Goal: Task Accomplishment & Management: Manage account settings

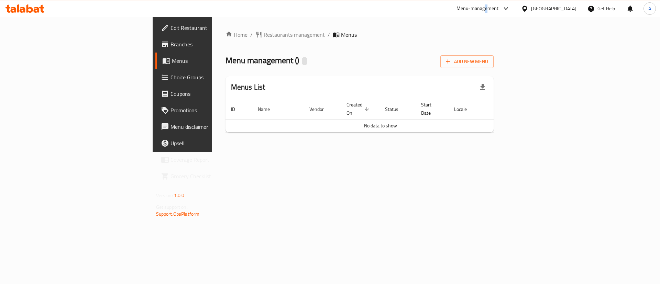
click at [499, 6] on div "Menu-management" at bounding box center [478, 8] width 42 height 8
click at [371, 91] on div "Menus List" at bounding box center [360, 87] width 269 height 22
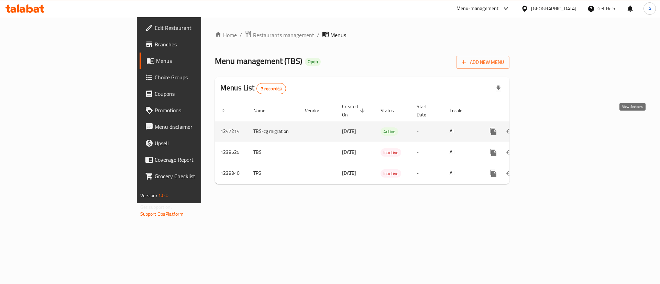
click at [546, 129] on icon "enhanced table" at bounding box center [543, 132] width 6 height 6
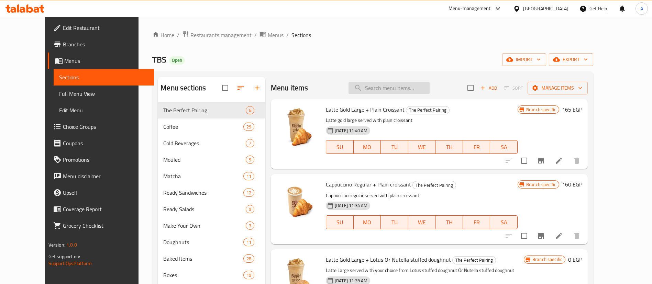
click at [393, 86] on input "search" at bounding box center [389, 88] width 81 height 12
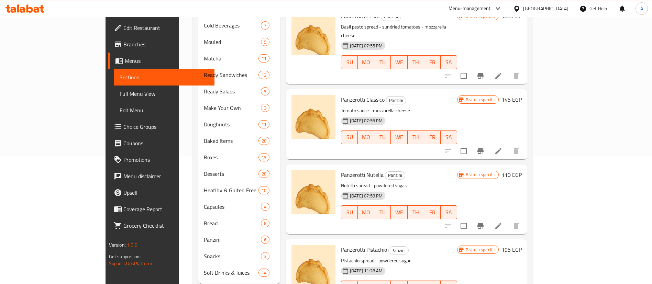
scroll to position [137, 0]
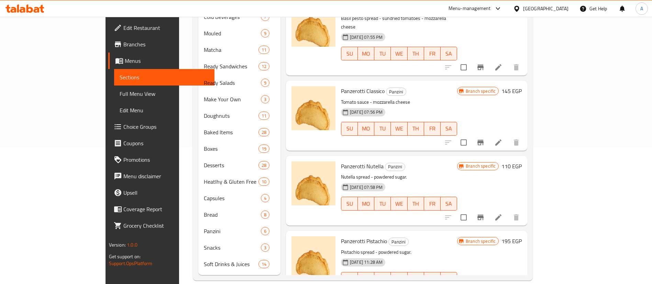
type input "panz"
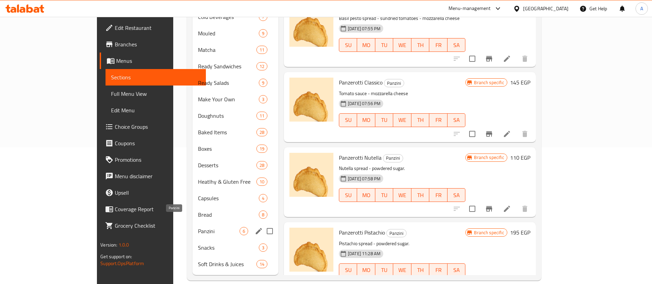
click at [198, 227] on span "Panzini" at bounding box center [218, 231] width 41 height 8
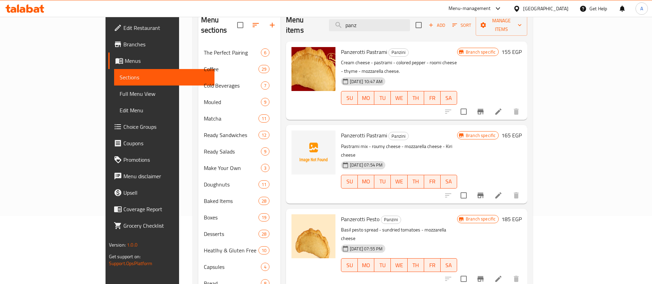
click at [341, 130] on span "Panzerotti Pastrami" at bounding box center [364, 135] width 46 height 10
copy h6 "Panzerotti Pastrami"
click at [484, 193] on icon "Branch-specific-item" at bounding box center [481, 196] width 6 height 6
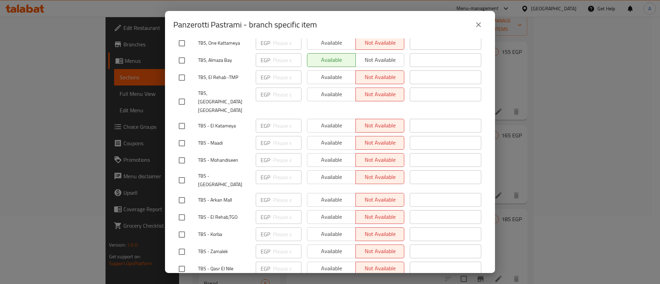
scroll to position [568, 0]
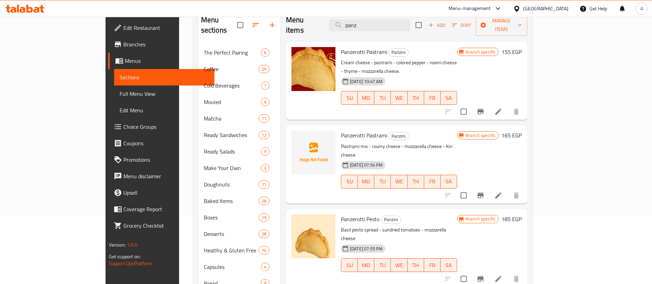
click at [522, 47] on h6 "155 EGP" at bounding box center [512, 52] width 20 height 10
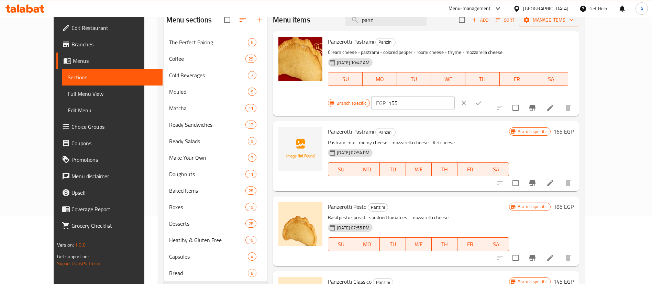
click at [455, 96] on input "155" at bounding box center [422, 103] width 66 height 14
click at [537, 104] on icon "Branch-specific-item" at bounding box center [533, 108] width 8 height 8
click at [455, 96] on div "EGP 155 ​" at bounding box center [413, 103] width 84 height 14
type input "165"
click at [487, 96] on button "ok" at bounding box center [479, 103] width 15 height 15
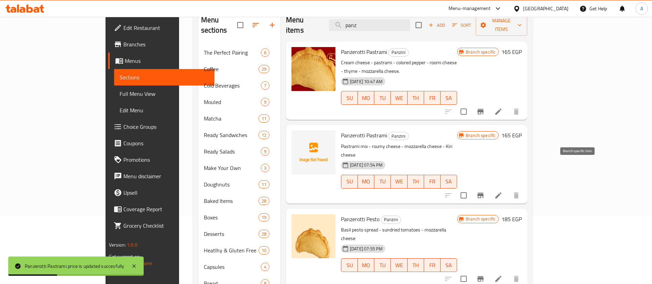
click at [485, 192] on icon "Branch-specific-item" at bounding box center [481, 196] width 8 height 8
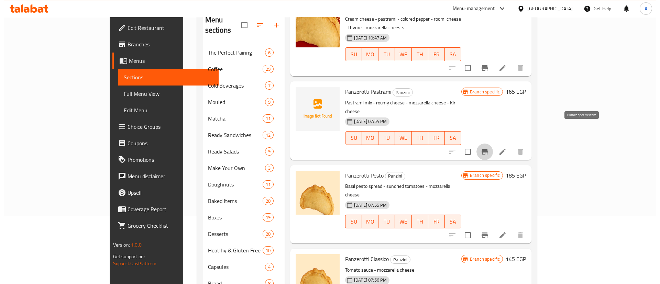
scroll to position [52, 0]
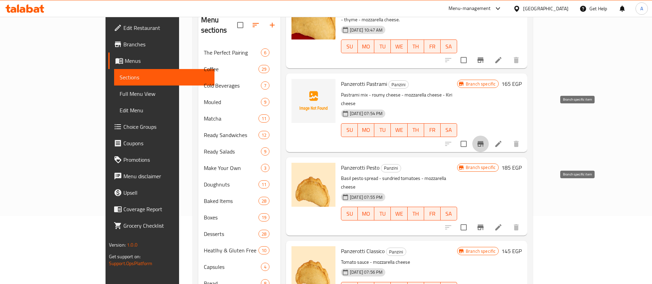
click at [484, 225] on icon "Branch-specific-item" at bounding box center [481, 228] width 6 height 6
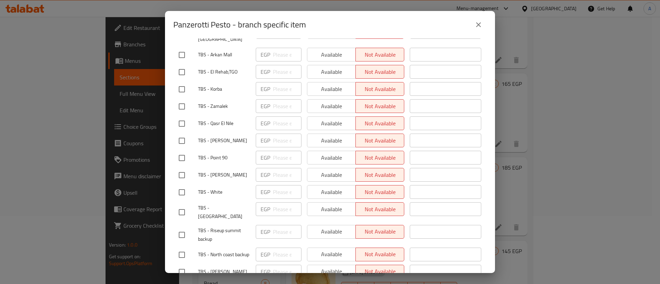
scroll to position [550, 0]
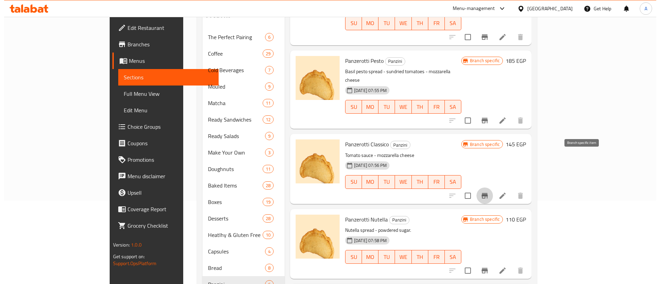
scroll to position [102, 0]
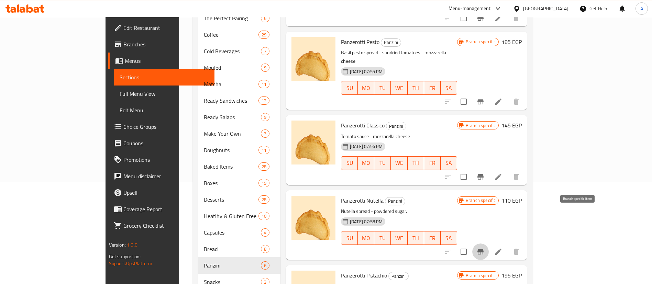
click at [485, 248] on icon "Branch-specific-item" at bounding box center [481, 252] width 8 height 8
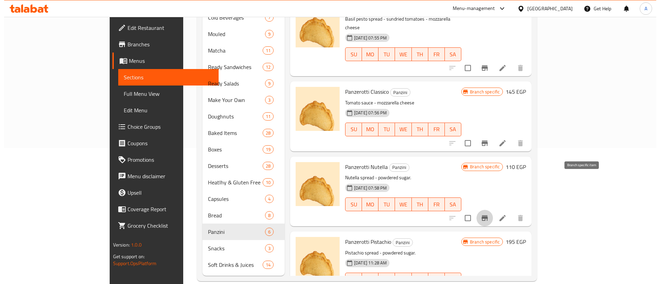
scroll to position [137, 0]
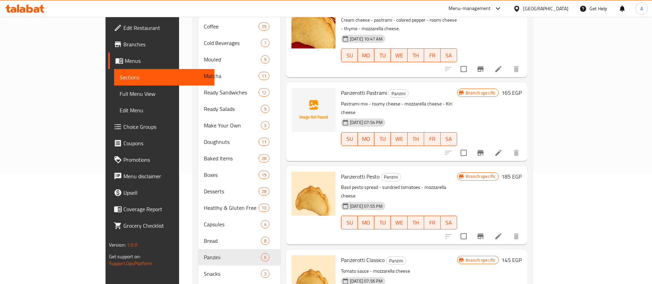
scroll to position [34, 0]
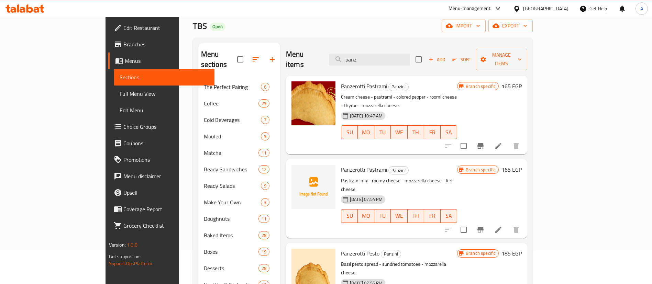
click at [420, 61] on div "Menu items panz Add Sort Manage items" at bounding box center [406, 59] width 241 height 33
click at [410, 54] on input "panz" at bounding box center [369, 60] width 81 height 12
paste input "Beef Melt Sandwich"
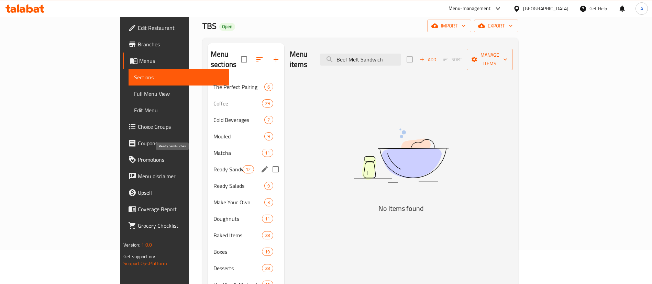
type input "Beef Melt Sandwich"
click at [214, 165] on span "Ready Sandwiches" at bounding box center [228, 169] width 29 height 8
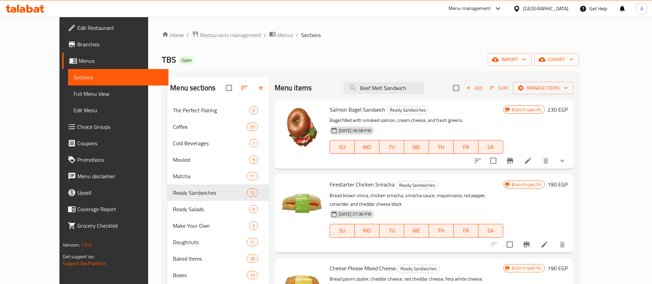
click at [384, 55] on div "TBS Open import export" at bounding box center [370, 59] width 417 height 13
click at [425, 85] on input "Beef Melt Sandwich" at bounding box center [384, 88] width 81 height 12
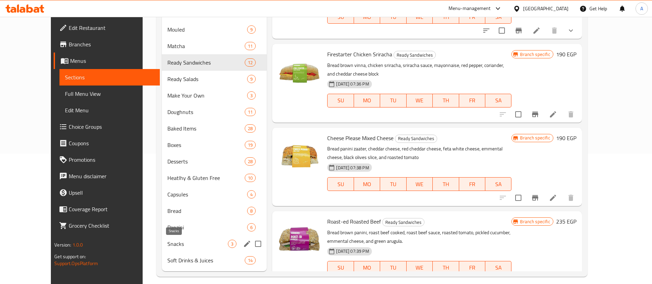
scroll to position [137, 0]
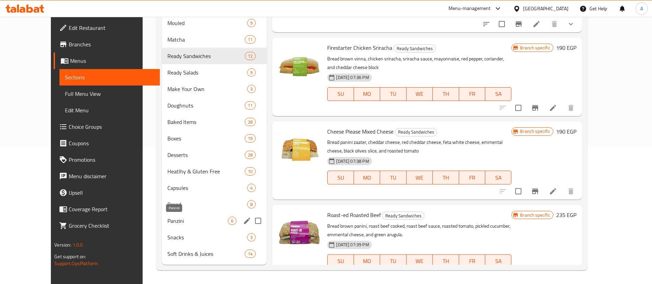
click at [181, 220] on span "Panzini" at bounding box center [198, 221] width 61 height 8
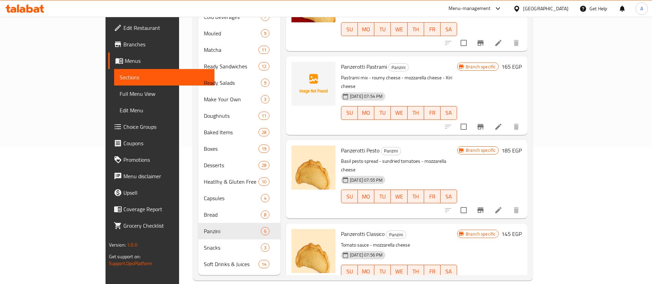
click at [341, 62] on span "Panzerotti Pastrami" at bounding box center [364, 67] width 46 height 10
copy h6 "Panzerotti Pastrami"
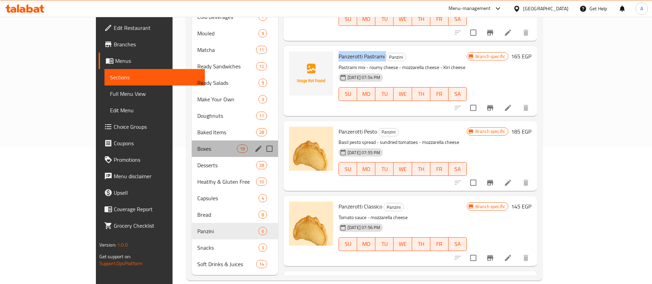
drag, startPoint x: 210, startPoint y: 142, endPoint x: 187, endPoint y: 82, distance: 63.8
click at [192, 85] on div "The Perfect Pairing 6 Coffee 29 Cold Beverages 7 Mouled 9 Matcha 11 Ready Sandw…" at bounding box center [235, 124] width 86 height 297
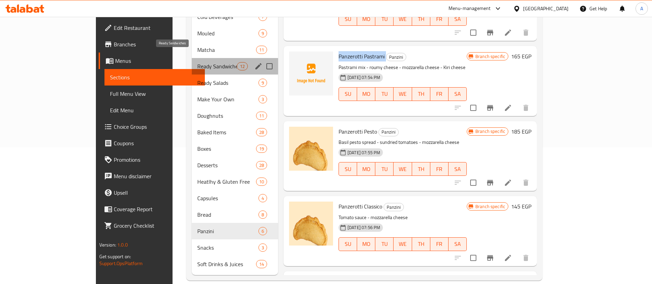
click at [197, 62] on span "Ready Sandwiches" at bounding box center [217, 66] width 40 height 8
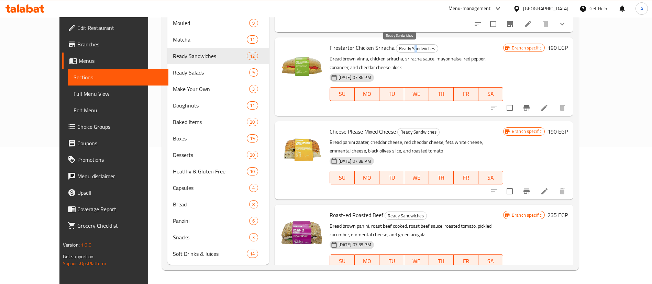
click at [399, 45] on span "Ready Sandwiches" at bounding box center [418, 49] width 42 height 8
click at [400, 45] on span "Ready Sandwiches" at bounding box center [418, 49] width 42 height 8
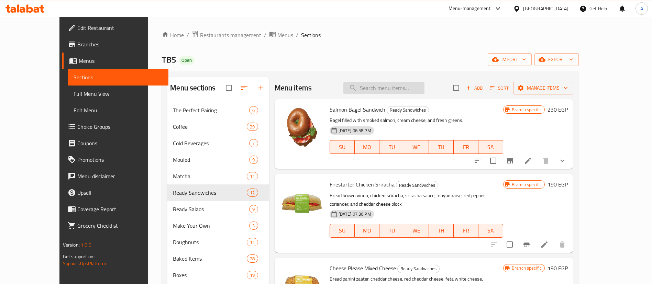
click at [410, 87] on input "search" at bounding box center [384, 88] width 81 height 12
paste input "latte gold + croissant"
type input "latte gold + croissant"
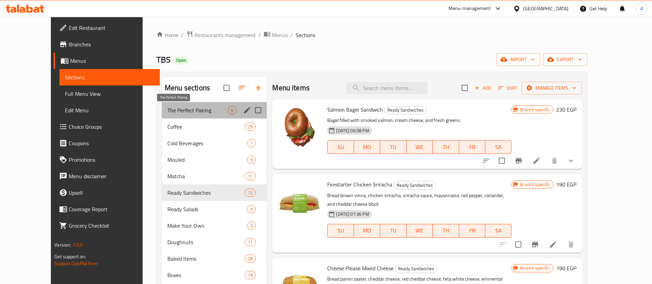
click at [196, 107] on span "The Perfect Pairing" at bounding box center [198, 110] width 61 height 8
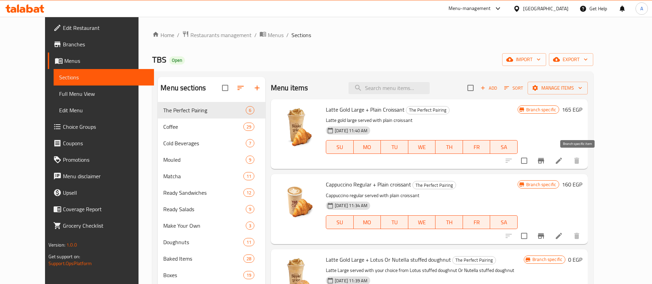
click at [544, 160] on icon "Branch-specific-item" at bounding box center [541, 161] width 6 height 6
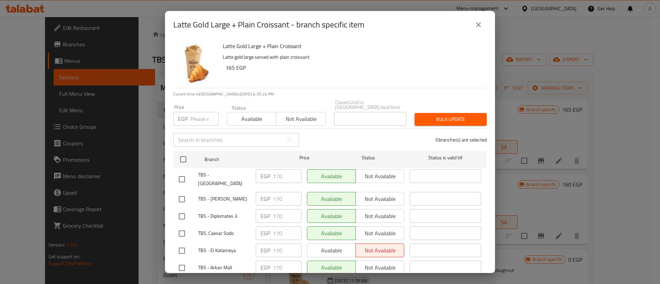
drag, startPoint x: 186, startPoint y: 155, endPoint x: 260, endPoint y: 198, distance: 86.1
click at [186, 156] on input "checkbox" at bounding box center [183, 159] width 14 height 14
checkbox input "true"
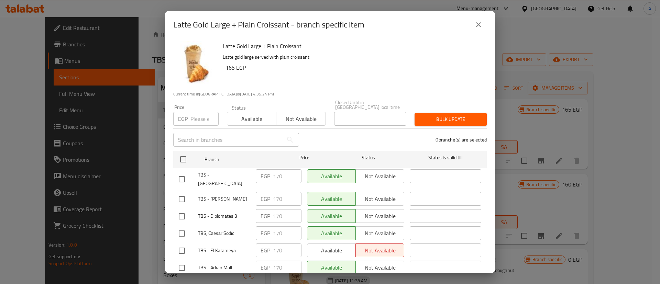
checkbox input "true"
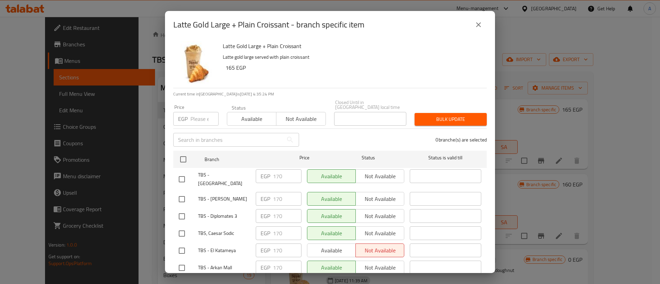
checkbox input "true"
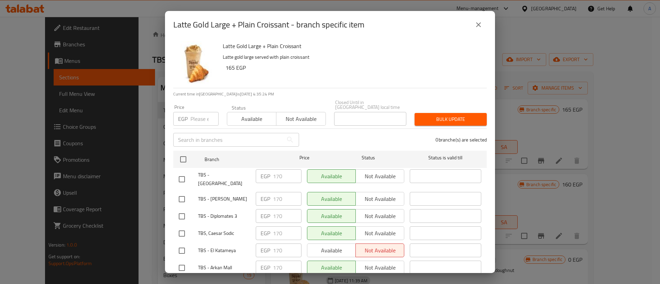
checkbox input "true"
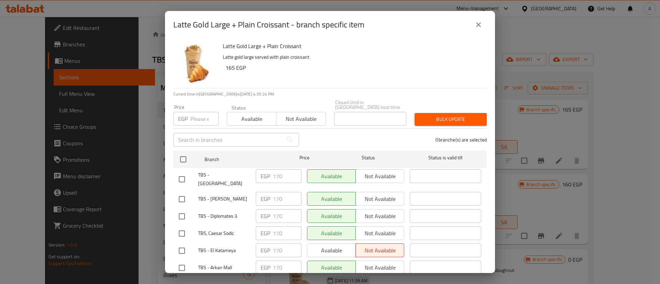
checkbox input "true"
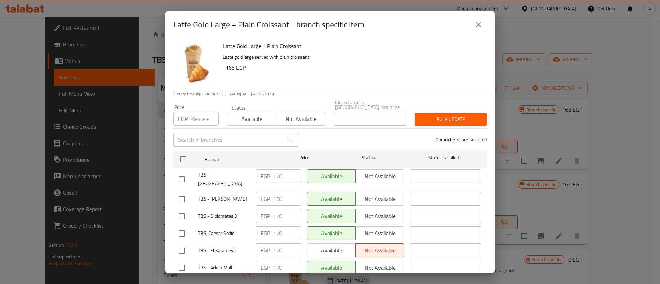
checkbox input "true"
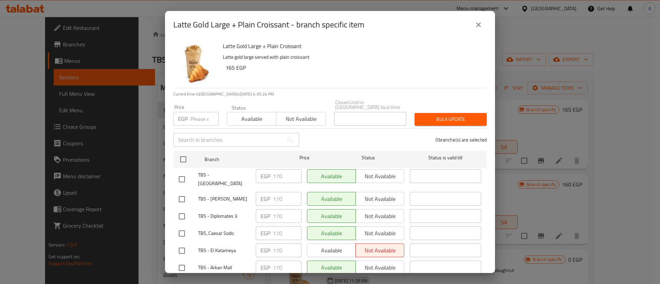
checkbox input "true"
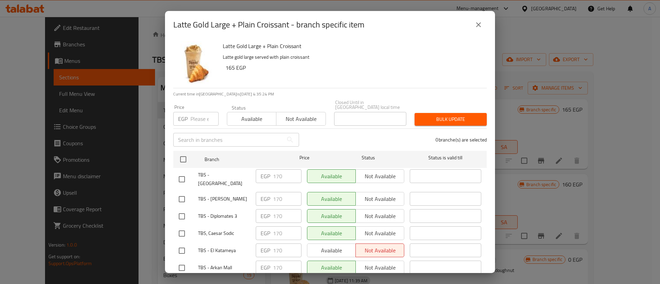
checkbox input "true"
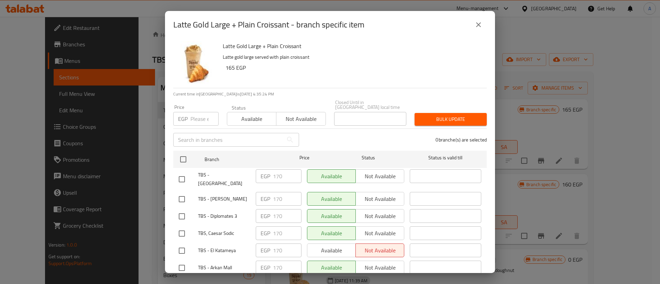
checkbox input "true"
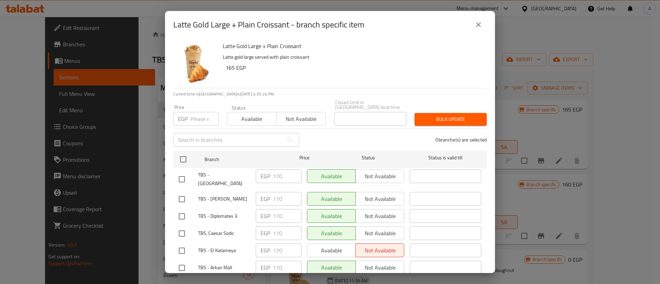
checkbox input "true"
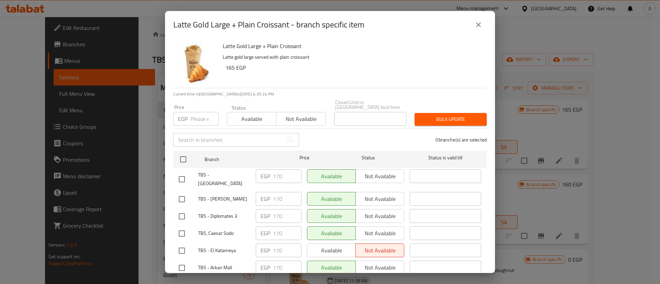
checkbox input "true"
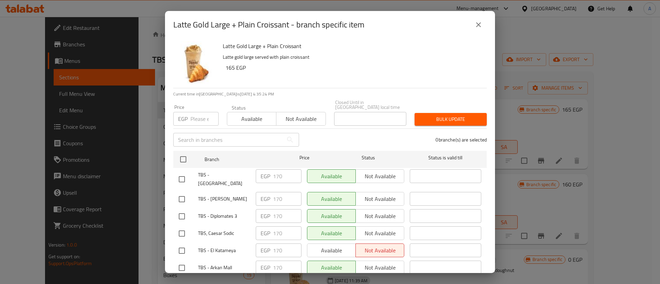
checkbox input "true"
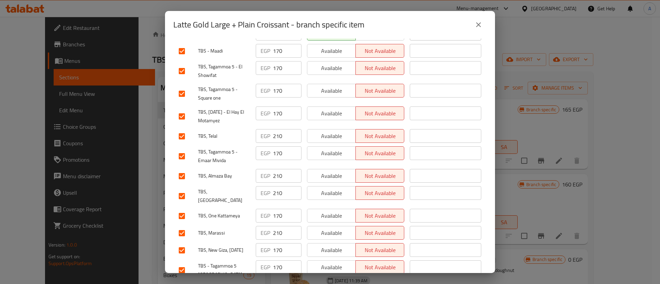
scroll to position [251, 0]
click at [183, 130] on input "checkbox" at bounding box center [182, 137] width 14 height 14
checkbox input "false"
click at [181, 170] on input "checkbox" at bounding box center [182, 177] width 14 height 14
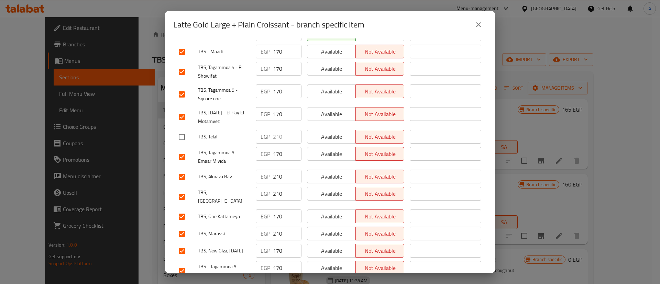
checkbox input "false"
click at [180, 190] on input "checkbox" at bounding box center [182, 197] width 14 height 14
checkbox input "false"
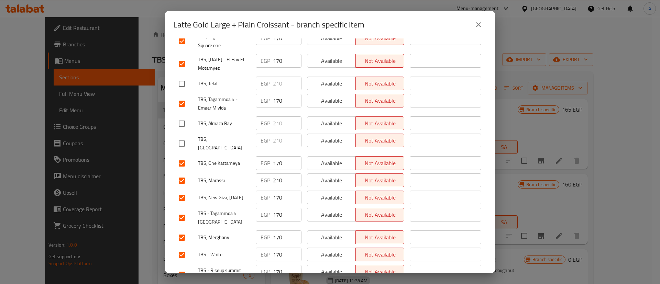
scroll to position [304, 0]
click at [180, 173] on input "checkbox" at bounding box center [182, 180] width 14 height 14
checkbox input "false"
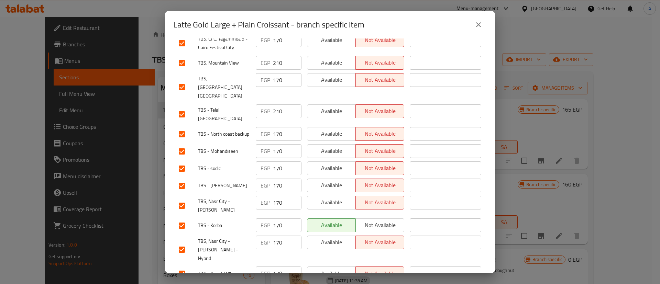
scroll to position [661, 0]
click at [181, 107] on input "checkbox" at bounding box center [182, 114] width 14 height 14
checkbox input "false"
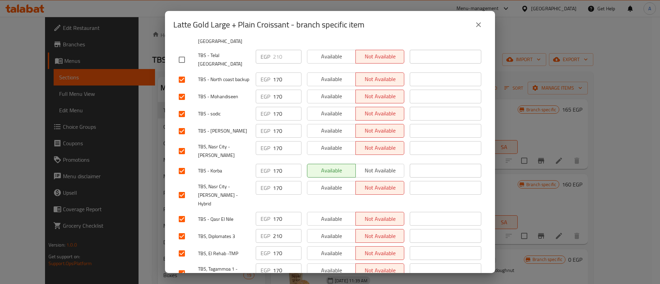
scroll to position [717, 0]
click at [183, 228] on input "checkbox" at bounding box center [182, 235] width 14 height 14
checkbox input "false"
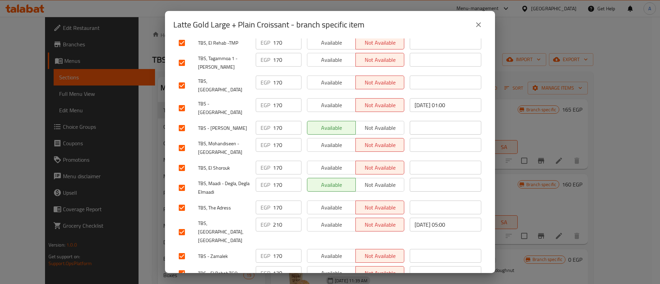
scroll to position [929, 0]
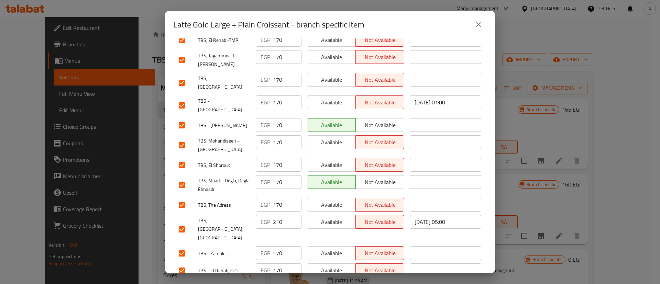
click at [177, 223] on input "checkbox" at bounding box center [182, 230] width 14 height 14
checkbox input "false"
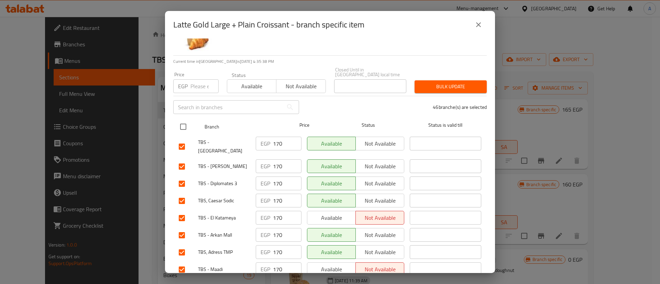
scroll to position [0, 0]
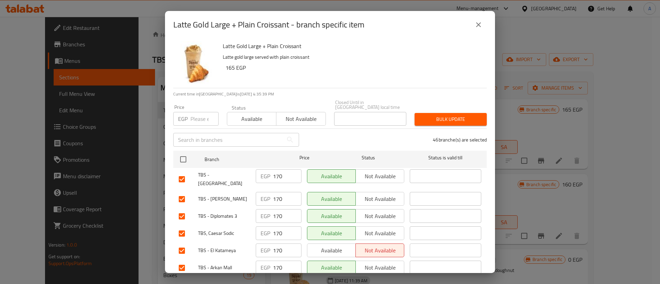
click at [195, 112] on input "number" at bounding box center [205, 119] width 28 height 14
type input "175"
drag, startPoint x: 440, startPoint y: 105, endPoint x: 440, endPoint y: 112, distance: 7.2
click at [440, 109] on div "Bulk update" at bounding box center [451, 119] width 80 height 21
click at [440, 115] on span "Bulk update" at bounding box center [450, 119] width 61 height 9
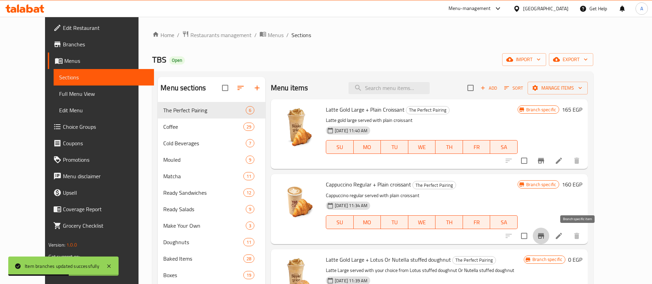
click at [546, 235] on icon "Branch-specific-item" at bounding box center [541, 236] width 8 height 8
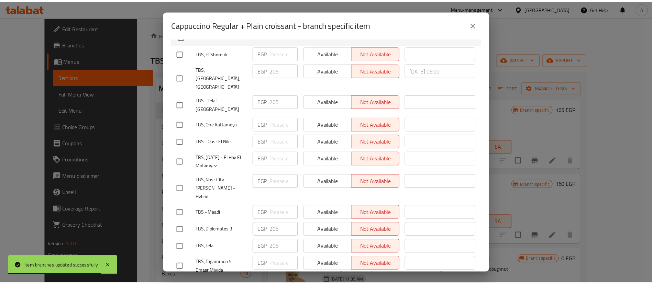
scroll to position [155, 0]
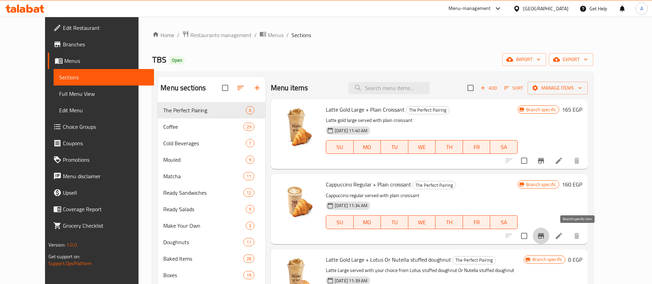
click at [583, 187] on h6 "160 EGP" at bounding box center [572, 185] width 20 height 10
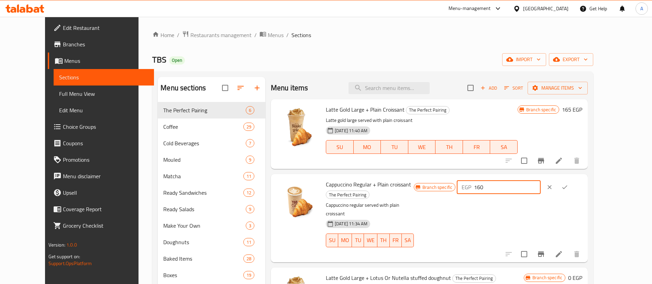
click at [541, 192] on input "160" at bounding box center [507, 188] width 66 height 14
type input "165"
drag, startPoint x: 608, startPoint y: 186, endPoint x: 597, endPoint y: 193, distance: 12.7
click at [569, 186] on icon "ok" at bounding box center [565, 187] width 7 height 7
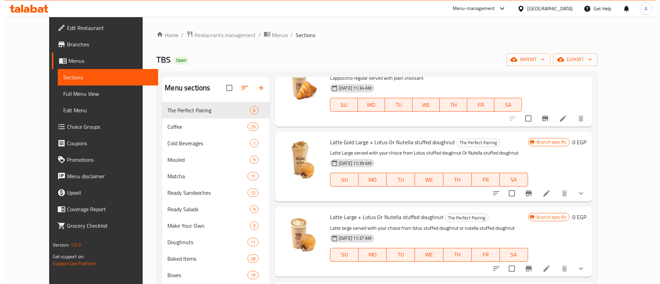
scroll to position [117, 0]
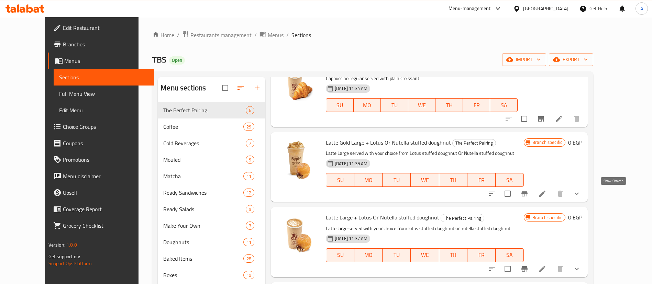
click at [581, 192] on icon "show more" at bounding box center [577, 194] width 8 height 8
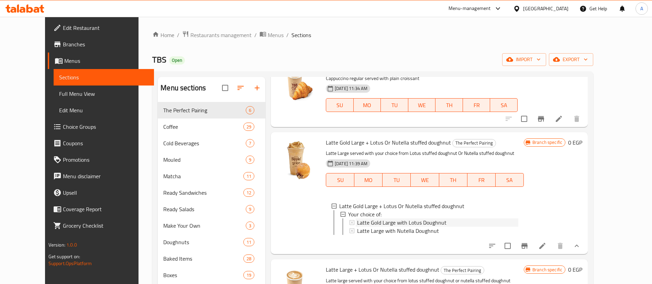
click at [426, 221] on span "Latte Gold Large with Lotus Doughnut" at bounding box center [401, 223] width 89 height 8
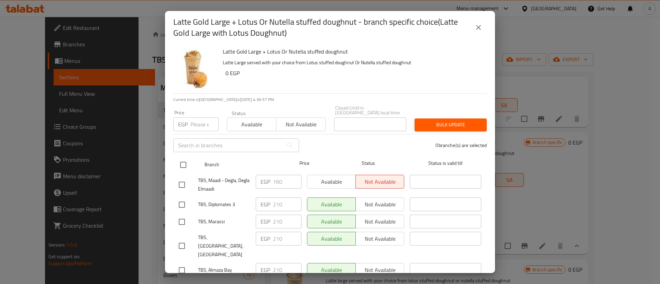
click at [184, 162] on input "checkbox" at bounding box center [183, 165] width 14 height 14
checkbox input "true"
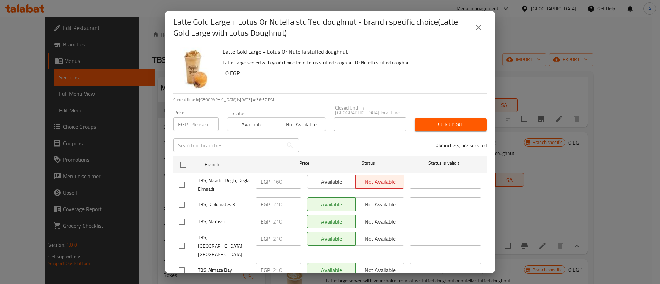
checkbox input "true"
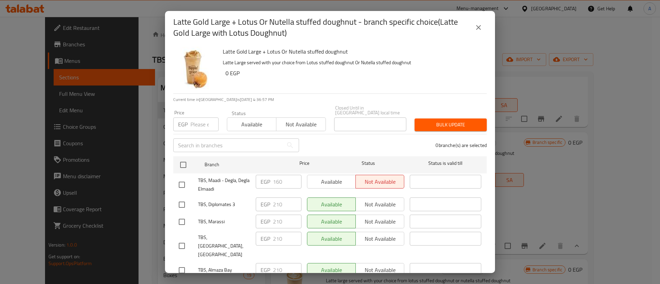
checkbox input "true"
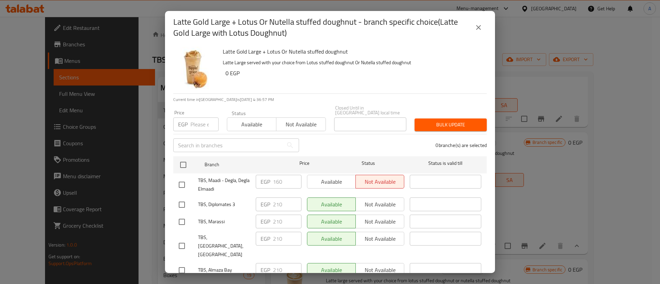
checkbox input "true"
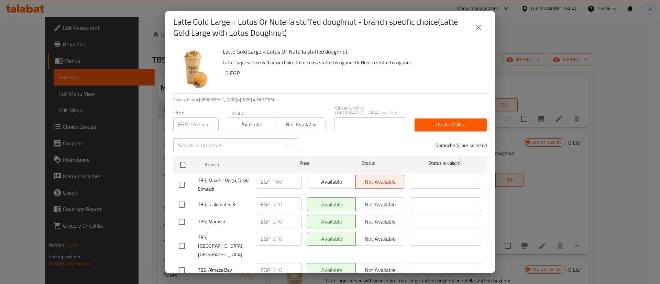
checkbox input "true"
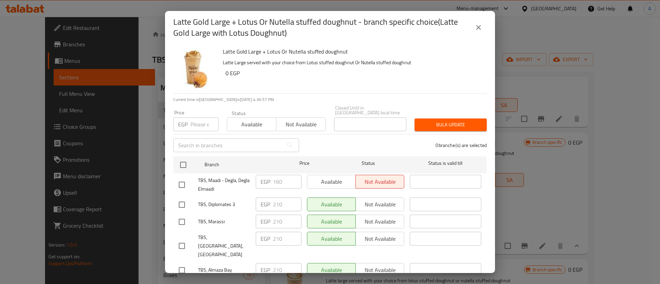
checkbox input "true"
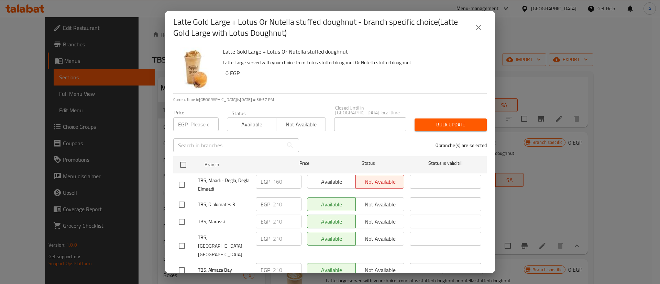
checkbox input "true"
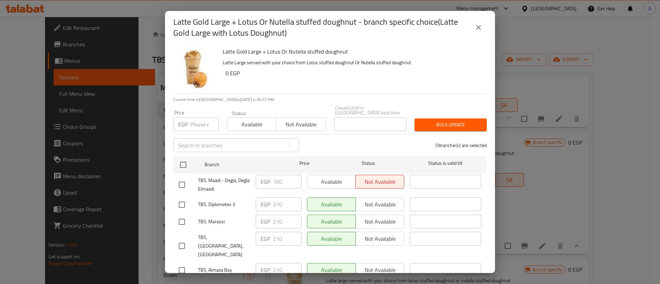
checkbox input "true"
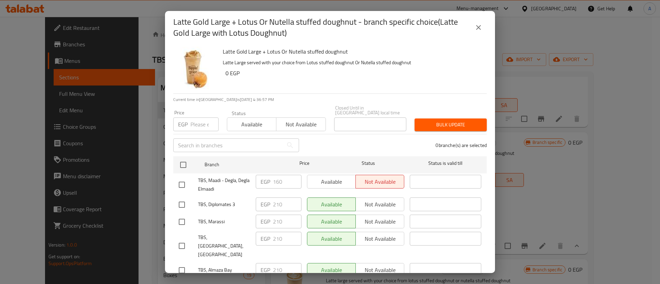
checkbox input "true"
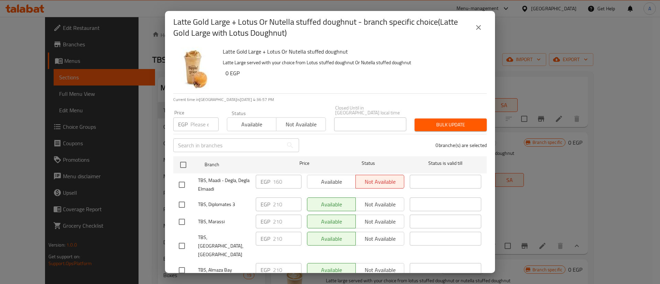
checkbox input "true"
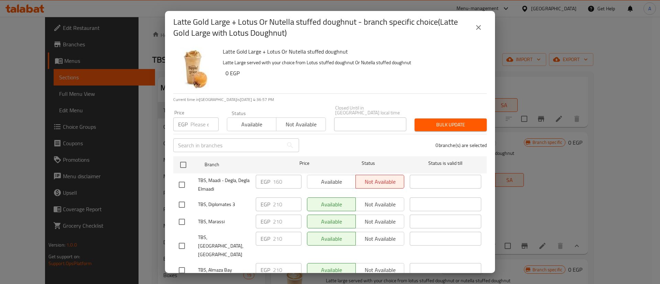
checkbox input "true"
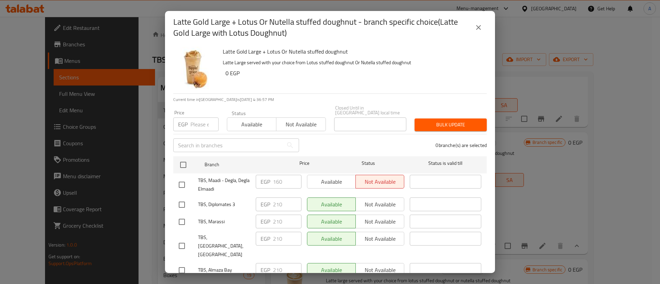
checkbox input "true"
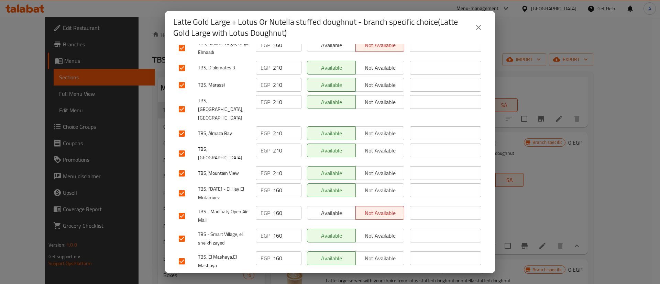
scroll to position [138, 0]
click at [184, 166] on input "checkbox" at bounding box center [182, 173] width 14 height 14
checkbox input "false"
click at [181, 146] on input "checkbox" at bounding box center [182, 153] width 14 height 14
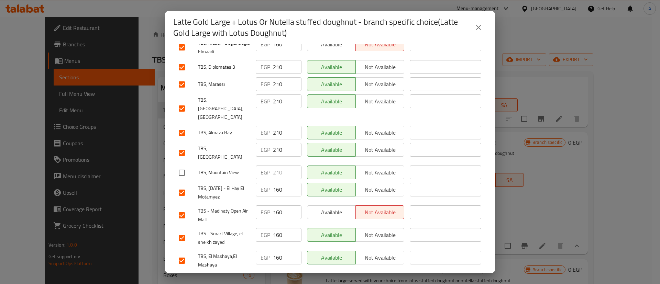
checkbox input "false"
click at [186, 126] on input "checkbox" at bounding box center [182, 133] width 14 height 14
checkbox input "false"
click at [181, 102] on input "checkbox" at bounding box center [182, 108] width 14 height 14
checkbox input "false"
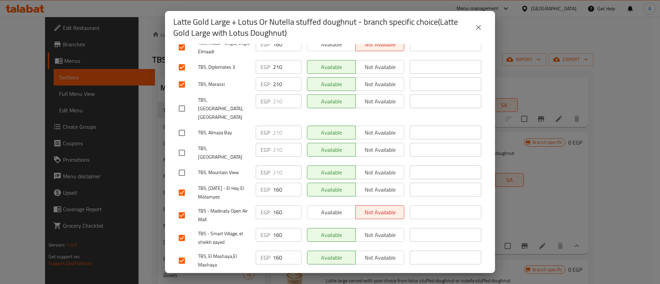
click at [183, 80] on input "checkbox" at bounding box center [182, 84] width 14 height 14
checkbox input "false"
click at [184, 63] on input "checkbox" at bounding box center [182, 67] width 14 height 14
checkbox input "false"
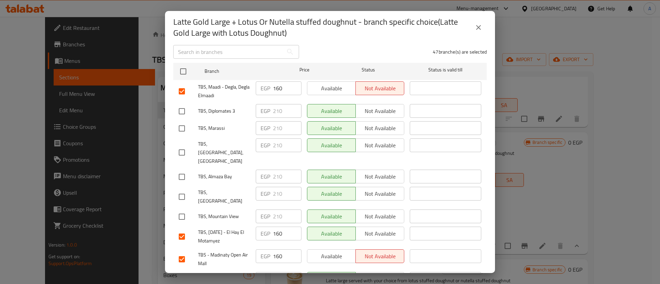
scroll to position [86, 0]
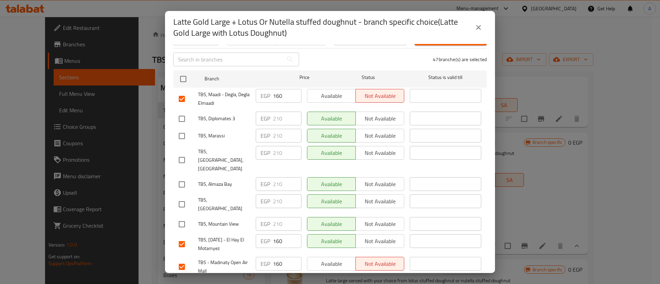
click at [180, 96] on input "checkbox" at bounding box center [182, 99] width 14 height 14
checkbox input "false"
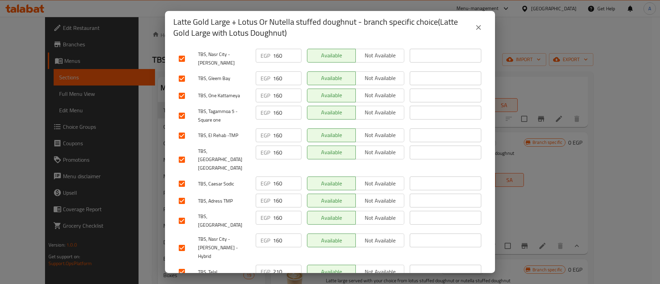
scroll to position [828, 0]
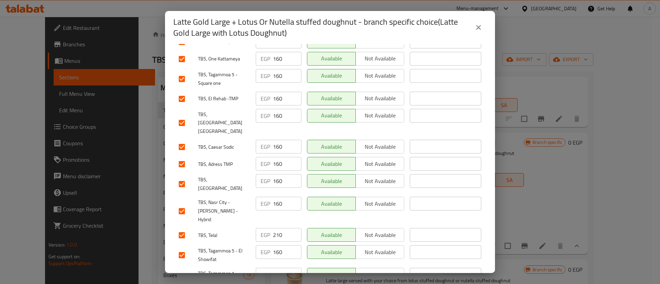
click at [186, 228] on input "checkbox" at bounding box center [182, 235] width 14 height 14
checkbox input "false"
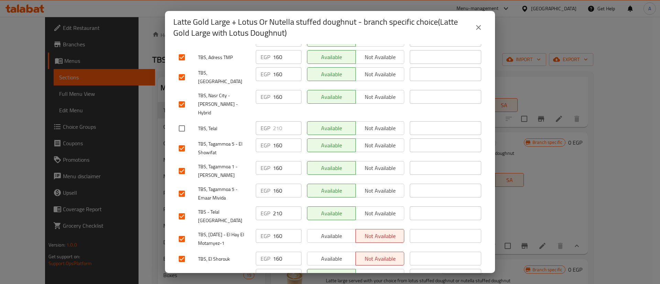
click at [177, 209] on input "checkbox" at bounding box center [182, 216] width 14 height 14
checkbox input "false"
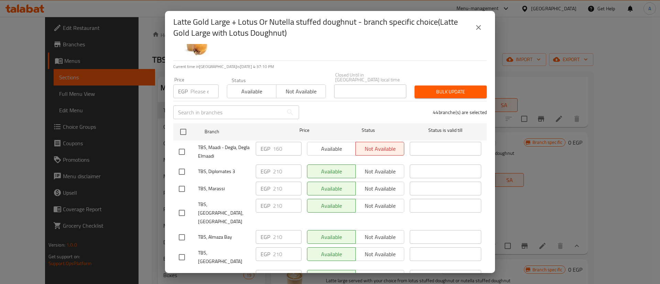
scroll to position [0, 0]
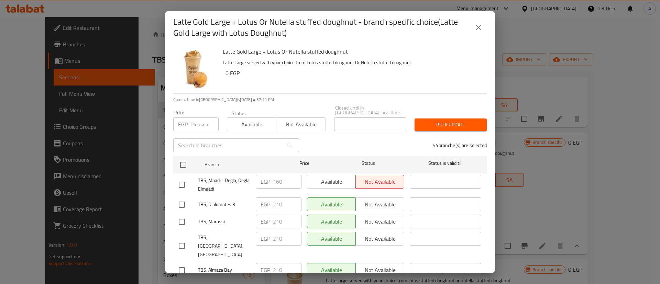
click at [195, 123] on input "number" at bounding box center [205, 125] width 28 height 14
type input "165"
click at [445, 121] on span "Bulk update" at bounding box center [450, 125] width 61 height 9
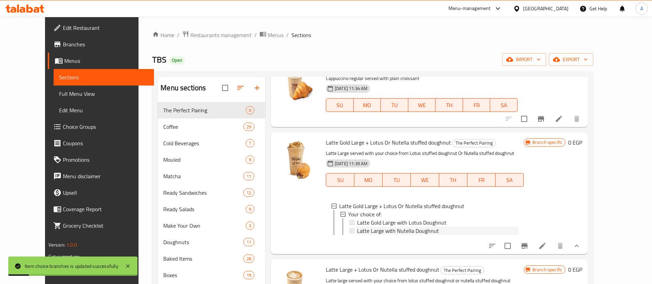
click at [372, 230] on span "Latte Large with Nutella Doughnut" at bounding box center [398, 231] width 82 height 8
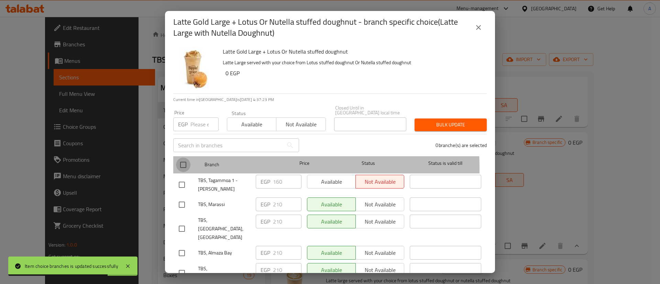
click at [183, 164] on input "checkbox" at bounding box center [183, 165] width 14 height 14
checkbox input "true"
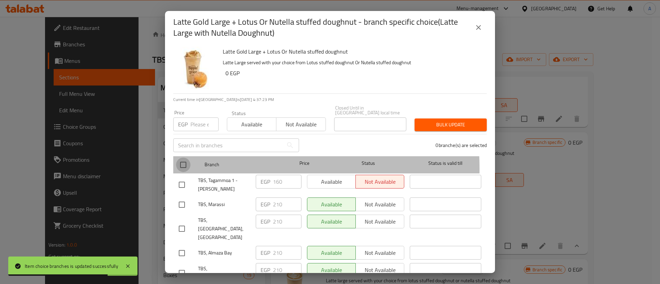
checkbox input "true"
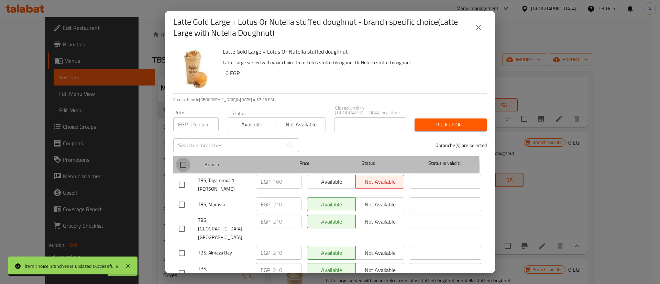
checkbox input "true"
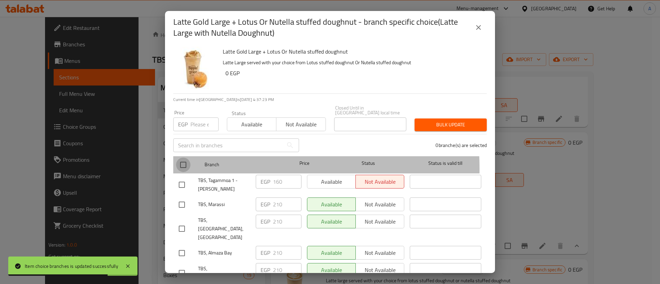
checkbox input "true"
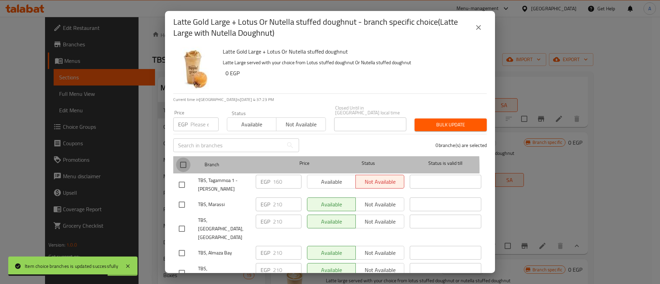
checkbox input "true"
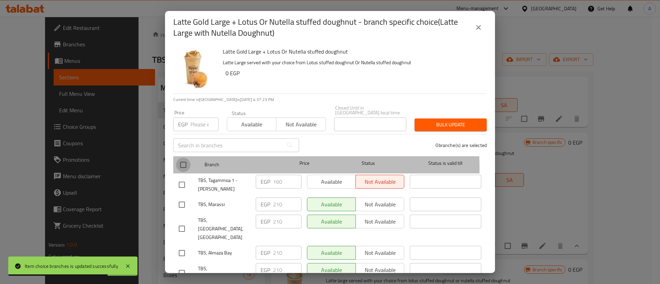
checkbox input "true"
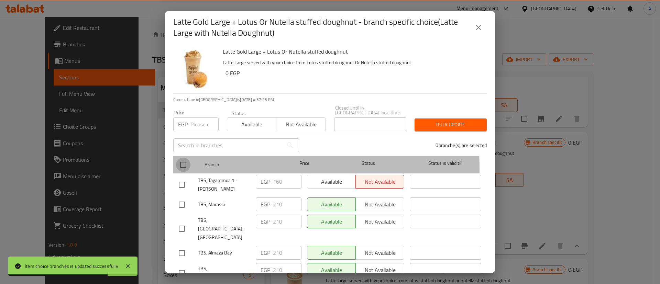
checkbox input "true"
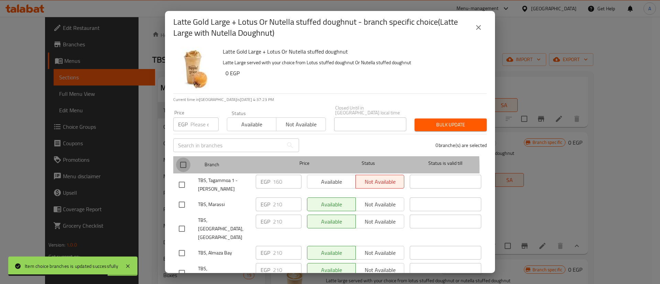
checkbox input "true"
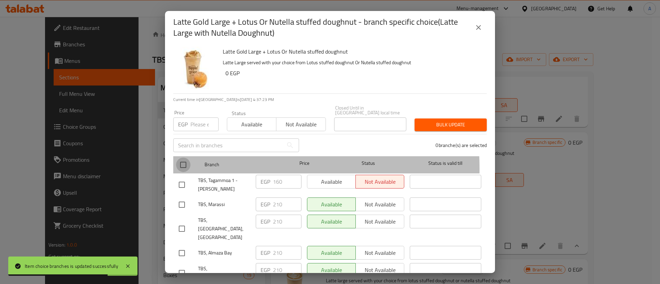
checkbox input "true"
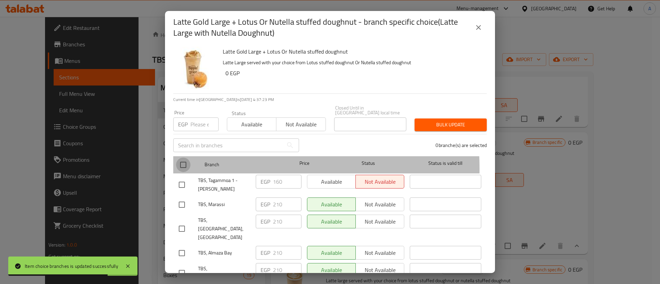
checkbox input "true"
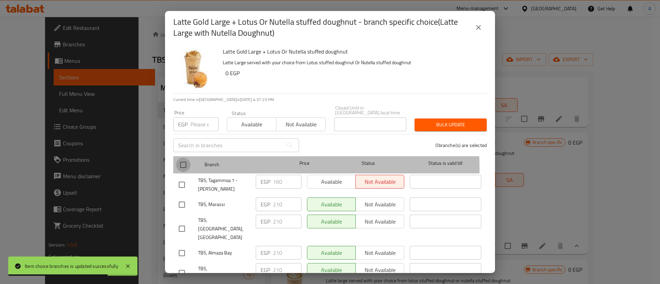
checkbox input "true"
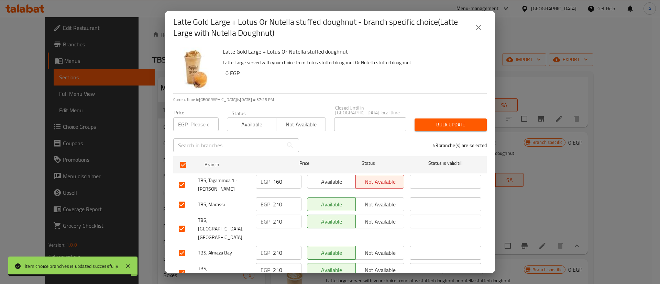
click at [185, 199] on input "checkbox" at bounding box center [182, 205] width 14 height 14
checkbox input "false"
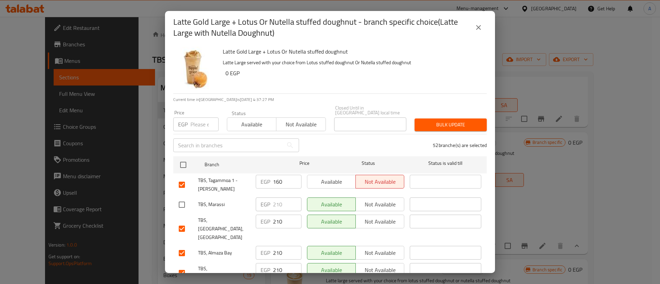
click at [183, 222] on input "checkbox" at bounding box center [182, 229] width 14 height 14
checkbox input "false"
click at [184, 246] on input "checkbox" at bounding box center [182, 253] width 14 height 14
click at [182, 266] on input "checkbox" at bounding box center [182, 273] width 14 height 14
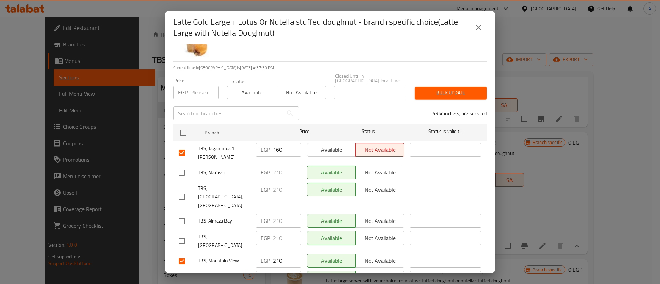
scroll to position [36, 0]
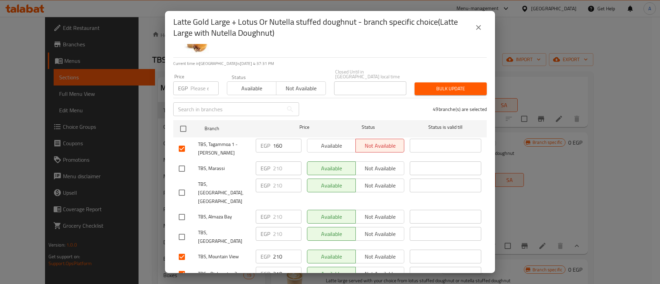
click at [183, 250] on input "checkbox" at bounding box center [182, 257] width 14 height 14
click at [185, 267] on input "checkbox" at bounding box center [182, 274] width 14 height 14
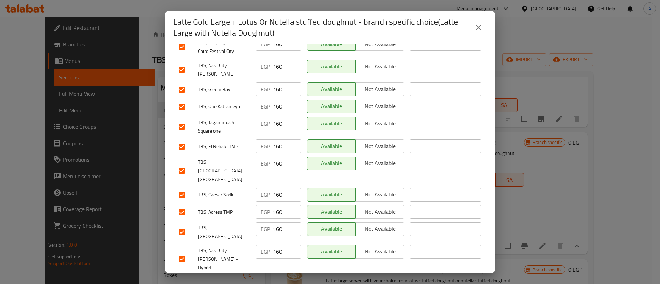
scroll to position [397, 0]
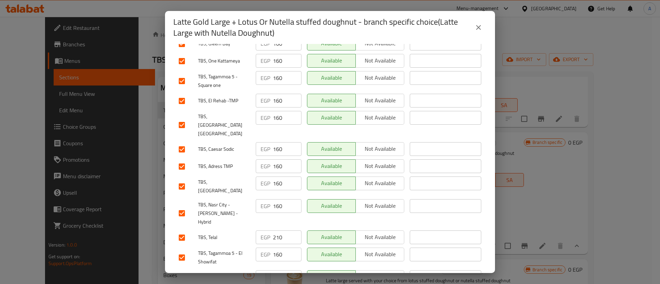
click at [182, 231] on input "checkbox" at bounding box center [182, 238] width 14 height 14
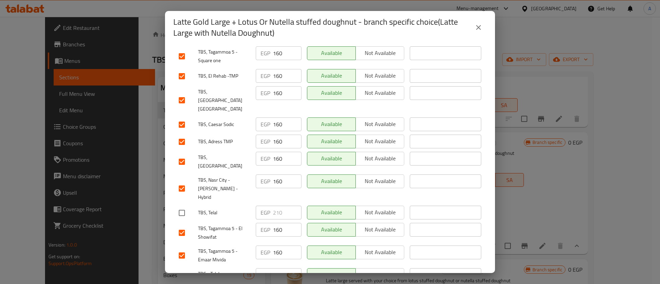
scroll to position [427, 0]
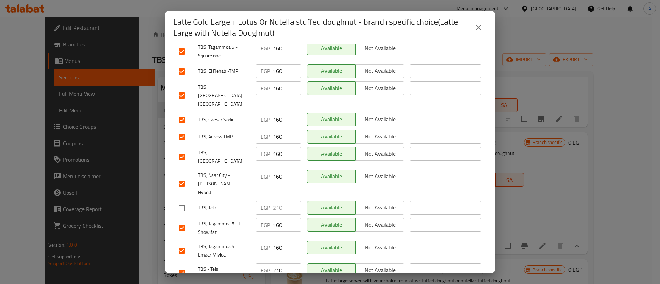
click at [184, 266] on input "checkbox" at bounding box center [182, 273] width 14 height 14
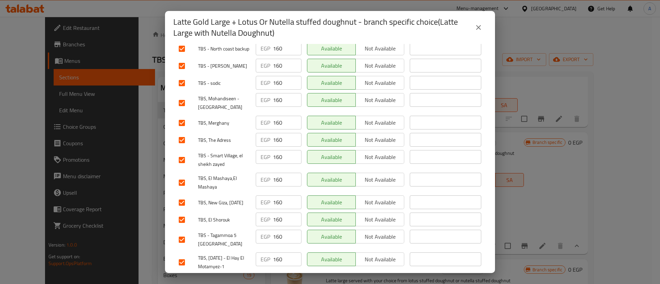
scroll to position [935, 0]
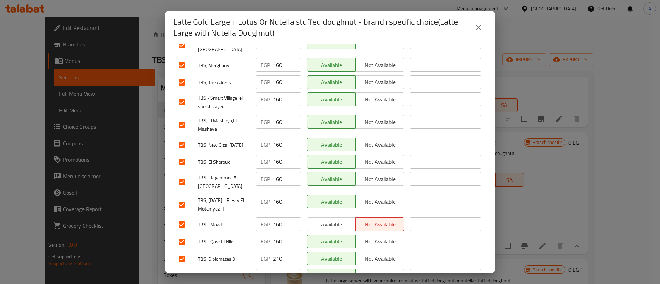
click at [184, 252] on input "checkbox" at bounding box center [182, 259] width 14 height 14
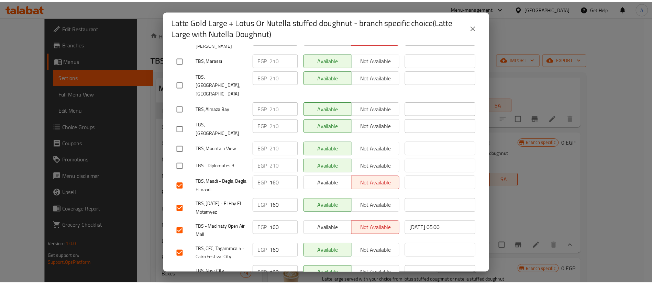
scroll to position [0, 0]
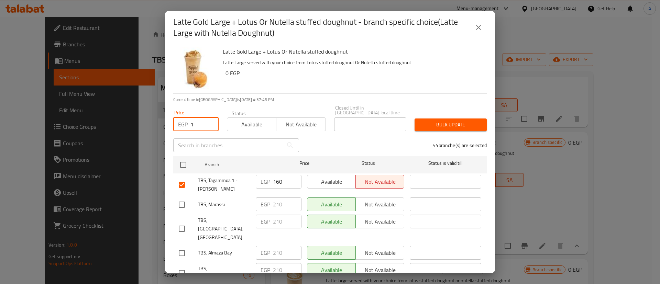
click at [191, 118] on input "1" at bounding box center [205, 125] width 28 height 14
click at [444, 121] on span "Bulk update" at bounding box center [450, 125] width 61 height 9
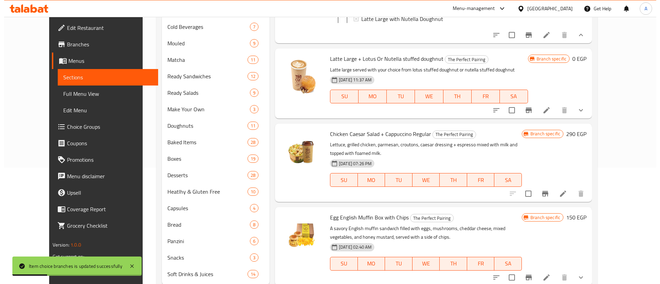
scroll to position [121, 0]
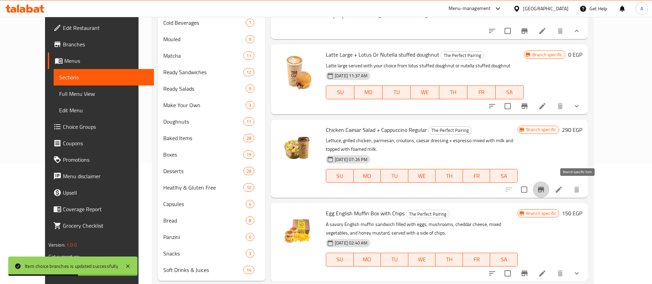
click at [546, 191] on icon "Branch-specific-item" at bounding box center [541, 190] width 8 height 8
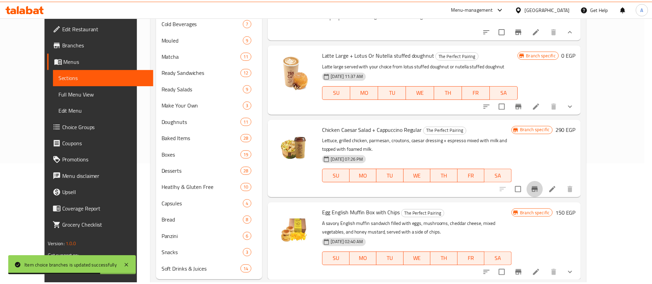
scroll to position [0, 0]
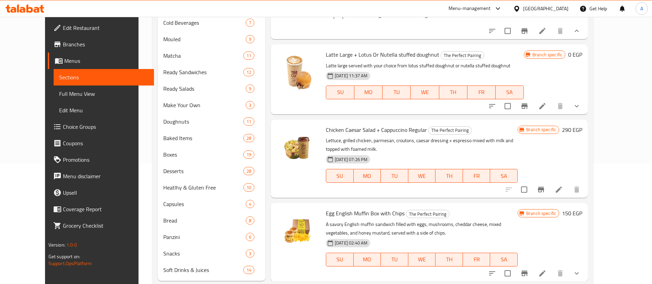
click at [583, 135] on h6 "290 EGP" at bounding box center [572, 130] width 20 height 10
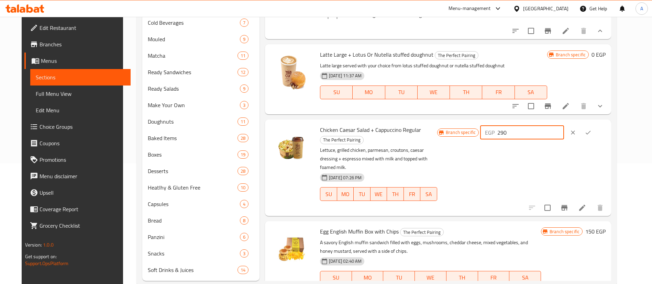
click at [552, 138] on input "290" at bounding box center [531, 133] width 66 height 14
click at [596, 139] on button "ok" at bounding box center [588, 132] width 15 height 15
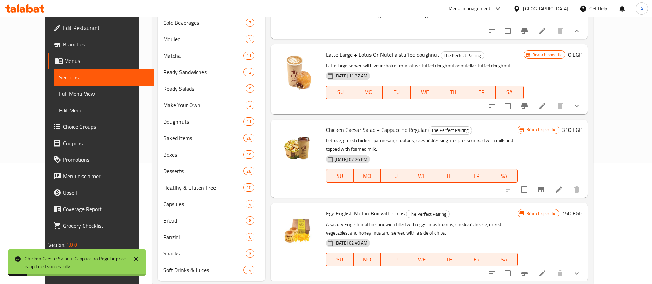
scroll to position [137, 0]
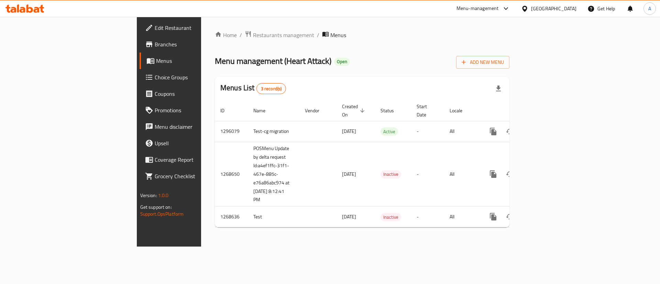
click at [155, 76] on span "Choice Groups" at bounding box center [198, 77] width 87 height 8
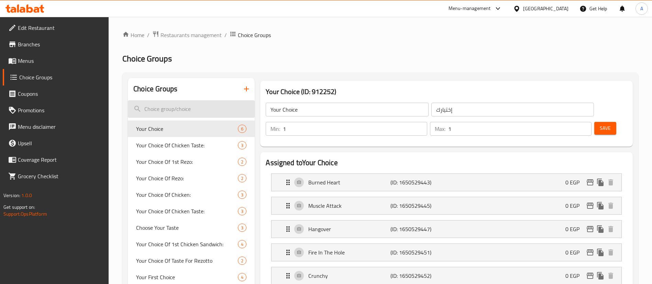
click at [188, 107] on input "search" at bounding box center [191, 109] width 127 height 18
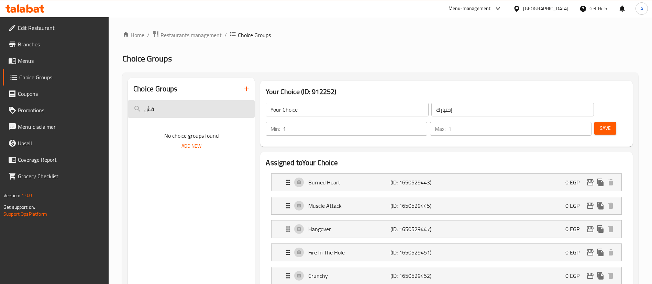
type input "فشس"
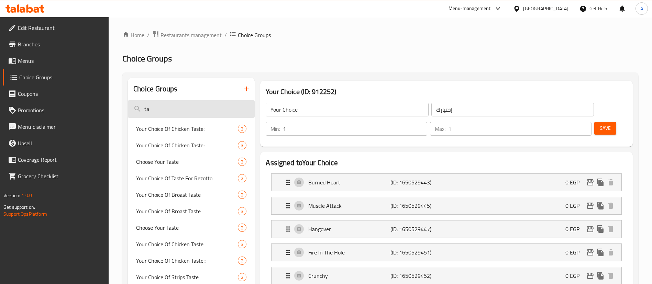
type input "t"
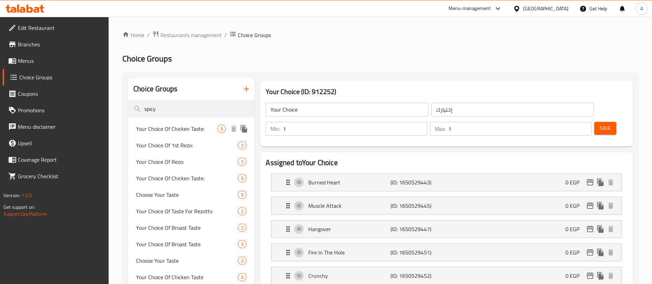
type input "spicy"
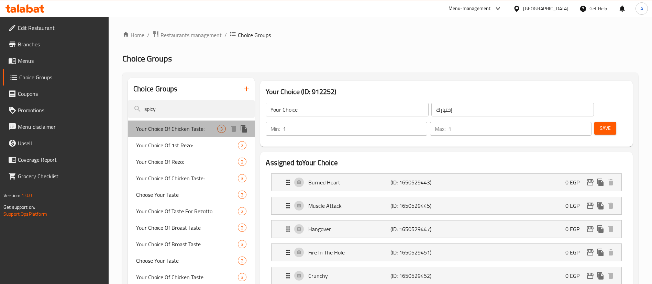
click at [184, 133] on span "Your Choice Of Chicken Taste:" at bounding box center [176, 129] width 81 height 8
type input "Your Choice Of Chicken Taste:"
type input "اختيارك من طعم الدجاج:"
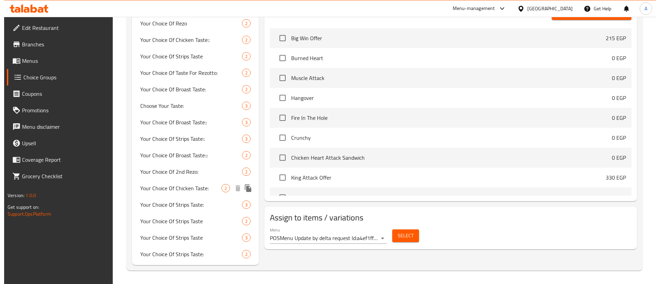
scroll to position [271, 0]
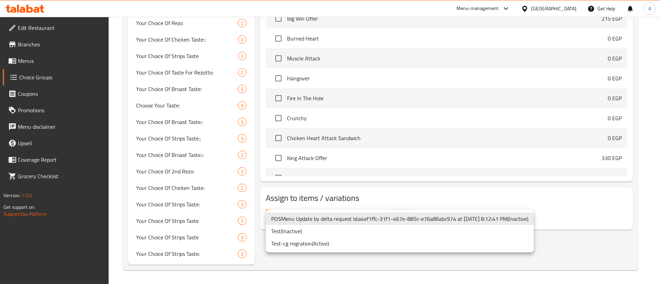
click at [320, 246] on li "Test-cg migration ( Active )" at bounding box center [400, 244] width 268 height 12
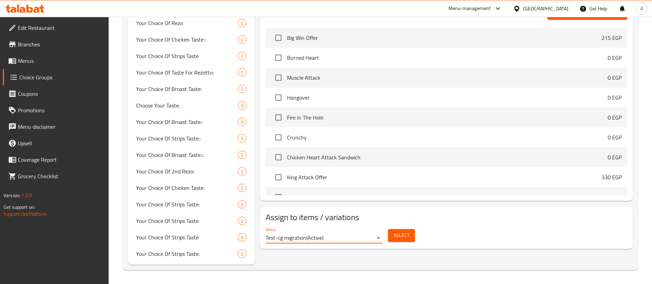
click at [405, 231] on span "Select" at bounding box center [402, 235] width 16 height 9
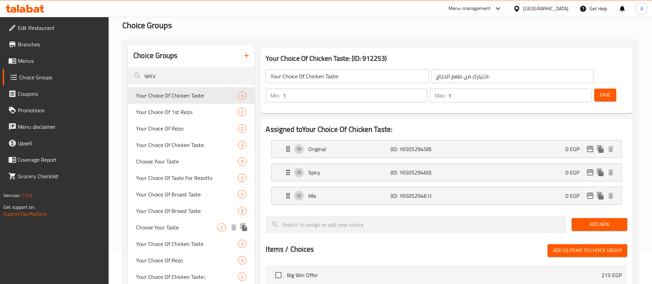
scroll to position [0, 0]
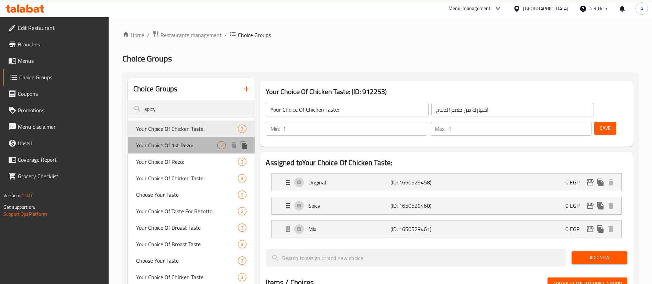
click at [199, 142] on span "Your Choice Of 1st Rezo:" at bounding box center [176, 145] width 81 height 8
type input "Your Choice Of 1st Rezo:"
type input "اختيارك من اول ريزو:"
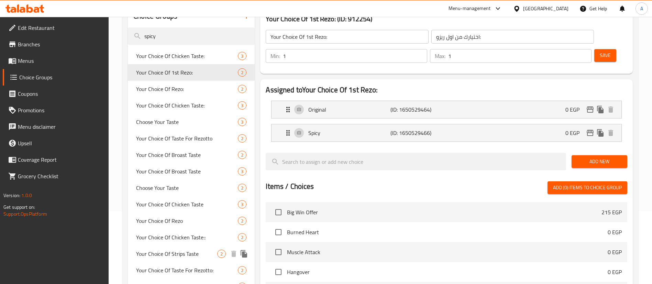
scroll to position [52, 0]
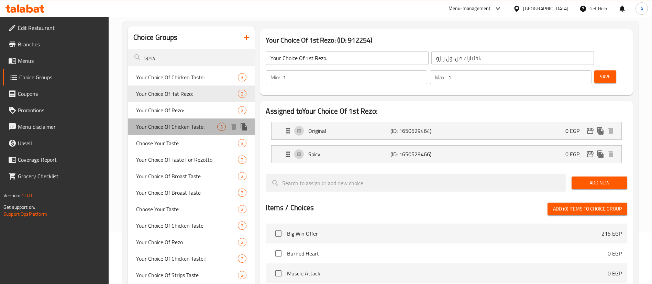
click at [201, 123] on span "Your Choice Of Chicken Taste:" at bounding box center [176, 127] width 81 height 8
type input "Your Choice Of Chicken Taste:"
type input "اختيارك من طعم دجاج:"
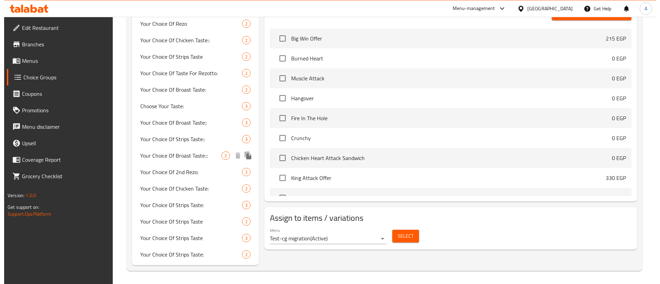
scroll to position [271, 0]
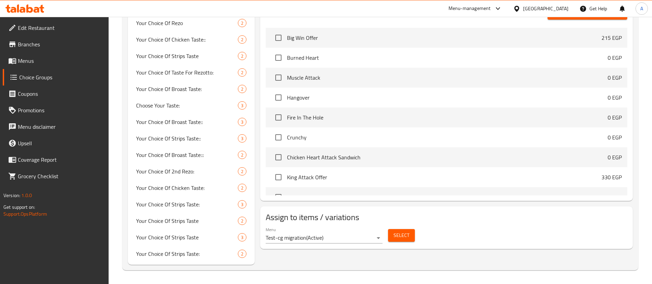
click at [400, 231] on span "Select" at bounding box center [402, 235] width 16 height 9
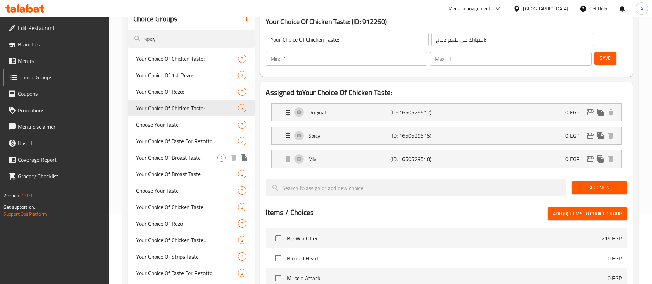
scroll to position [65, 0]
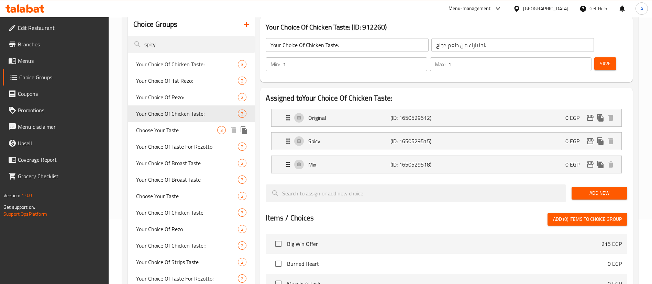
click at [197, 127] on span "Choose Your Taste" at bounding box center [176, 130] width 81 height 8
type input "Choose Your Taste"
type input "اختيار الطعم"
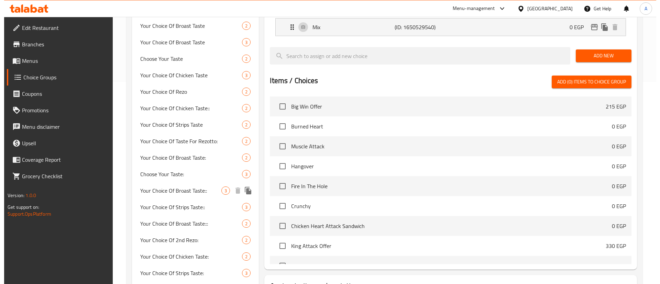
scroll to position [271, 0]
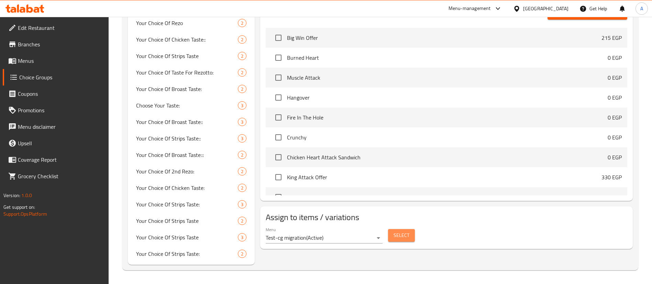
click at [409, 229] on button "Select" at bounding box center [401, 235] width 27 height 13
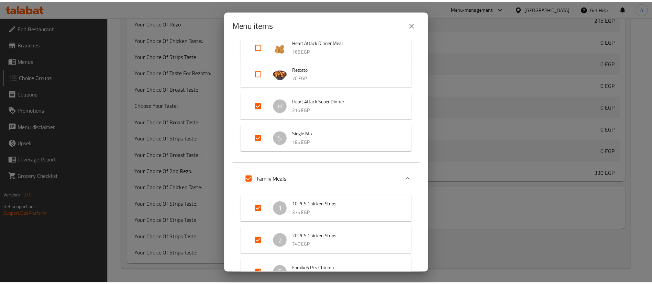
scroll to position [138, 0]
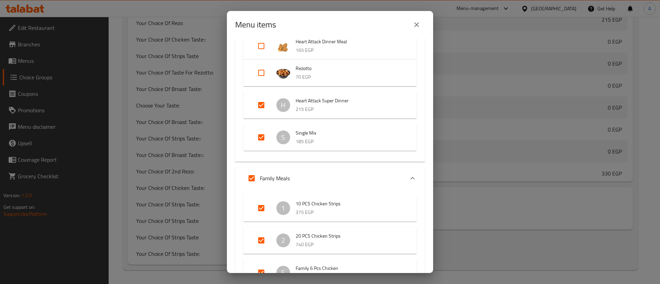
click at [343, 103] on span "Heart Attack Super Dinner" at bounding box center [349, 101] width 107 height 9
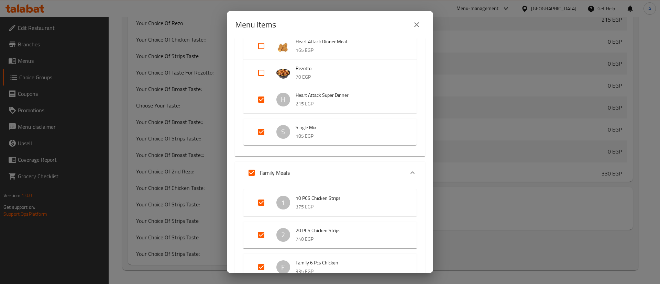
click at [337, 96] on span "Heart Attack Super Dinner" at bounding box center [349, 95] width 107 height 9
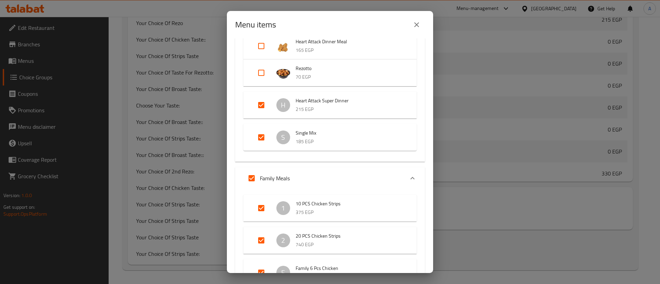
click at [350, 132] on span "Single Mix" at bounding box center [349, 133] width 107 height 9
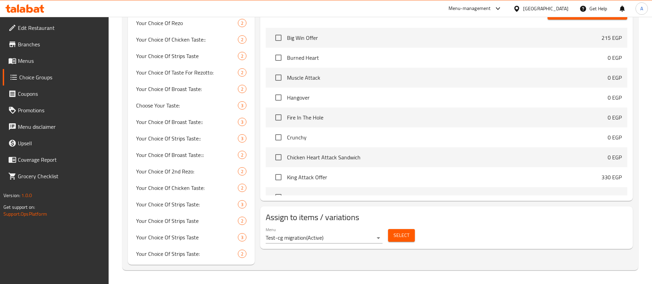
scroll to position [0, 0]
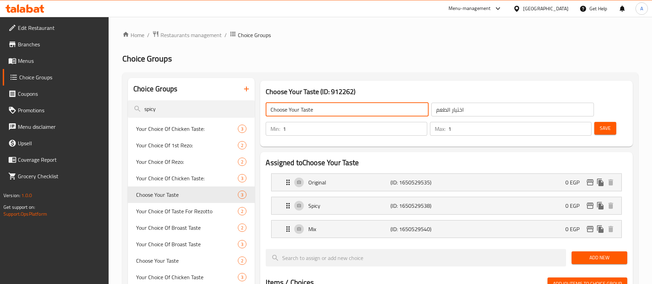
click at [325, 105] on input "Choose Your Taste" at bounding box center [347, 110] width 163 height 14
type input "Choose Your Taste Strips"
click at [465, 107] on input "اختيار الطعم" at bounding box center [513, 110] width 163 height 14
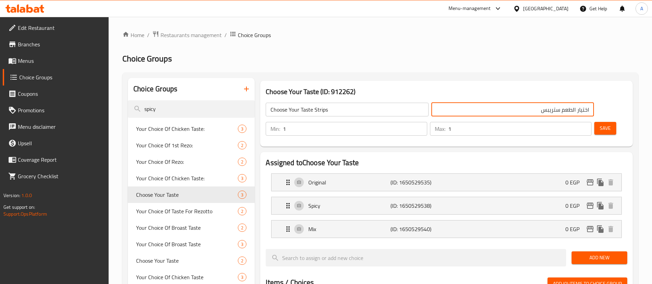
type input "اختيار الطعم ستريبس"
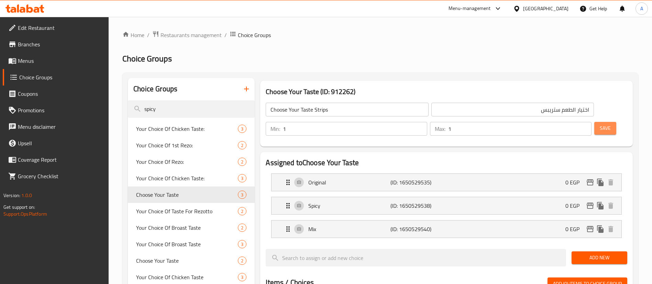
click at [600, 124] on span "Save" at bounding box center [605, 128] width 11 height 9
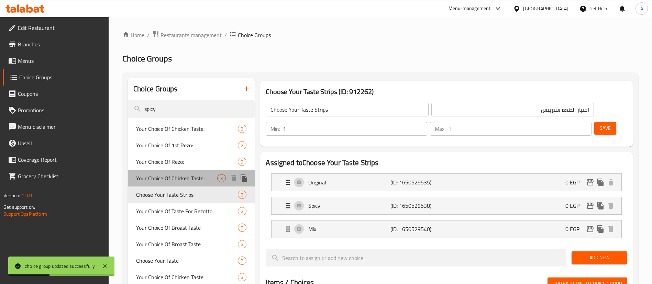
click at [193, 175] on span "Your Choice Of Chicken Taste:" at bounding box center [176, 178] width 81 height 8
type input "Your Choice Of Chicken Taste:"
type input "اختيارك من طعم دجاج:"
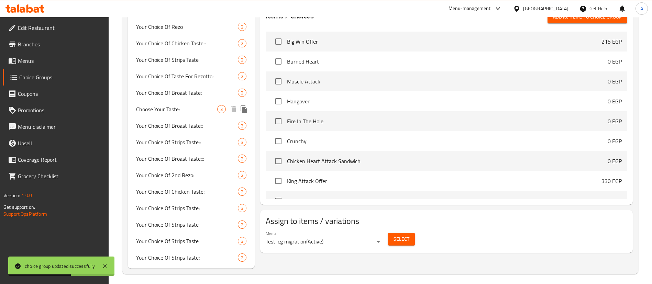
scroll to position [271, 0]
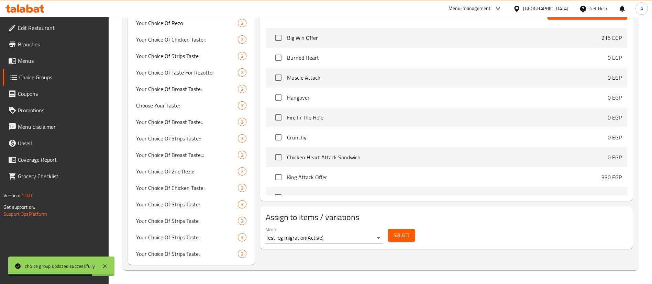
click at [401, 231] on span "Select" at bounding box center [402, 235] width 16 height 9
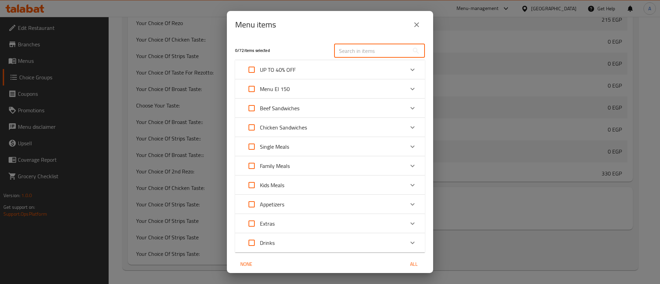
click at [362, 52] on input "text" at bounding box center [371, 51] width 75 height 14
paste input "Single Mix"
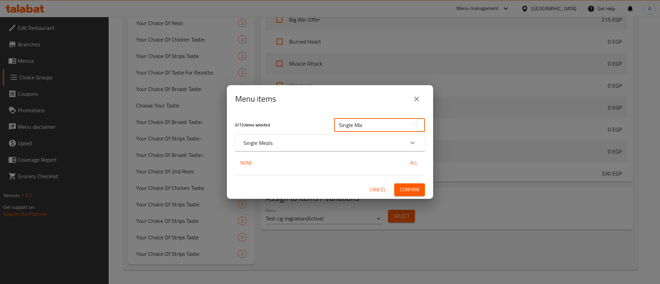
type input "Single Mix"
click at [311, 144] on div "Single Meals" at bounding box center [324, 143] width 161 height 8
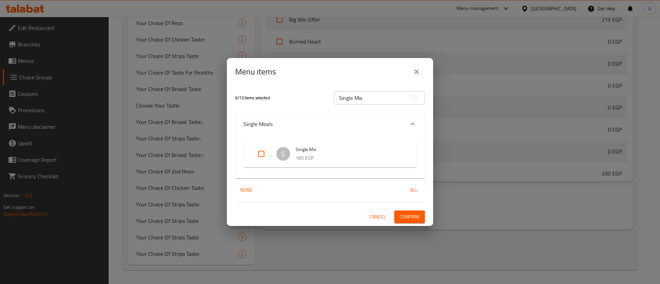
click at [261, 152] on input "Expand" at bounding box center [261, 154] width 17 height 17
checkbox input "true"
click at [379, 101] on input "Single Mix" at bounding box center [371, 98] width 75 height 14
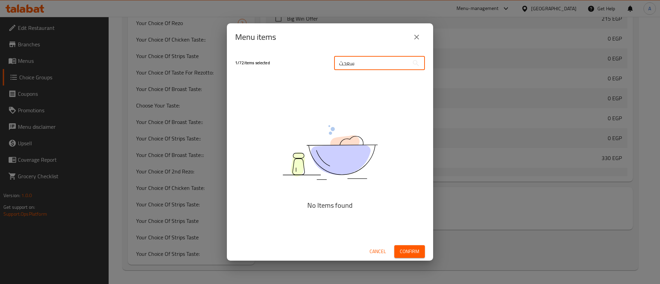
type input "سعحثق"
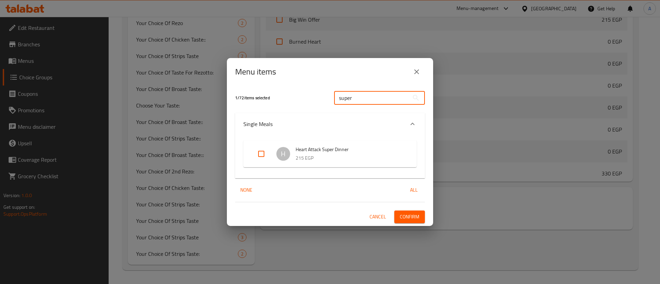
type input "super"
click at [261, 155] on input "Expand" at bounding box center [261, 154] width 17 height 17
checkbox input "true"
click at [408, 218] on span "Confirm" at bounding box center [410, 217] width 20 height 9
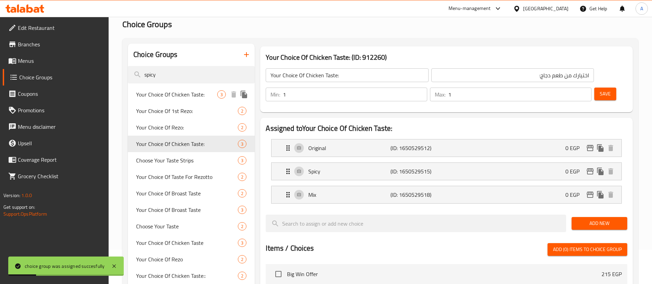
scroll to position [30, 0]
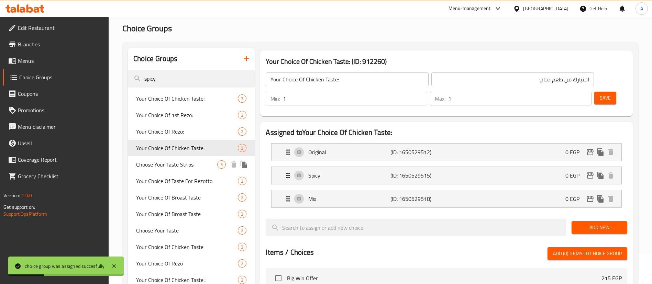
click at [209, 165] on span "Choose Your Taste Strips" at bounding box center [176, 165] width 81 height 8
type input "Choose Your Taste Strips"
type input "اختيار الطعم ستريبس"
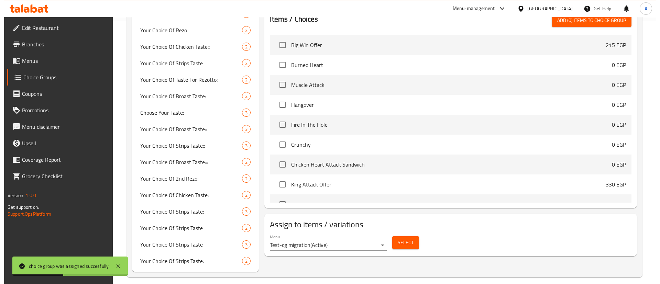
scroll to position [271, 0]
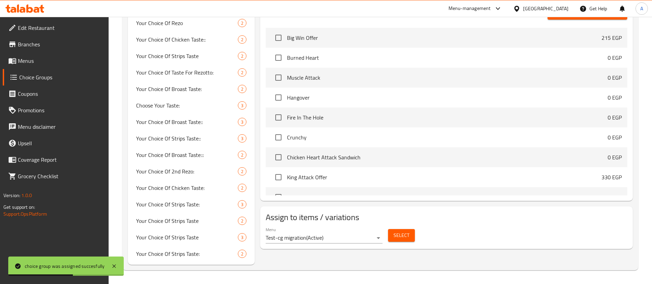
click at [403, 227] on div "Menu Test-cg migration ( Active ) Select" at bounding box center [446, 236] width 367 height 22
click at [404, 229] on button "Select" at bounding box center [401, 235] width 27 height 13
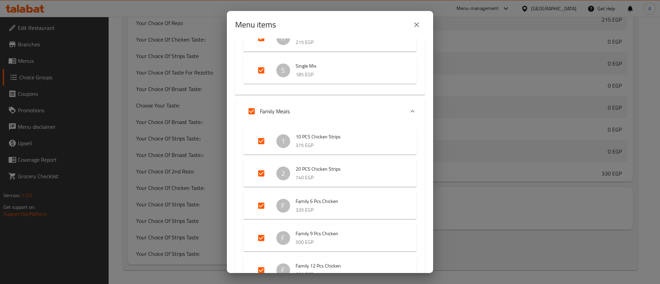
scroll to position [206, 0]
click at [265, 203] on input "Expand" at bounding box center [261, 204] width 17 height 17
checkbox input "false"
click at [262, 236] on input "Expand" at bounding box center [261, 236] width 17 height 17
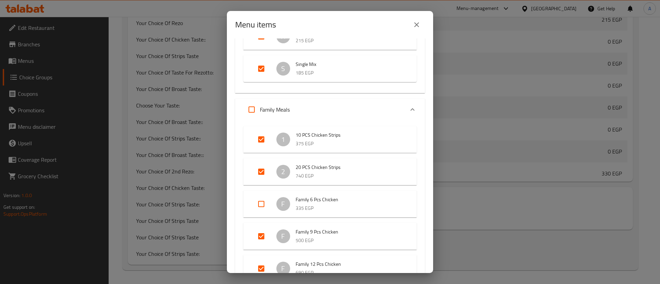
checkbox input "false"
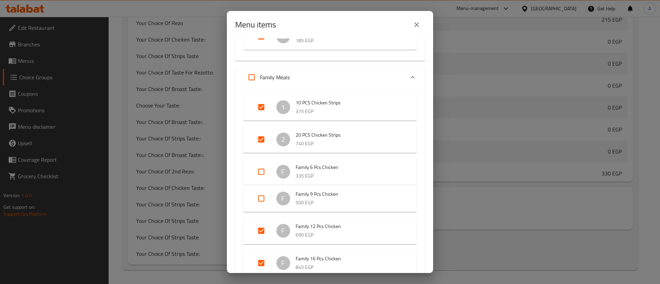
scroll to position [241, 0]
click at [267, 227] on input "Expand" at bounding box center [261, 229] width 17 height 17
checkbox input "false"
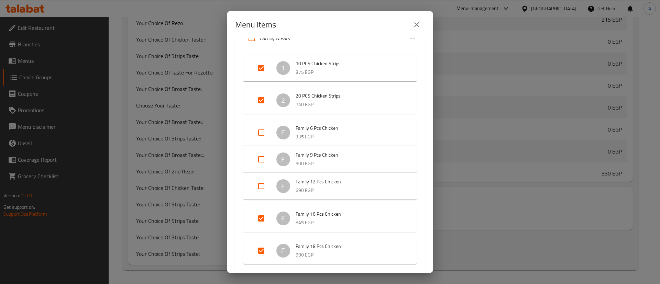
scroll to position [292, 0]
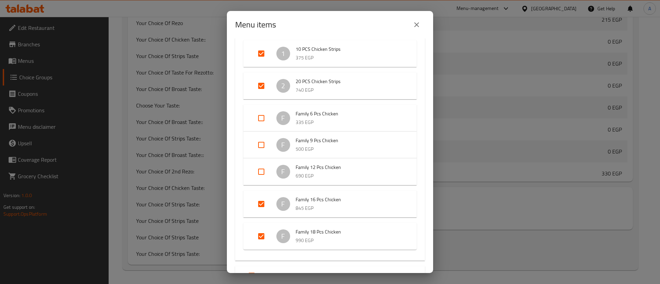
click at [262, 202] on input "Expand" at bounding box center [261, 204] width 17 height 17
checkbox input "false"
click at [257, 230] on input "Expand" at bounding box center [261, 231] width 17 height 17
checkbox input "false"
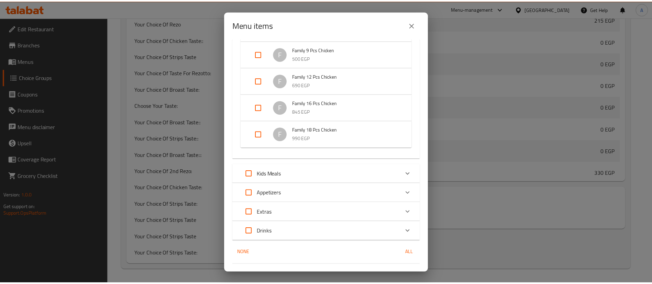
scroll to position [399, 0]
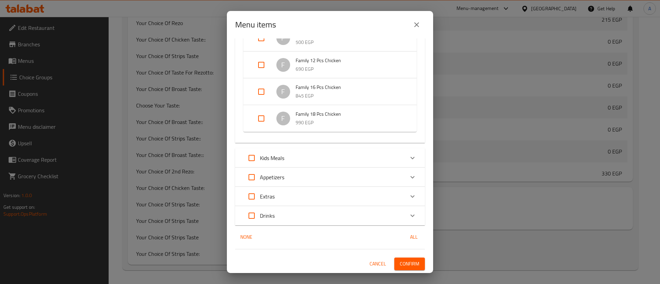
click at [404, 262] on span "Confirm" at bounding box center [410, 264] width 20 height 9
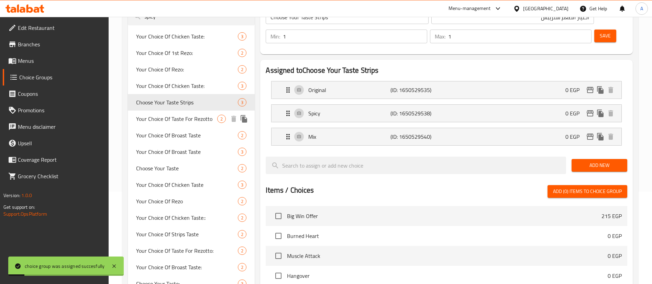
scroll to position [82, 0]
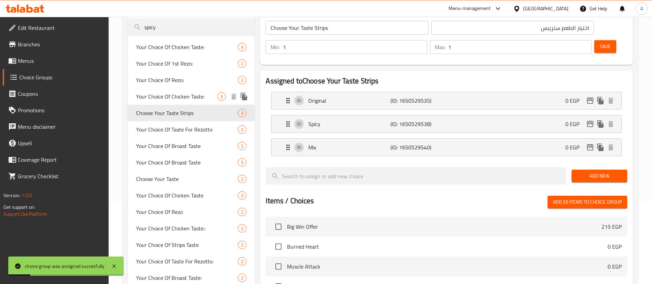
click at [189, 94] on span "Your Choice Of Chicken Taste:" at bounding box center [176, 97] width 81 height 8
type input "Your Choice Of Chicken Taste:"
type input "اختيارك من طعم دجاج:"
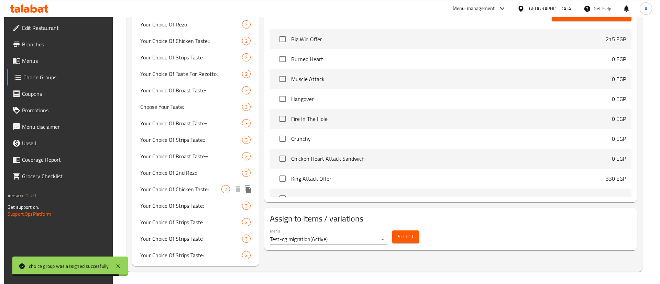
scroll to position [271, 0]
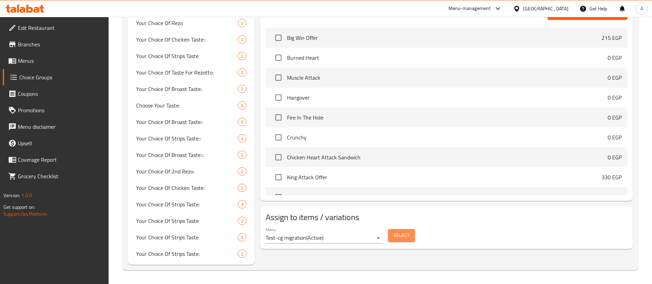
click at [412, 229] on button "Select" at bounding box center [401, 235] width 27 height 13
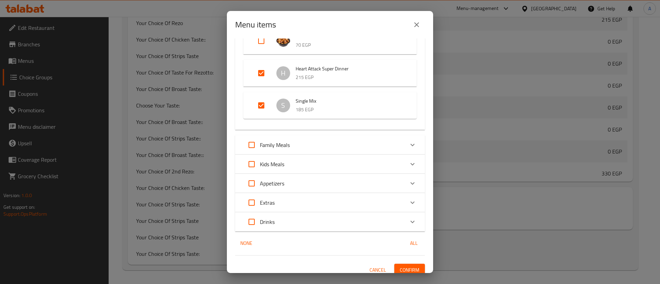
scroll to position [176, 0]
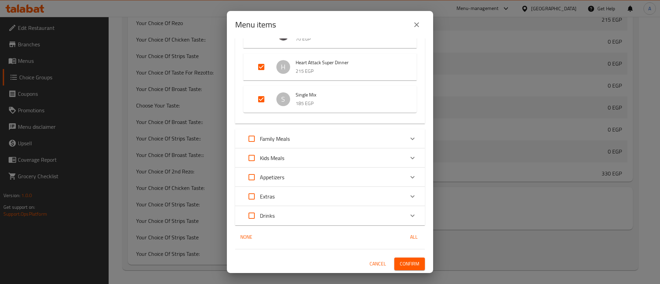
click at [411, 139] on icon "Expand" at bounding box center [413, 139] width 4 height 2
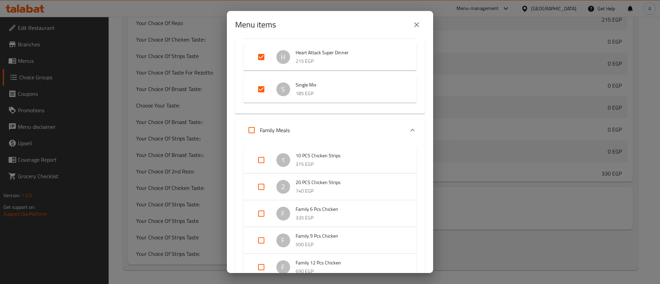
scroll to position [227, 0]
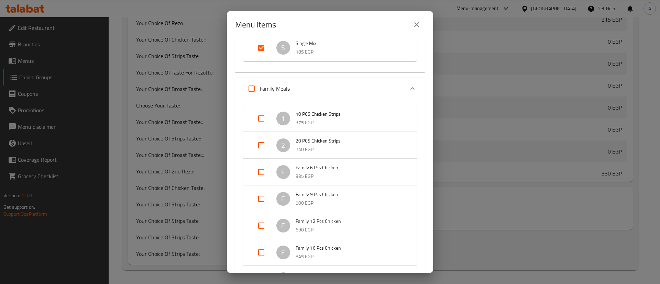
click at [260, 172] on input "Expand" at bounding box center [261, 172] width 17 height 17
checkbox input "true"
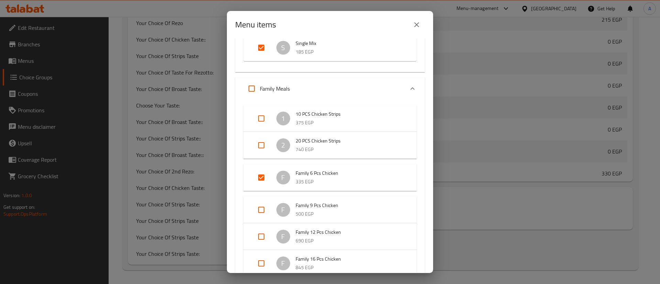
click at [263, 212] on input "Expand" at bounding box center [261, 210] width 17 height 17
checkbox input "true"
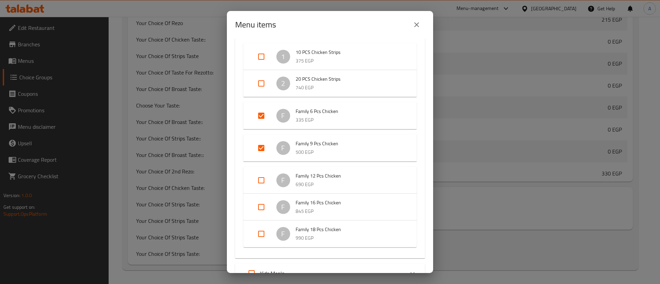
scroll to position [348, 0]
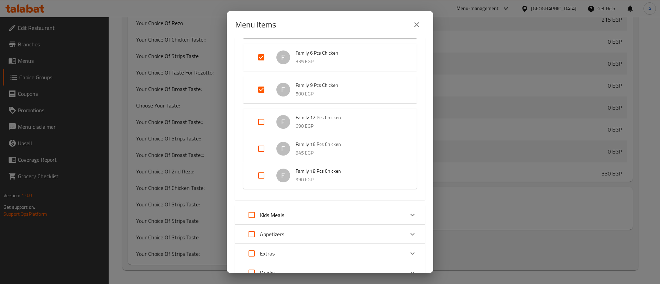
click at [259, 120] on input "Expand" at bounding box center [261, 122] width 17 height 17
checkbox input "true"
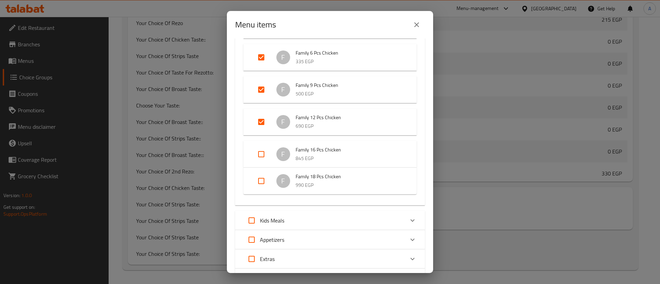
click at [260, 160] on input "Expand" at bounding box center [261, 154] width 17 height 17
checkbox input "true"
click at [262, 189] on input "Expand" at bounding box center [261, 187] width 17 height 17
checkbox input "true"
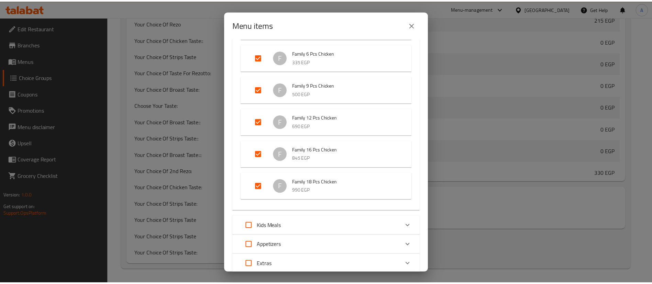
scroll to position [416, 0]
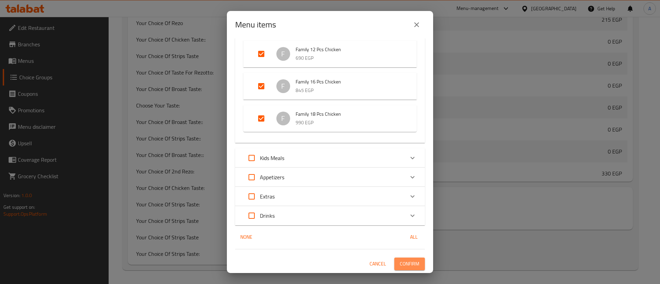
click at [400, 261] on span "Confirm" at bounding box center [410, 264] width 20 height 9
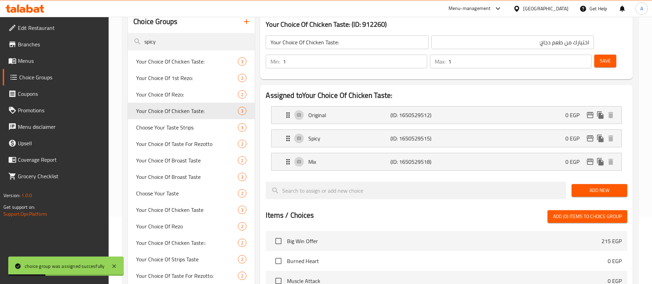
scroll to position [47, 0]
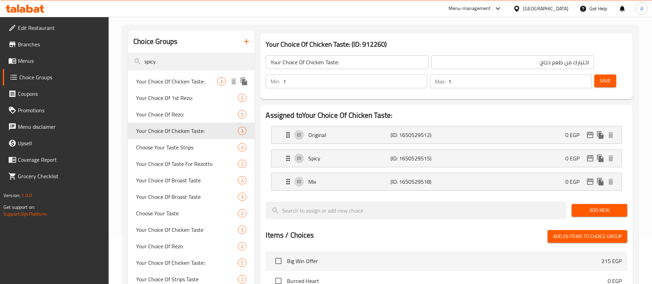
click at [197, 84] on span "Your Choice Of Chicken Taste:" at bounding box center [176, 81] width 81 height 8
type input "اختيارك من طعم الدجاج:"
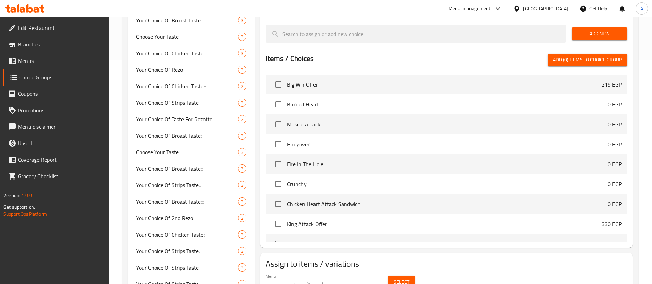
scroll to position [271, 0]
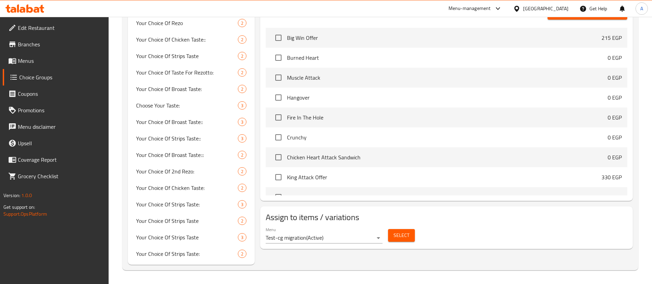
click at [411, 229] on button "Select" at bounding box center [401, 235] width 27 height 13
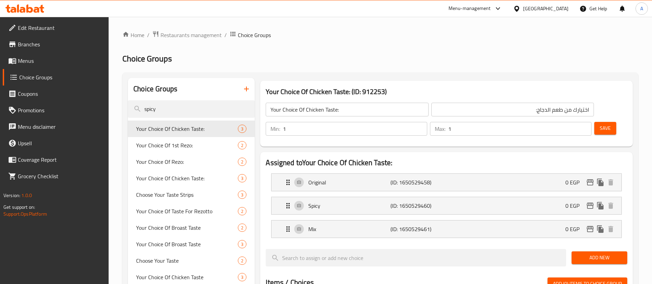
click at [323, 106] on input "Your Choice Of Chicken Taste:" at bounding box center [347, 110] width 163 height 14
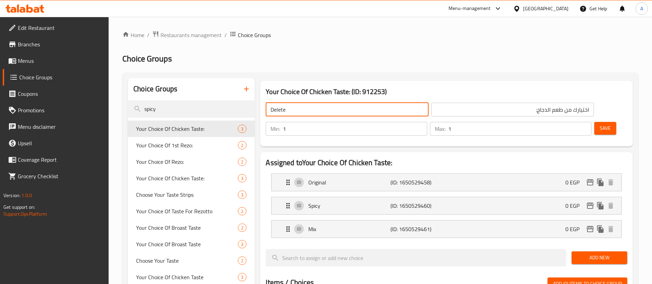
type input "Delete"
click at [597, 122] on button "Save" at bounding box center [606, 128] width 22 height 13
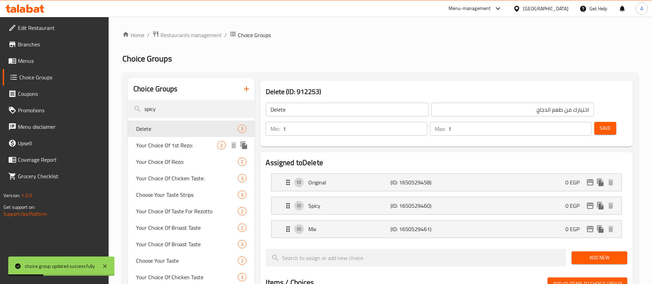
click at [188, 149] on span "Your Choice Of 1st Rezo:" at bounding box center [176, 145] width 81 height 8
type input "Your Choice Of 1st Rezo:"
type input "اختيارك من اول ريزو:"
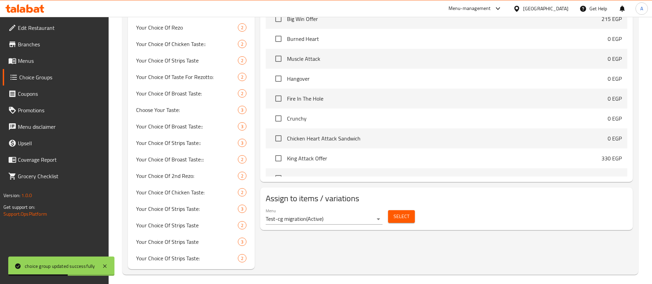
scroll to position [271, 0]
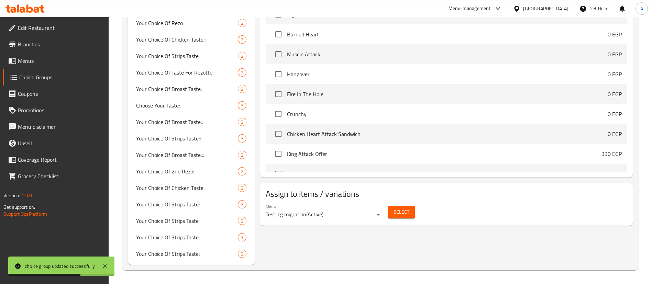
click at [407, 208] on span "Select" at bounding box center [402, 212] width 16 height 9
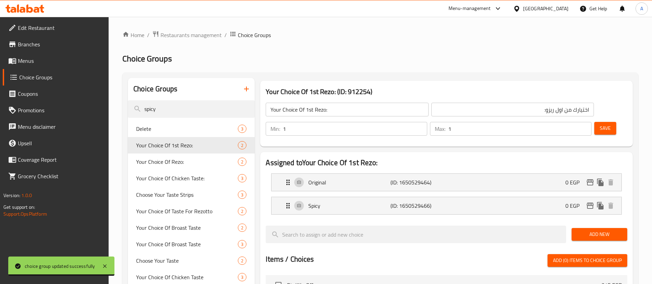
click at [351, 105] on input "Your Choice Of 1st Rezo:" at bounding box center [347, 110] width 163 height 14
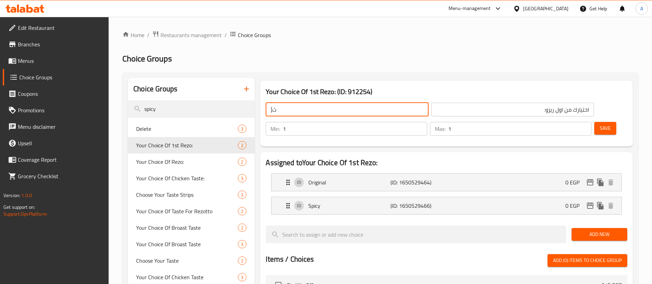
type input "]ثم"
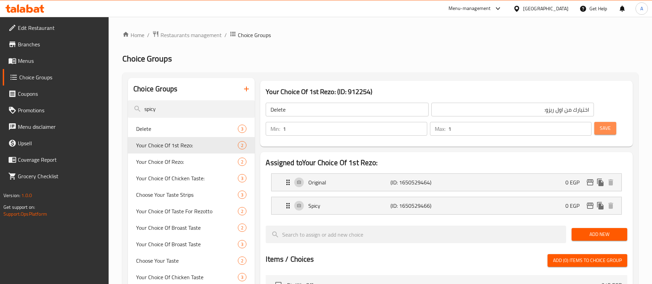
click at [600, 124] on span "Save" at bounding box center [605, 128] width 11 height 9
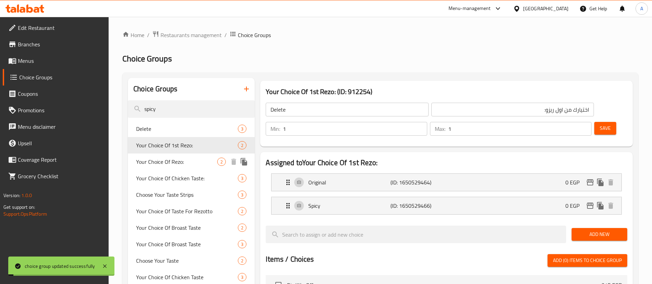
click at [196, 164] on span "Your Choice Of Rezo:" at bounding box center [176, 162] width 81 height 8
type input "Your Choice Of Rezo:"
type input "اختيارك من الريزو:"
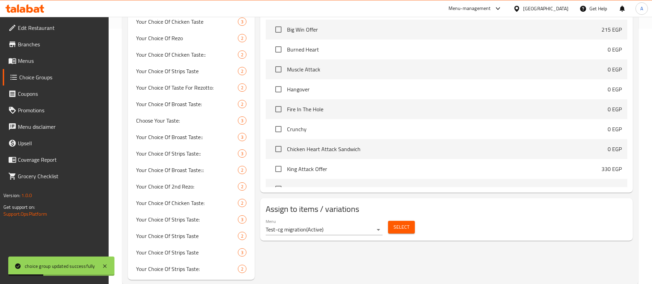
scroll to position [257, 0]
click at [399, 222] on span "Select" at bounding box center [402, 226] width 16 height 9
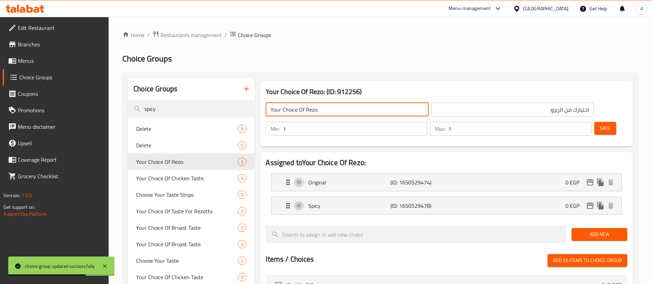
click at [337, 110] on input "Your Choice Of Rezo:" at bounding box center [347, 110] width 163 height 14
click at [599, 122] on button "Save" at bounding box center [606, 128] width 22 height 13
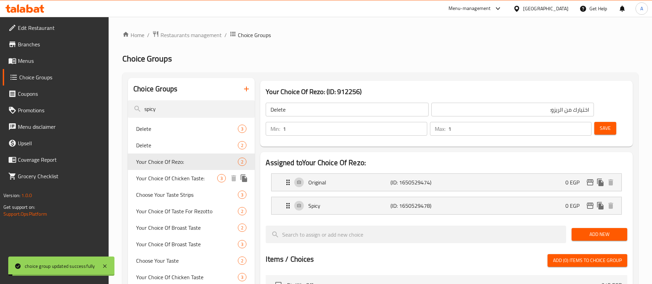
click at [182, 180] on span "Your Choice Of Chicken Taste:" at bounding box center [176, 178] width 81 height 8
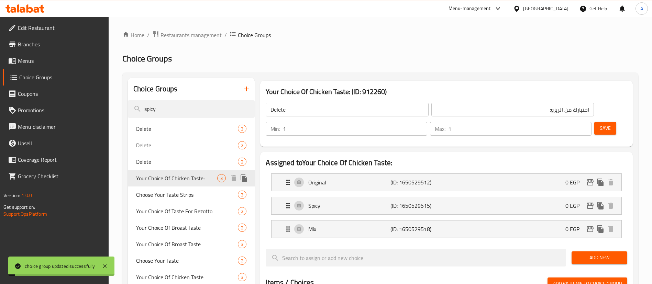
type input "Your Choice Of Chicken Taste:"
type input "اختيارك من طعم دجاج:"
click at [189, 208] on span "Your Choice Of Taste For Rezotto" at bounding box center [176, 211] width 81 height 8
type input "Your Choice Of Taste For Rezotto"
type input "اختيارك من الطعم للريزوتو"
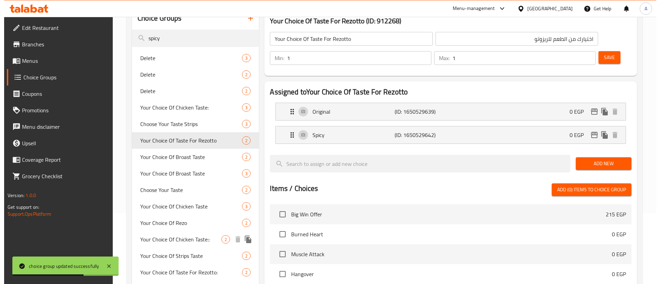
scroll to position [271, 0]
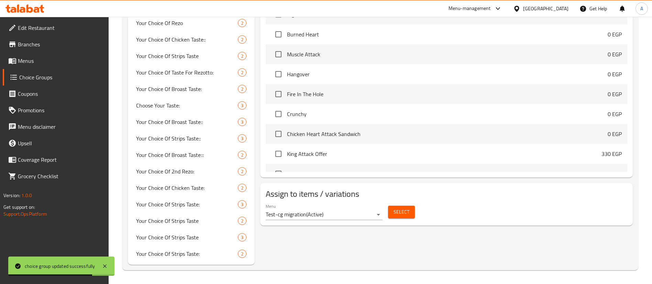
click at [407, 208] on span "Select" at bounding box center [402, 212] width 16 height 9
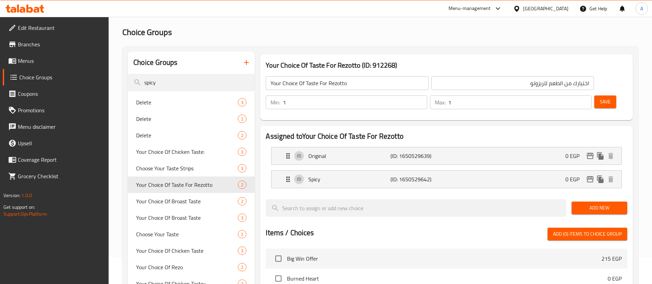
scroll to position [0, 0]
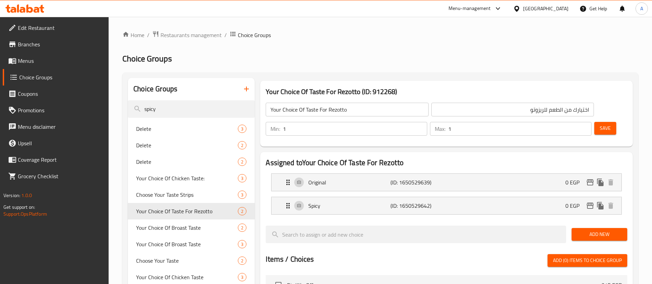
click at [365, 115] on input "Your Choice Of Taste For Rezotto" at bounding box center [347, 110] width 163 height 14
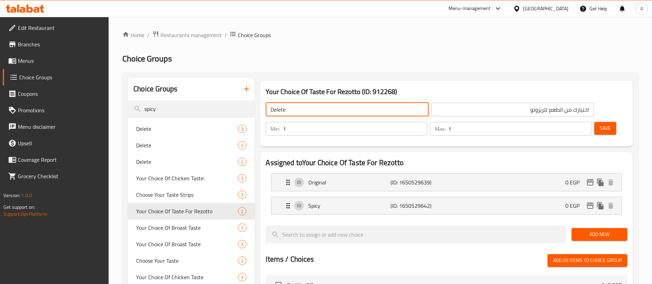
click at [600, 124] on span "Save" at bounding box center [605, 128] width 11 height 9
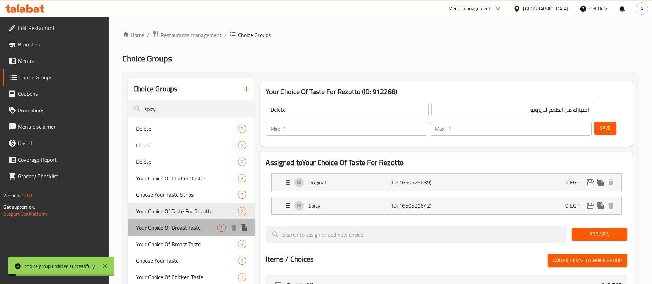
click at [193, 230] on span "Your Choice Of Broast Taste" at bounding box center [176, 228] width 81 height 8
type input "Your Choice Of Broast Taste"
type input "اختيارك من طعم البروست"
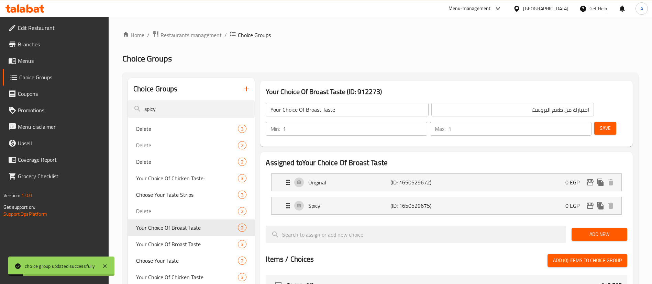
scroll to position [271, 0]
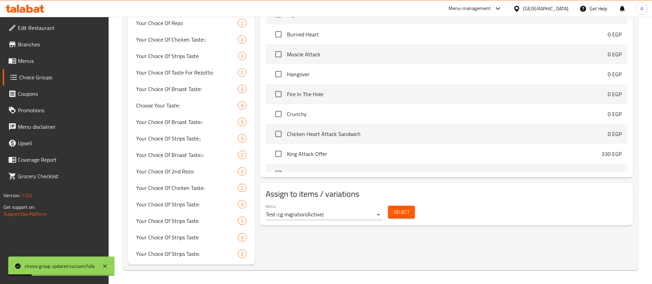
click at [415, 203] on div "Select" at bounding box center [402, 212] width 32 height 18
click at [405, 208] on span "Select" at bounding box center [402, 212] width 16 height 9
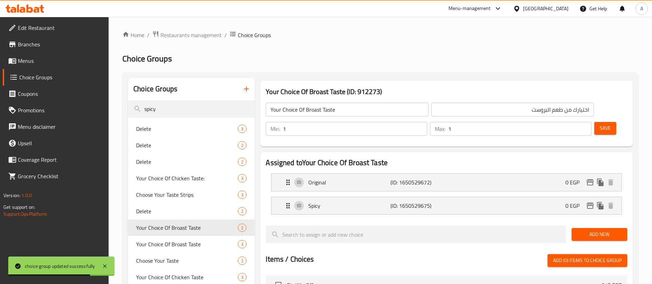
click at [347, 106] on input "Your Choice Of Broast Taste" at bounding box center [347, 110] width 163 height 14
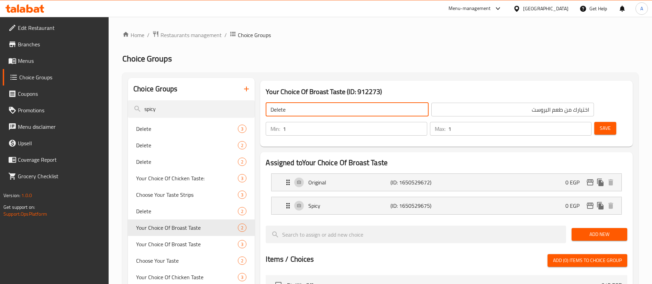
click at [595, 122] on button "Save" at bounding box center [606, 128] width 22 height 13
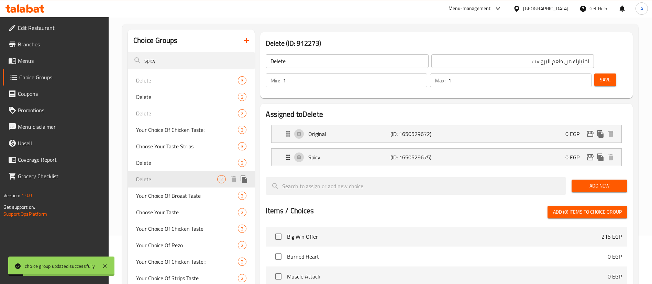
scroll to position [52, 0]
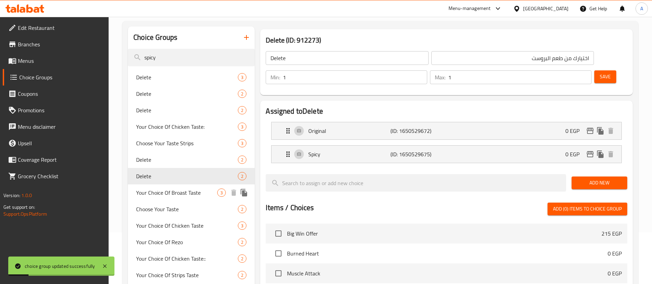
click at [175, 196] on span "Your Choice Of Broast Taste" at bounding box center [176, 193] width 81 height 8
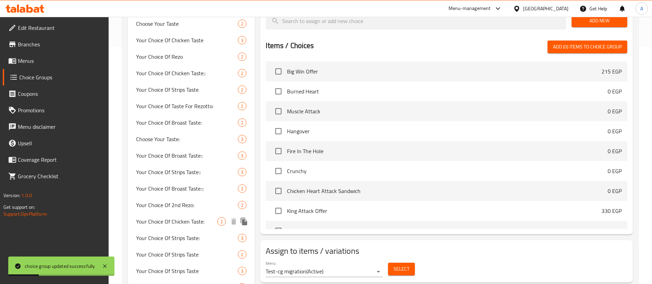
scroll to position [271, 0]
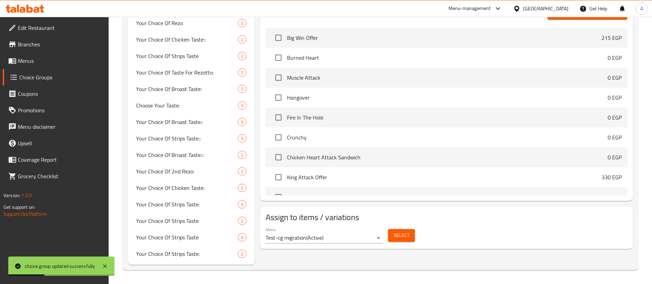
click at [401, 231] on span "Select" at bounding box center [402, 235] width 16 height 9
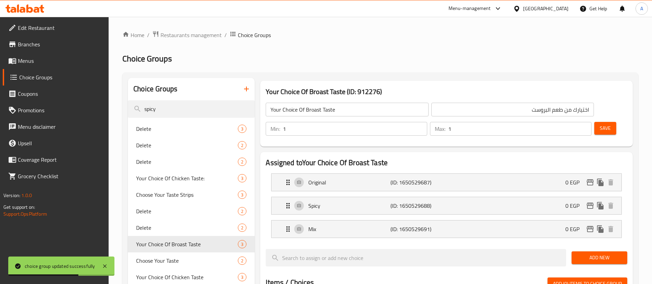
click at [347, 101] on div "Your Choice Of Broast Taste ​" at bounding box center [347, 109] width 165 height 17
click at [351, 109] on input "Your Choice Of Broast Taste" at bounding box center [347, 110] width 163 height 14
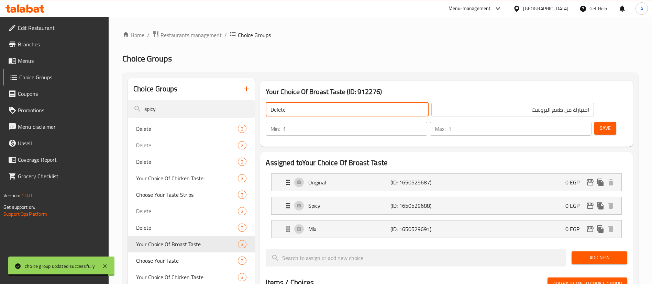
click at [602, 122] on button "Save" at bounding box center [606, 128] width 22 height 13
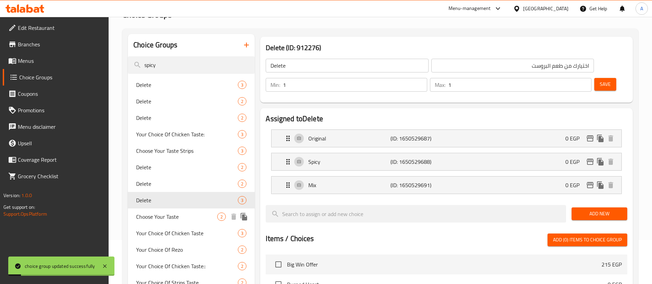
scroll to position [52, 0]
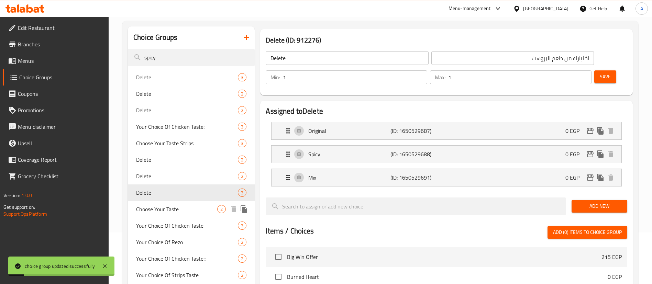
click at [191, 210] on span "Choose Your Taste" at bounding box center [176, 209] width 81 height 8
type input "Choose Your Taste"
type input "اختيار الطعم"
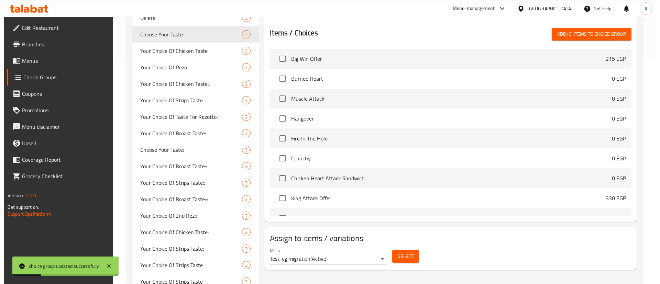
scroll to position [271, 0]
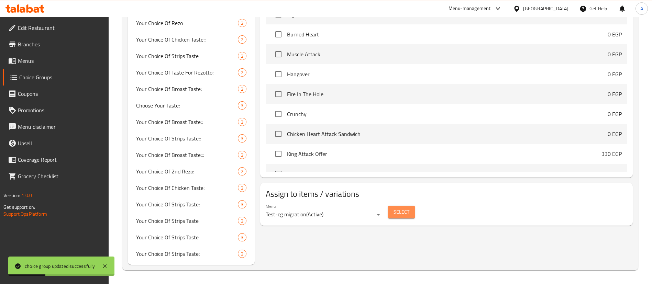
click at [410, 206] on button "Select" at bounding box center [401, 212] width 27 height 13
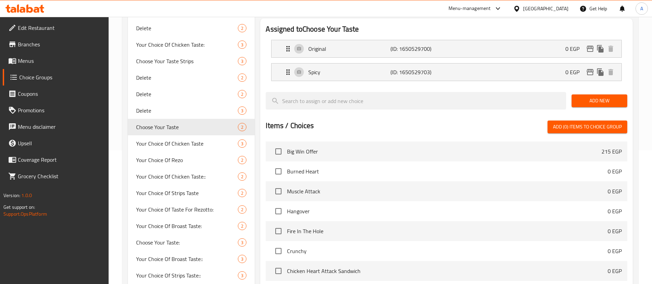
scroll to position [133, 0]
click at [194, 144] on span "Your Choice Of Chicken Taste" at bounding box center [176, 144] width 81 height 8
type input "Your Choice Of Chicken Taste"
type input "اختيارك من طعم الدجاج"
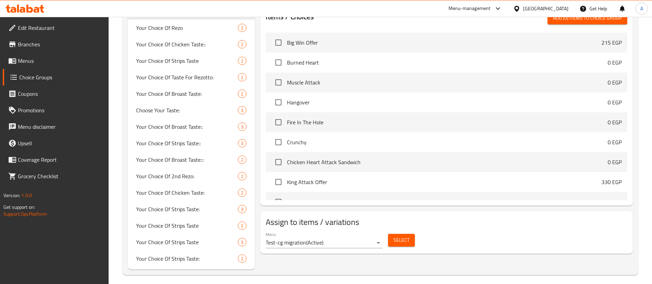
scroll to position [268, 0]
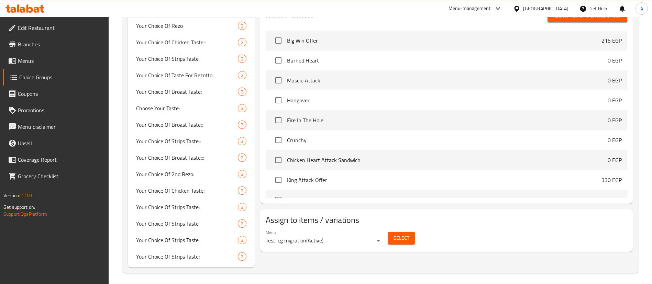
click at [396, 234] on span "Select" at bounding box center [402, 238] width 16 height 9
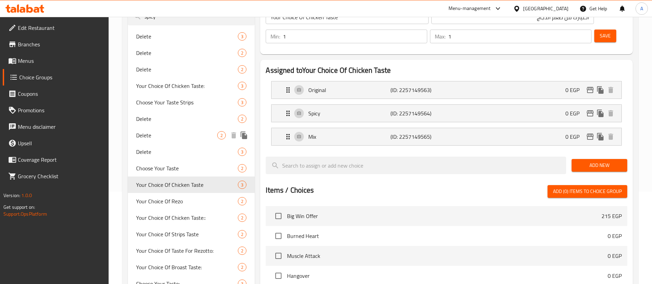
scroll to position [96, 0]
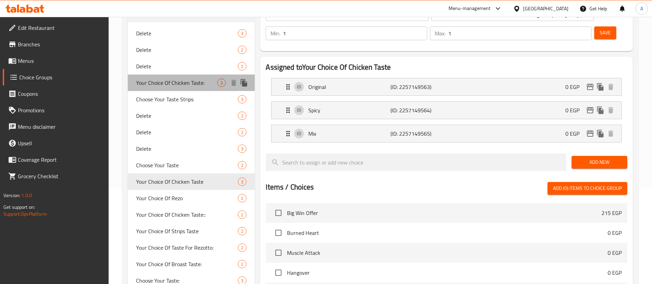
click at [196, 83] on span "Your Choice Of Chicken Taste:" at bounding box center [176, 83] width 81 height 8
type input "Your Choice Of Chicken Taste:"
type input "اختيارك من طعم دجاج:"
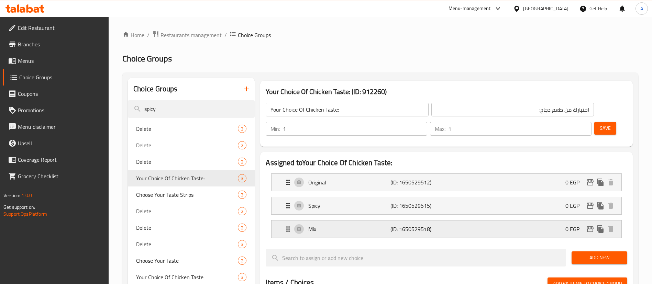
scroll to position [271, 0]
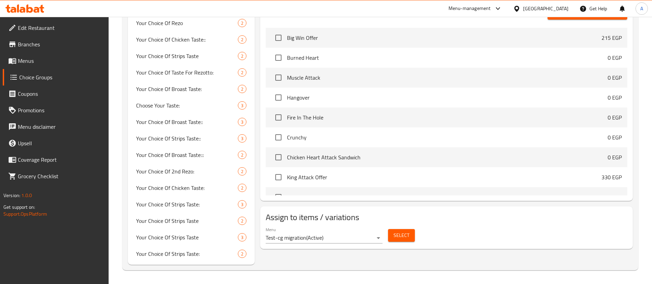
click at [396, 231] on span "Select" at bounding box center [402, 235] width 16 height 9
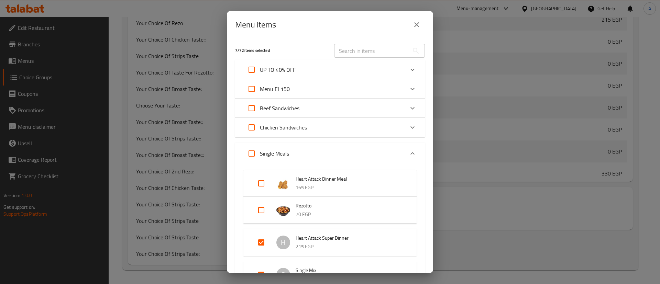
click at [373, 48] on input "text" at bounding box center [371, 51] width 75 height 14
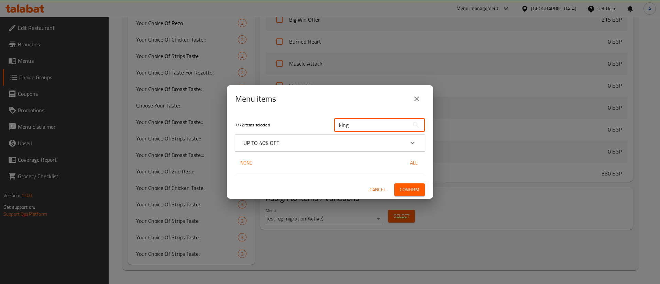
type input "king"
click at [322, 142] on div "UP TO 40% OFF" at bounding box center [324, 143] width 161 height 8
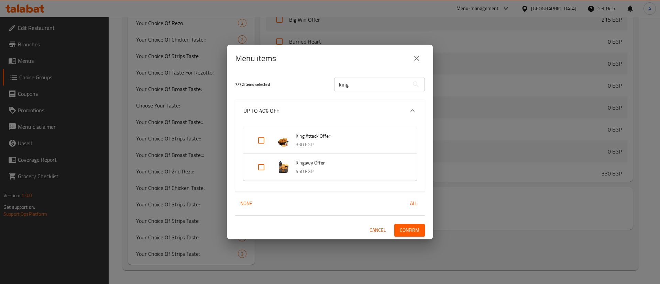
click at [263, 167] on input "Expand" at bounding box center [261, 167] width 17 height 17
checkbox input "true"
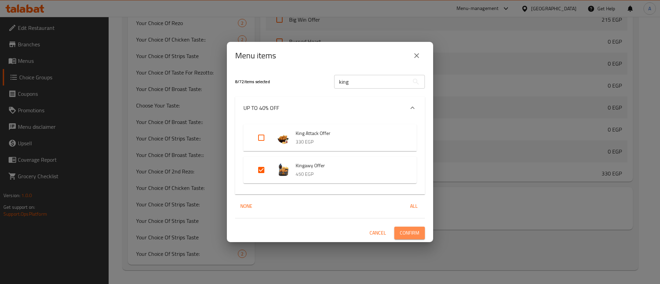
click at [412, 230] on span "Confirm" at bounding box center [410, 233] width 20 height 9
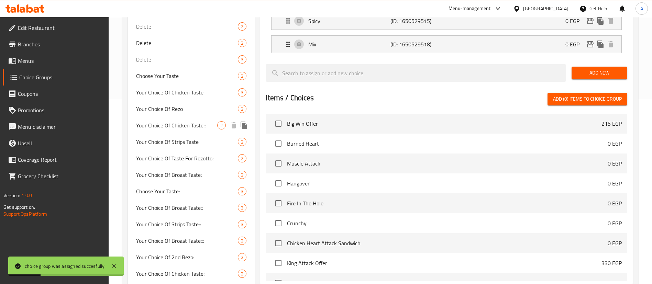
scroll to position [168, 0]
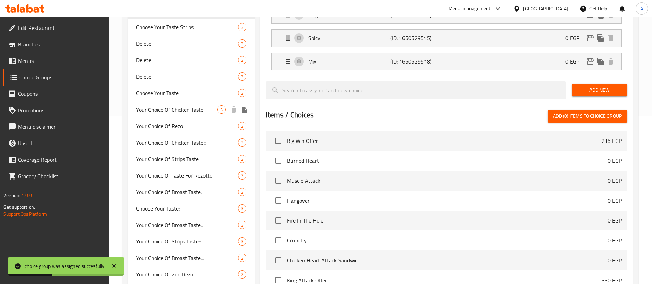
click at [202, 111] on span "Your Choice Of Chicken Taste" at bounding box center [176, 110] width 81 height 8
type input "Your Choice Of Chicken Taste"
type input "اختيارك من طعم الدجاج"
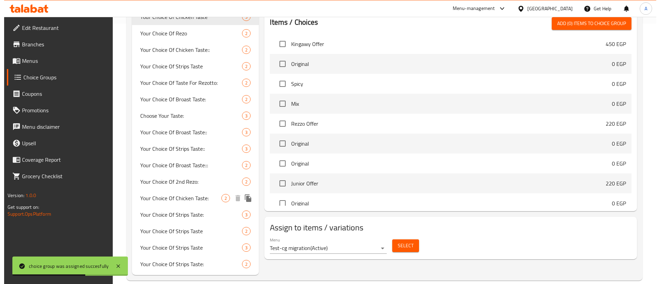
scroll to position [271, 0]
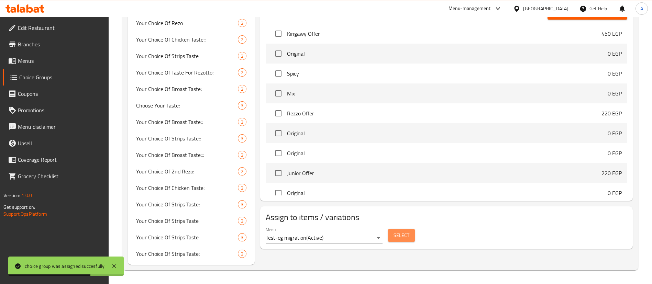
click at [411, 229] on button "Select" at bounding box center [401, 235] width 27 height 13
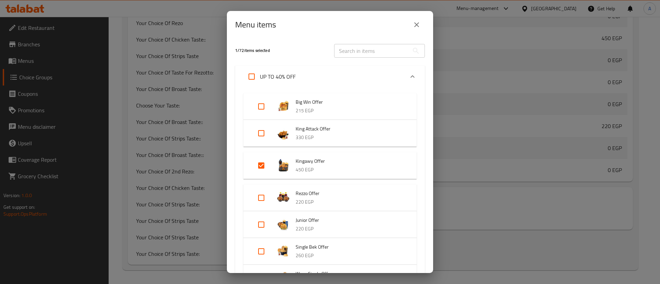
click at [258, 163] on input "Expand" at bounding box center [261, 166] width 17 height 17
checkbox input "false"
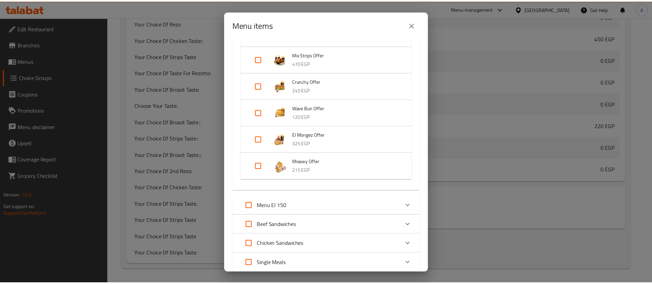
scroll to position [379, 0]
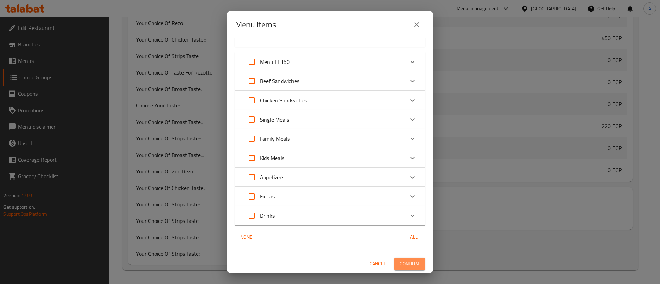
click at [412, 260] on button "Confirm" at bounding box center [410, 264] width 31 height 13
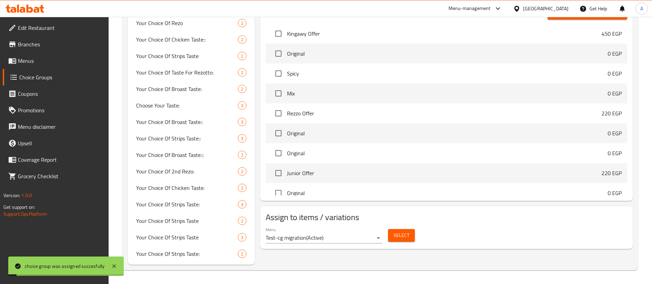
scroll to position [0, 0]
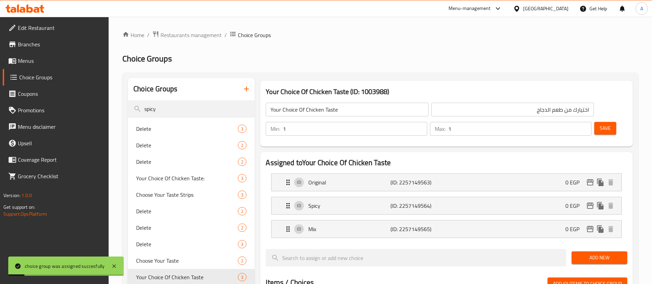
click at [336, 107] on input "Your Choice Of Chicken Taste" at bounding box center [347, 110] width 163 height 14
click at [600, 124] on span "Save" at bounding box center [605, 128] width 11 height 9
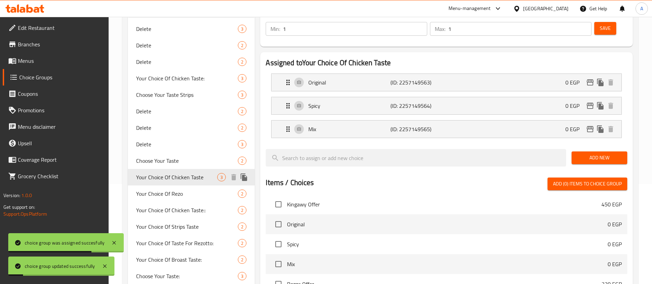
scroll to position [103, 0]
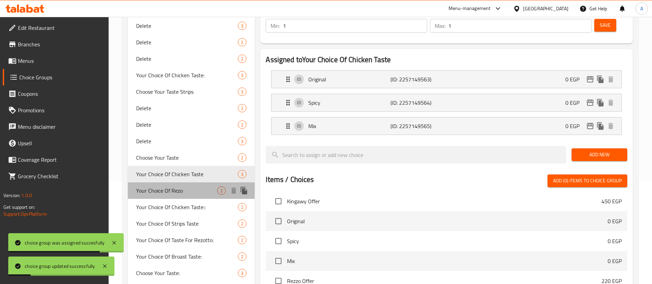
click at [188, 193] on span "Your Choice Of Rezo" at bounding box center [176, 191] width 81 height 8
type input "Your Choice Of Rezo"
type input "اختيارك من الريزو"
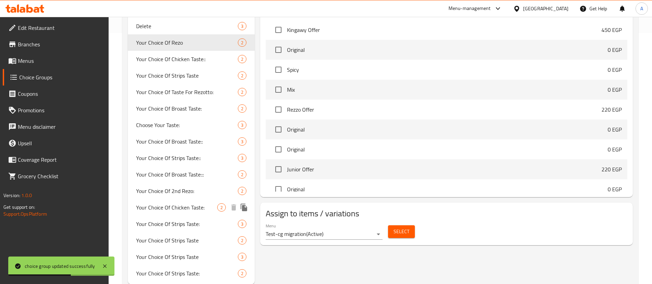
scroll to position [258, 0]
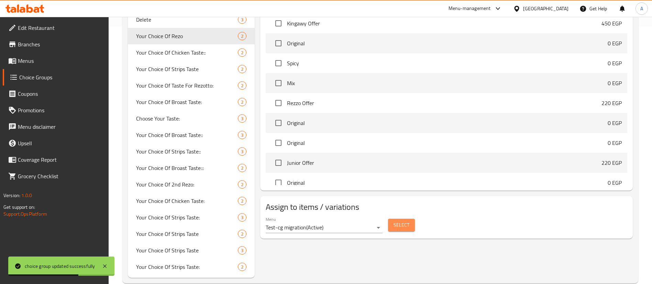
click at [409, 221] on span "Select" at bounding box center [402, 225] width 16 height 9
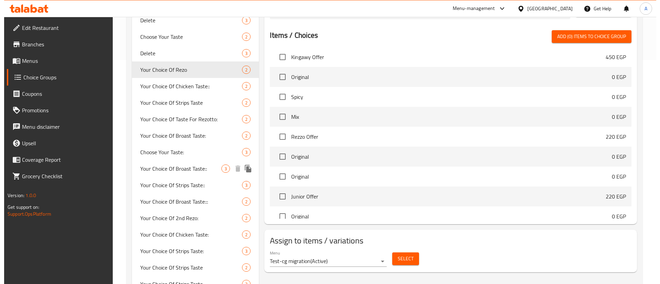
scroll to position [224, 0]
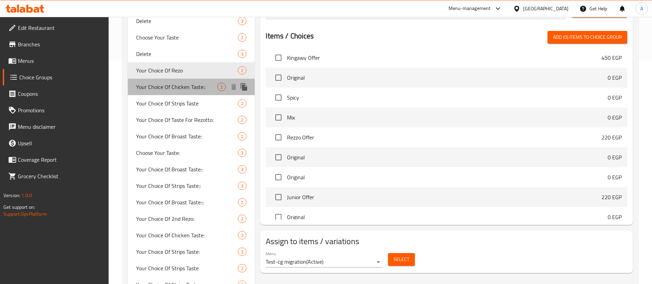
click at [188, 86] on span "Your Choice Of Chicken Taste::" at bounding box center [176, 87] width 81 height 8
type input "Your Choice Of Chicken Taste::"
type input "اختيارك من طعم الدجاج::"
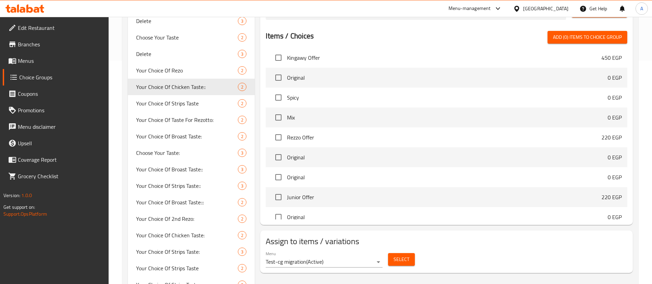
click at [402, 256] on span "Select" at bounding box center [402, 260] width 16 height 9
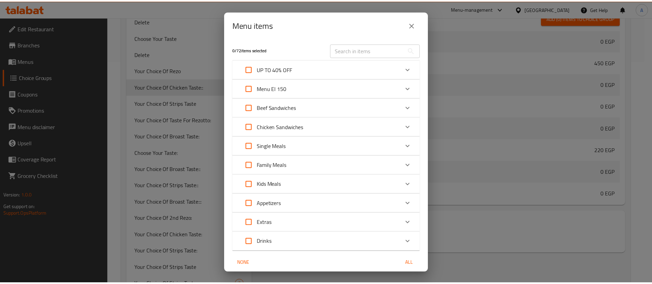
scroll to position [0, 0]
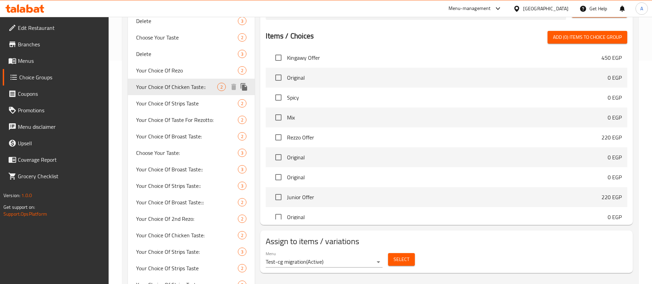
click at [194, 89] on span "Your Choice Of Chicken Taste::" at bounding box center [176, 87] width 81 height 8
click at [412, 253] on button "Select" at bounding box center [401, 259] width 27 height 13
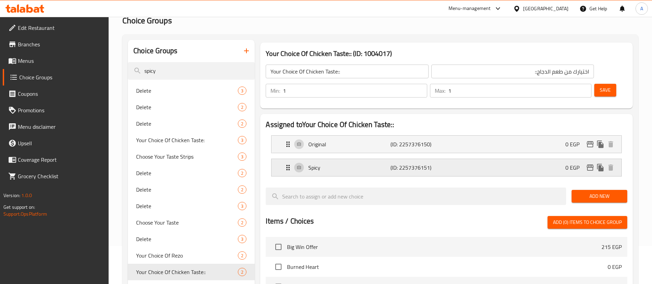
scroll to position [34, 0]
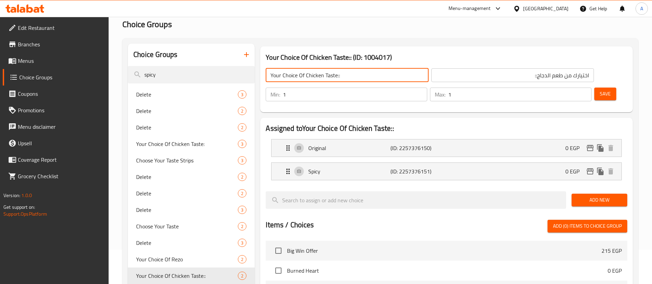
click at [353, 69] on input "Your Choice Of Chicken Taste::" at bounding box center [347, 75] width 163 height 14
click at [600, 90] on span "Save" at bounding box center [605, 94] width 11 height 9
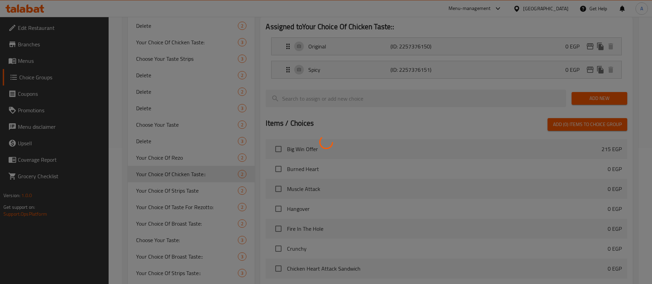
scroll to position [138, 0]
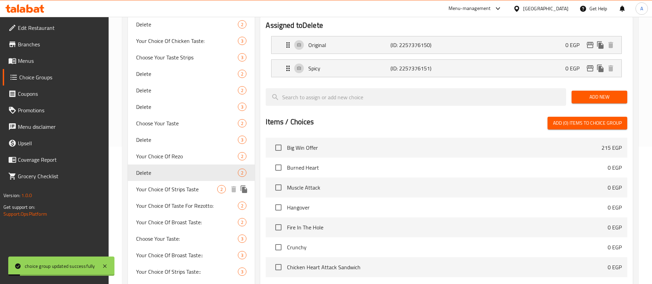
click at [190, 191] on span "Your Choice Of Strips Taste" at bounding box center [176, 189] width 81 height 8
type input "Your Choice Of Strips Taste"
type input "اختيارك من طعم استربس"
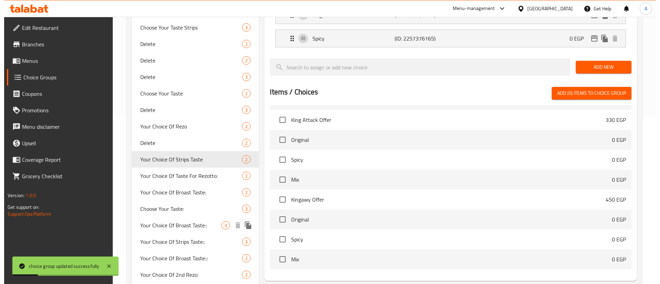
scroll to position [258, 0]
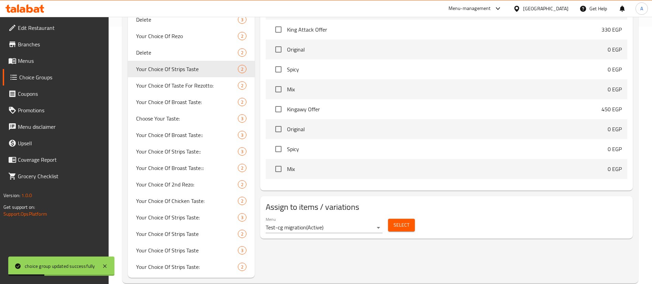
click at [412, 219] on button "Select" at bounding box center [401, 225] width 27 height 13
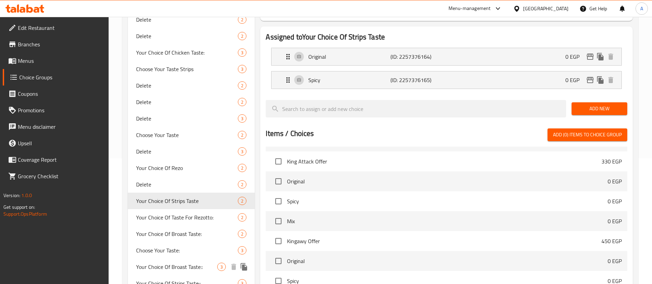
scroll to position [120, 0]
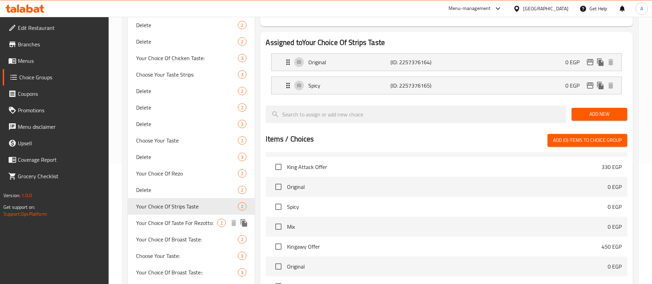
click at [190, 228] on div "Your Choice Of Taste For Rezotto: 2" at bounding box center [191, 223] width 127 height 17
type input "Your Choice Of Taste For Rezotto:"
type input "اختيارك من الطعم للريزوتو:"
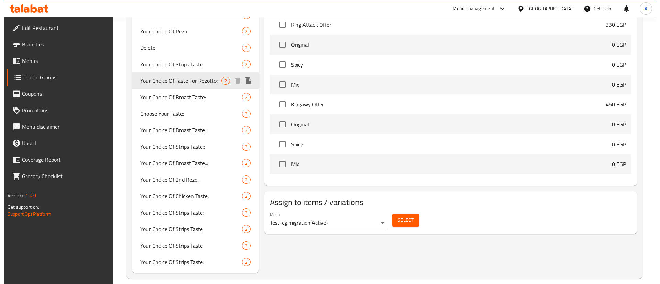
scroll to position [271, 0]
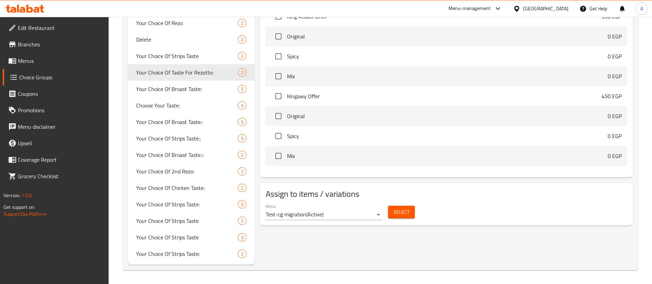
click at [405, 208] on span "Select" at bounding box center [402, 212] width 16 height 9
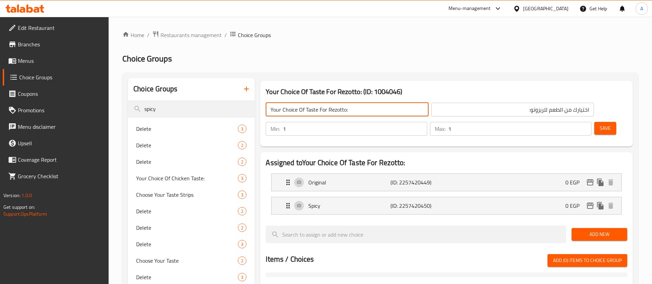
click at [361, 103] on input "Your Choice Of Taste For Rezotto:" at bounding box center [347, 110] width 163 height 14
click at [598, 122] on button "Save" at bounding box center [606, 128] width 22 height 13
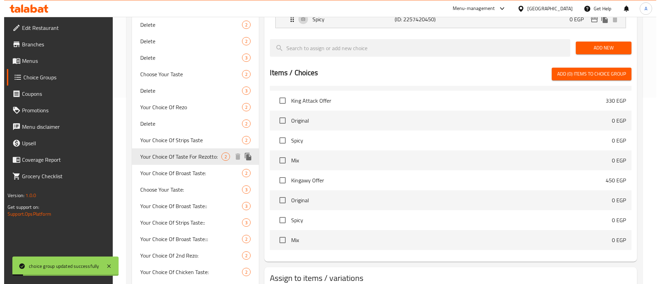
scroll to position [206, 0]
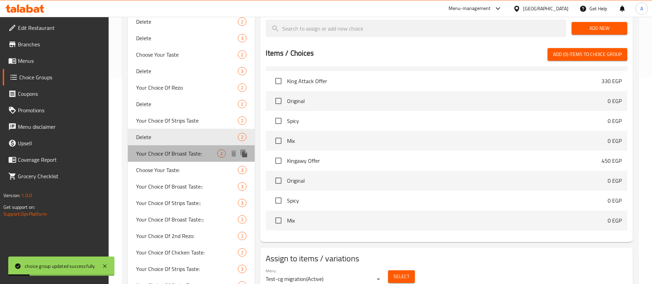
click at [185, 155] on span "Your Choice Of Broast Taste:" at bounding box center [176, 154] width 81 height 8
type input "Your Choice Of Broast Taste:"
type input "اختيارك من طعم البروست:"
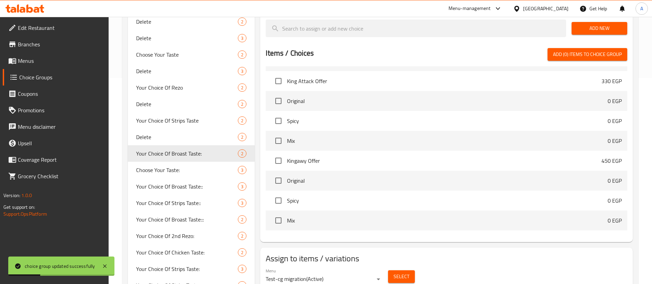
click at [402, 273] on span "Select" at bounding box center [402, 277] width 16 height 9
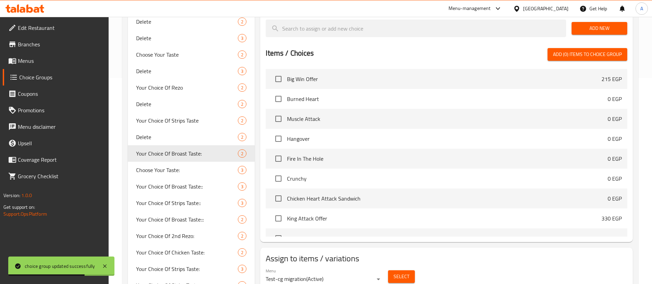
scroll to position [0, 0]
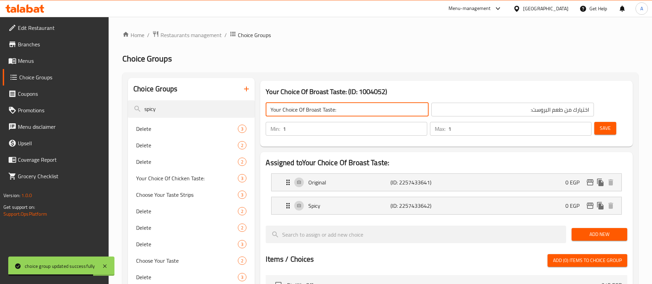
click at [349, 105] on input "Your Choice Of Broast Taste:" at bounding box center [347, 110] width 163 height 14
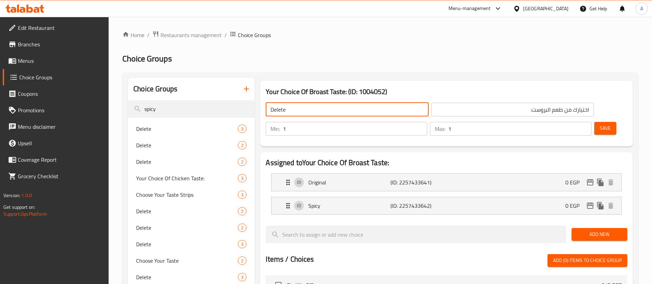
click at [601, 122] on button "Save" at bounding box center [606, 128] width 22 height 13
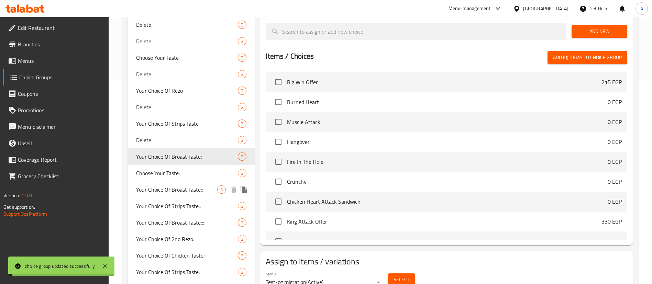
scroll to position [206, 0]
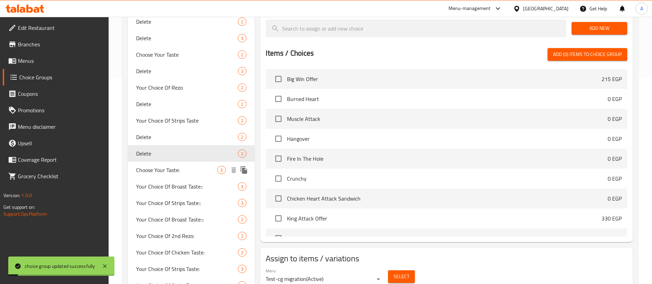
click at [190, 174] on div "Choose Your Taste: 3" at bounding box center [191, 170] width 127 height 17
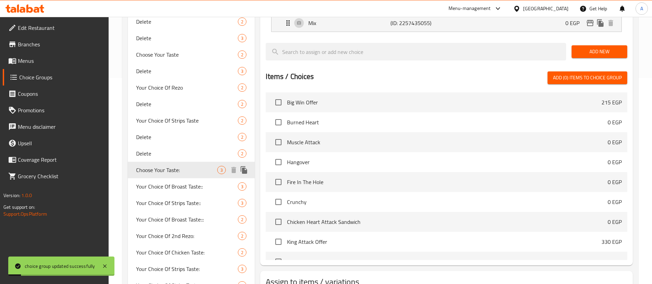
type input "Choose Your Taste:"
type input "اختيار الطعم:"
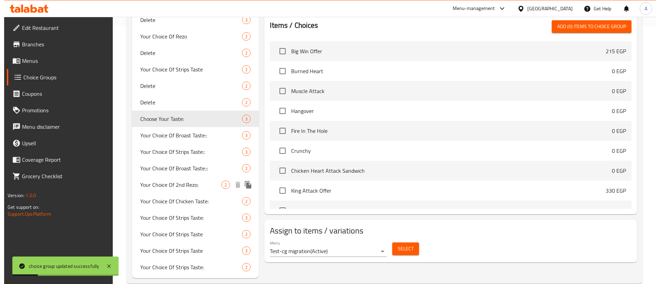
scroll to position [271, 0]
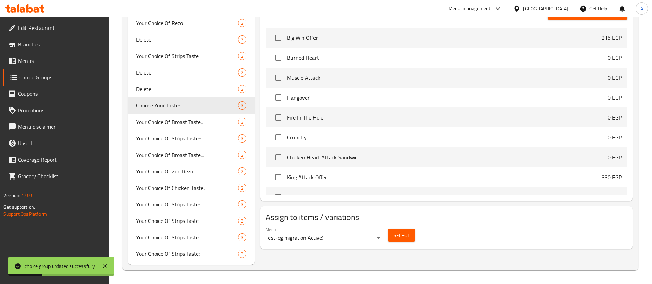
click at [412, 229] on button "Select" at bounding box center [401, 235] width 27 height 13
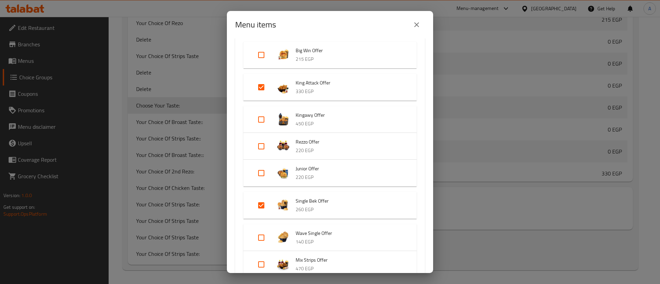
scroll to position [69, 0]
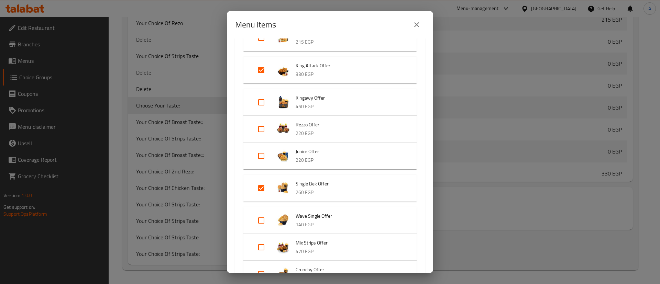
click at [262, 189] on input "Expand" at bounding box center [261, 188] width 17 height 17
checkbox input "false"
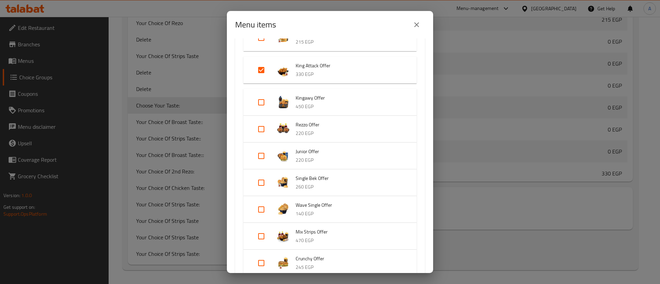
click at [261, 68] on input "Expand" at bounding box center [261, 70] width 17 height 17
checkbox input "false"
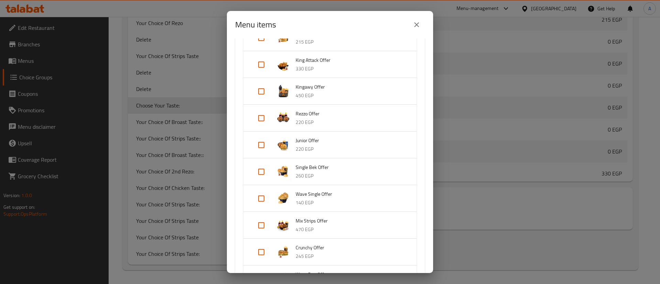
click at [422, 22] on button "close" at bounding box center [417, 25] width 17 height 17
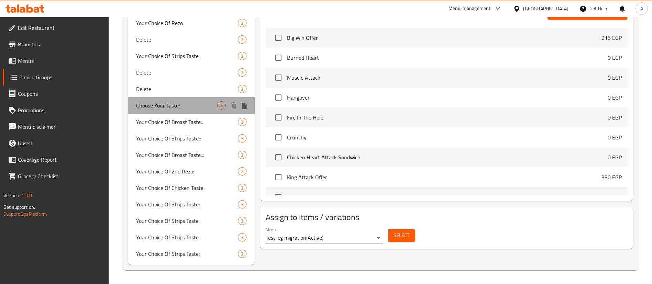
click at [208, 108] on span "Choose Your Taste:" at bounding box center [176, 105] width 81 height 8
click at [397, 229] on button "Select" at bounding box center [401, 235] width 27 height 13
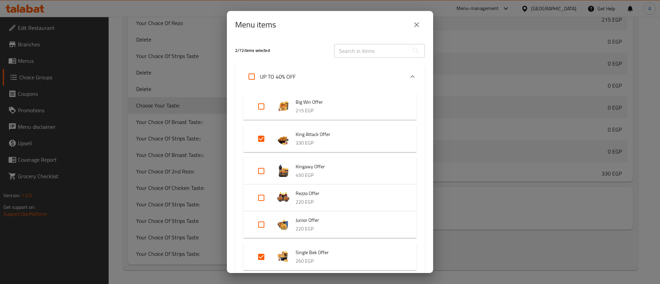
click at [252, 137] on li "King Attack Offer 330 EGP" at bounding box center [330, 139] width 157 height 24
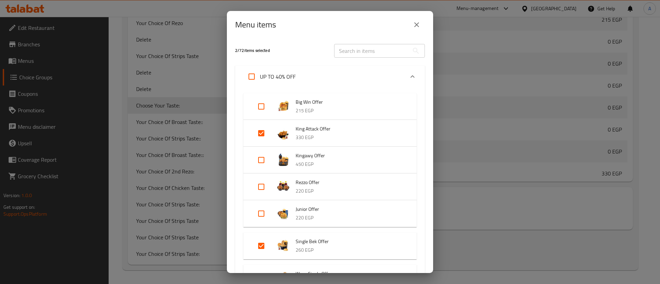
click at [260, 137] on input "Expand" at bounding box center [261, 133] width 17 height 17
checkbox input "false"
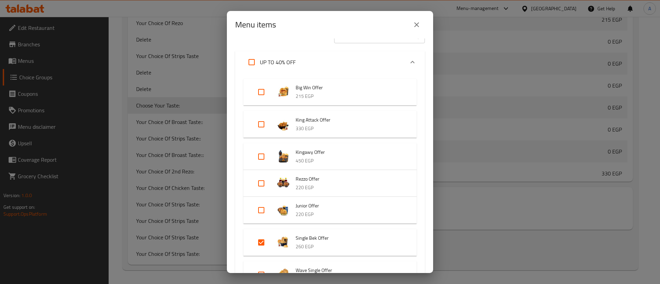
scroll to position [86, 0]
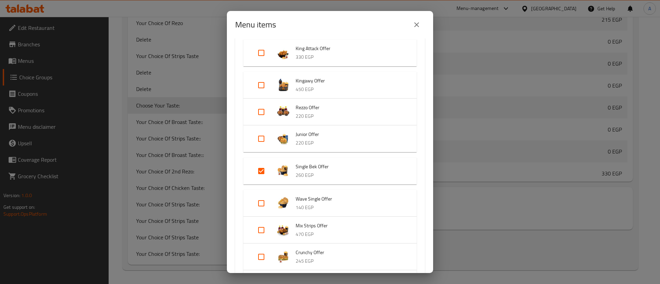
click at [265, 176] on input "Expand" at bounding box center [261, 171] width 17 height 17
checkbox input "false"
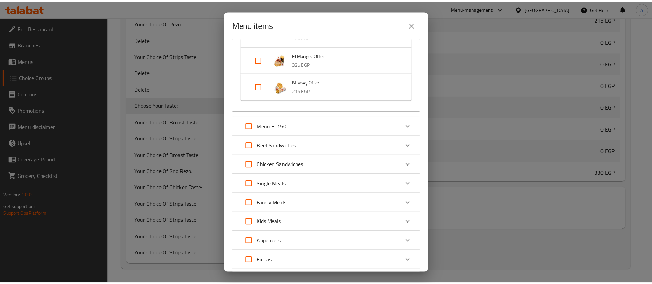
scroll to position [390, 0]
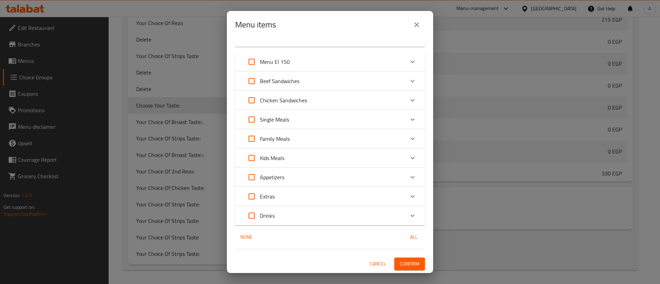
click at [400, 260] on span "Confirm" at bounding box center [410, 264] width 20 height 9
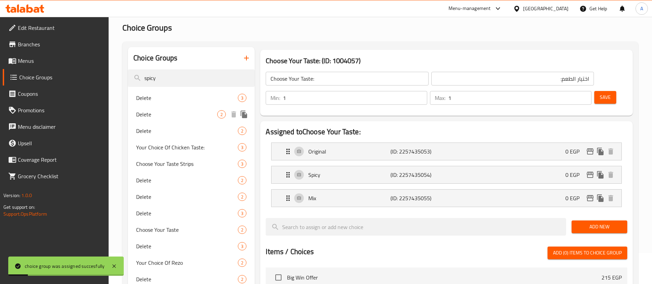
scroll to position [30, 0]
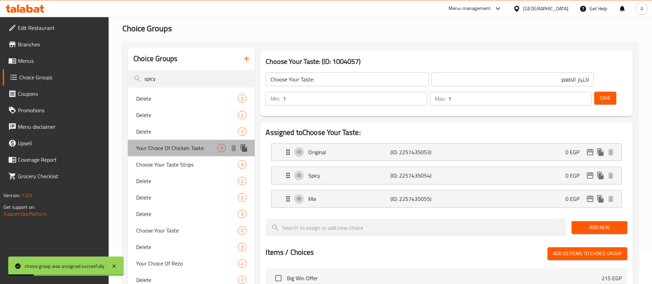
click at [186, 149] on span "Your Choice Of Chicken Taste:" at bounding box center [176, 148] width 81 height 8
type input "Your Choice Of Chicken Taste:"
type input "اختيارك من طعم دجاج:"
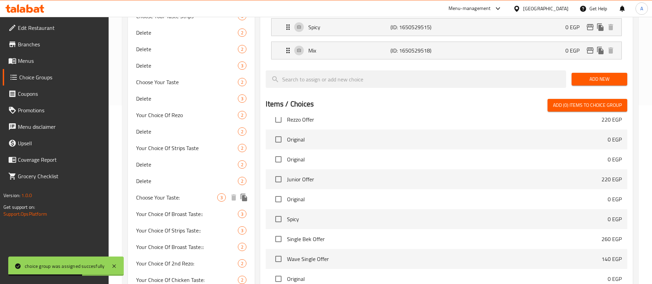
scroll to position [254, 0]
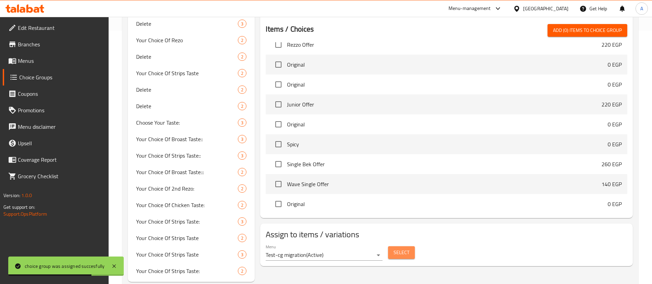
click at [411, 247] on button "Select" at bounding box center [401, 253] width 27 height 13
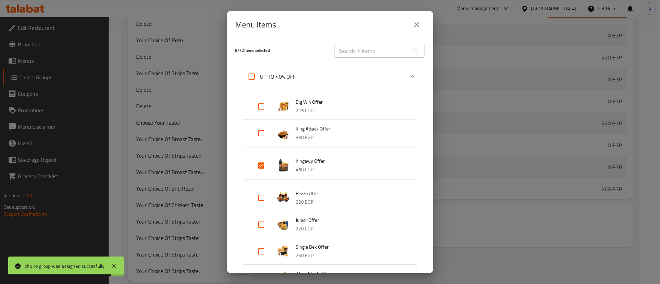
click at [378, 52] on input "text" at bounding box center [371, 51] width 75 height 14
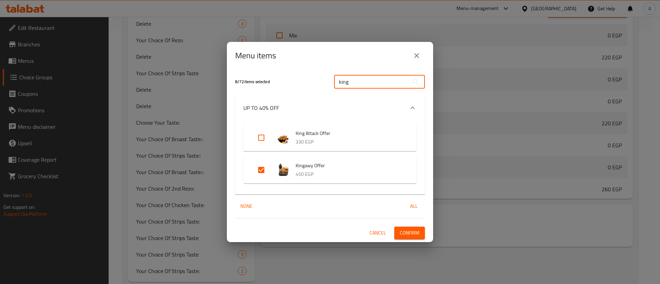
type input "king"
drag, startPoint x: 260, startPoint y: 139, endPoint x: 279, endPoint y: 132, distance: 19.9
click at [260, 139] on input "Expand" at bounding box center [261, 138] width 17 height 17
checkbox input "true"
click at [352, 79] on input "king" at bounding box center [371, 82] width 75 height 14
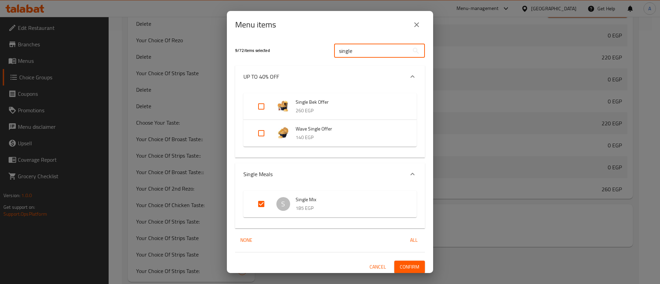
type input "single"
click at [268, 107] on input "Expand" at bounding box center [261, 106] width 17 height 17
checkbox input "true"
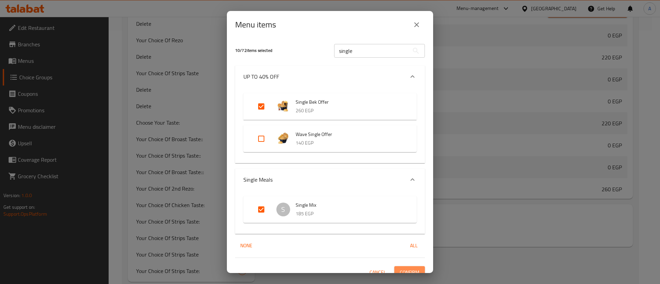
click at [399, 267] on button "Confirm" at bounding box center [410, 273] width 31 height 13
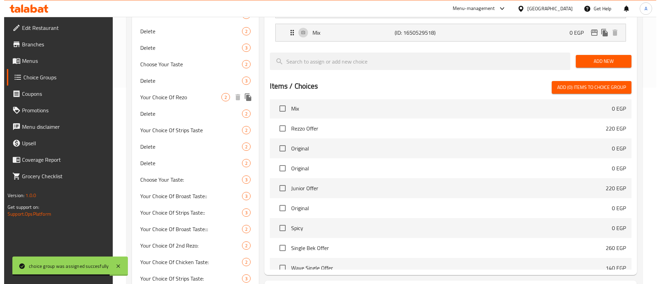
scroll to position [237, 0]
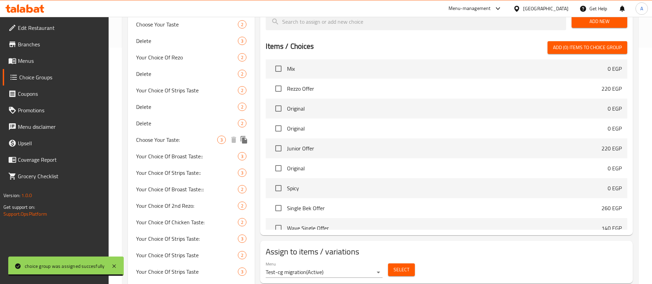
click at [176, 143] on span "Choose Your Taste:" at bounding box center [176, 140] width 81 height 8
type input "Choose Your Taste:"
type input "اختيار الطعم:"
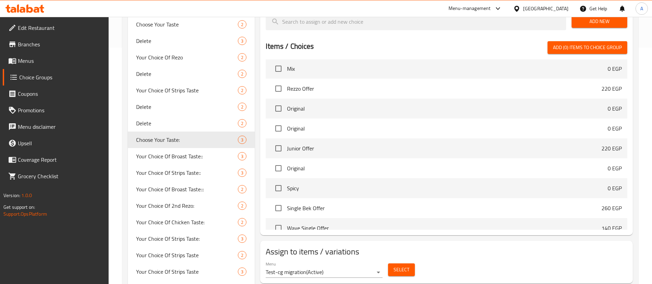
click at [407, 266] on span "Select" at bounding box center [402, 270] width 16 height 9
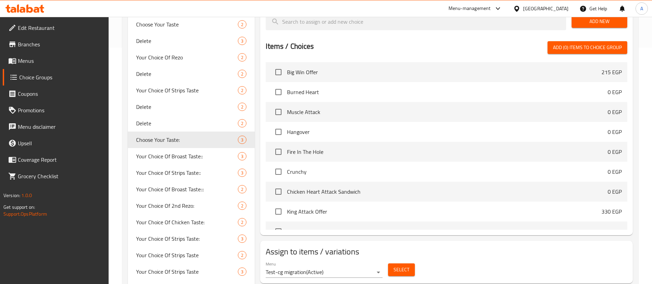
scroll to position [0, 0]
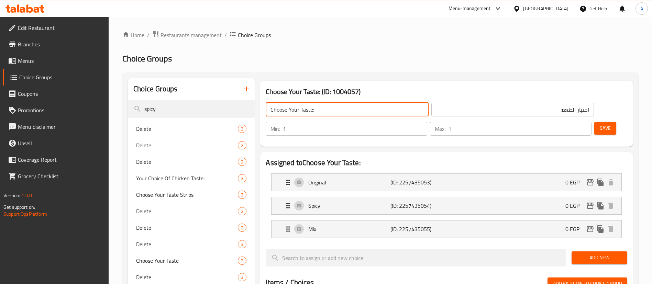
click at [339, 108] on input "Choose Your Taste:" at bounding box center [347, 110] width 163 height 14
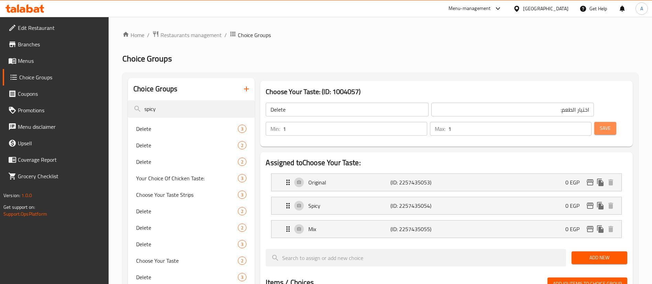
click at [600, 124] on span "Save" at bounding box center [605, 128] width 11 height 9
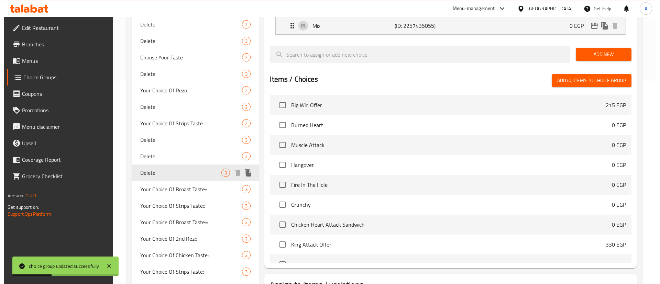
scroll to position [206, 0]
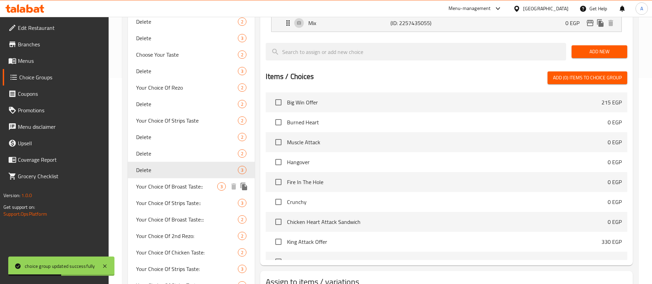
click at [185, 186] on span "Your Choice Of Broast Taste::" at bounding box center [176, 187] width 81 height 8
type input "Your Choice Of Broast Taste::"
type input "اختيارك من طعم البروست::"
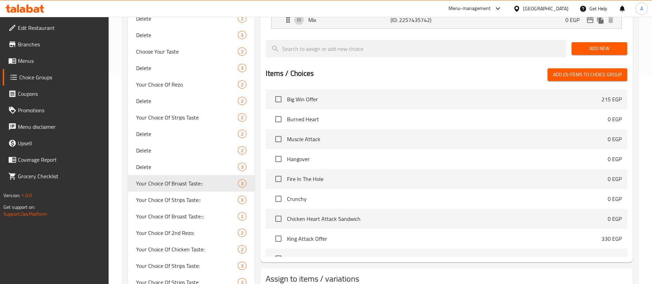
scroll to position [0, 0]
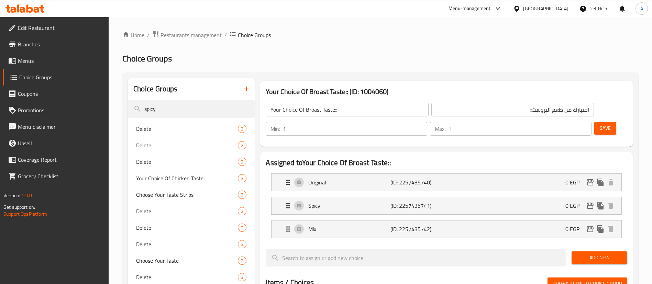
click at [331, 109] on input "Your Choice Of Broast Taste::" at bounding box center [347, 110] width 163 height 14
click at [604, 122] on button "Save" at bounding box center [606, 128] width 22 height 13
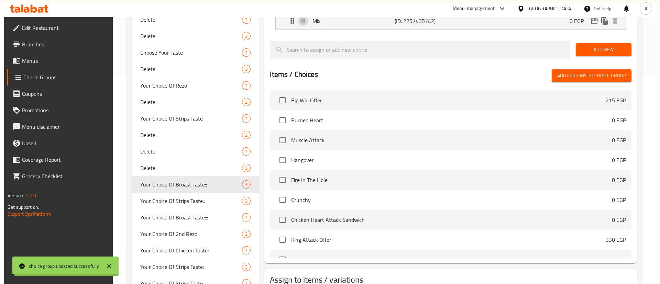
scroll to position [224, 0]
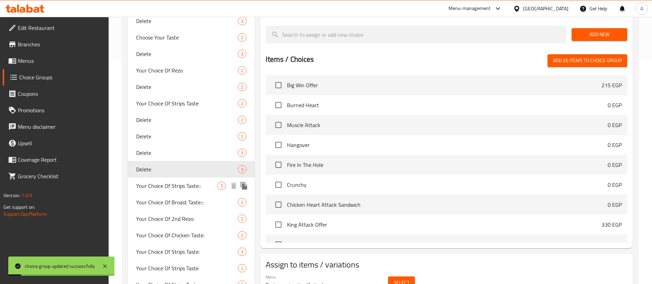
click at [181, 183] on span "Your Choice Of Strips Taste::" at bounding box center [176, 186] width 81 height 8
type input "Your Choice Of Strips Taste::"
type input "اختيارك من طعم الاستربس::"
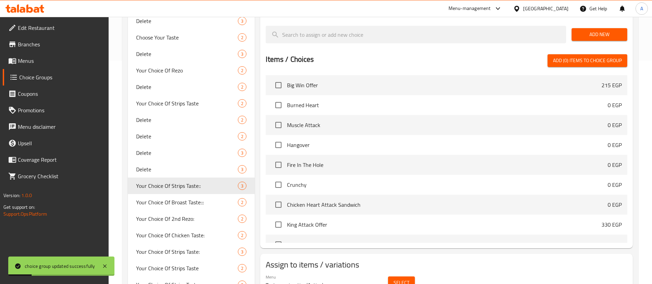
click at [398, 279] on span "Select" at bounding box center [402, 283] width 16 height 9
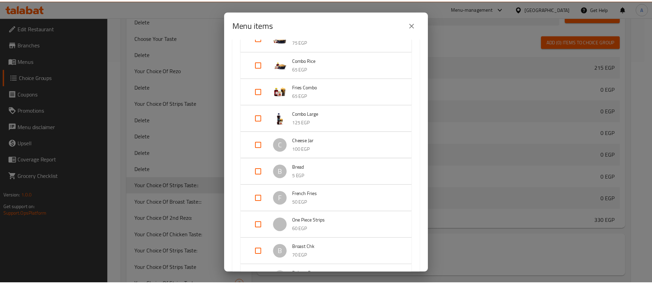
scroll to position [585, 0]
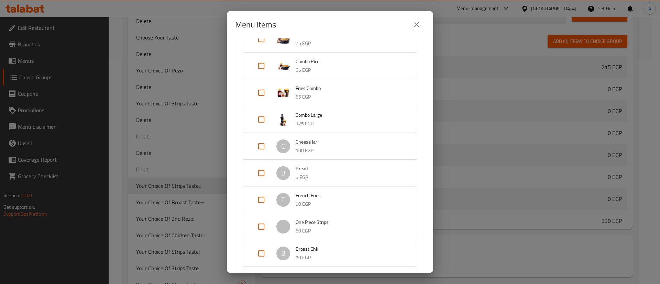
click at [171, 137] on div "Menu items 2 / 72 items selected ​ UP TO 40% OFF Big Win Offer 215 EGP King Att…" at bounding box center [330, 142] width 660 height 284
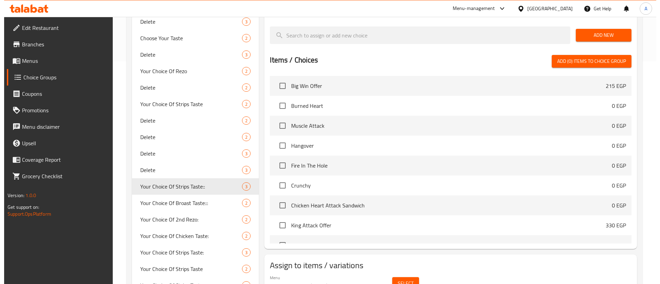
scroll to position [224, 0]
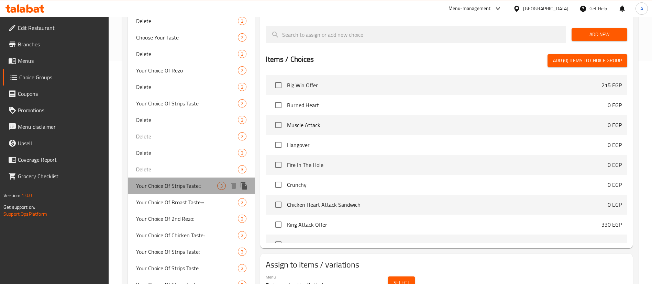
click at [185, 185] on span "Your Choice Of Strips Taste::" at bounding box center [176, 186] width 81 height 8
click at [399, 279] on span "Select" at bounding box center [402, 283] width 16 height 9
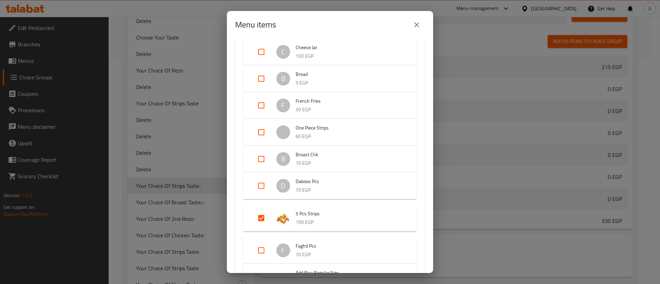
scroll to position [688, 0]
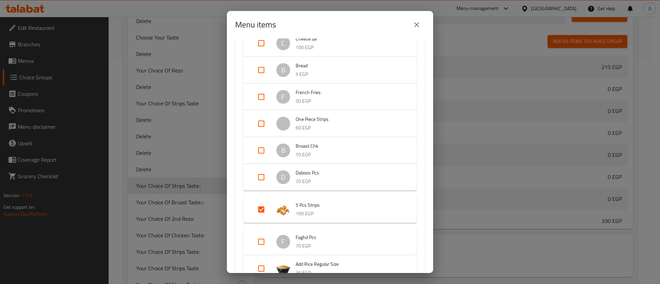
click at [259, 212] on input "Expand" at bounding box center [261, 210] width 17 height 17
checkbox input "false"
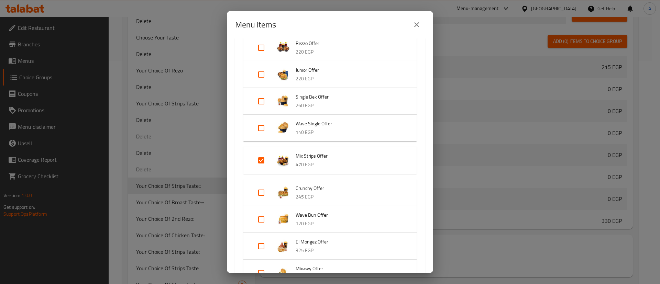
scroll to position [138, 0]
click at [261, 164] on input "Expand" at bounding box center [261, 162] width 17 height 17
checkbox input "false"
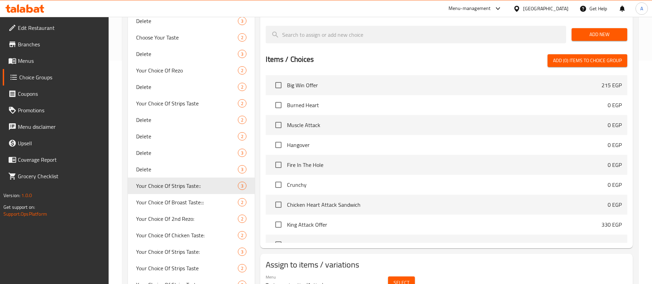
click at [402, 279] on span "Select" at bounding box center [402, 283] width 16 height 9
click at [399, 279] on span "Select" at bounding box center [402, 283] width 16 height 9
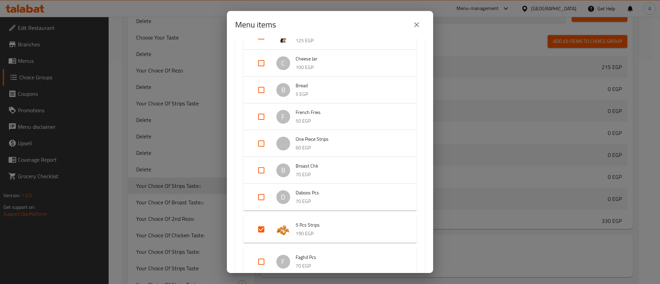
scroll to position [705, 0]
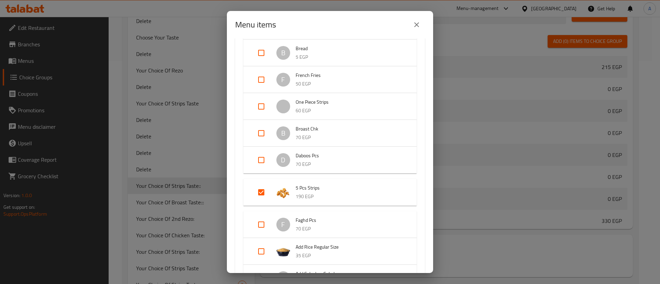
click at [258, 198] on input "Expand" at bounding box center [261, 192] width 17 height 17
checkbox input "false"
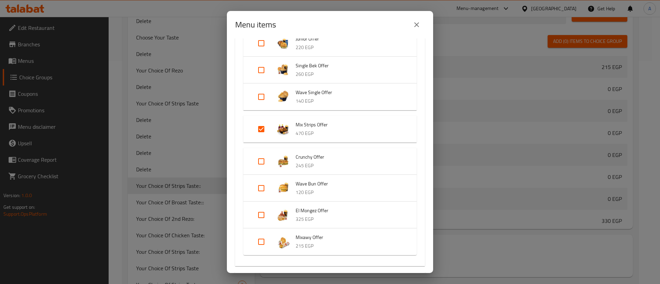
scroll to position [103, 0]
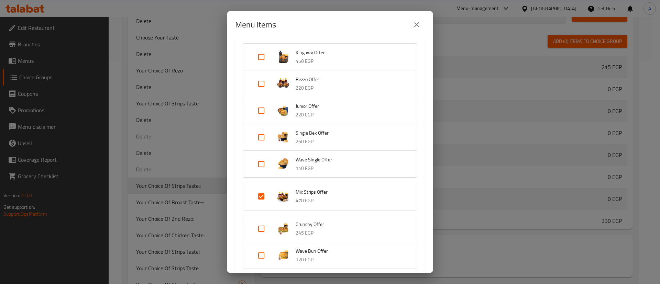
click at [261, 195] on input "Expand" at bounding box center [261, 196] width 17 height 17
checkbox input "false"
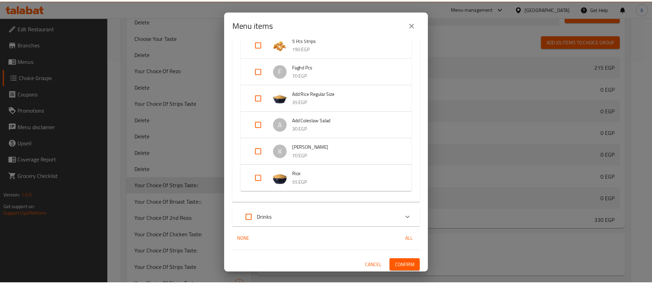
scroll to position [839, 0]
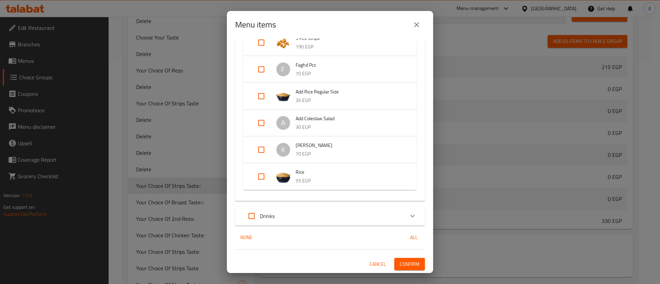
click at [406, 260] on span "Confirm" at bounding box center [410, 264] width 20 height 9
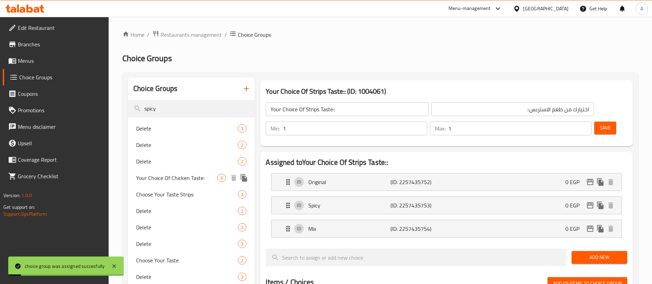
scroll to position [0, 0]
click at [177, 198] on span "Choose Your Taste Strips" at bounding box center [176, 195] width 81 height 8
type input "Choose Your Taste Strips"
type input "اختيار الطعم ستريبس"
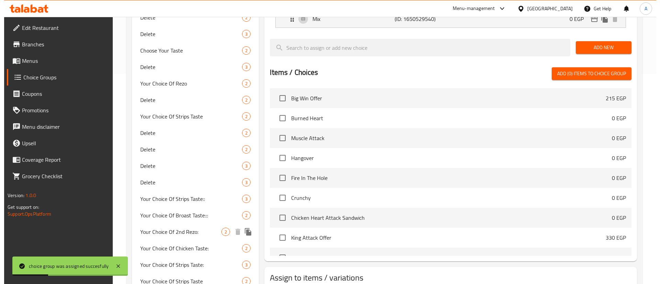
scroll to position [271, 0]
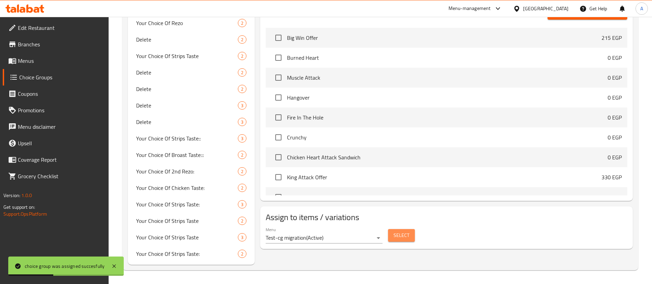
click at [401, 231] on span "Select" at bounding box center [402, 235] width 16 height 9
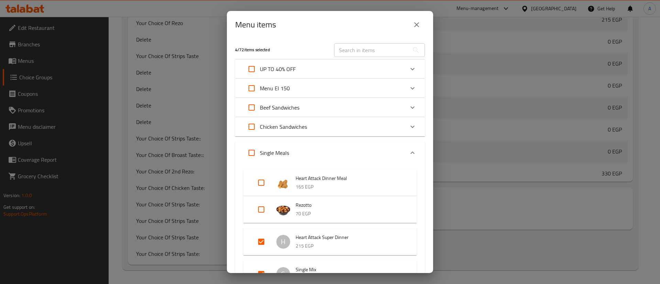
scroll to position [0, 0]
click at [358, 51] on input "text" at bounding box center [371, 51] width 75 height 14
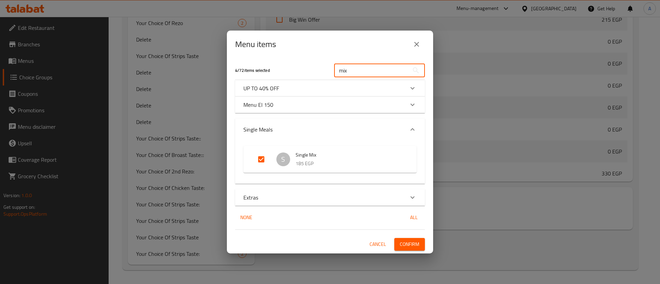
type input "mix"
click at [414, 89] on icon "Expand" at bounding box center [413, 88] width 8 height 8
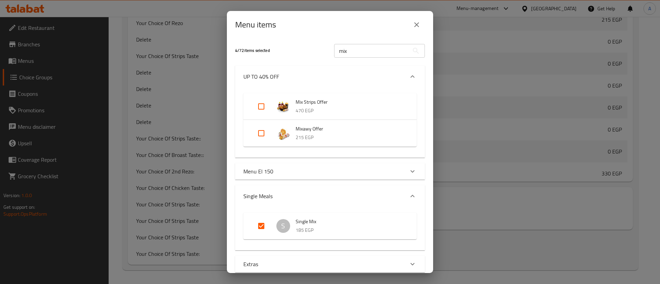
click at [266, 106] on input "Expand" at bounding box center [261, 106] width 17 height 17
checkbox input "true"
click at [357, 52] on input "mix" at bounding box center [371, 51] width 75 height 14
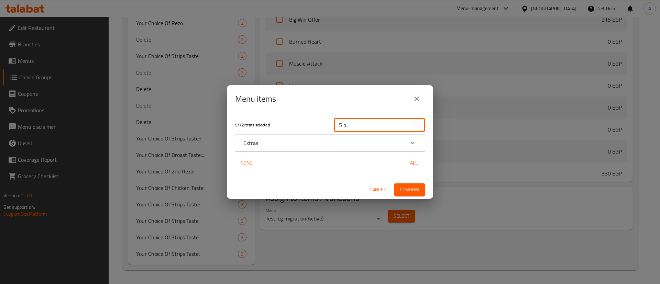
type input "5 p"
click at [356, 140] on div "Extras" at bounding box center [324, 143] width 161 height 8
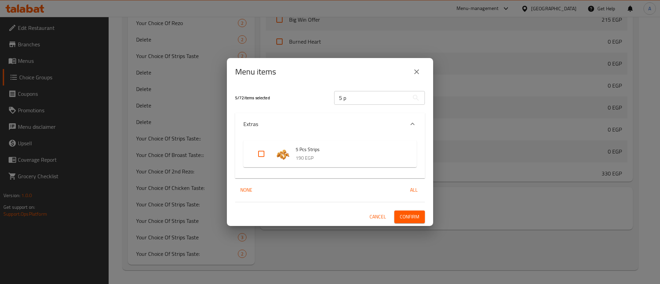
click at [261, 156] on input "Expand" at bounding box center [261, 154] width 17 height 17
checkbox input "true"
click at [411, 215] on span "Confirm" at bounding box center [410, 217] width 20 height 9
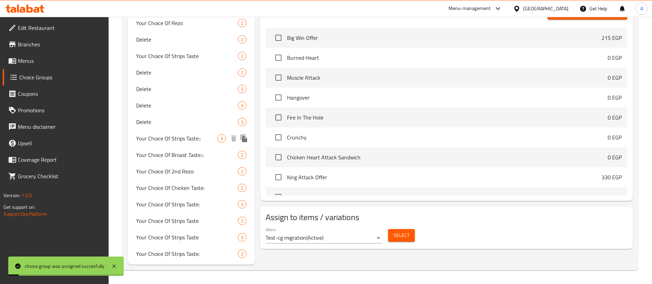
click at [188, 141] on span "Your Choice Of Strips Taste::" at bounding box center [176, 138] width 81 height 8
type input "Your Choice Of Strips Taste::"
type input "اختيارك من طعم الاستربس::"
click at [178, 143] on span "Your Choice Of Strips Taste::" at bounding box center [176, 138] width 81 height 8
click at [403, 231] on span "Select" at bounding box center [402, 235] width 16 height 9
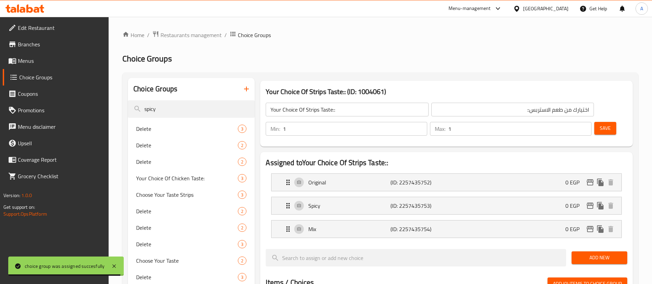
click at [356, 107] on input "Your Choice Of Strips Taste::" at bounding box center [347, 110] width 163 height 14
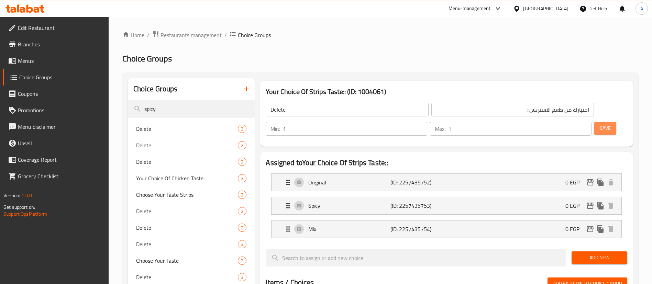
click at [603, 122] on button "Save" at bounding box center [606, 128] width 22 height 13
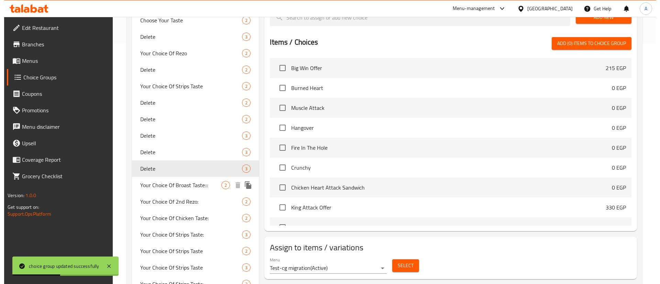
scroll to position [271, 0]
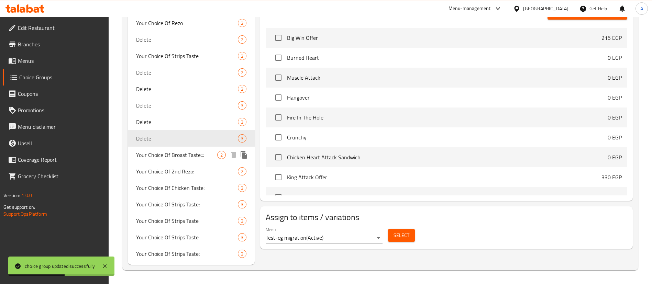
click at [194, 156] on span "Your Choice Of Broast Taste:::" at bounding box center [176, 155] width 81 height 8
type input "Your Choice Of Broast Taste:::"
type input "اختيارك من طعم البروست:::"
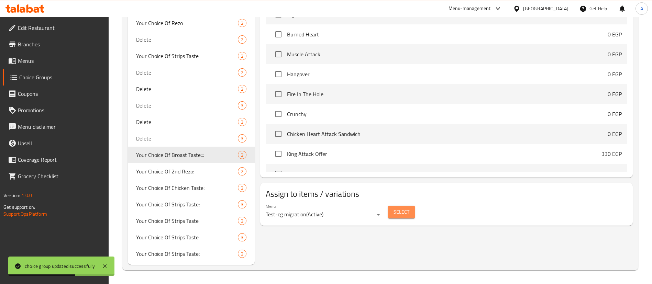
click at [403, 208] on span "Select" at bounding box center [402, 212] width 16 height 9
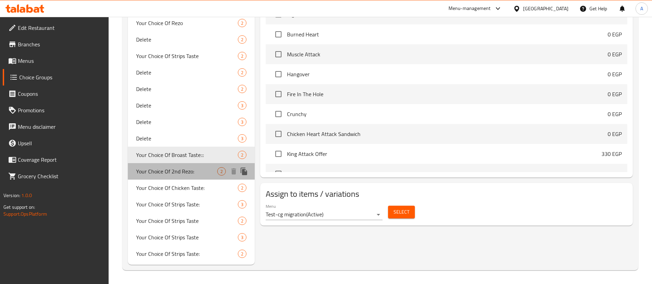
click at [189, 174] on span "Your Choice Of 2nd Rezo:" at bounding box center [176, 172] width 81 height 8
type input "Your Choice Of 2nd Rezo:"
type input "اختيارك من ثاني ريزو:"
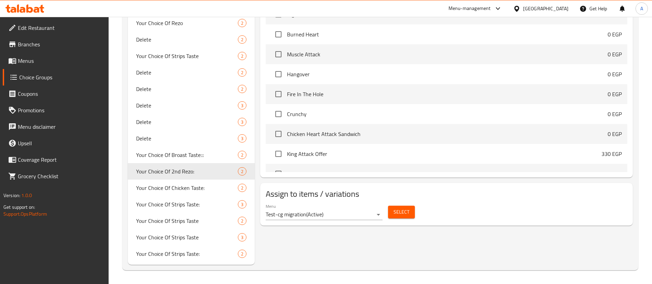
click at [404, 206] on button "Select" at bounding box center [401, 212] width 27 height 13
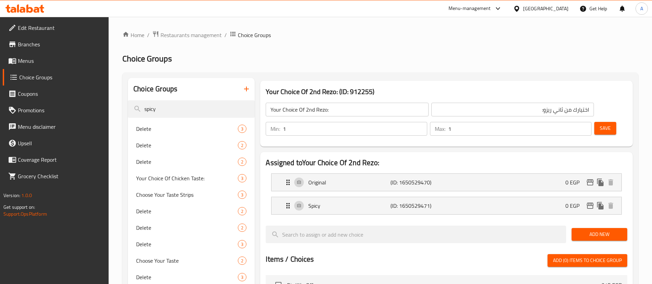
click at [336, 112] on input "Your Choice Of 2nd Rezo:" at bounding box center [347, 110] width 163 height 14
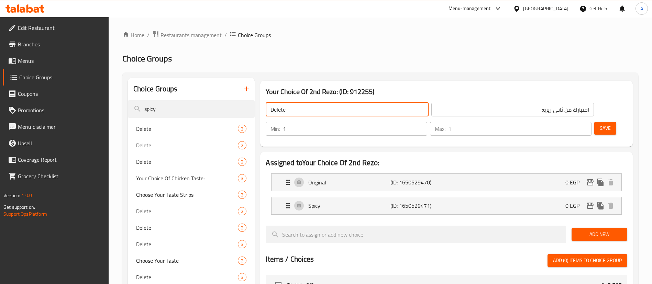
click at [600, 124] on span "Save" at bounding box center [605, 128] width 11 height 9
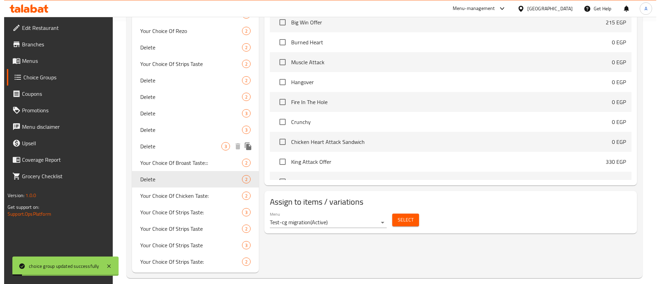
scroll to position [271, 0]
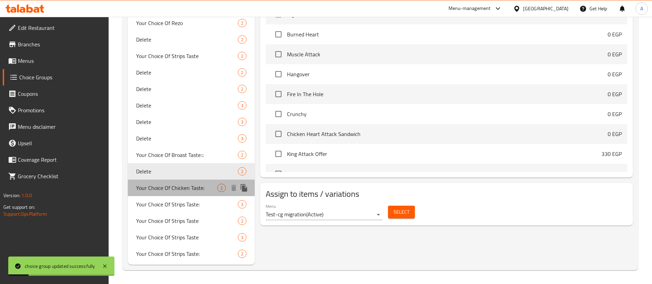
click at [176, 188] on span "Your Choice Of Chicken Taste:" at bounding box center [176, 188] width 81 height 8
type input "Your Choice Of Chicken Taste:"
type input "اختيارك من طعم الدجاج:"
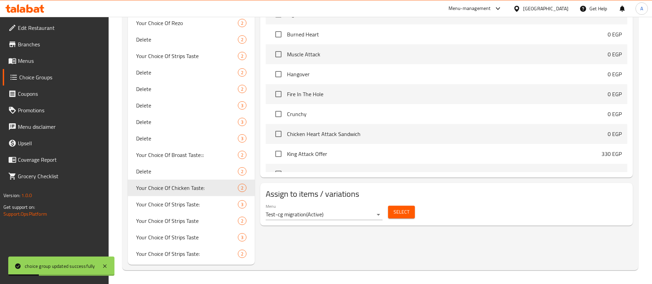
click at [402, 208] on span "Select" at bounding box center [402, 212] width 16 height 9
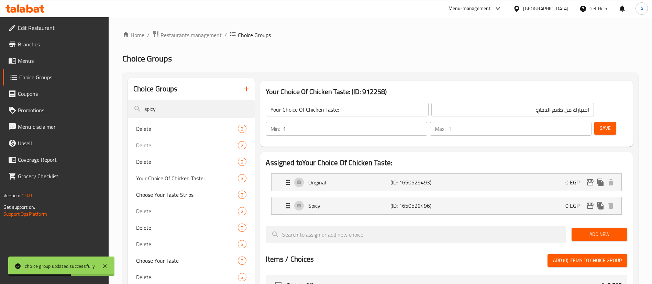
click at [320, 110] on input "Your Choice Of Chicken Taste:" at bounding box center [347, 110] width 163 height 14
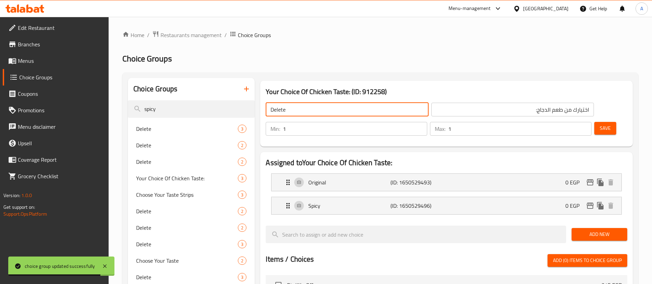
click at [600, 124] on span "Save" at bounding box center [605, 128] width 11 height 9
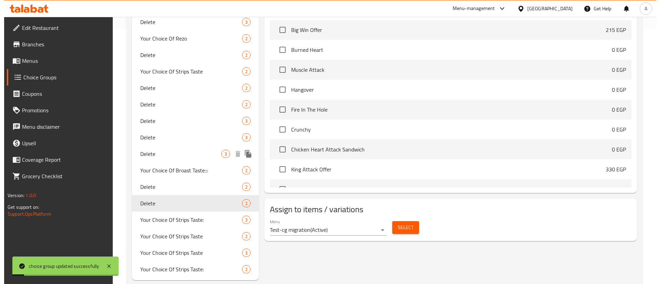
scroll to position [271, 0]
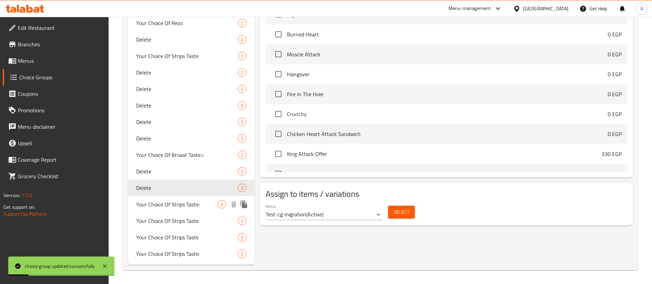
click at [183, 206] on span "Your Choice Of Strips Taste:" at bounding box center [176, 205] width 81 height 8
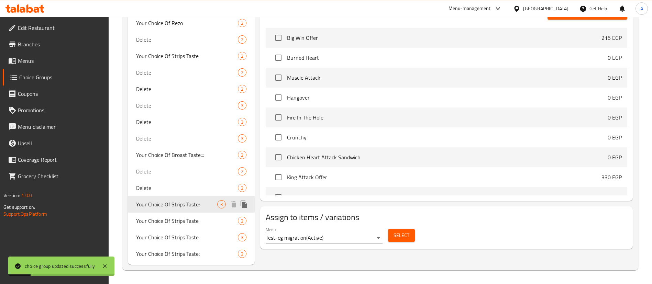
type input "Your Choice Of Strips Taste:"
type input "اختيارك من طعم استربس:"
click at [401, 229] on button "Select" at bounding box center [401, 235] width 27 height 13
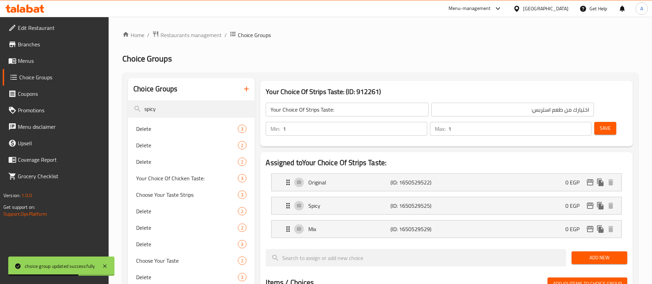
click at [347, 106] on input "Your Choice Of Strips Taste:" at bounding box center [347, 110] width 163 height 14
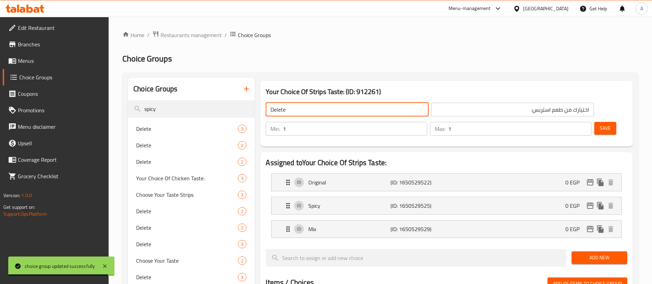
click at [622, 118] on div "Min: 1 ​ Max: 1 ​ Save" at bounding box center [445, 129] width 367 height 22
click at [600, 124] on span "Save" at bounding box center [605, 128] width 11 height 9
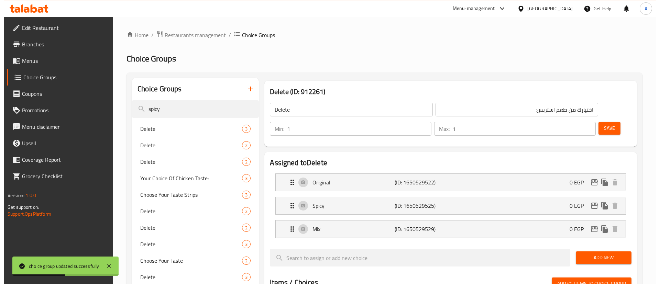
scroll to position [271, 0]
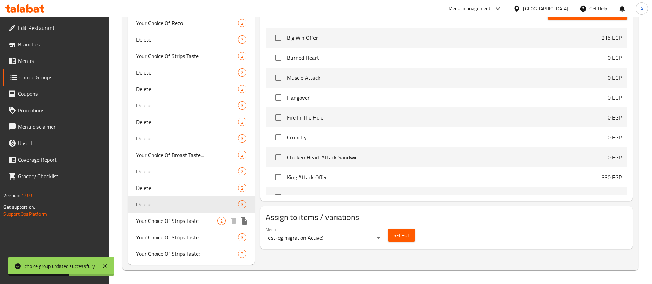
click at [168, 222] on span "Your Choice Of Strips Taste" at bounding box center [176, 221] width 81 height 8
type input "Your Choice Of Strips Taste"
type input "اختيارك من طعم الاستربس"
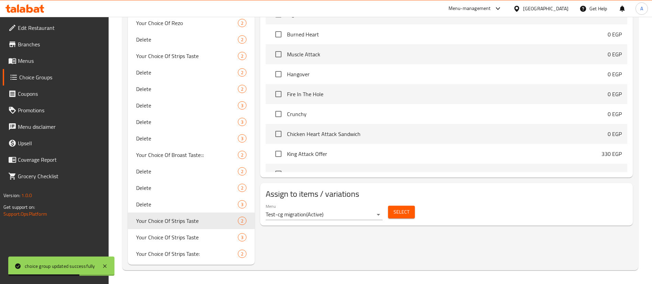
click at [401, 208] on span "Select" at bounding box center [402, 212] width 16 height 9
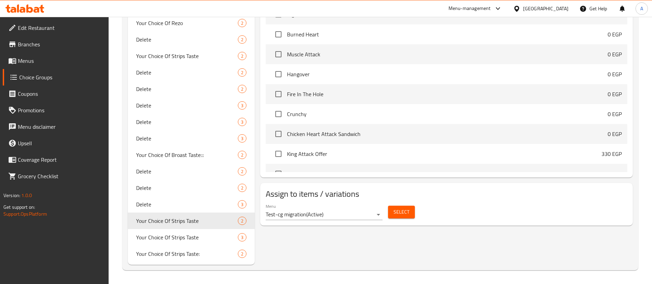
scroll to position [0, 0]
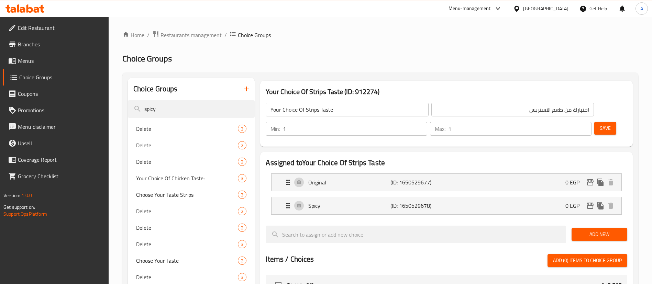
click at [360, 109] on input "Your Choice Of Strips Taste" at bounding box center [347, 110] width 163 height 14
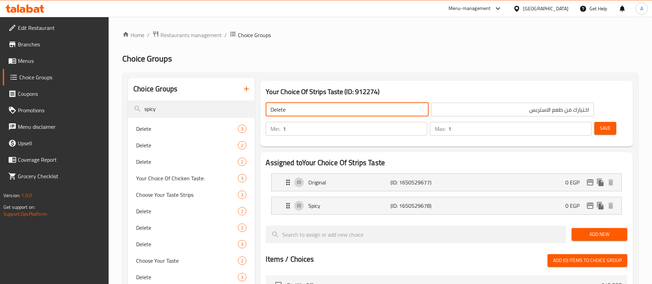
click at [600, 124] on span "Save" at bounding box center [605, 128] width 11 height 9
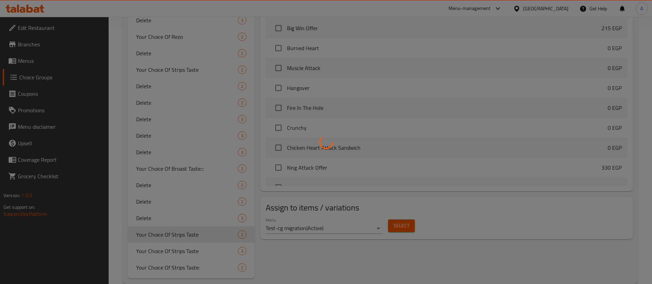
scroll to position [271, 0]
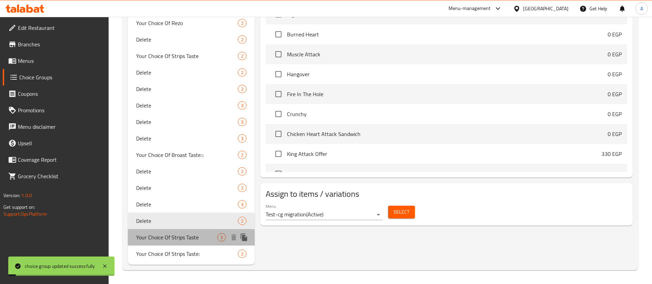
click at [193, 240] on span "Your Choice Of Strips Taste" at bounding box center [176, 238] width 81 height 8
type input "Your Choice Of Strips Taste"
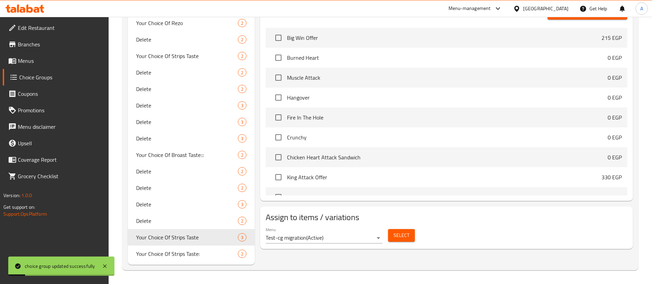
click at [408, 231] on span "Select" at bounding box center [402, 235] width 16 height 9
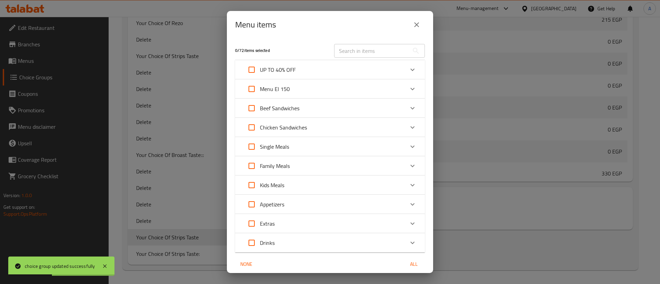
click at [376, 55] on input "text" at bounding box center [371, 51] width 75 height 14
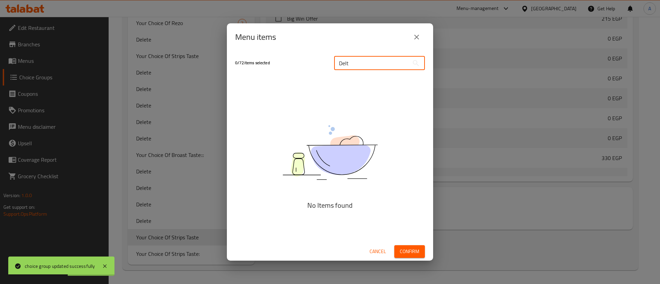
type input "Delte"
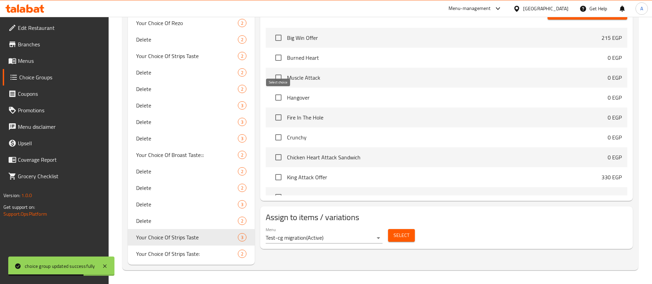
scroll to position [0, 0]
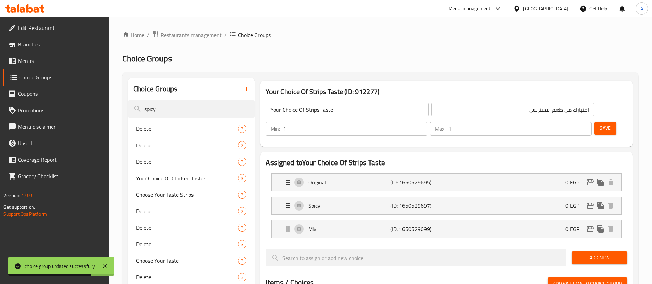
click at [327, 117] on div "Your Choice Of Strips Taste ​" at bounding box center [347, 109] width 165 height 17
click at [334, 111] on input "Your Choice Of Strips Taste" at bounding box center [347, 110] width 163 height 14
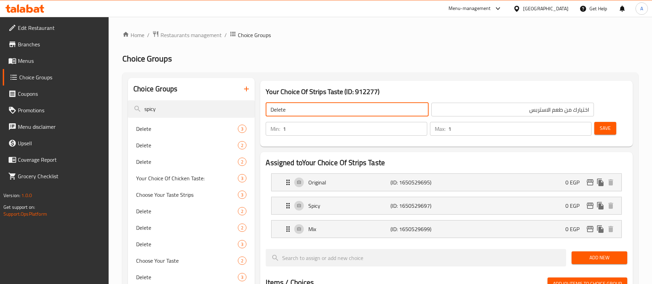
click at [603, 122] on button "Save" at bounding box center [606, 128] width 22 height 13
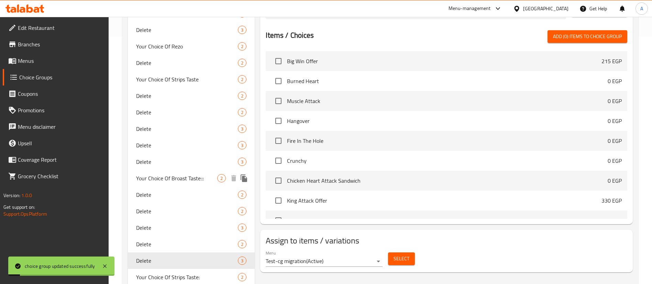
scroll to position [271, 0]
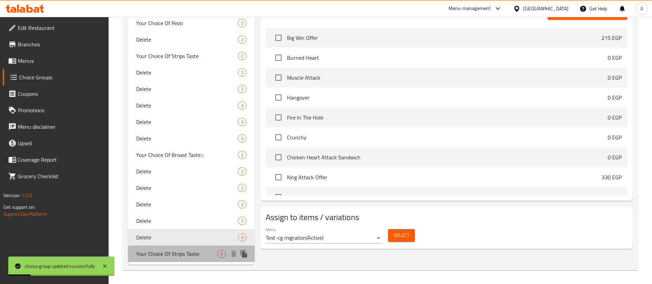
click at [192, 253] on span "Your Choice Of Strips Taste:" at bounding box center [176, 254] width 81 height 8
type input "Your Choice Of Strips Taste:"
type input "اختيارك من طعم استربس:"
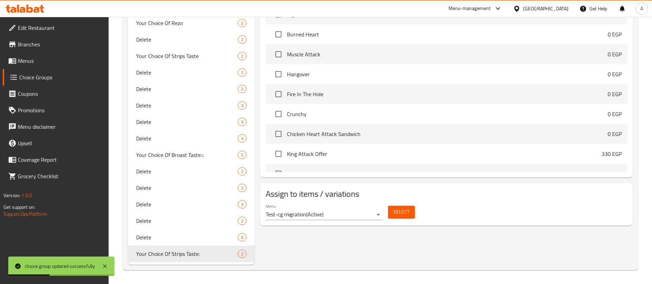
click at [404, 208] on span "Select" at bounding box center [402, 212] width 16 height 9
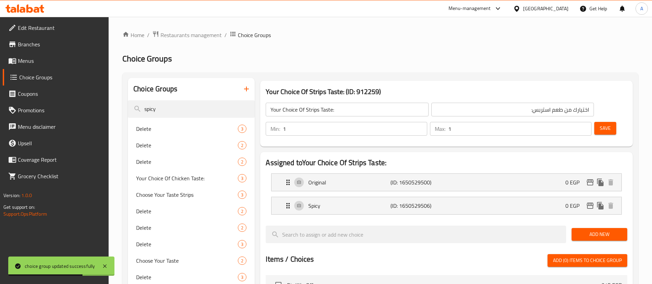
click at [338, 108] on input "Your Choice Of Strips Taste:" at bounding box center [347, 110] width 163 height 14
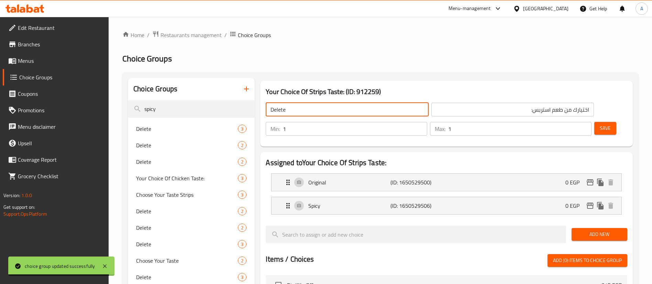
type input "Delete"
click at [600, 124] on span "Save" at bounding box center [605, 128] width 11 height 9
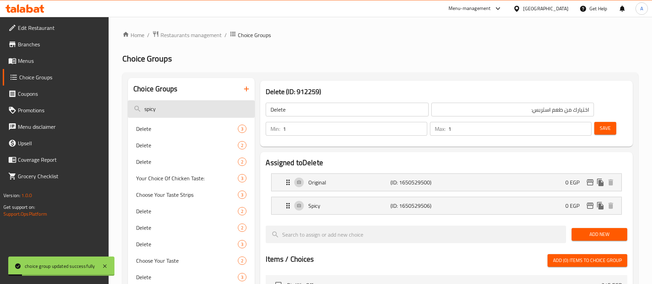
click at [181, 111] on input "spicy" at bounding box center [191, 109] width 127 height 18
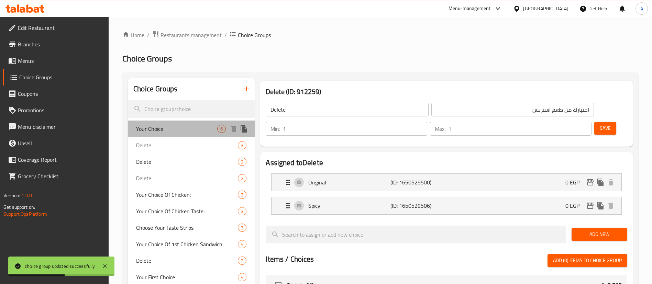
click at [183, 134] on div "Your Choice 6" at bounding box center [191, 129] width 127 height 17
type input "Your Choice"
type input "إختيارك"
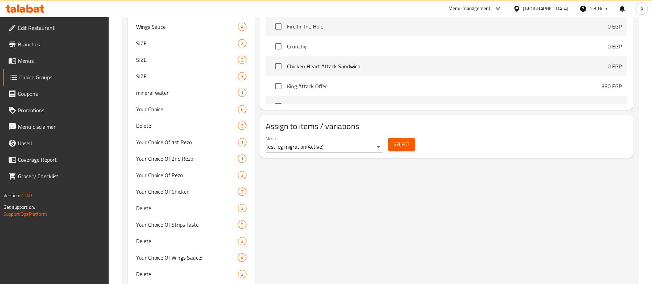
click at [410, 138] on button "Select" at bounding box center [401, 144] width 27 height 13
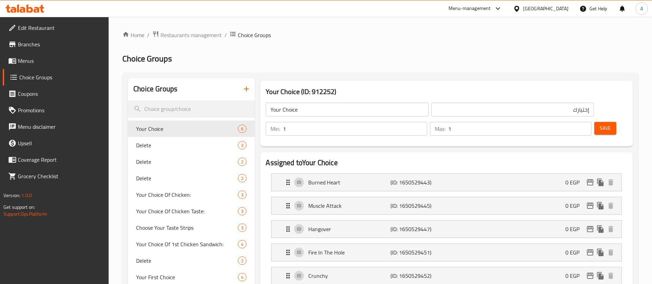
click at [316, 105] on input "Your Choice" at bounding box center [347, 110] width 163 height 14
click at [600, 124] on span "Save" at bounding box center [605, 128] width 11 height 9
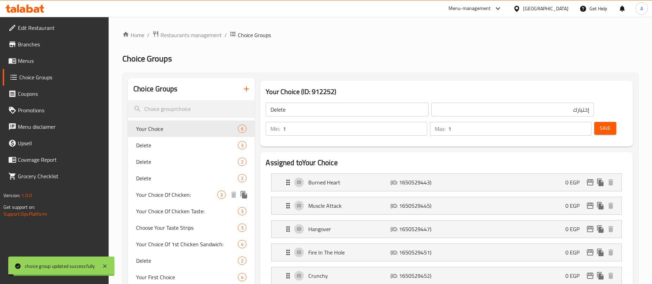
click at [160, 196] on span "Your Choice Of Chicken:" at bounding box center [176, 195] width 81 height 8
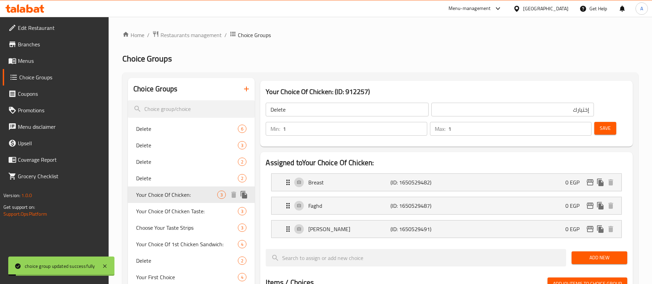
type input "Your Choice Of Chicken:"
type input "اختيارك من الدجاج:"
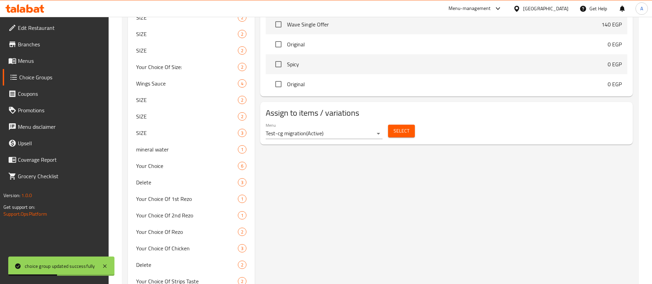
scroll to position [375, 0]
click at [403, 128] on span "Select" at bounding box center [402, 132] width 16 height 9
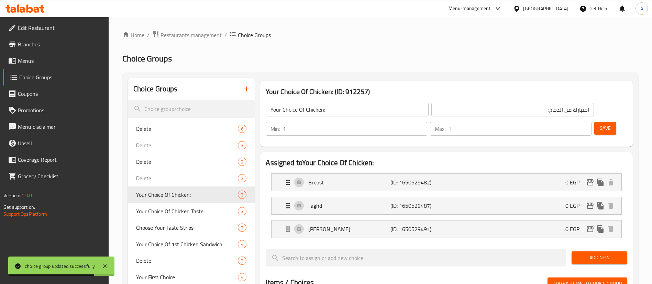
click at [345, 105] on input "Your Choice Of Chicken:" at bounding box center [347, 110] width 163 height 14
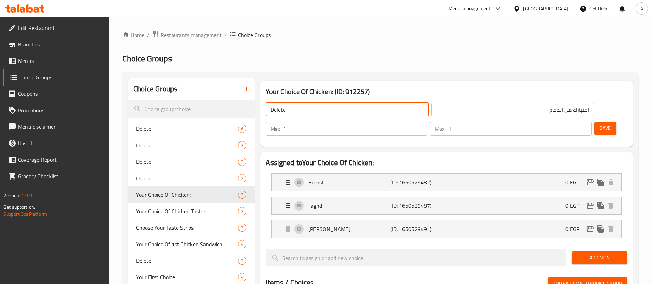
click at [600, 124] on span "Save" at bounding box center [605, 128] width 11 height 9
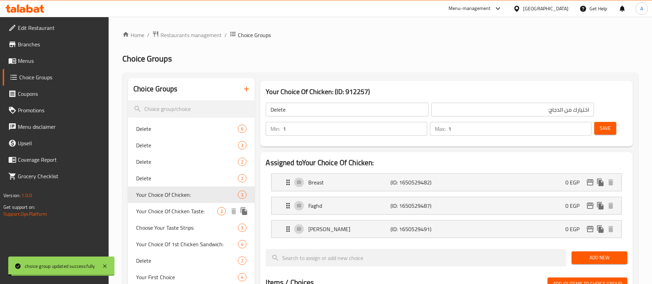
click at [185, 215] on span "Your Choice Of Chicken Taste:" at bounding box center [176, 211] width 81 height 8
type input "Your Choice Of Chicken Taste:"
type input "اختيارك من طعم دجاج:"
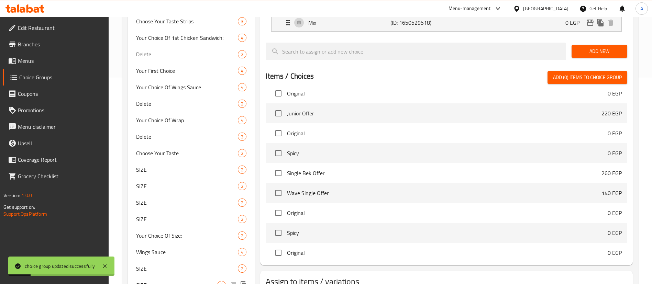
scroll to position [241, 0]
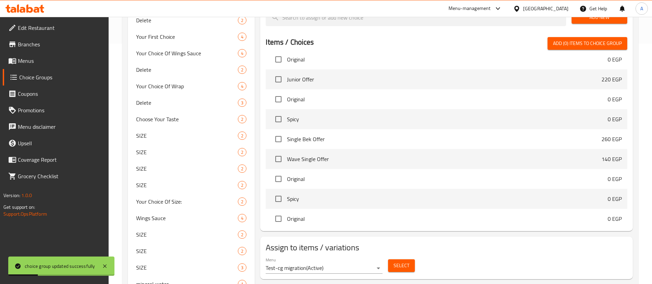
click at [409, 262] on span "Select" at bounding box center [402, 266] width 16 height 9
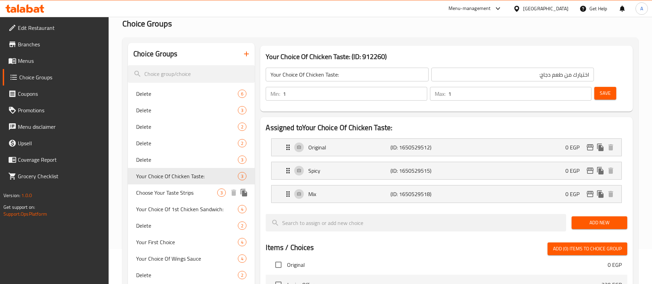
scroll to position [37, 0]
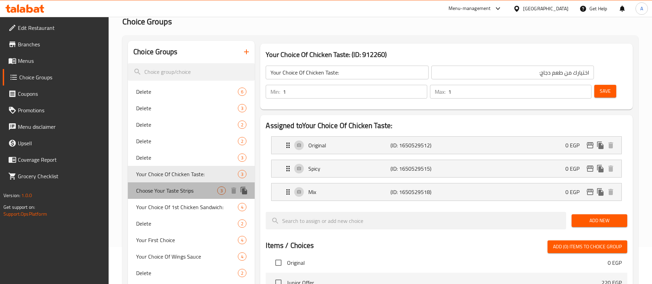
click at [182, 187] on span "Choose Your Taste Strips" at bounding box center [176, 191] width 81 height 8
type input "Choose Your Taste Strips"
type input "اختيار الطعم ستريبس"
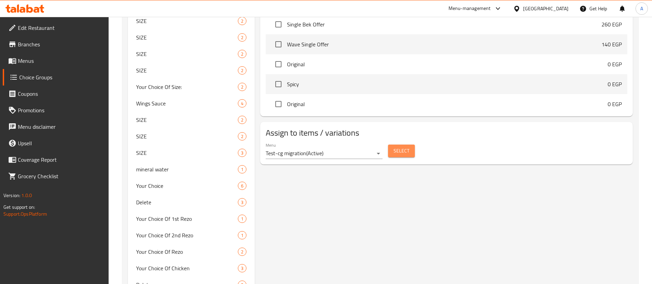
scroll to position [357, 0]
click at [409, 143] on button "Select" at bounding box center [401, 149] width 27 height 13
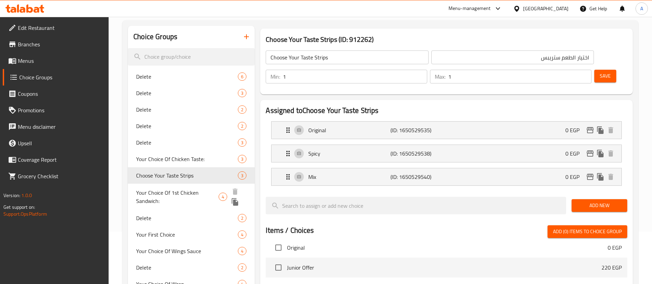
click at [198, 193] on span "Your Choice Of 1st Chicken Sandwich:" at bounding box center [177, 197] width 82 height 17
type input "Your Choice Of 1st Chicken Sandwich:"
type input "اختيارك من اول ساندويتش دجاج:"
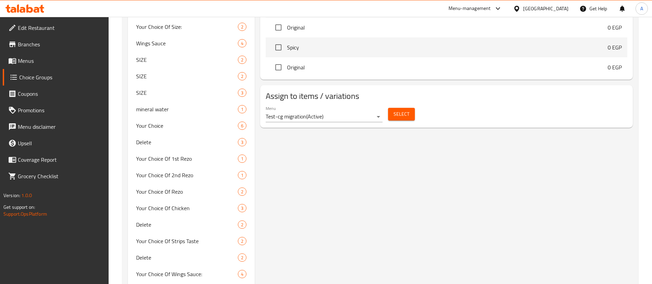
click at [405, 106] on div "Assign to items / variations Menu Test-cg migration ( Active ) Select" at bounding box center [446, 106] width 373 height 43
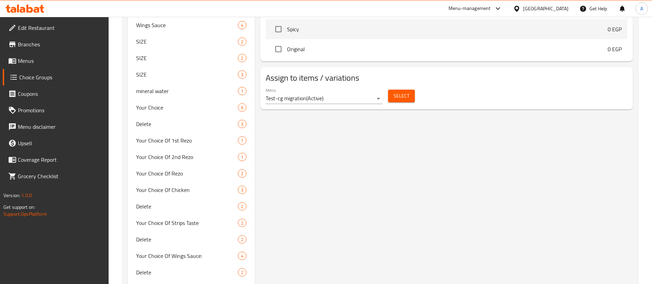
click at [407, 92] on span "Select" at bounding box center [402, 96] width 16 height 9
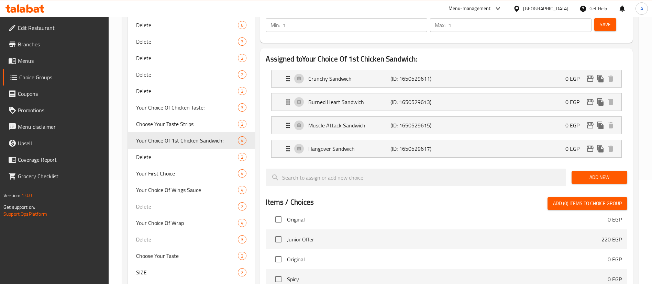
scroll to position [0, 0]
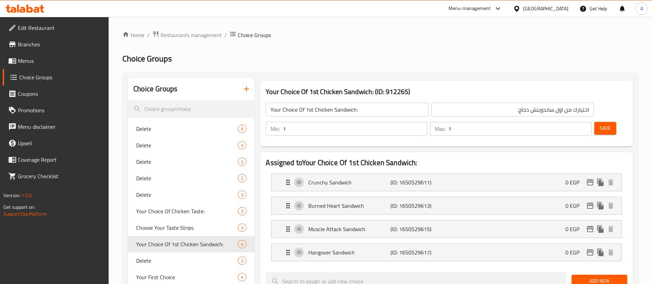
click at [353, 117] on div "Your Choice Of 1st Chicken Sandwich: ​" at bounding box center [347, 109] width 165 height 17
click at [358, 113] on input "Your Choice Of 1st Chicken Sandwich:" at bounding box center [347, 110] width 163 height 14
click at [600, 124] on span "Save" at bounding box center [605, 128] width 11 height 9
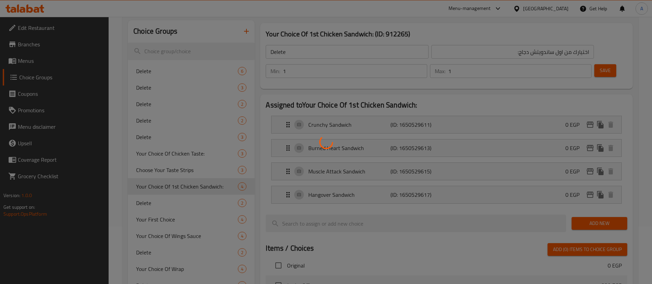
scroll to position [59, 0]
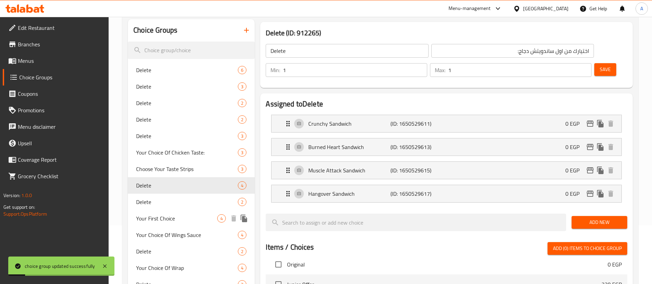
click at [208, 221] on span "Your First Choice" at bounding box center [176, 219] width 81 height 8
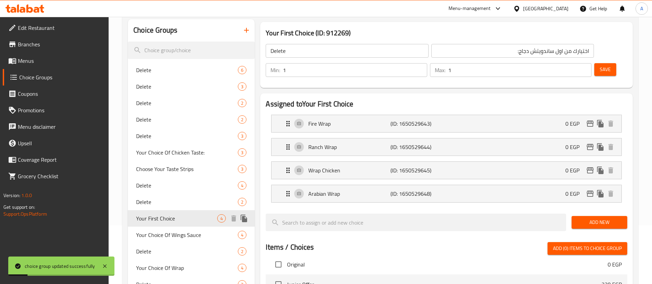
type input "Your First Choice"
type input "إختيارك الأول"
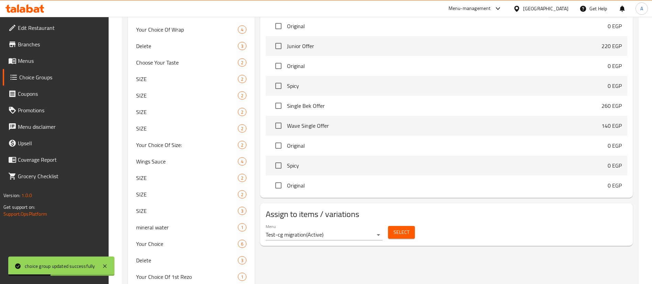
scroll to position [300, 0]
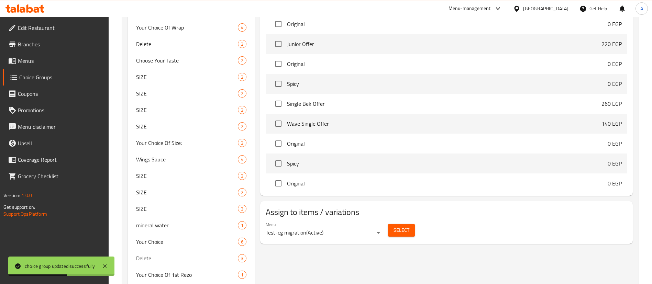
click at [412, 224] on button "Select" at bounding box center [401, 230] width 27 height 13
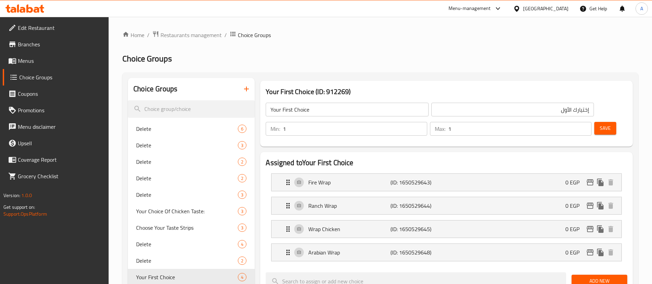
click at [341, 102] on div "Your First Choice ​" at bounding box center [347, 109] width 165 height 17
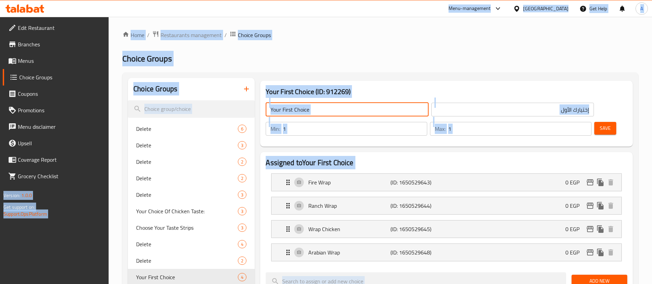
click at [354, 113] on input "Your First Choice" at bounding box center [347, 110] width 163 height 14
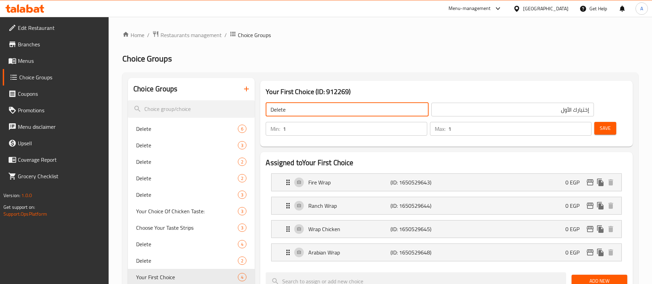
click at [600, 124] on span "Save" at bounding box center [605, 128] width 11 height 9
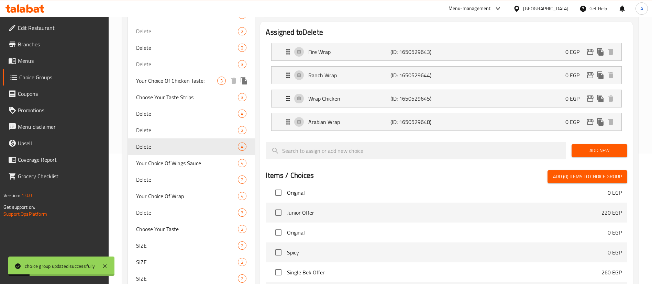
scroll to position [138, 0]
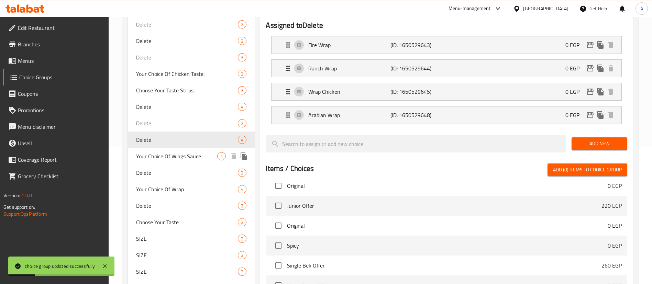
click at [187, 154] on span "Your Choice Of Wings Sauce" at bounding box center [176, 156] width 81 height 8
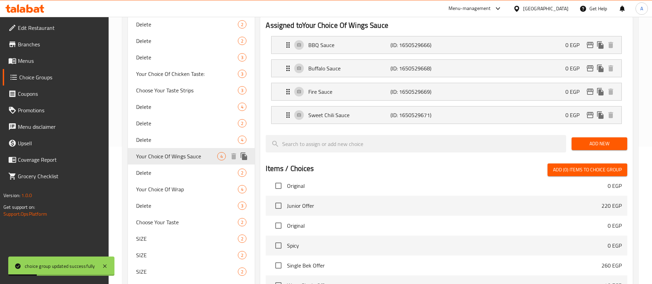
type input "Your Choice Of Wings Sauce"
type input "اختيارك من صوص الوينجز"
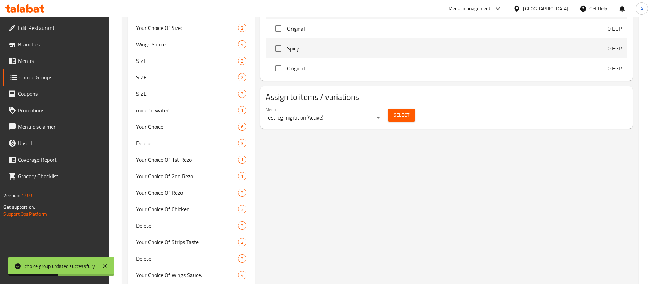
scroll to position [415, 0]
click at [403, 111] on span "Select" at bounding box center [402, 115] width 16 height 9
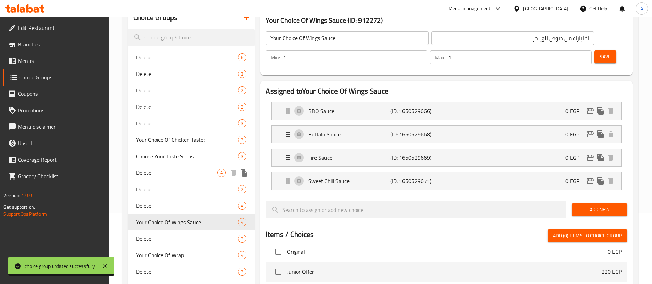
scroll to position [0, 0]
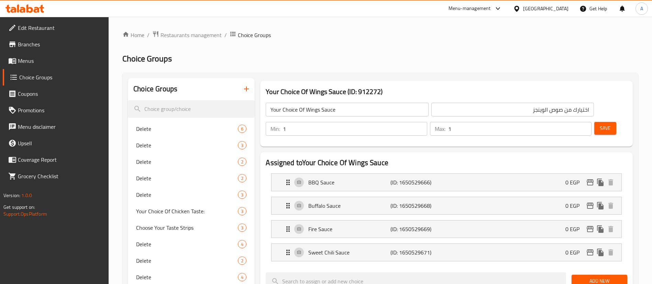
click at [356, 106] on input "Your Choice Of Wings Sauce" at bounding box center [347, 110] width 163 height 14
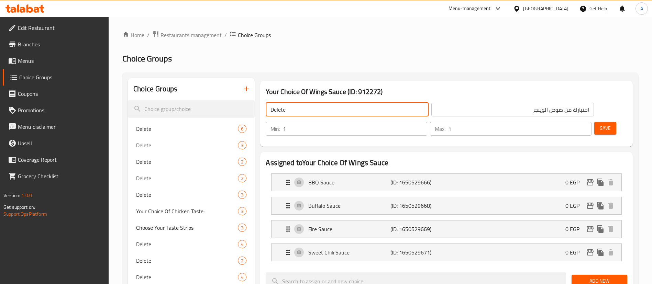
click at [600, 124] on span "Save" at bounding box center [605, 128] width 11 height 9
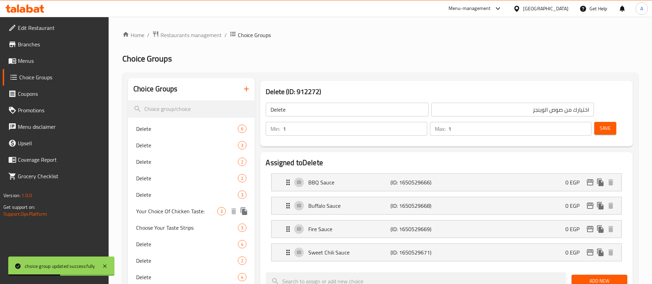
click at [183, 212] on span "Your Choice Of Chicken Taste:" at bounding box center [176, 211] width 81 height 8
type input "Your Choice Of Chicken Taste:"
type input "اختيارك من طعم دجاج:"
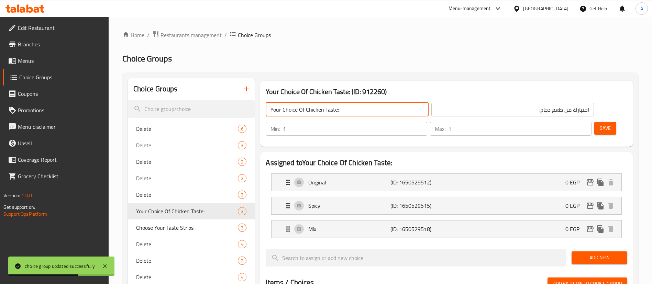
click at [316, 110] on input "Your Choice Of Chicken Taste:" at bounding box center [347, 110] width 163 height 14
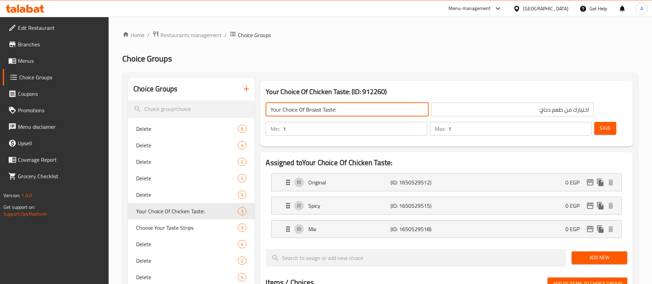
drag, startPoint x: 313, startPoint y: 111, endPoint x: 310, endPoint y: 111, distance: 3.5
click at [310, 111] on input "Your Choice Of Broast Taste:" at bounding box center [347, 110] width 163 height 14
type input "Your Choice Of Broast Taste:"
click at [178, 107] on input "search" at bounding box center [191, 109] width 127 height 18
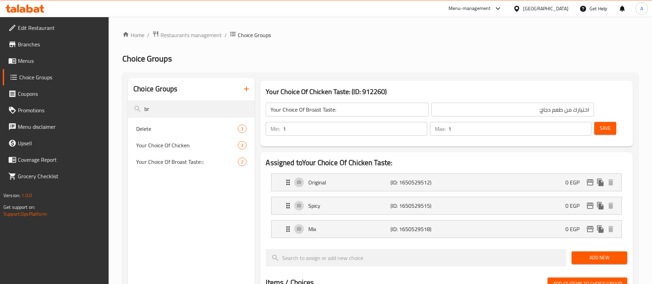
type input "br"
click at [600, 124] on span "Save" at bounding box center [605, 128] width 11 height 9
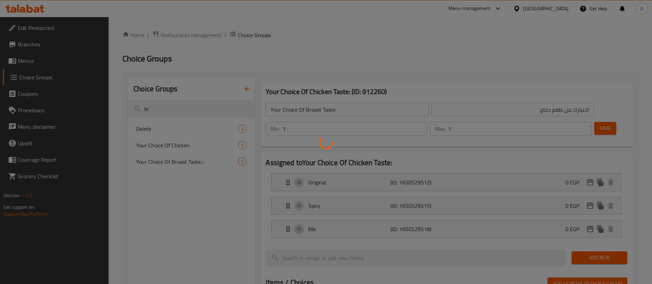
click at [157, 112] on div at bounding box center [326, 142] width 652 height 284
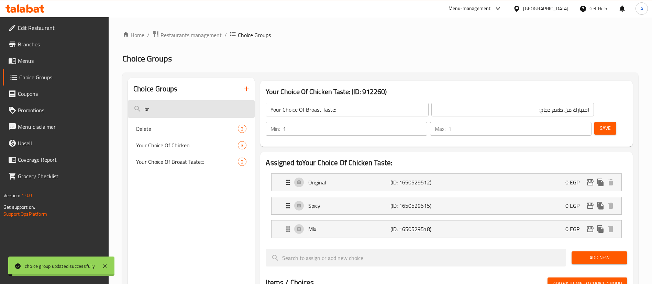
click at [175, 109] on input "br" at bounding box center [191, 109] width 127 height 18
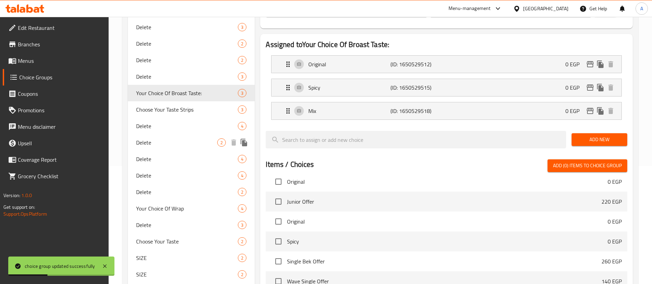
scroll to position [120, 0]
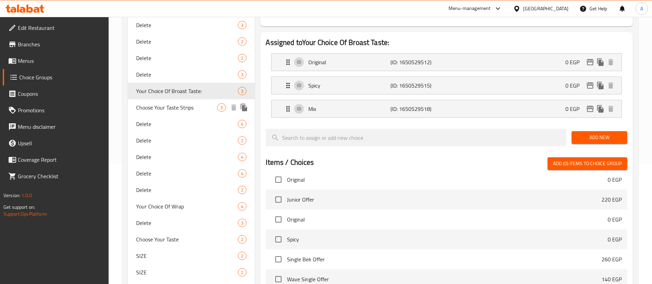
click at [188, 106] on span "Choose Your Taste Strips" at bounding box center [176, 108] width 81 height 8
type input "Choose Your Taste Strips"
type input "اختيار الطعم ستريبس"
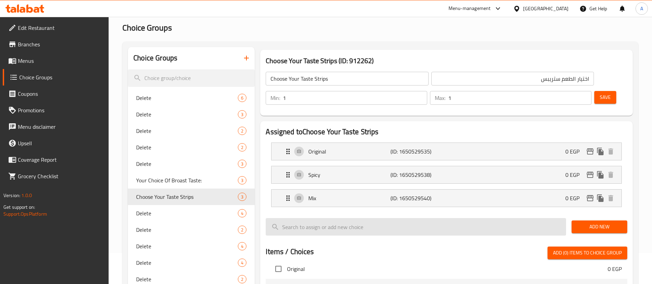
scroll to position [17, 0]
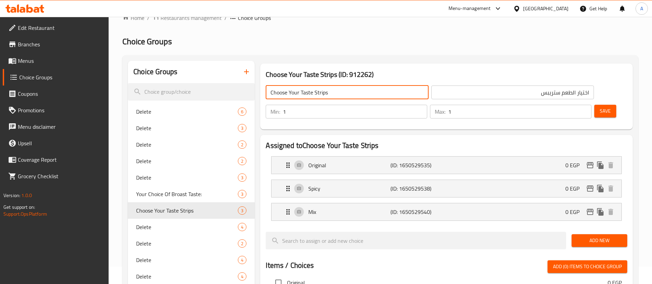
click at [301, 94] on input "Choose Your Taste Strips" at bounding box center [347, 93] width 163 height 14
click at [600, 107] on span "Save" at bounding box center [605, 111] width 11 height 9
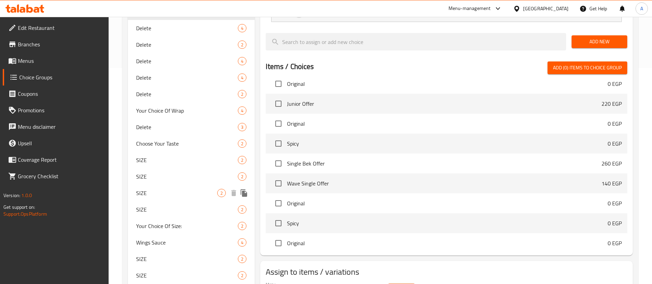
scroll to position [206, 0]
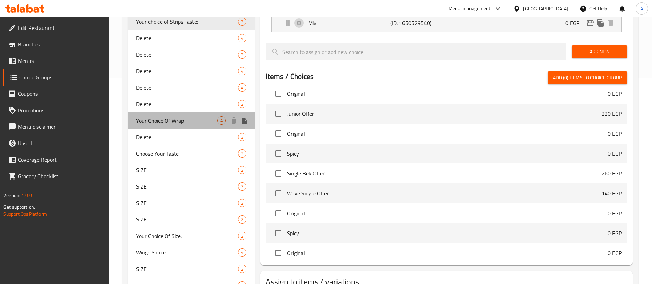
click at [177, 117] on span "Your Choice Of Wrap" at bounding box center [176, 121] width 81 height 8
type input "Your Choice Of Wrap"
type input "إختيارك من الراب"
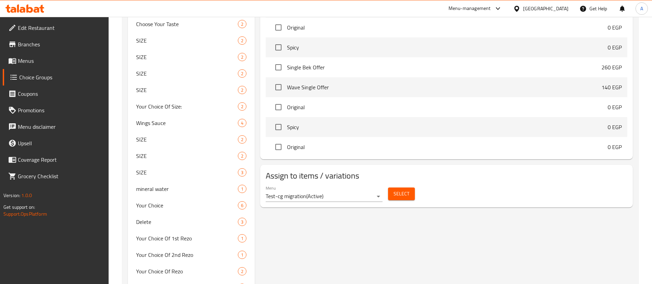
scroll to position [337, 0]
click at [402, 189] on span "Select" at bounding box center [402, 193] width 16 height 9
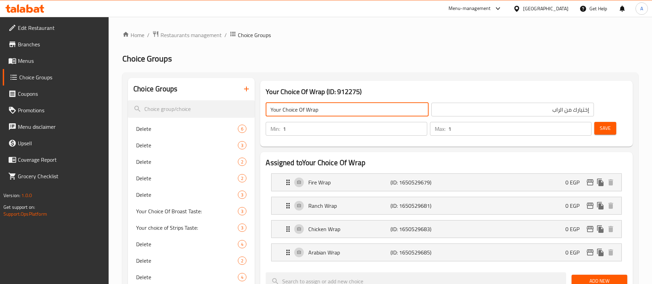
click at [334, 113] on input "Your Choice Of Wrap" at bounding box center [347, 110] width 163 height 14
type input "Delete"
click at [600, 124] on span "Save" at bounding box center [605, 128] width 11 height 9
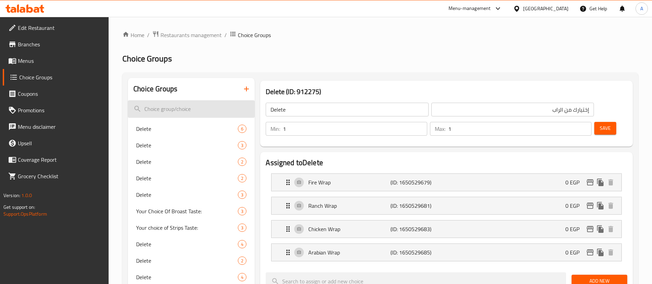
click at [185, 109] on input "search" at bounding box center [191, 109] width 127 height 18
paste input "Heart Attack Super Dinner"
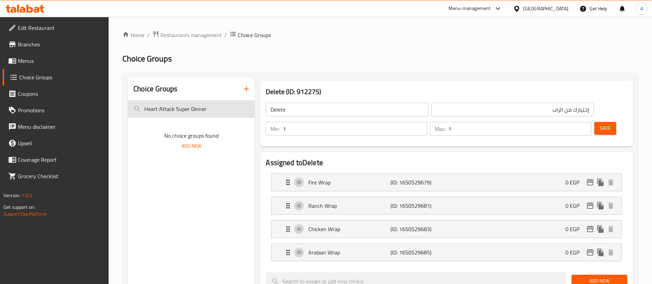
type input "Heart Attack Super Dinner"
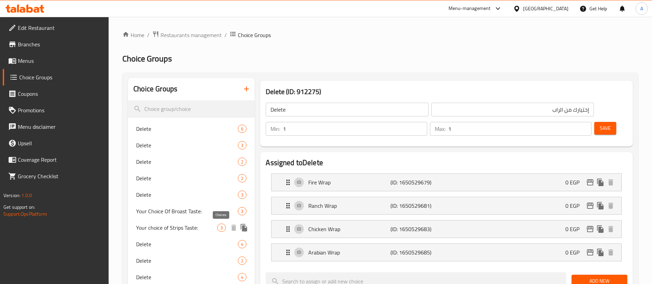
click at [218, 231] on span "3" at bounding box center [222, 228] width 8 height 7
type input "Your choice of Strips Taste:"
type input "اختيار الطعم ستريبس"
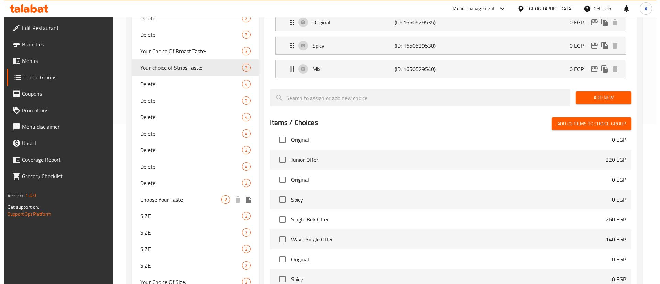
scroll to position [258, 0]
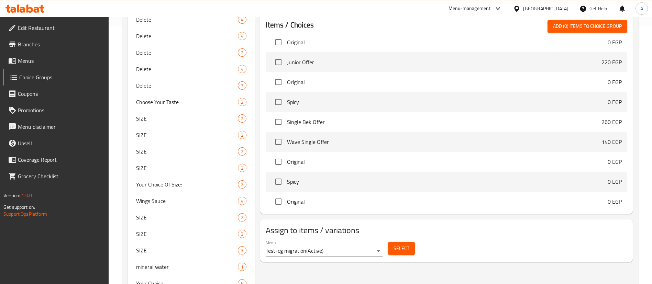
click at [405, 245] on span "Select" at bounding box center [402, 249] width 16 height 9
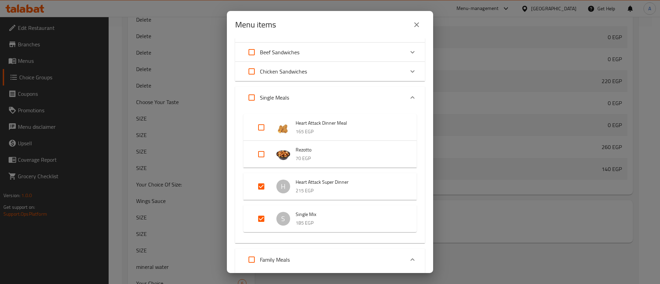
scroll to position [430, 0]
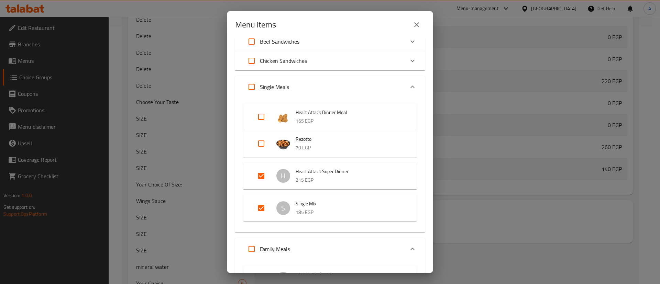
click at [261, 182] on input "Expand" at bounding box center [261, 176] width 17 height 17
checkbox input "false"
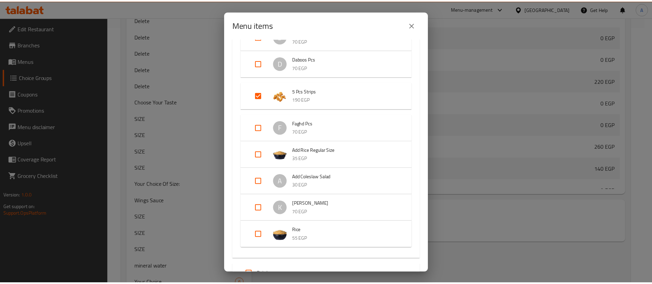
scroll to position [1227, 0]
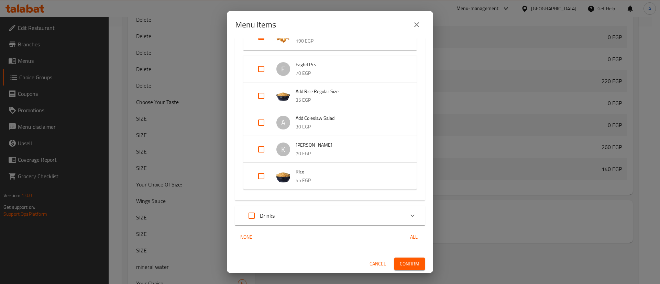
click at [401, 265] on span "Confirm" at bounding box center [410, 264] width 20 height 9
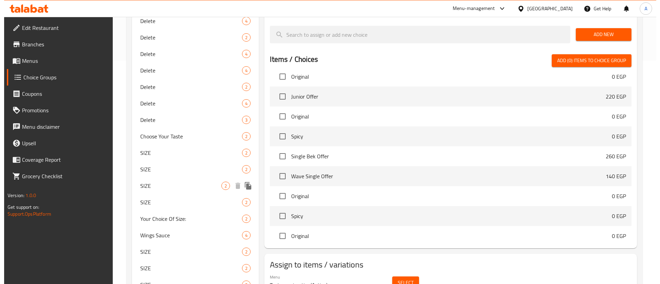
scroll to position [327, 0]
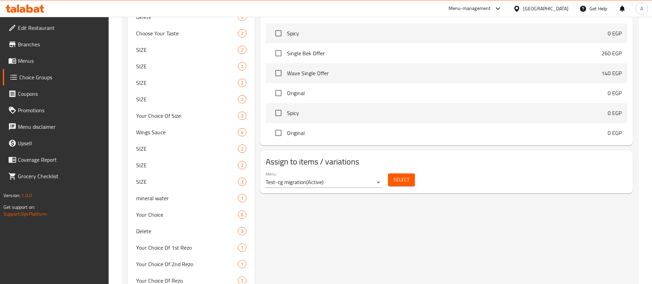
click at [411, 171] on div "Select" at bounding box center [402, 180] width 32 height 18
click at [403, 176] on span "Select" at bounding box center [402, 180] width 16 height 9
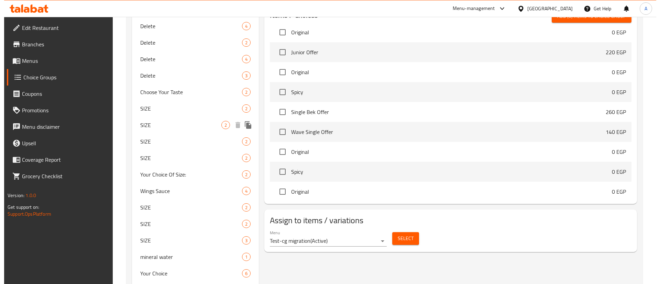
scroll to position [267, 0]
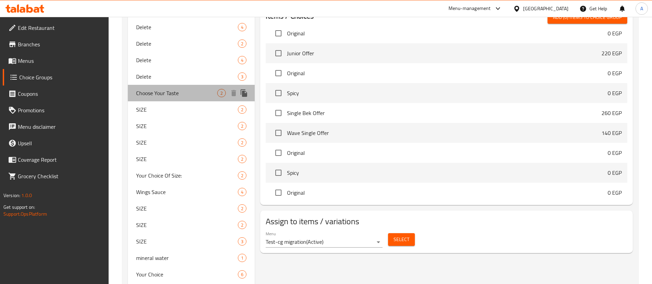
click at [168, 93] on span "Choose Your Taste" at bounding box center [176, 93] width 81 height 8
type input "Choose Your Taste"
type input "اختيار الطعم"
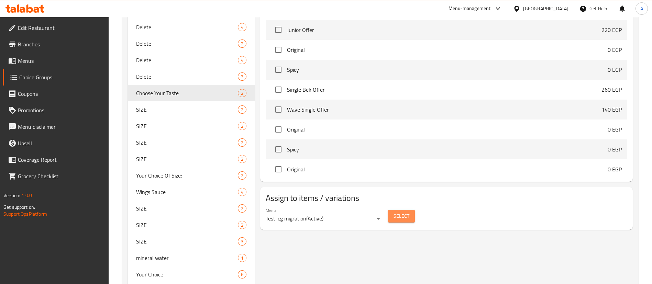
click at [394, 212] on span "Select" at bounding box center [402, 216] width 16 height 9
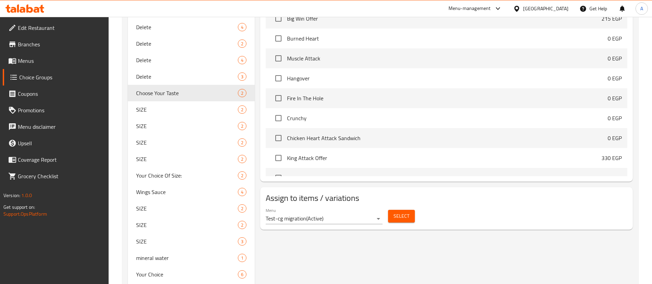
scroll to position [0, 0]
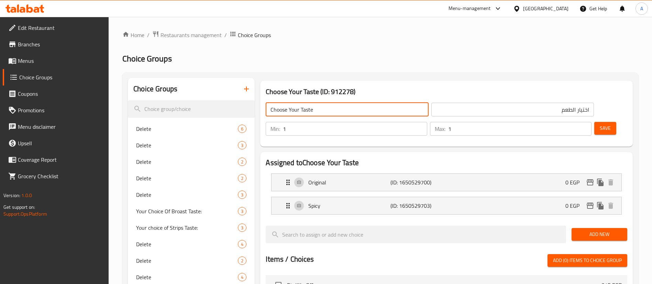
click at [303, 108] on input "Choose Your Taste" at bounding box center [347, 110] width 163 height 14
paste input "Rezotto"
type input "Choose Your Rezotto Taste:"
click at [462, 111] on input "اختيار الطعم" at bounding box center [513, 110] width 163 height 14
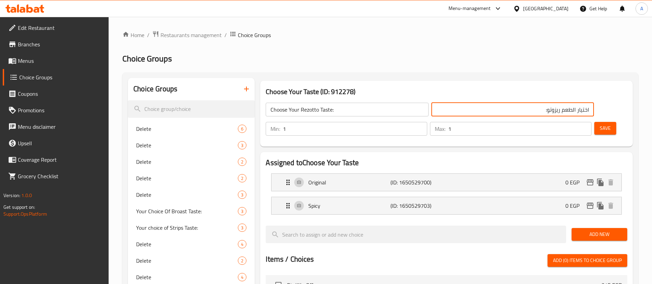
click at [469, 107] on input "اختيار الطعم ريزوتو:" at bounding box center [513, 110] width 163 height 14
type input "اختيار الطعم ريزوتو:"
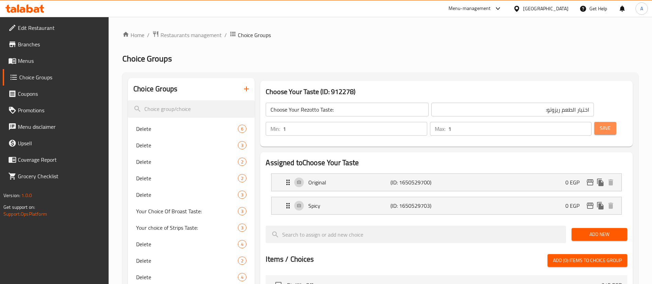
click at [600, 124] on span "Save" at bounding box center [605, 128] width 11 height 9
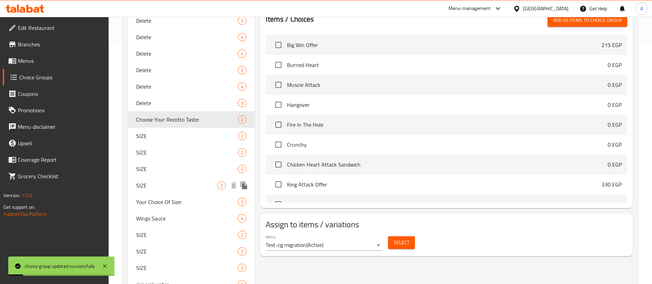
scroll to position [241, 0]
click at [179, 130] on div "SIZE 2" at bounding box center [191, 136] width 127 height 17
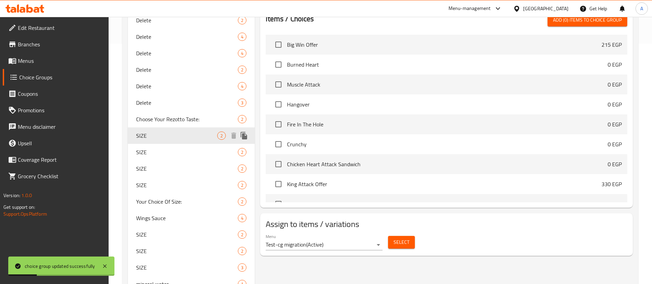
type input "SIZE"
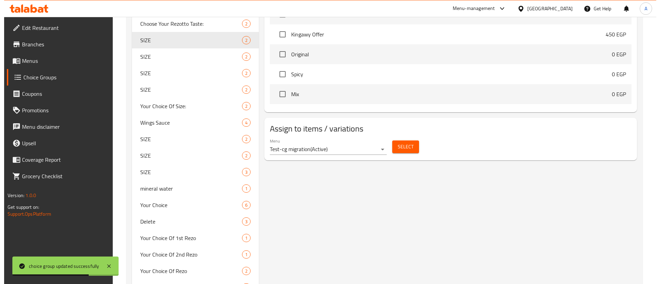
scroll to position [336, 0]
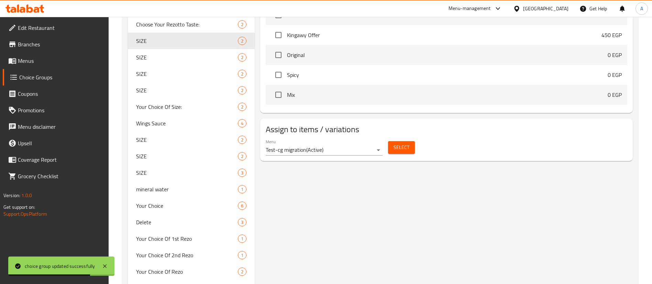
click at [401, 141] on button "Select" at bounding box center [401, 147] width 27 height 13
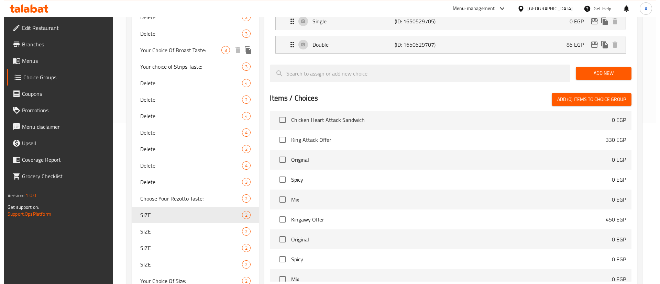
scroll to position [215, 0]
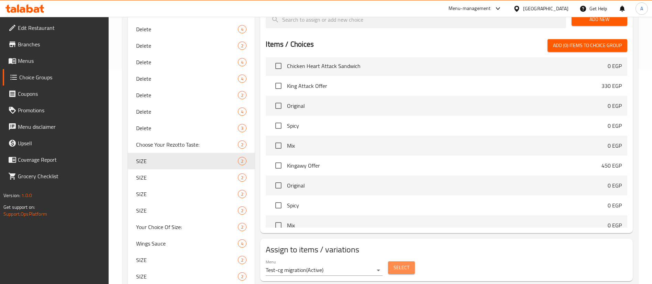
click at [404, 264] on span "Select" at bounding box center [402, 268] width 16 height 9
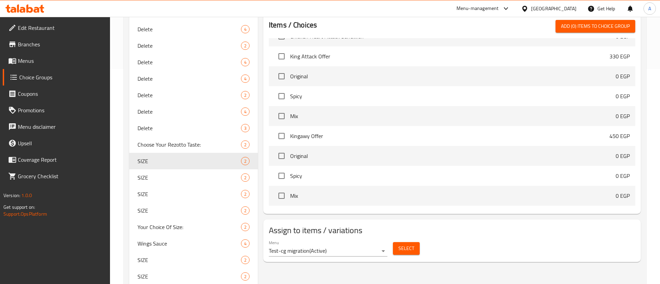
scroll to position [124, 0]
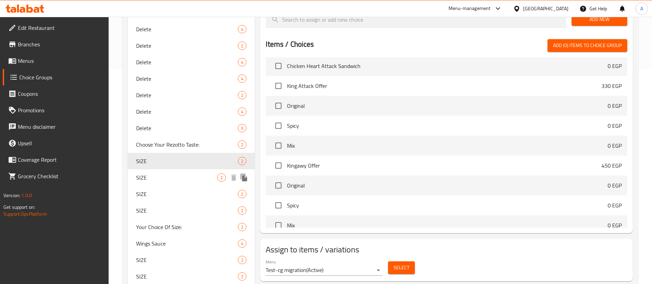
click at [167, 176] on span "SIZE" at bounding box center [176, 178] width 81 height 8
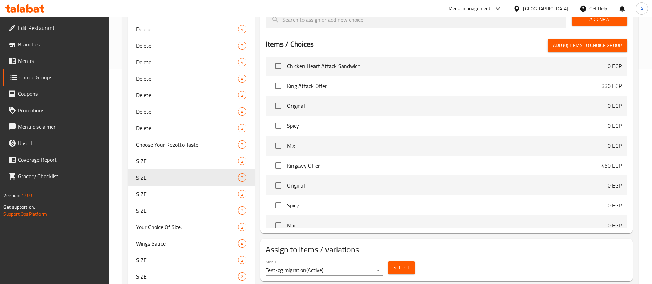
click at [400, 264] on span "Select" at bounding box center [402, 268] width 16 height 9
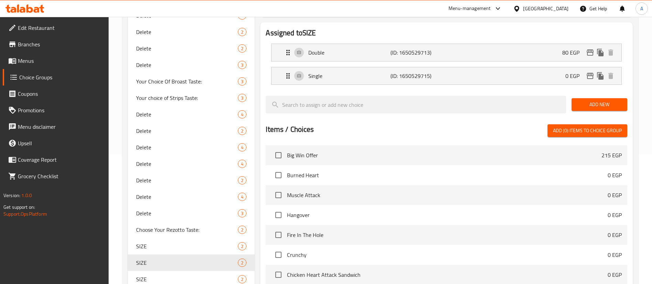
scroll to position [131, 0]
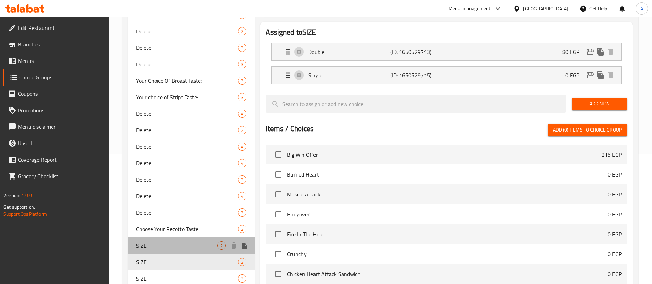
click at [159, 247] on span "SIZE" at bounding box center [176, 246] width 81 height 8
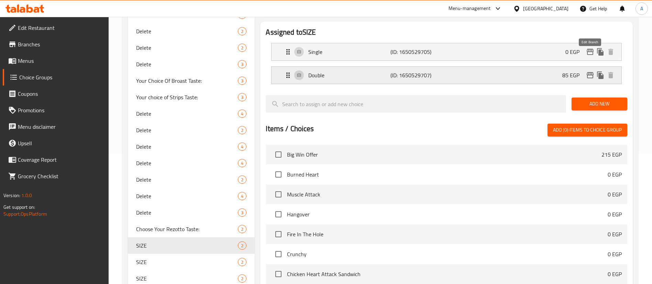
click at [593, 72] on icon "edit" at bounding box center [590, 75] width 7 height 6
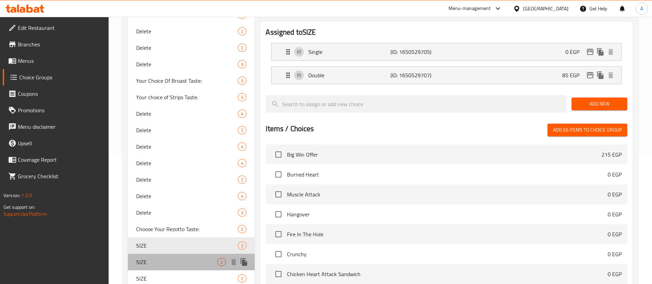
click at [161, 265] on span "SIZE" at bounding box center [176, 262] width 81 height 8
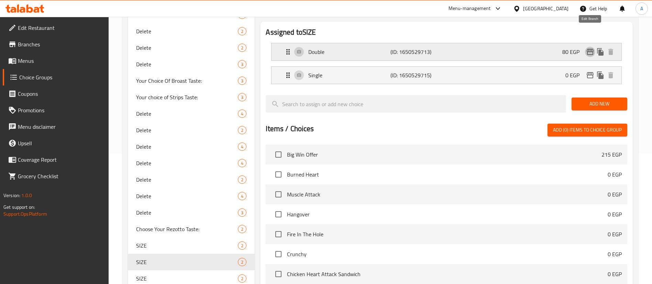
click at [590, 48] on icon "edit" at bounding box center [590, 52] width 8 height 8
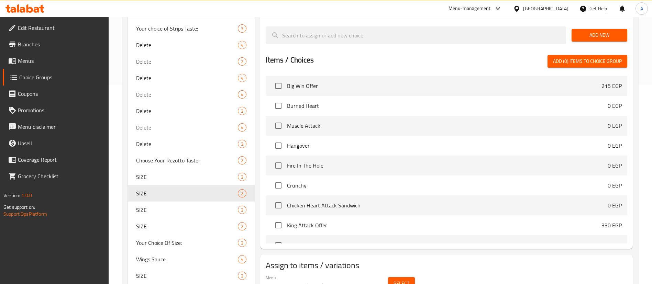
scroll to position [0, 0]
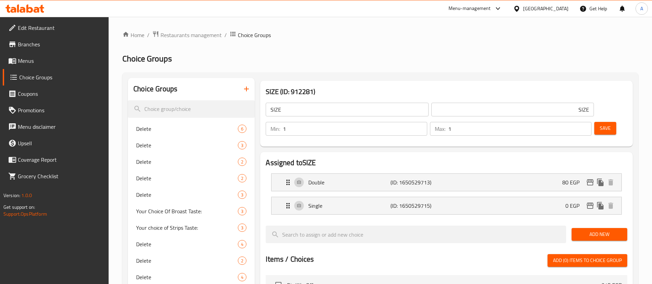
click at [322, 110] on input "SIZE" at bounding box center [347, 110] width 163 height 14
paste input "[US_STATE] Attack Box"
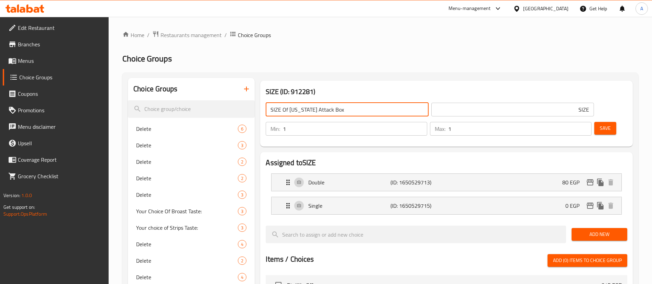
type input "SIZE Of Texas Attack Box"
click at [476, 110] on input "SIZE" at bounding box center [513, 110] width 163 height 14
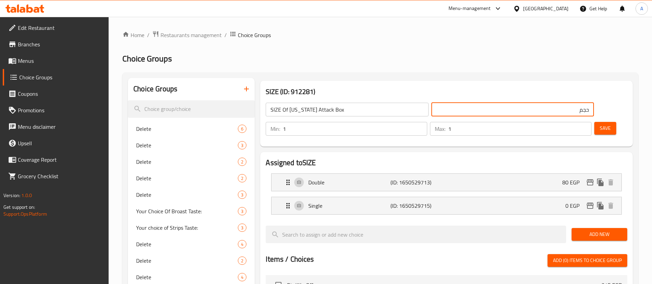
paste input "تكساس أتاك بوكس"
type input "اختيارك من حجم تكساس أتاك بوكس"
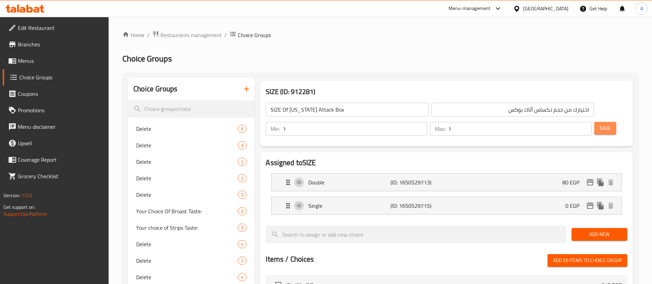
click at [600, 124] on span "Save" at bounding box center [605, 128] width 11 height 9
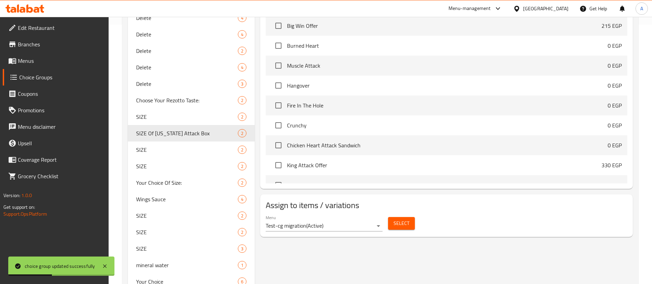
scroll to position [261, 0]
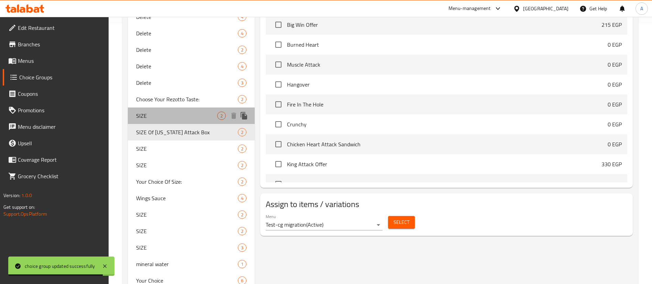
click at [177, 118] on span "SIZE" at bounding box center [176, 116] width 81 height 8
type input "SIZE"
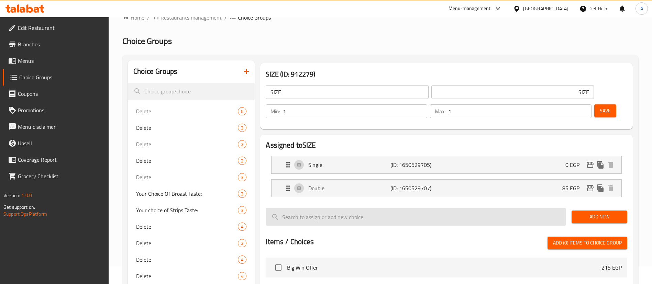
scroll to position [0, 0]
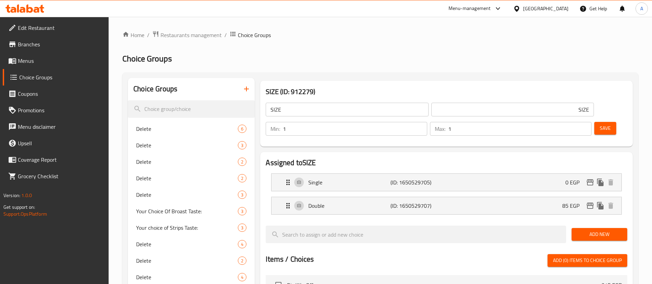
click at [299, 108] on input "SIZE" at bounding box center [347, 110] width 163 height 14
type input "إخعق"
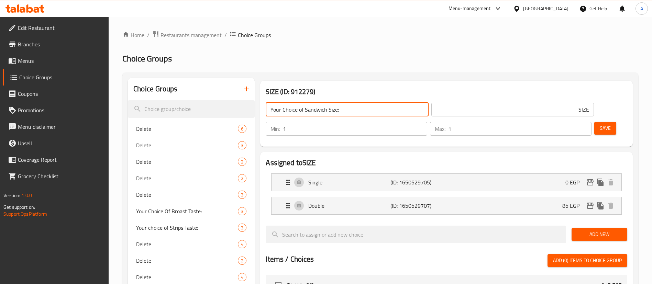
type input "Your Choice of Sandwich Size:"
click at [452, 109] on input "SIZE" at bounding box center [513, 110] width 163 height 14
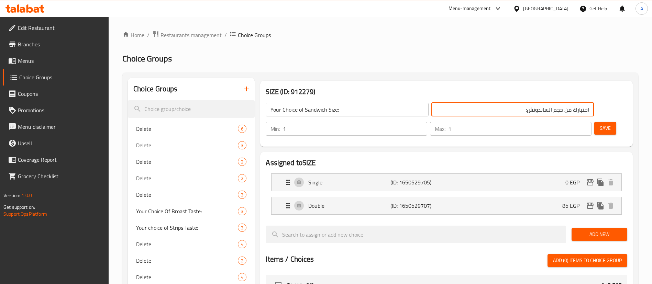
type input "اختيارك من حجم الساندوتش:"
click at [600, 124] on span "Save" at bounding box center [605, 128] width 11 height 9
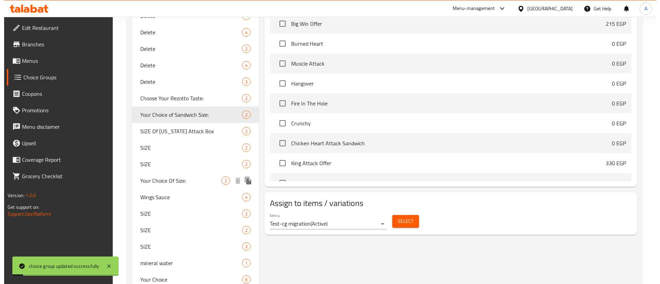
scroll to position [275, 0]
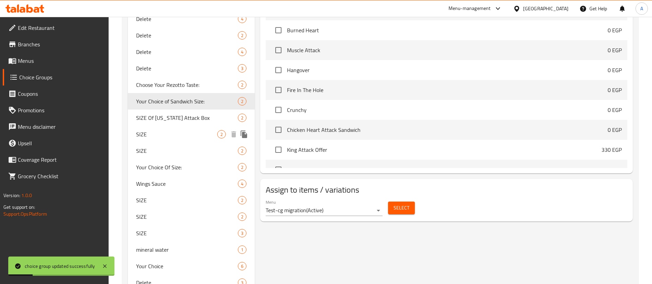
click at [161, 135] on span "SIZE" at bounding box center [176, 134] width 81 height 8
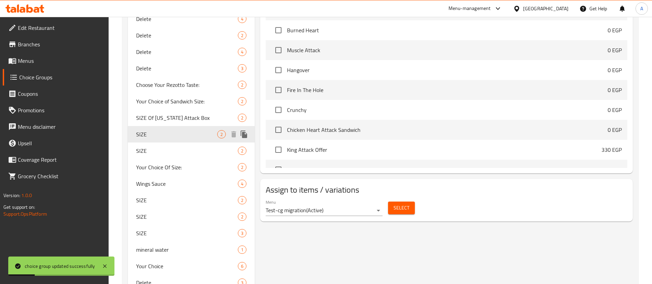
type input "SIZE"
click at [410, 202] on button "Select" at bounding box center [401, 208] width 27 height 13
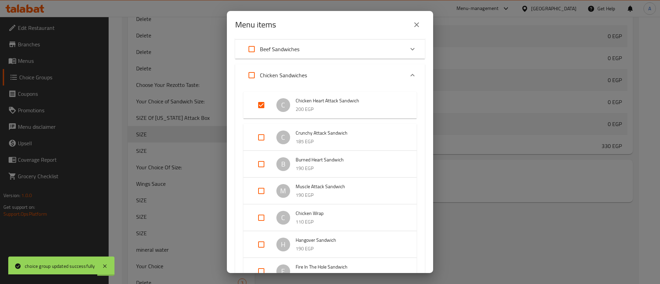
scroll to position [69, 0]
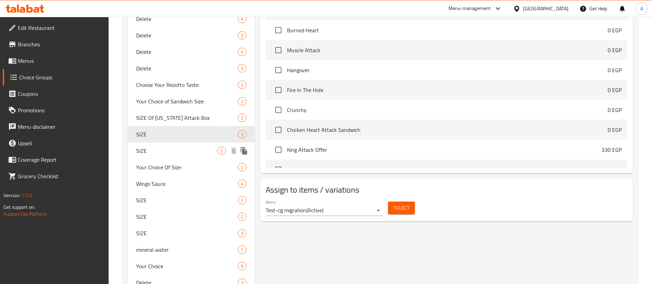
click at [183, 152] on span "SIZE" at bounding box center [176, 151] width 81 height 8
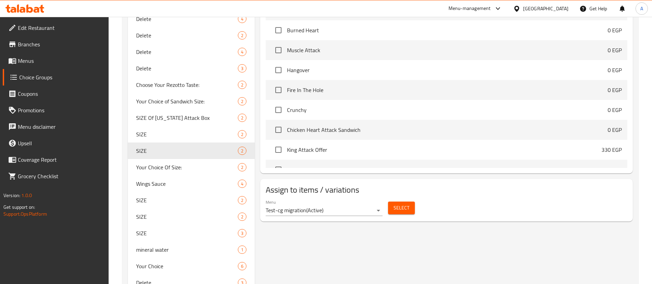
click at [412, 202] on button "Select" at bounding box center [401, 208] width 27 height 13
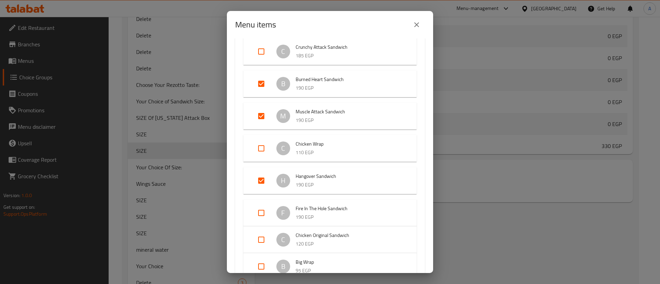
scroll to position [138, 0]
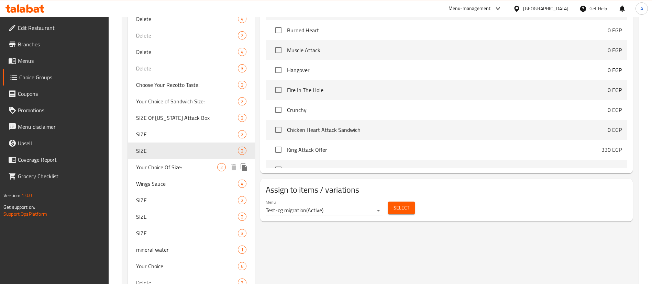
click at [177, 169] on span "Your Choice Of Size:" at bounding box center [176, 167] width 81 height 8
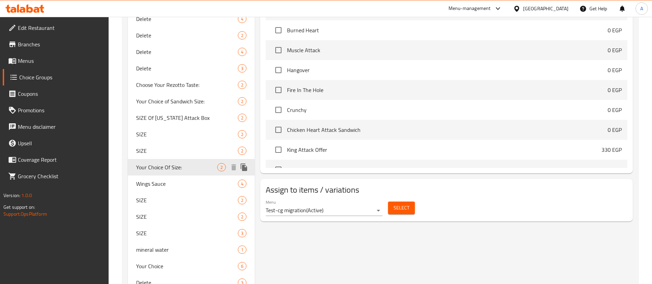
type input "Your Choice Of Size:"
type input "اختيارك للحجم:"
click at [404, 204] on span "Select" at bounding box center [402, 208] width 16 height 9
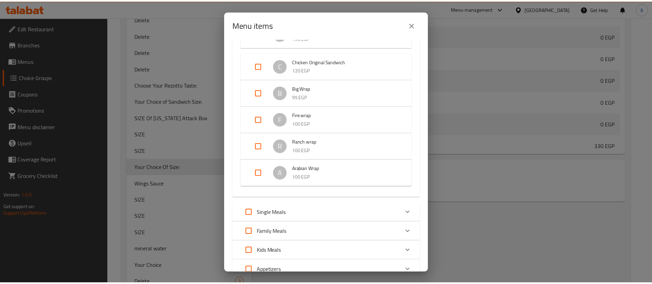
scroll to position [218, 0]
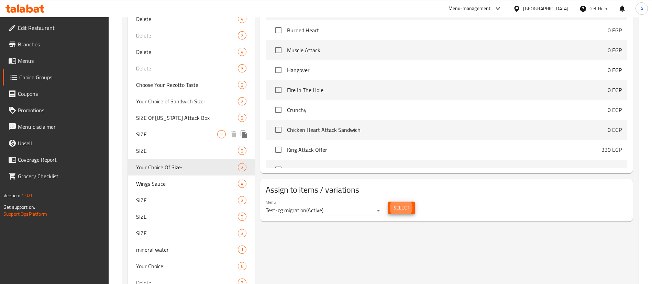
click at [162, 134] on span "SIZE" at bounding box center [176, 134] width 81 height 8
type input "SIZE"
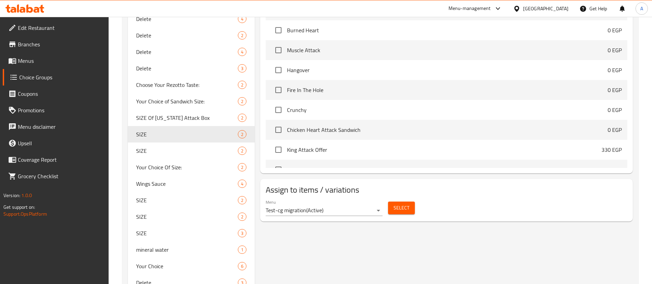
click at [404, 204] on span "Select" at bounding box center [402, 208] width 16 height 9
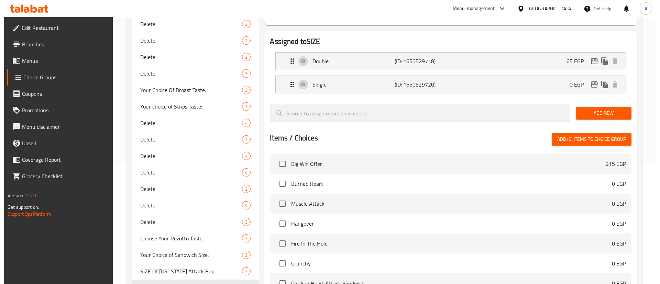
scroll to position [52, 0]
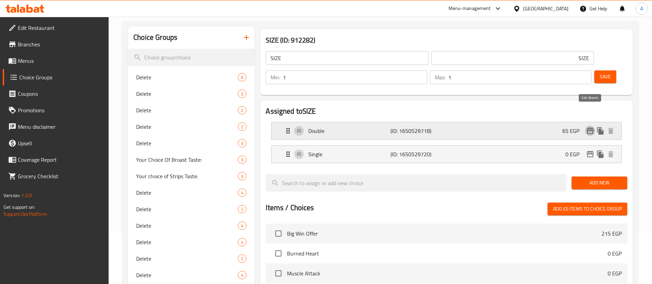
click at [590, 128] on icon "edit" at bounding box center [590, 131] width 7 height 6
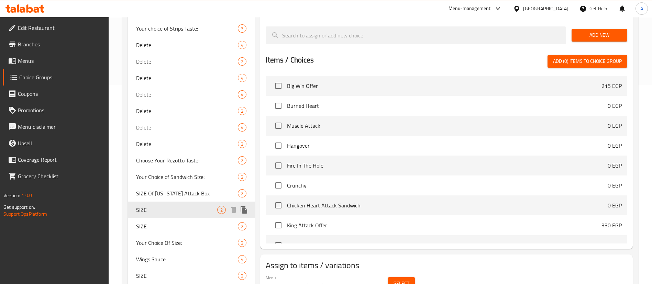
scroll to position [224, 0]
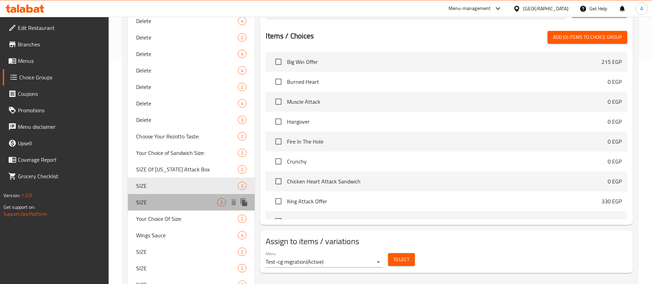
click at [168, 202] on span "SIZE" at bounding box center [176, 202] width 81 height 8
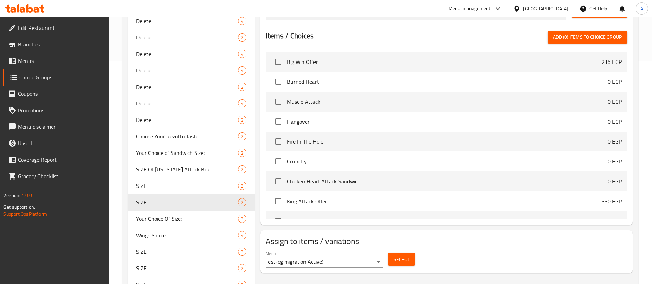
click at [405, 256] on span "Select" at bounding box center [402, 260] width 16 height 9
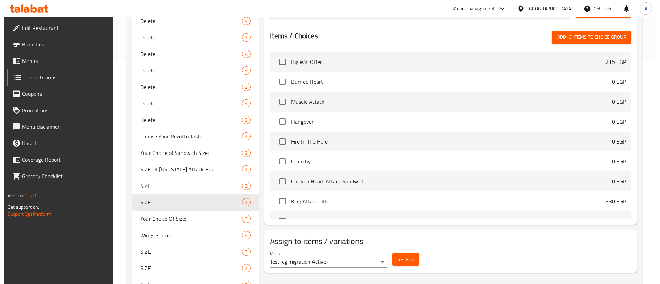
scroll to position [0, 0]
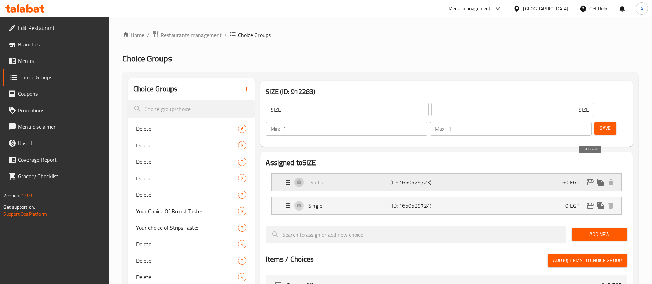
click at [591, 180] on icon "edit" at bounding box center [590, 183] width 7 height 6
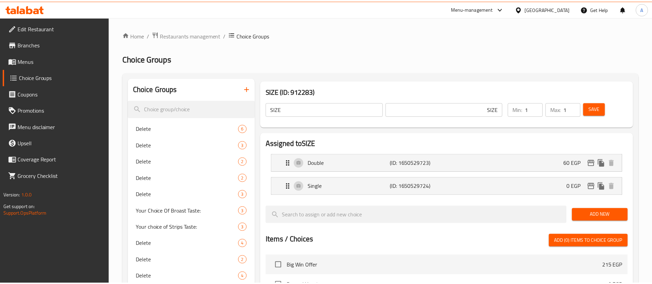
scroll to position [322, 0]
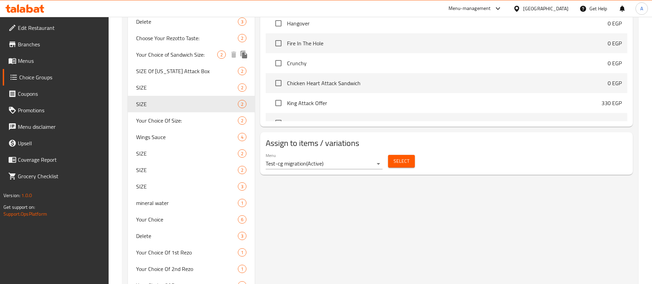
click at [193, 56] on span "Your Choice of Sandwich Size:" at bounding box center [176, 55] width 81 height 8
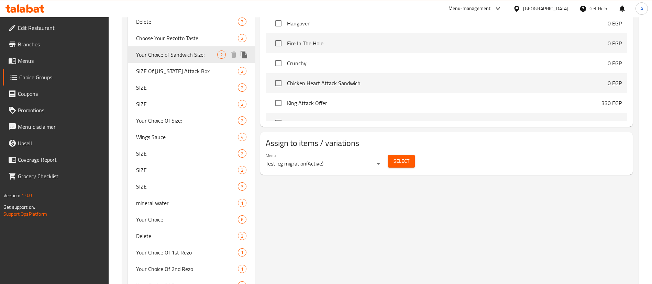
type input "Your Choice of Sandwich Size:"
type input "اختيارك من حجم الساندوتش:"
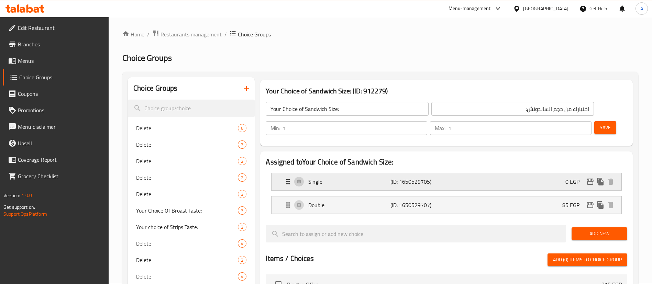
scroll to position [0, 0]
click at [336, 110] on input "Your Choice of Sandwich Size:" at bounding box center [347, 110] width 163 height 14
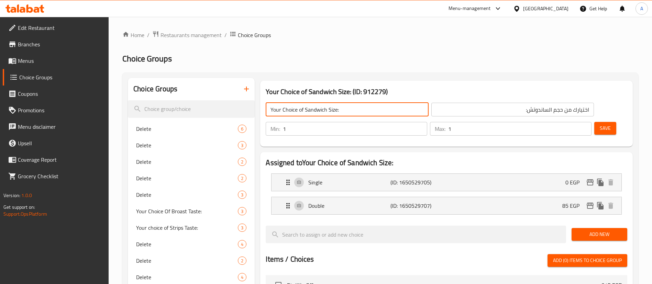
click at [336, 110] on input "Your Choice of Sandwich Size:" at bounding box center [347, 110] width 163 height 14
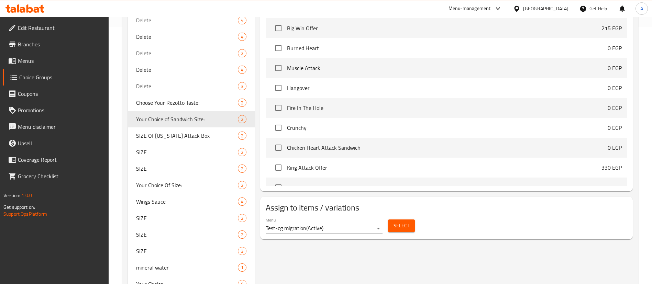
scroll to position [258, 0]
click at [159, 167] on span "SIZE" at bounding box center [176, 168] width 81 height 8
type input "SIZE"
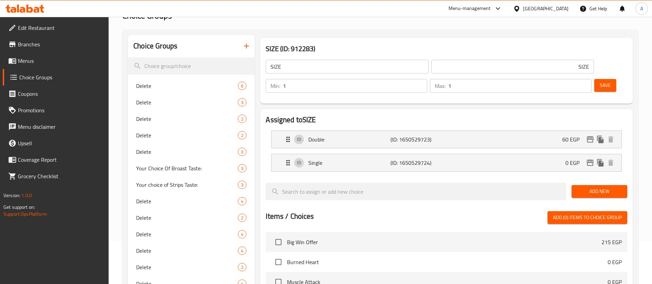
scroll to position [42, 0]
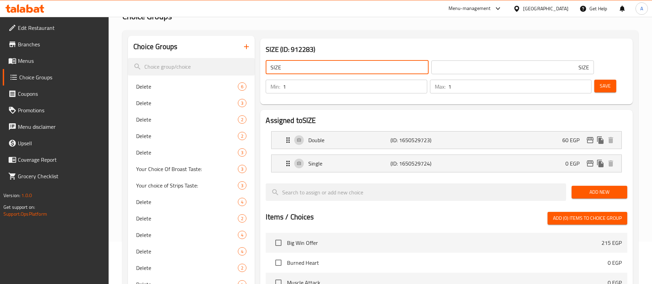
click at [313, 65] on input "SIZE" at bounding box center [347, 68] width 163 height 14
paste input "Your Choice of Sandwich Size:"
click at [307, 66] on input "Your Choice of Sandwich Size:" at bounding box center [347, 68] width 163 height 14
type input "Your Choice of Chicken Sandwich Size:"
click at [474, 66] on input "SIZE" at bounding box center [513, 68] width 163 height 14
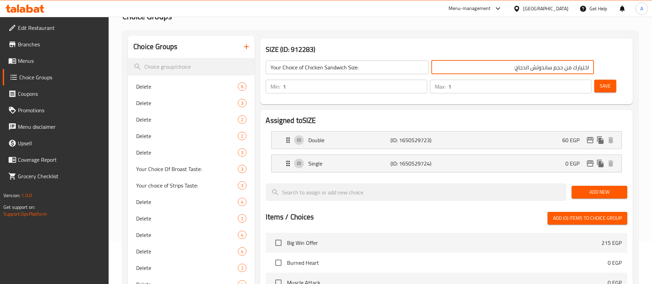
type input "اختيارك من حجم ساندوتش الدجاج:"
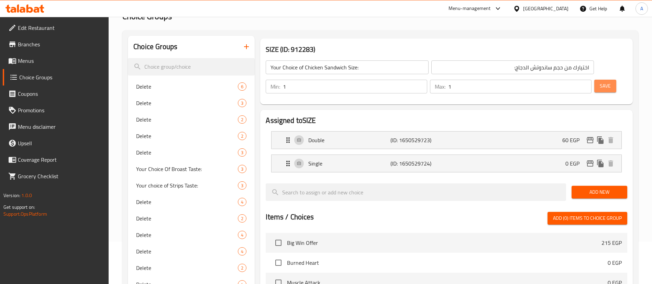
click at [600, 82] on span "Save" at bounding box center [605, 86] width 11 height 9
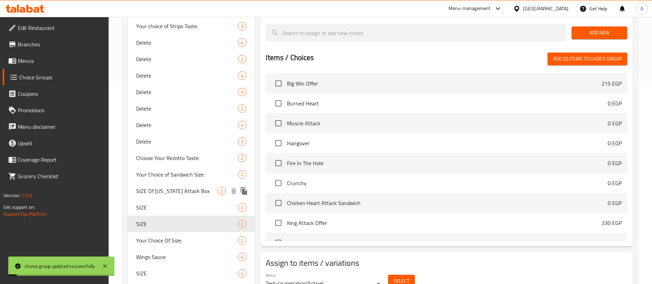
scroll to position [283, 0]
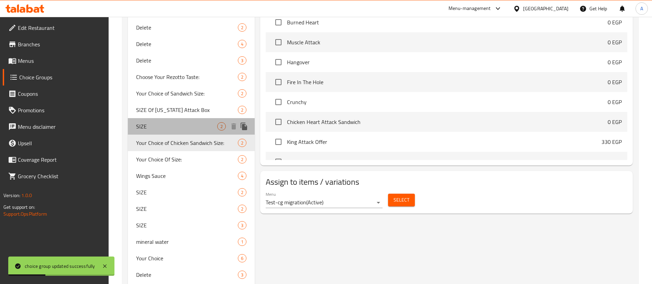
click at [176, 126] on span "SIZE" at bounding box center [176, 126] width 81 height 8
type input "SIZE"
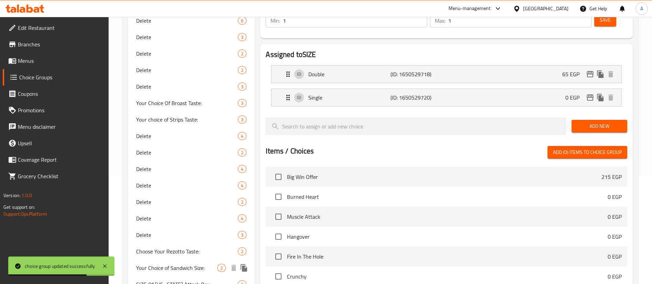
scroll to position [0, 0]
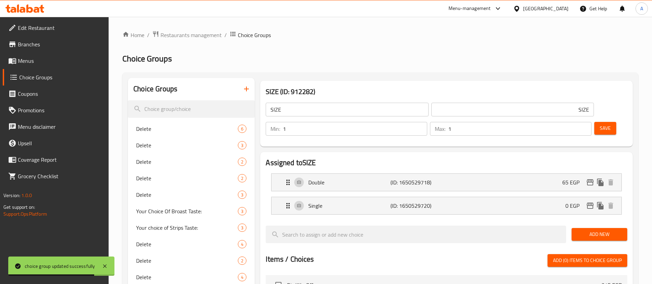
click at [319, 104] on input "SIZE" at bounding box center [347, 110] width 163 height 14
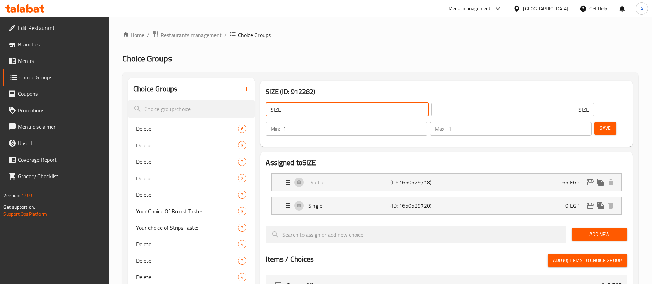
paste input "Your Choice of Sandwich Size:"
click at [318, 109] on input "Your Choice of Sandwich Size:" at bounding box center [347, 110] width 163 height 14
paste input "Your Choice of Sandwich Size:"
paste input "Chicken Heart Attack"
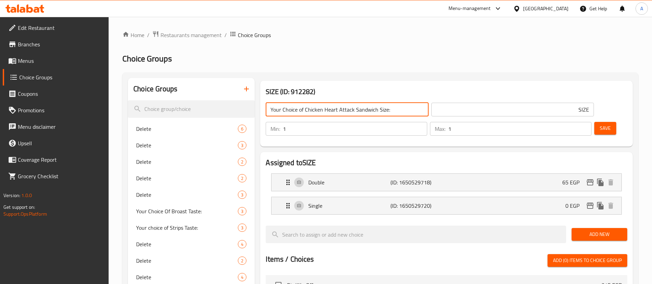
scroll to position [0, 10]
type input "Your Choice of Chicken Heart Attack Sandwich Size:"
click at [432, 114] on input "SIZE" at bounding box center [513, 110] width 163 height 14
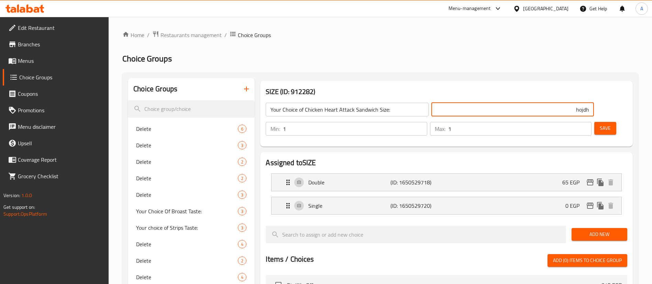
type input "hojdhv"
click at [445, 110] on input "اختيارك من حجم ساندوتش" at bounding box center [513, 110] width 163 height 14
paste input "تشيكن هارت أتاك"
type input "اختيارك من حجم ساندوتش تشيكن هارت أتاك:"
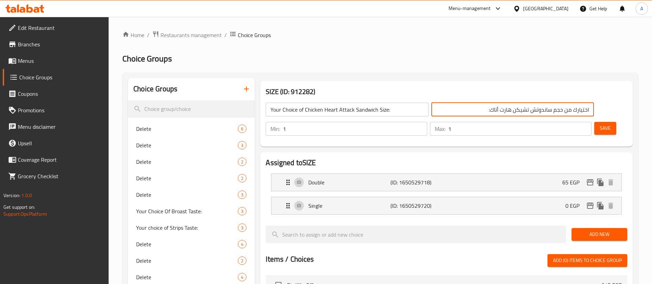
click at [600, 124] on span "Save" at bounding box center [605, 128] width 11 height 9
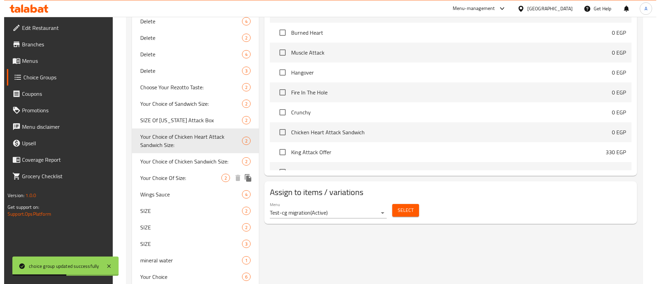
scroll to position [292, 0]
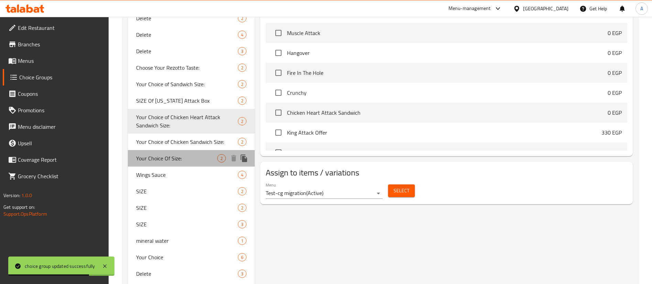
click at [174, 162] on span "Your Choice Of Size:" at bounding box center [176, 158] width 81 height 8
type input "Your Choice Of Size:"
type input "اختيارك للحجم:"
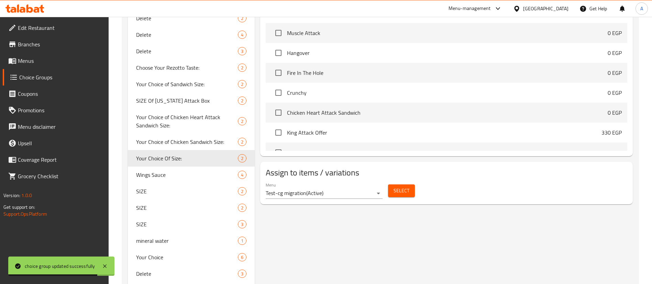
click at [399, 187] on span "Select" at bounding box center [402, 191] width 16 height 9
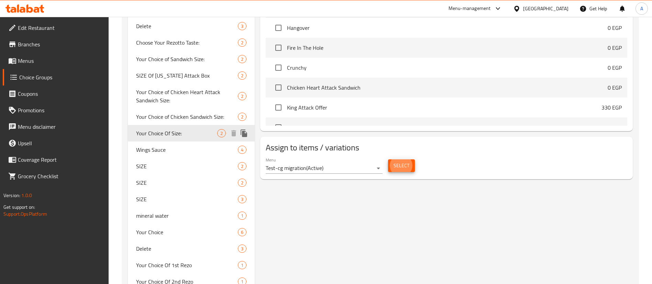
scroll to position [319, 0]
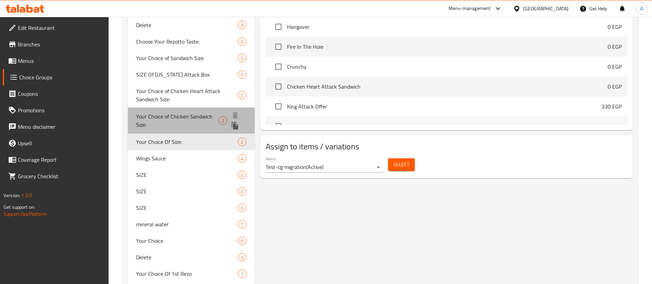
click at [176, 119] on span "Your Choice of Chicken Sandwich Size:" at bounding box center [177, 120] width 83 height 17
type input "Your Choice of Chicken Sandwich Size:"
type input "اختيارك من حجم ساندوتش الدجاج:"
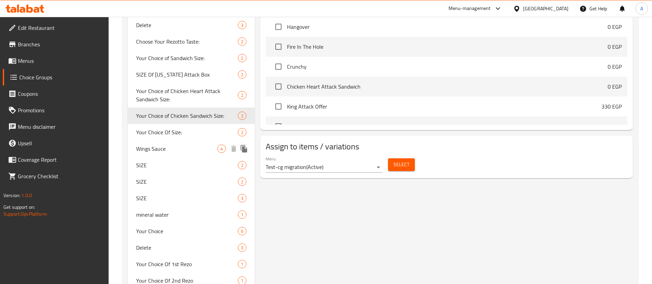
click at [165, 145] on span "Wings Sauce" at bounding box center [176, 149] width 81 height 8
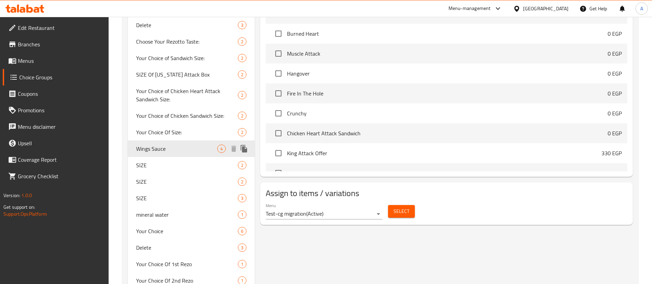
type input "Wings Sauce"
type input "اختيار صوص الوينجز"
click at [172, 132] on span "Your Choice Of Size:" at bounding box center [176, 132] width 81 height 8
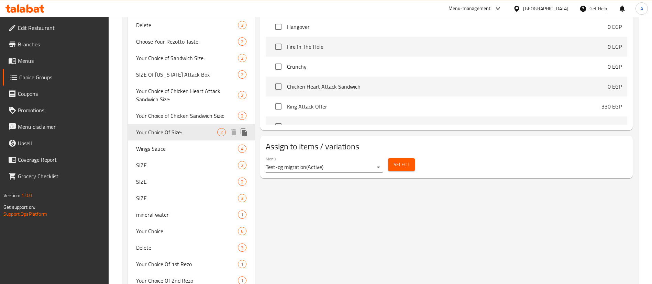
type input "Your Choice Of Size:"
type input "اختيارك للحجم:"
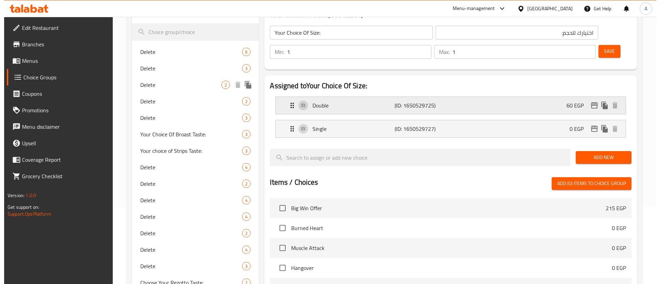
scroll to position [0, 0]
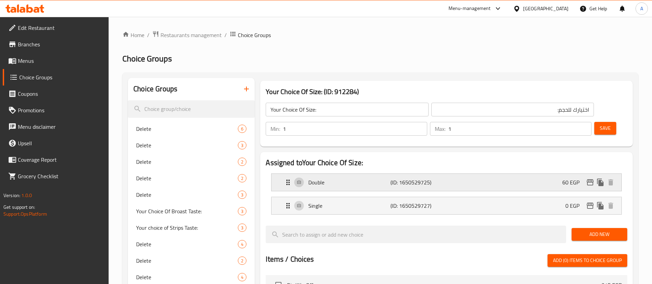
click at [591, 180] on icon "edit" at bounding box center [590, 183] width 7 height 6
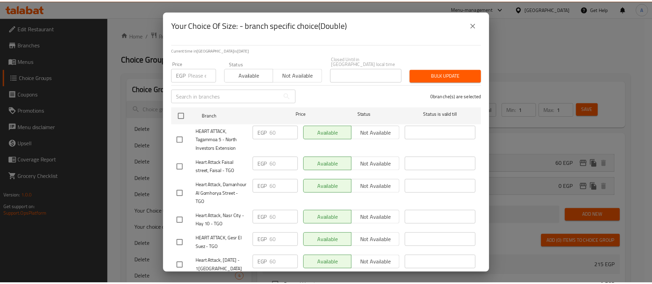
scroll to position [309, 0]
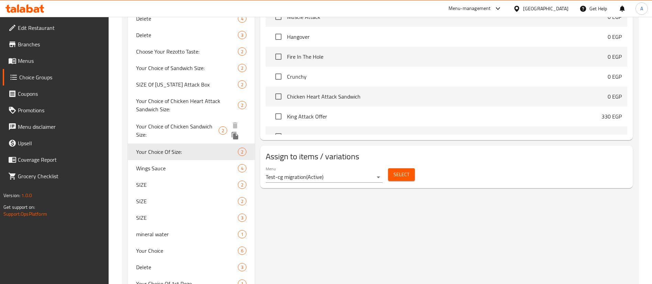
click at [175, 127] on span "Your Choice of Chicken Sandwich Size:" at bounding box center [177, 130] width 83 height 17
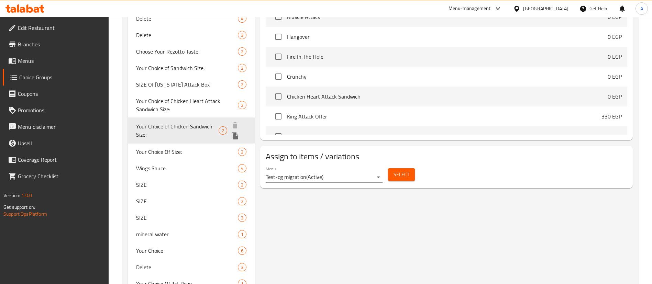
type input "Your Choice of Chicken Sandwich Size:"
type input "اختيارك من حجم ساندوتش الدجاج:"
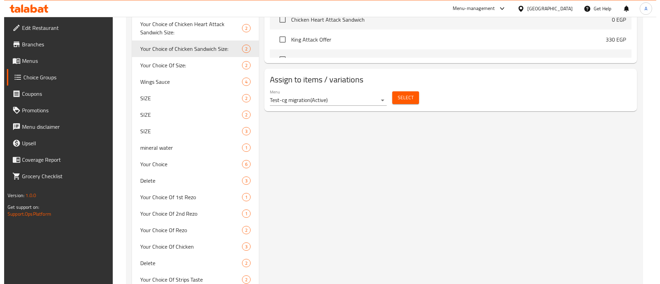
scroll to position [376, 0]
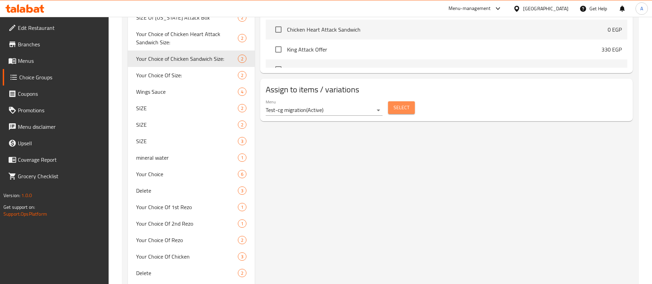
click at [398, 101] on button "Select" at bounding box center [401, 107] width 27 height 13
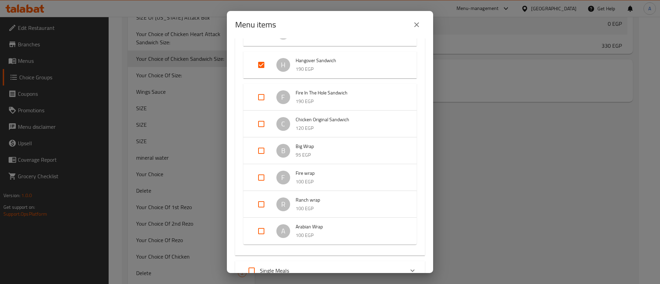
scroll to position [258, 0]
click at [259, 100] on input "Expand" at bounding box center [261, 95] width 17 height 17
checkbox input "true"
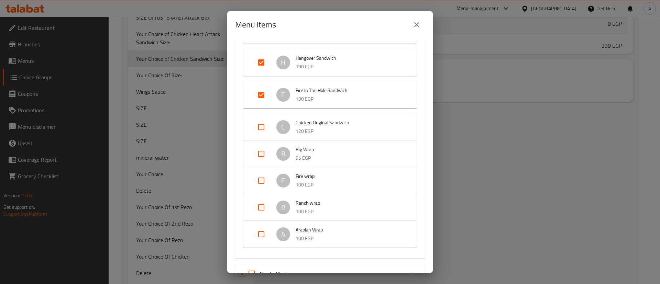
scroll to position [412, 0]
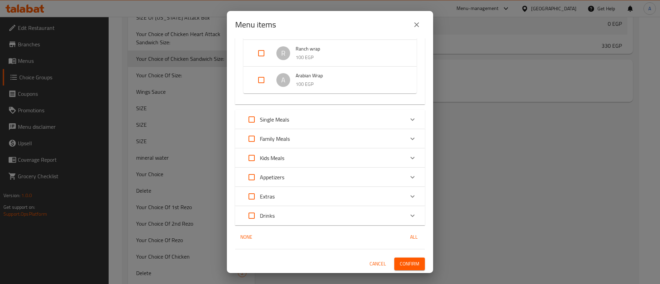
click at [400, 262] on span "Confirm" at bounding box center [410, 264] width 20 height 9
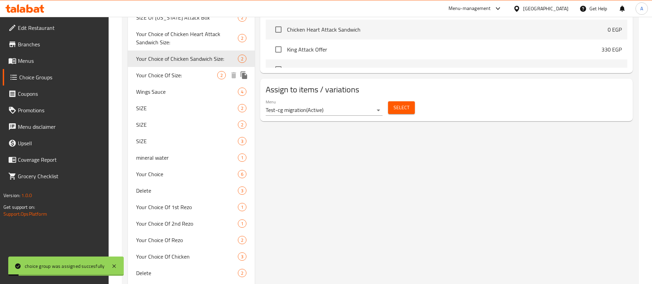
click at [184, 76] on span "Your Choice Of Size:" at bounding box center [176, 75] width 81 height 8
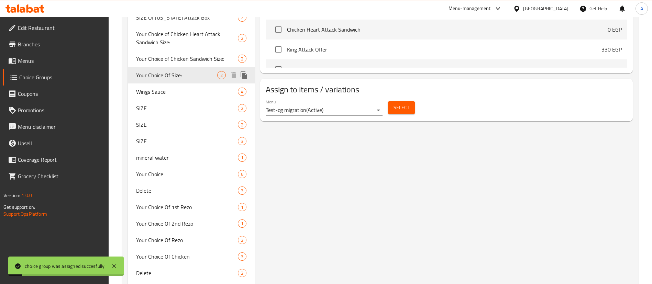
type input "Your Choice Of Size:"
type input "اختيارك للحجم:"
click at [409, 104] on span "Select" at bounding box center [402, 108] width 16 height 9
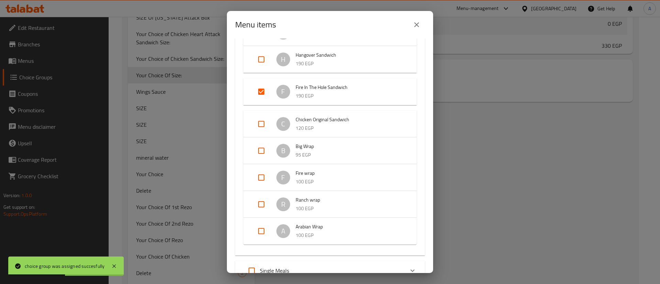
scroll to position [241, 0]
click at [263, 87] on input "Expand" at bounding box center [261, 90] width 17 height 17
checkbox input "false"
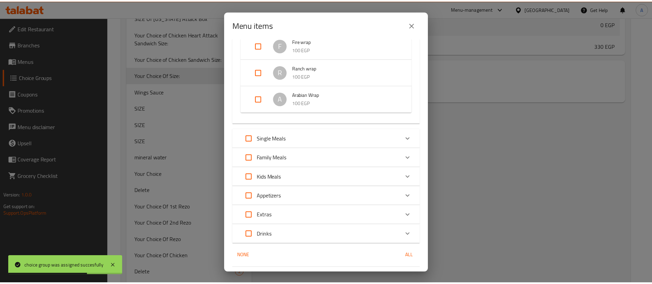
scroll to position [379, 0]
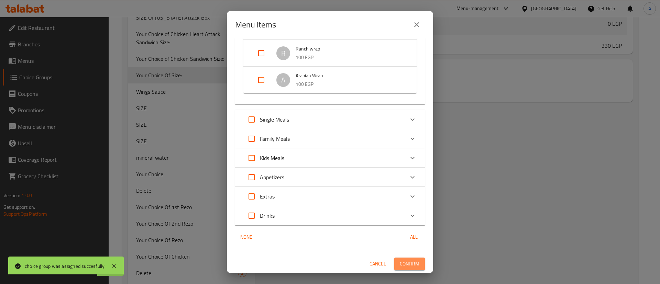
click at [400, 264] on span "Confirm" at bounding box center [410, 264] width 20 height 9
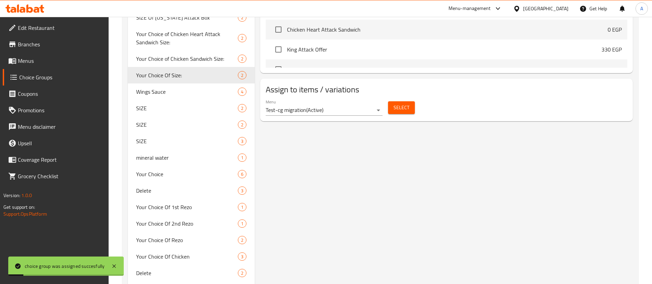
scroll to position [0, 0]
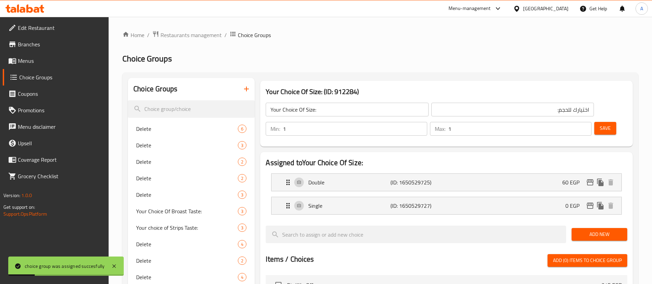
click at [333, 106] on input "Your Choice Of Size:" at bounding box center [347, 110] width 163 height 14
type input "]ثم"
click at [601, 122] on button "Save" at bounding box center [606, 128] width 22 height 13
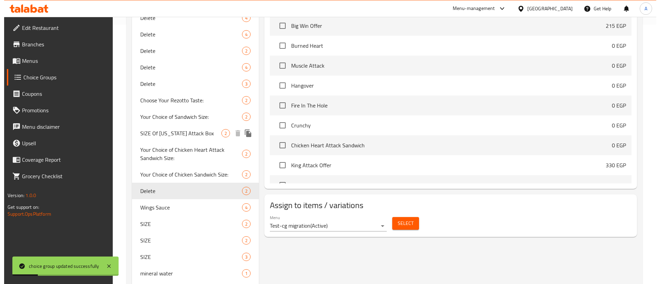
scroll to position [310, 0]
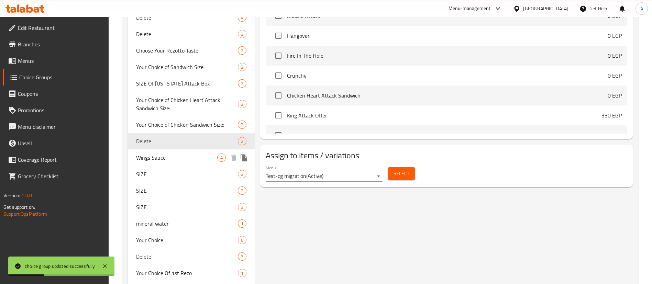
click at [160, 157] on span "Wings Sauce" at bounding box center [176, 158] width 81 height 8
type input "Wings Sauce"
type input "اختيار صوص الوينجز"
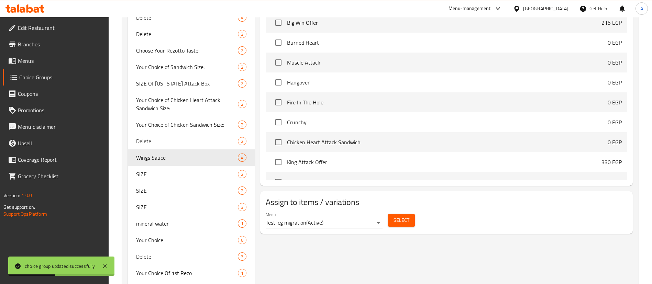
click at [397, 216] on span "Select" at bounding box center [402, 220] width 16 height 9
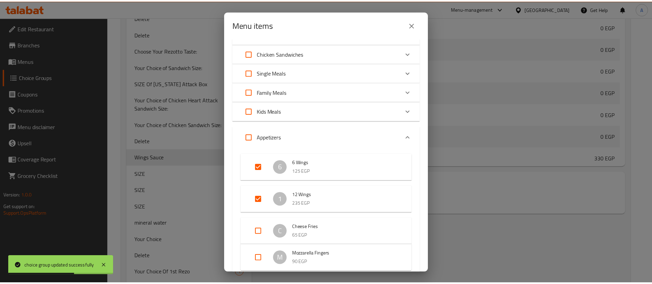
scroll to position [103, 0]
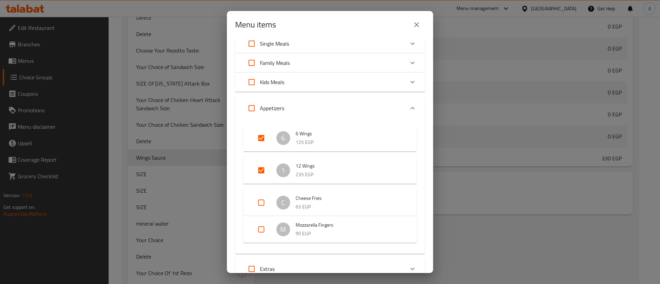
click at [420, 26] on icon "close" at bounding box center [417, 25] width 8 height 8
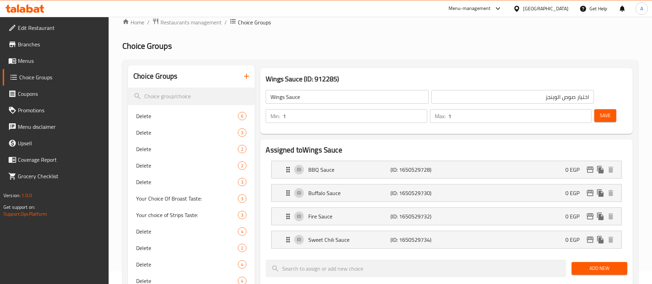
scroll to position [0, 0]
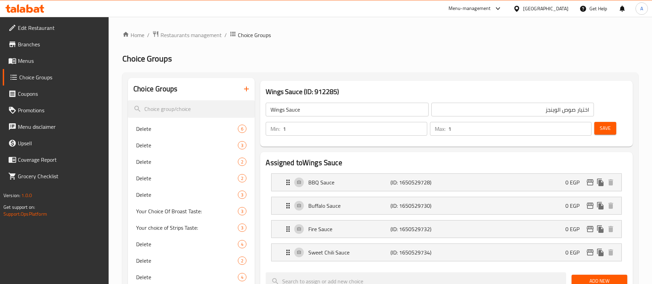
click at [320, 110] on input "Wings Sauce" at bounding box center [347, 110] width 163 height 14
click at [444, 109] on input "اختيار صوص الوينجز" at bounding box center [513, 110] width 163 height 14
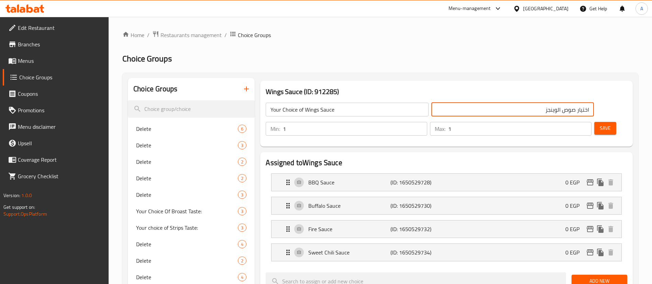
click at [601, 122] on button "Save" at bounding box center [606, 128] width 22 height 13
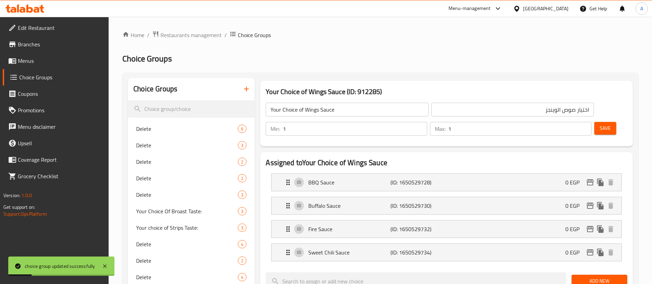
click at [429, 85] on div "Your Choice of Wings Sauce (ID: 912285) Your Choice of Wings Sauce ​ اختيار صوص…" at bounding box center [446, 114] width 373 height 66
click at [184, 222] on div "Your choice of Strips Taste: 3" at bounding box center [191, 228] width 127 height 17
type input "Your choice of Strips Taste:"
type input "اختيار الطعم ستريبس"
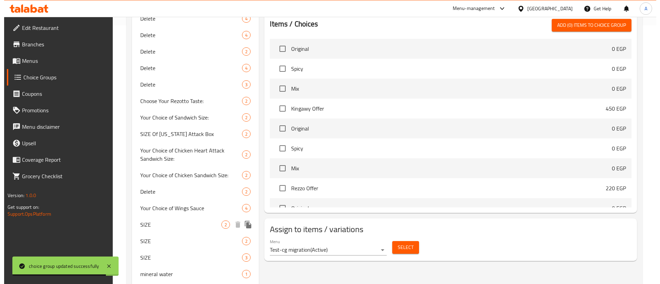
scroll to position [260, 0]
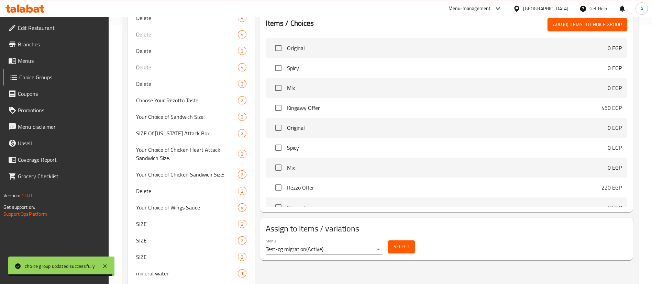
click at [402, 243] on span "Select" at bounding box center [402, 247] width 16 height 9
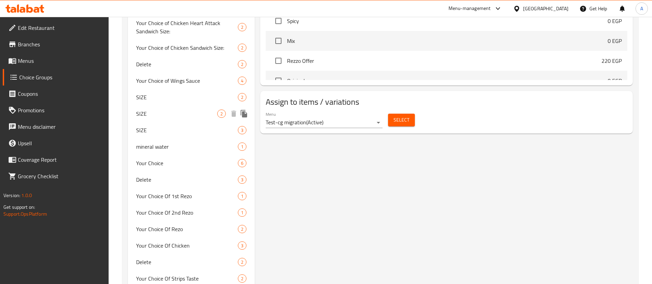
scroll to position [391, 0]
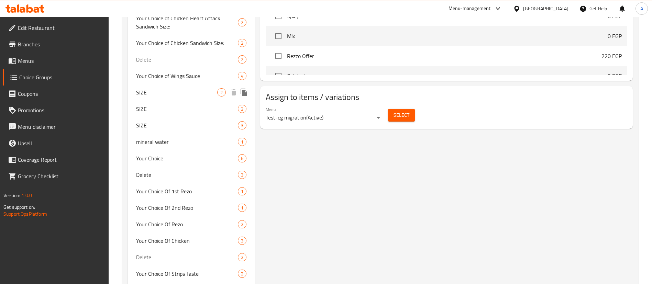
click at [159, 90] on span "SIZE" at bounding box center [176, 92] width 81 height 8
type input "SIZE"
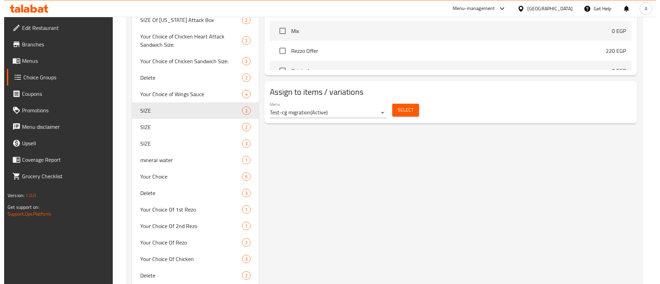
scroll to position [323, 0]
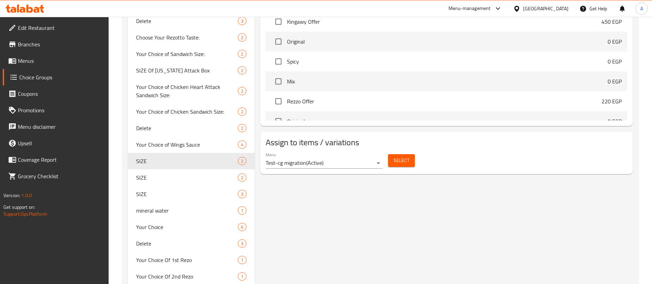
click at [407, 156] on span "Select" at bounding box center [402, 160] width 16 height 9
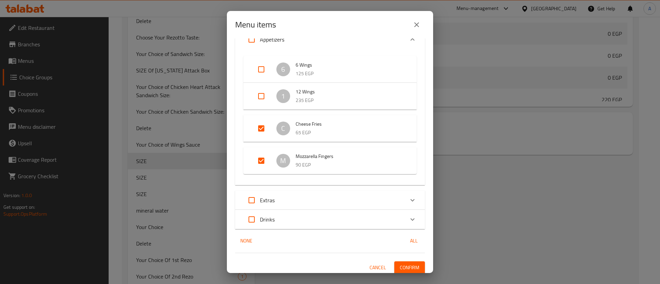
scroll to position [161, 0]
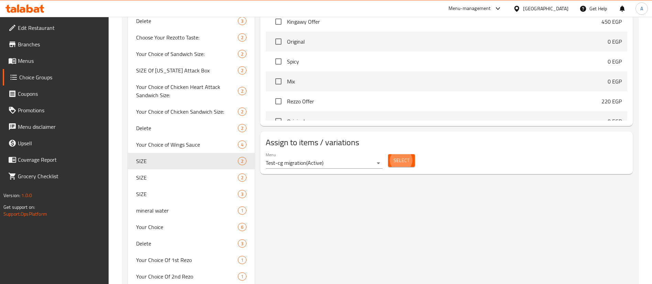
click at [410, 154] on button "Select" at bounding box center [401, 160] width 27 height 13
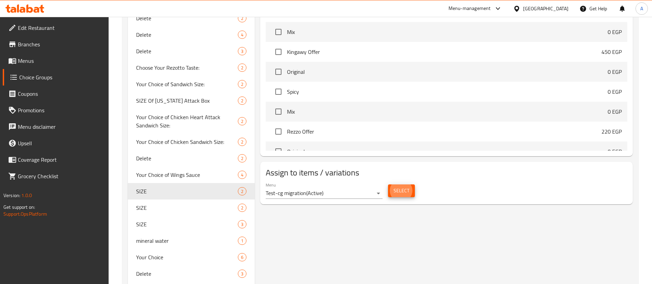
scroll to position [0, 0]
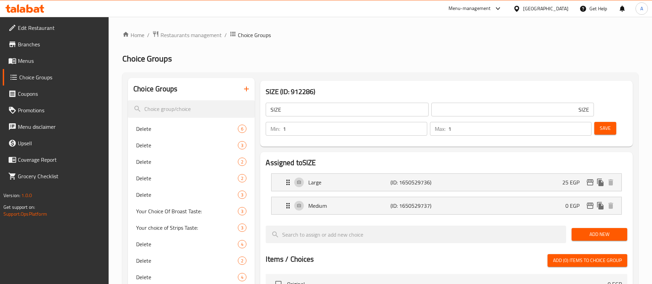
click at [322, 111] on input "SIZE" at bounding box center [347, 110] width 163 height 14
type input "Your Choice of Size:"
click at [441, 110] on input "SIZE" at bounding box center [513, 110] width 163 height 14
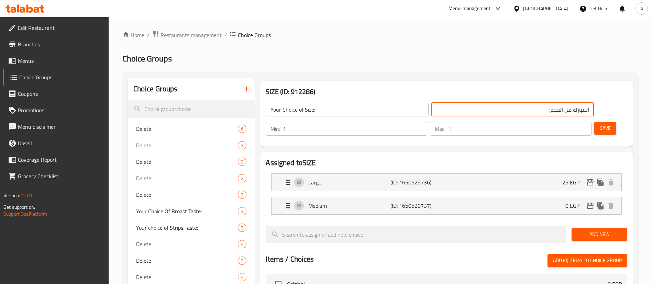
type input "اختيارك من الحجم:"
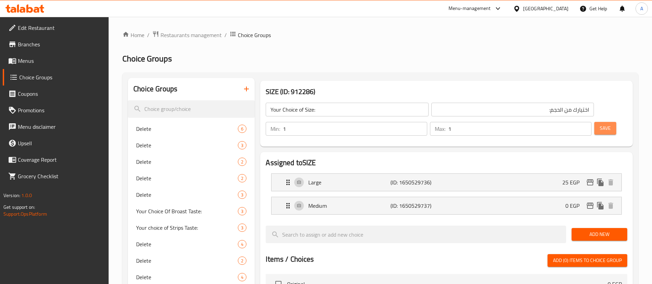
click at [600, 124] on span "Save" at bounding box center [605, 128] width 11 height 9
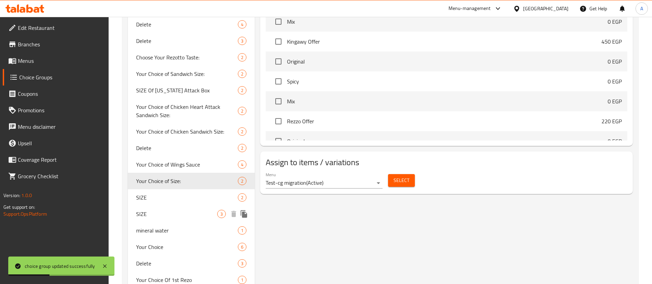
scroll to position [310, 0]
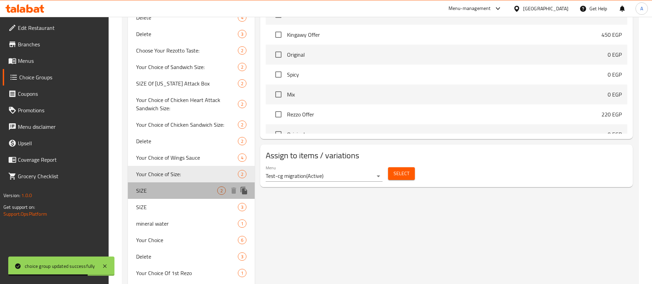
click at [183, 190] on span "SIZE" at bounding box center [176, 191] width 81 height 8
type input "SIZE"
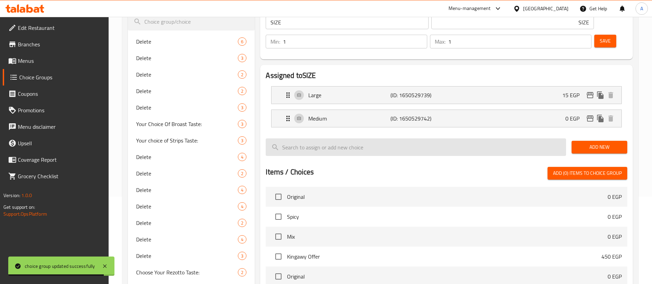
scroll to position [0, 0]
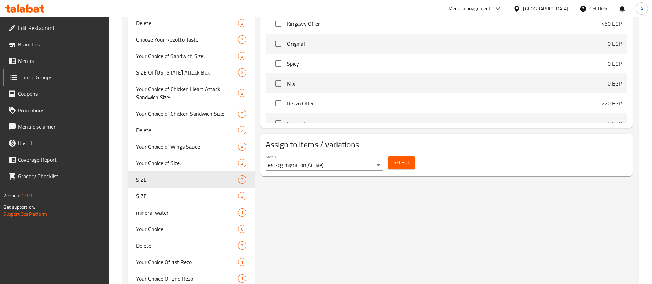
click at [402, 159] on span "Select" at bounding box center [402, 163] width 16 height 9
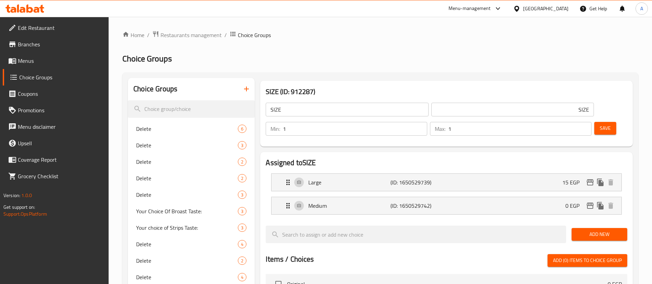
click at [308, 107] on input "SIZE" at bounding box center [347, 110] width 163 height 14
paste input "French Fries"
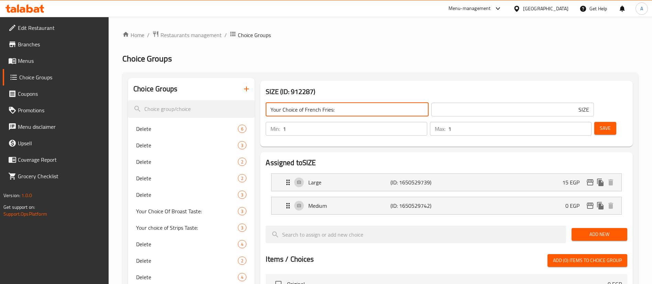
click at [458, 114] on input "SIZE" at bounding box center [513, 110] width 163 height 14
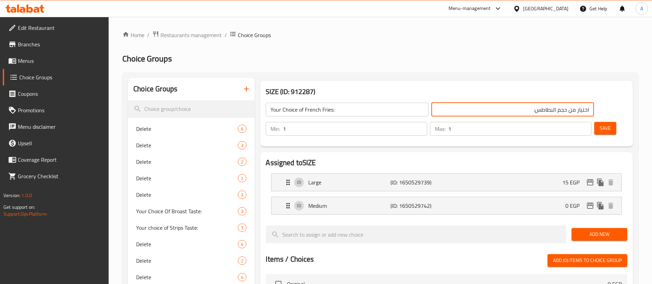
click at [600, 124] on span "Save" at bounding box center [605, 128] width 11 height 9
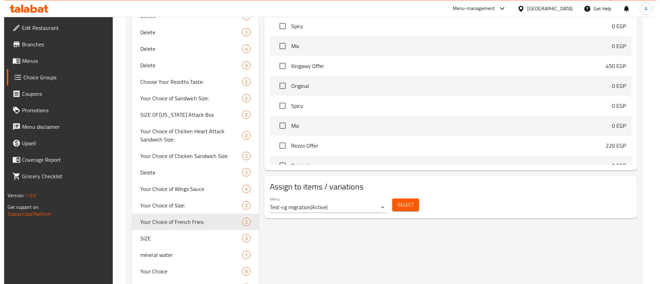
scroll to position [344, 0]
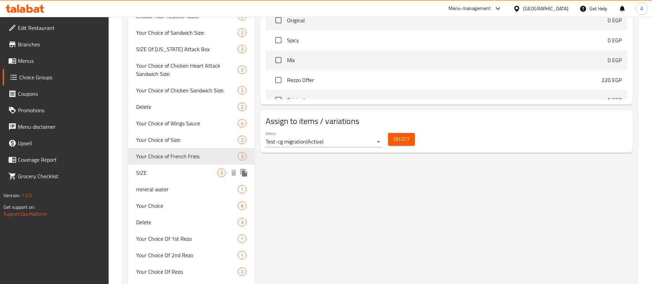
click at [167, 171] on span "SIZE" at bounding box center [176, 173] width 81 height 8
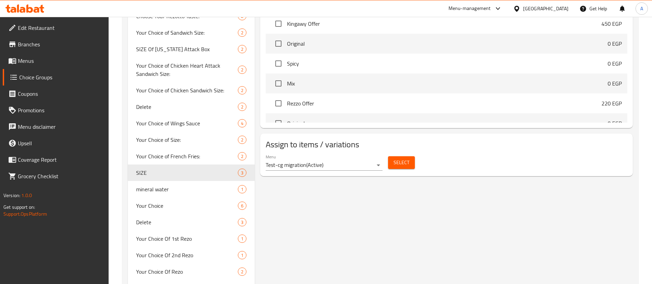
click at [406, 159] on span "Select" at bounding box center [402, 163] width 16 height 9
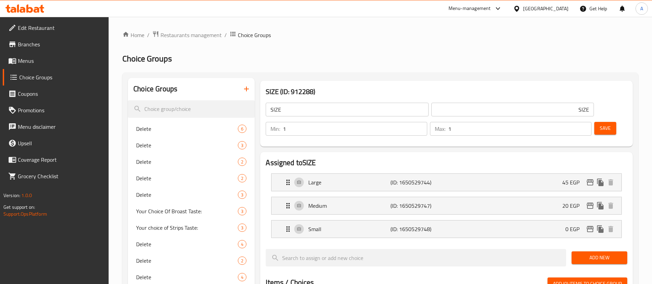
click at [330, 117] on div "SIZE ​" at bounding box center [347, 109] width 165 height 17
click at [319, 109] on input "SIZE" at bounding box center [347, 110] width 163 height 14
paste input "French Fries"
paste input "Coleslaw Salad"
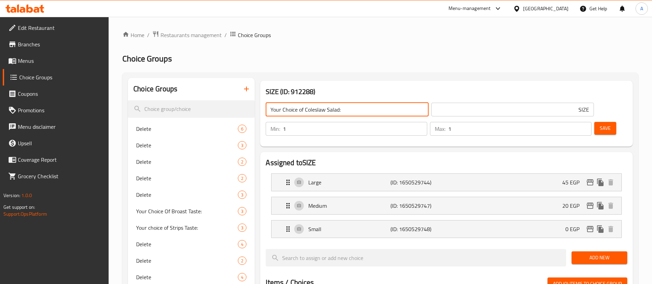
click at [462, 115] on input "SIZE" at bounding box center [513, 110] width 163 height 14
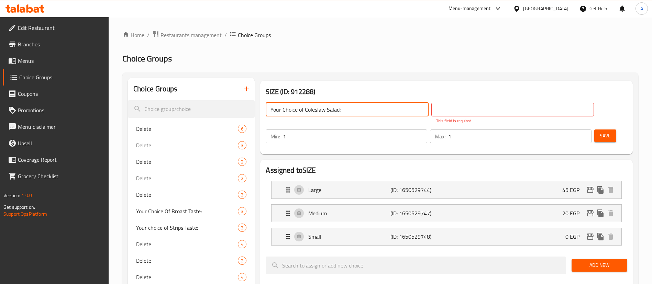
click at [341, 109] on input "Your Choice of Coleslaw Salad:" at bounding box center [347, 110] width 163 height 14
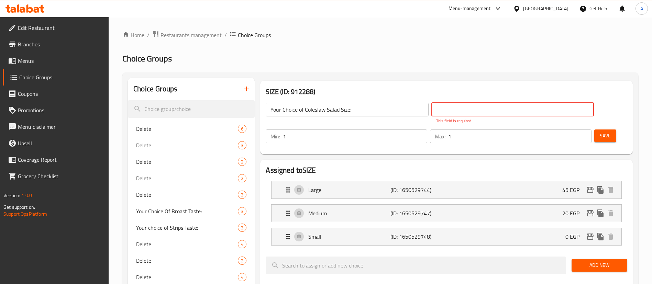
click at [458, 114] on input "text" at bounding box center [513, 110] width 163 height 14
click at [600, 132] on span "Save" at bounding box center [605, 136] width 11 height 9
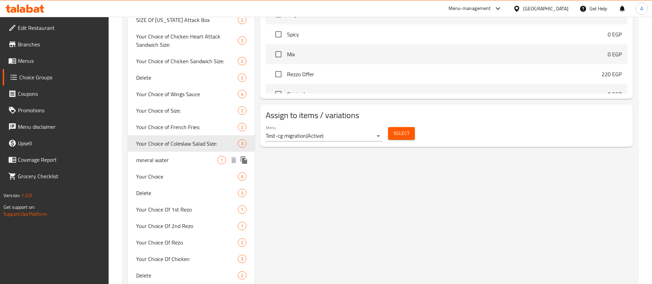
scroll to position [377, 0]
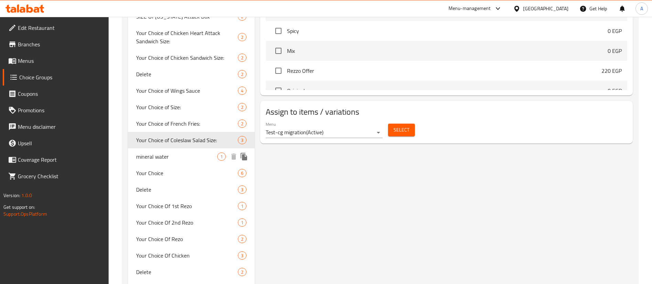
click at [177, 152] on div "mineral water 1" at bounding box center [191, 157] width 127 height 17
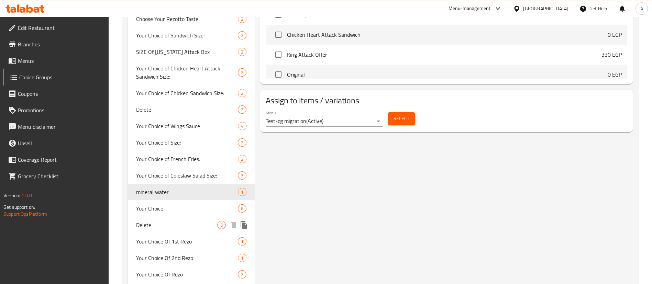
scroll to position [344, 0]
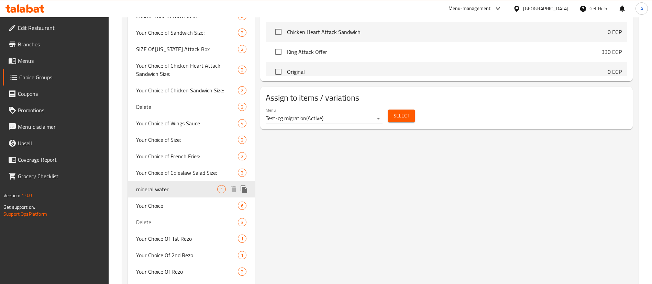
click at [187, 193] on span "mineral water" at bounding box center [176, 189] width 81 height 8
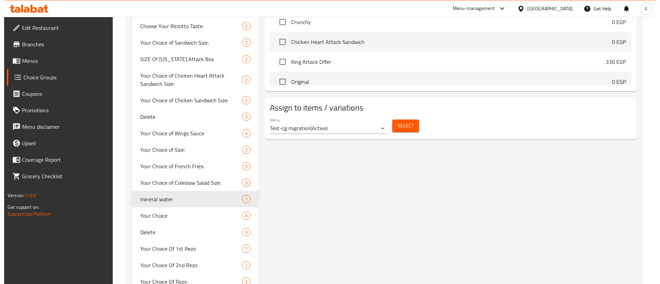
scroll to position [333, 0]
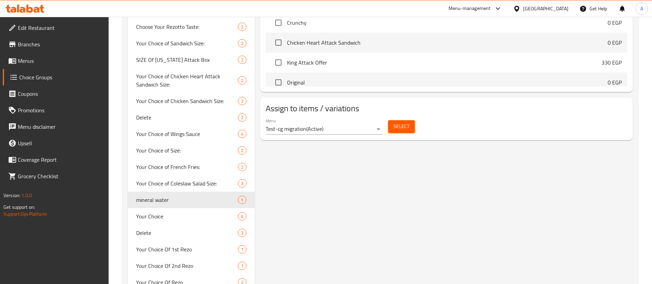
click at [402, 122] on span "Select" at bounding box center [402, 126] width 16 height 9
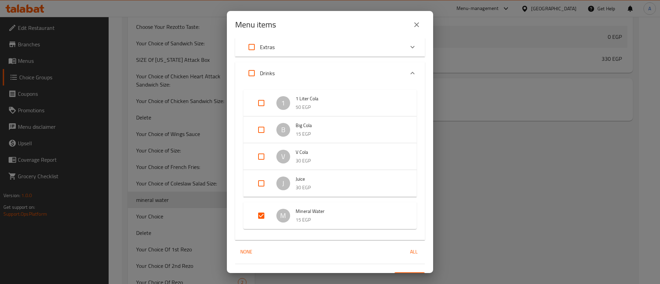
scroll to position [192, 0]
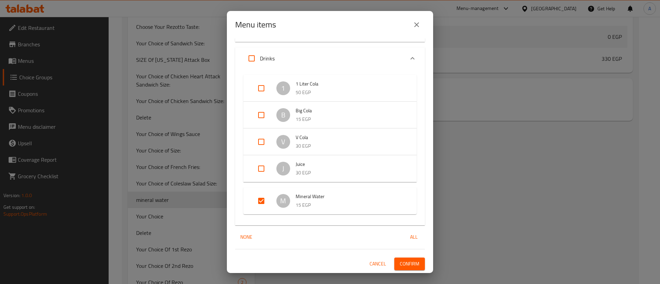
click at [262, 206] on input "Expand" at bounding box center [261, 201] width 17 height 17
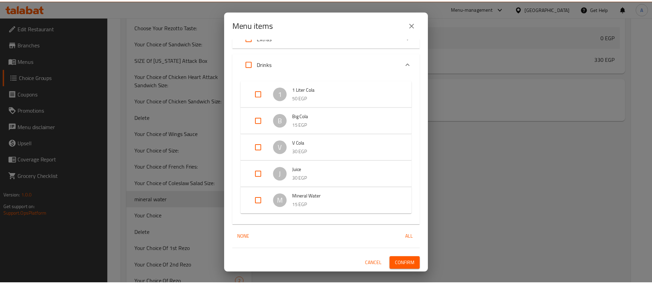
scroll to position [186, 0]
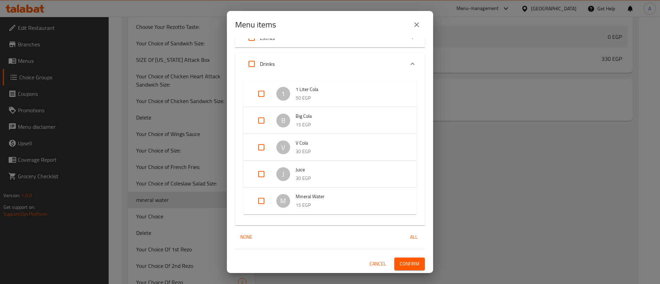
click at [403, 260] on span "Confirm" at bounding box center [410, 264] width 20 height 9
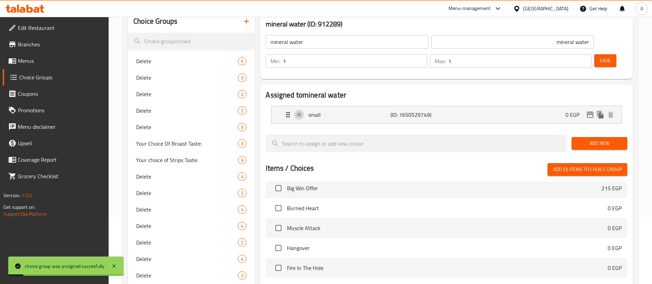
scroll to position [0, 0]
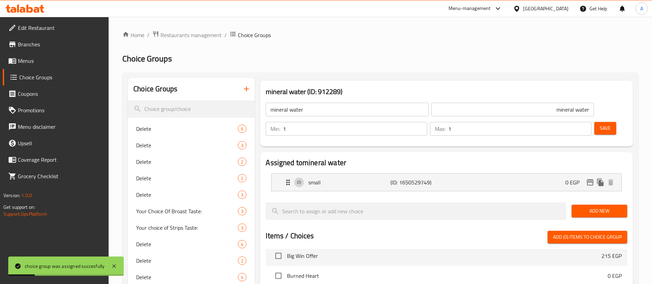
click at [337, 112] on input "mineral water" at bounding box center [347, 110] width 163 height 14
click at [604, 122] on button "Save" at bounding box center [606, 128] width 22 height 13
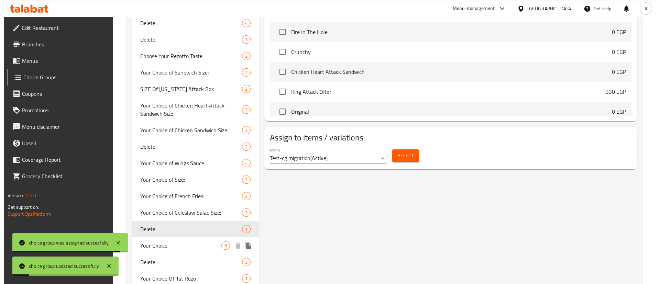
scroll to position [378, 0]
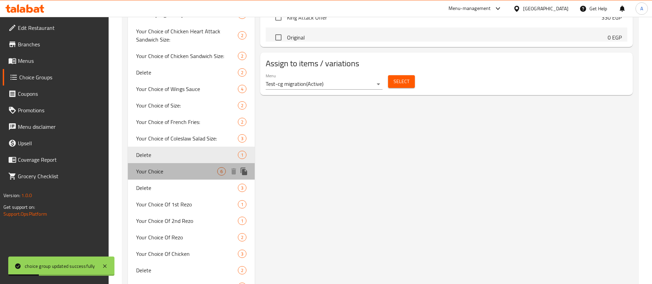
click at [173, 174] on span "Your Choice" at bounding box center [176, 172] width 81 height 8
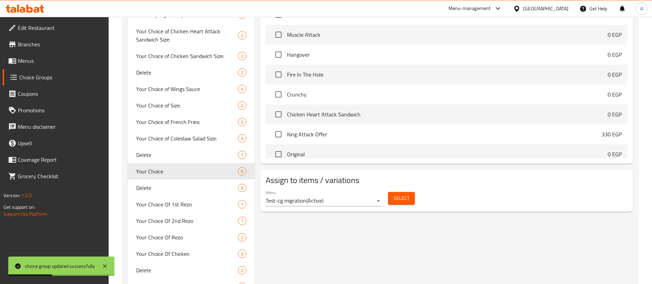
click at [399, 194] on span "Select" at bounding box center [402, 198] width 16 height 9
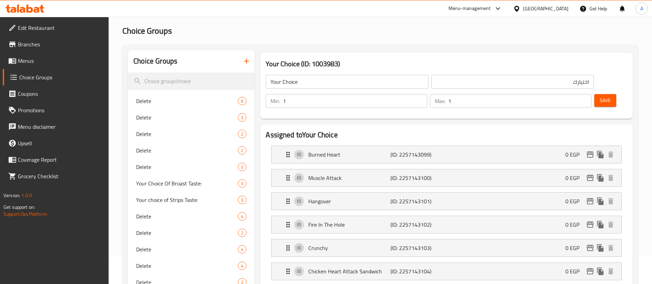
scroll to position [26, 0]
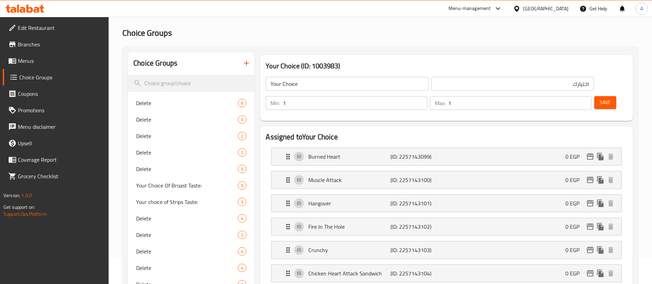
click at [311, 84] on input "Your Choice" at bounding box center [347, 84] width 163 height 14
click at [468, 83] on input "اختيارك" at bounding box center [513, 84] width 163 height 14
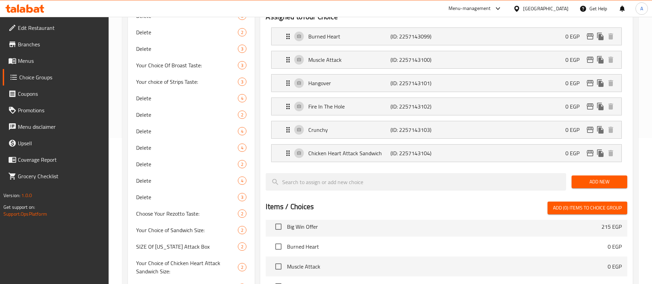
scroll to position [0, 0]
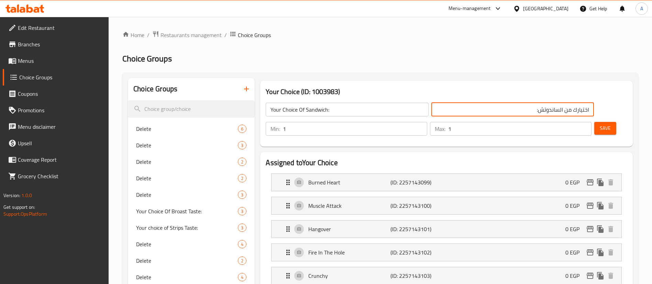
click at [600, 124] on span "Save" at bounding box center [605, 128] width 11 height 9
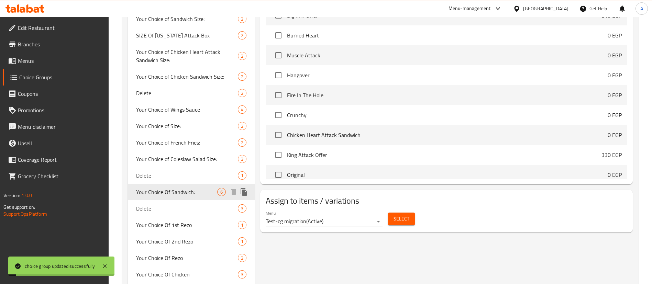
scroll to position [387, 0]
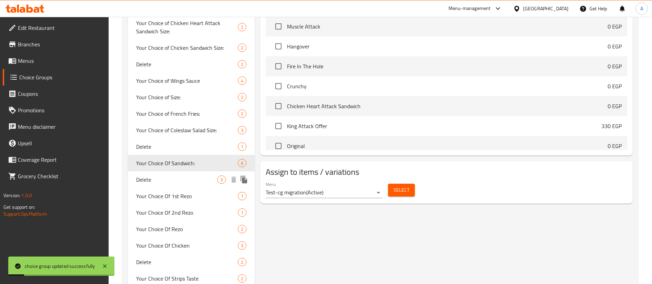
click at [144, 181] on span "Delete" at bounding box center [176, 180] width 81 height 8
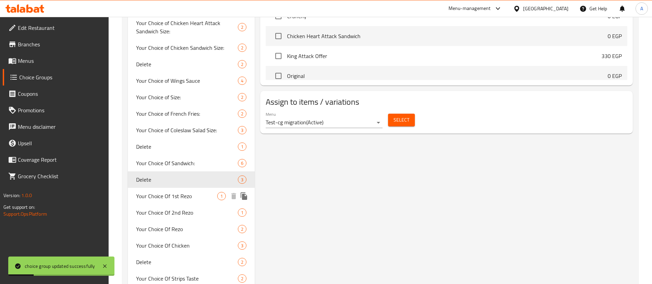
click at [183, 197] on span "Your Choice Of 1st Rezo" at bounding box center [176, 196] width 81 height 8
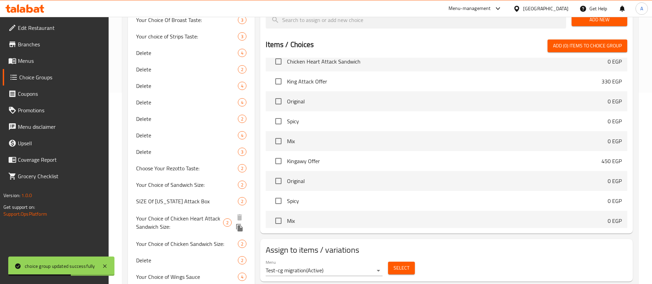
scroll to position [218, 0]
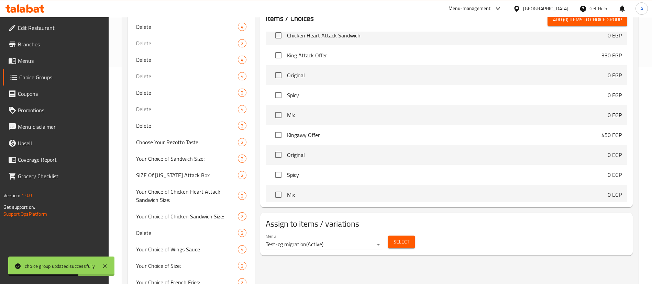
click at [404, 236] on button "Select" at bounding box center [401, 242] width 27 height 13
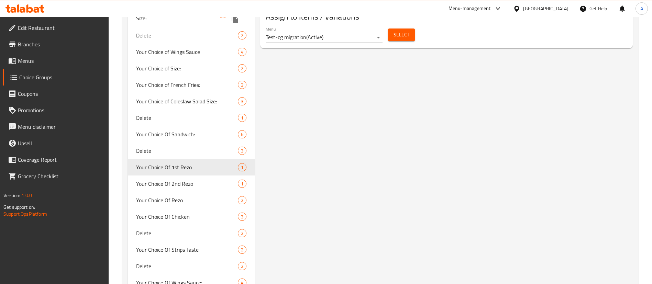
scroll to position [441, 0]
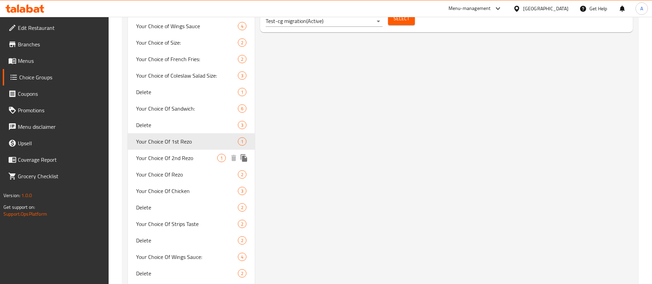
click at [178, 160] on span "Your Choice Of 2nd Rezo" at bounding box center [176, 158] width 81 height 8
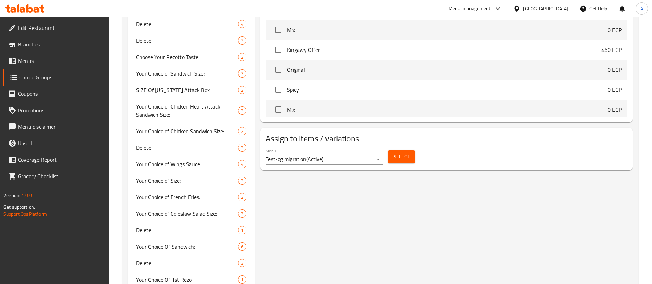
scroll to position [302, 0]
click at [404, 154] on span "Select" at bounding box center [402, 158] width 16 height 9
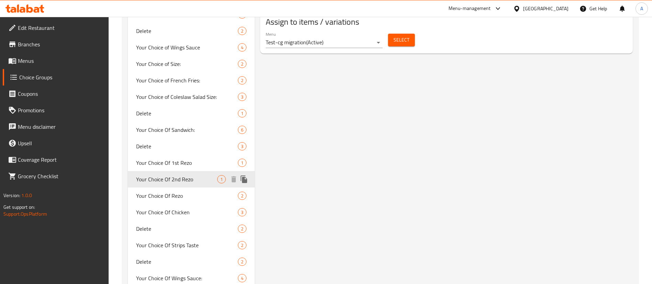
scroll to position [420, 0]
click at [177, 192] on span "Your Choice Of Rezo" at bounding box center [176, 196] width 81 height 8
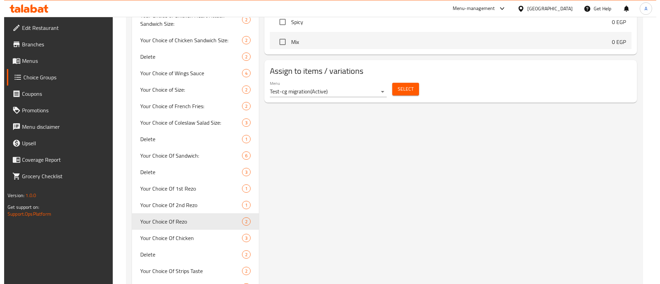
scroll to position [393, 0]
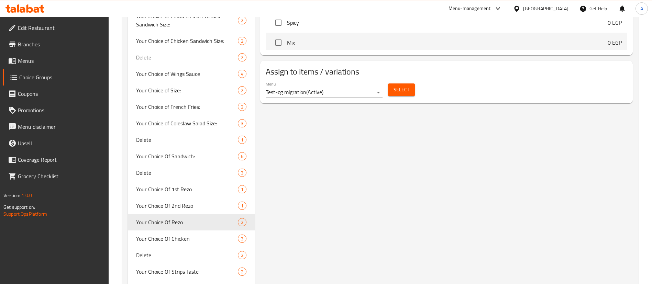
click at [410, 84] on button "Select" at bounding box center [401, 90] width 27 height 13
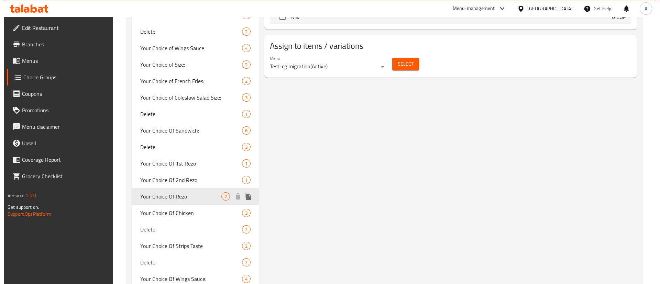
scroll to position [428, 0]
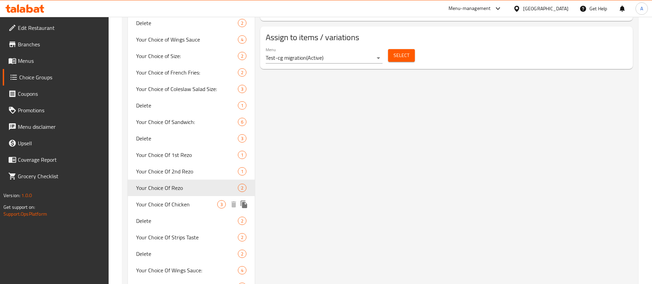
click at [196, 208] on span "Your Choice Of Chicken" at bounding box center [176, 205] width 81 height 8
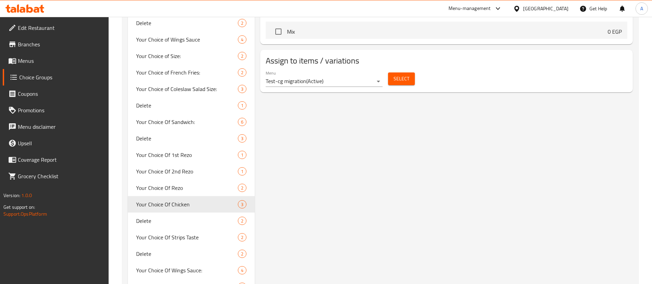
click at [408, 75] on span "Select" at bounding box center [402, 79] width 16 height 9
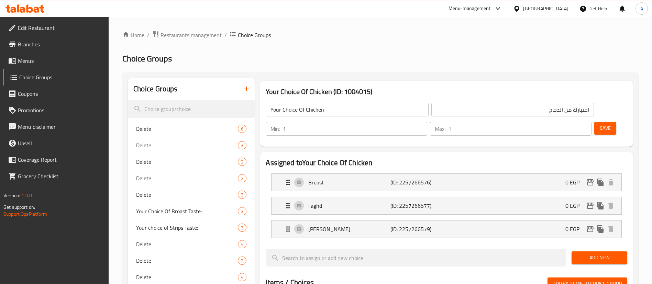
click at [339, 110] on input "Your Choice Of Chicken" at bounding box center [347, 110] width 163 height 14
click at [595, 122] on button "Save" at bounding box center [606, 128] width 22 height 13
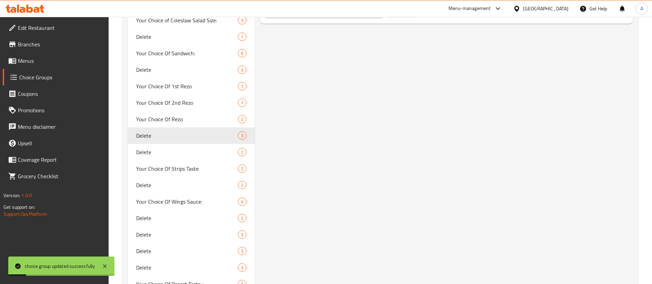
scroll to position [499, 0]
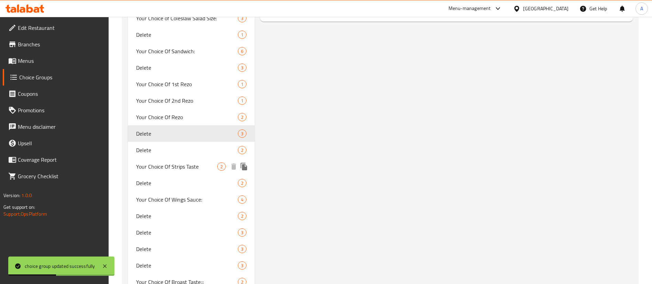
click at [179, 167] on span "Your Choice Of Strips Taste" at bounding box center [176, 167] width 81 height 8
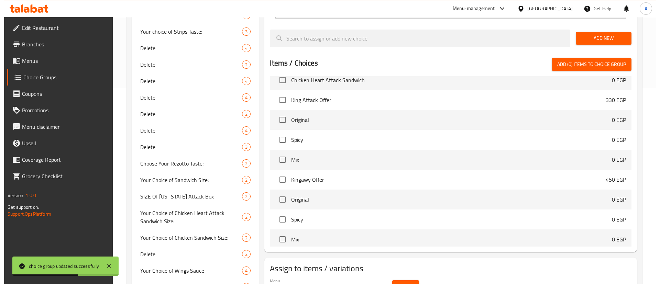
scroll to position [198, 0]
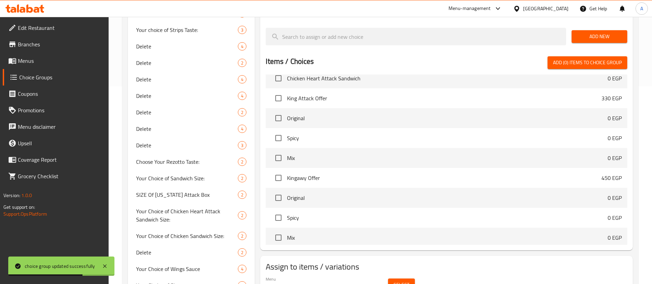
click at [406, 281] on span "Select" at bounding box center [402, 285] width 16 height 9
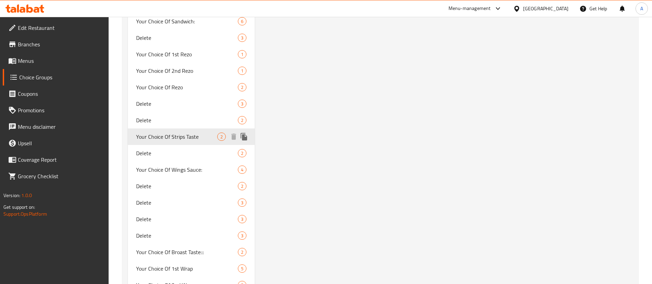
scroll to position [533, 0]
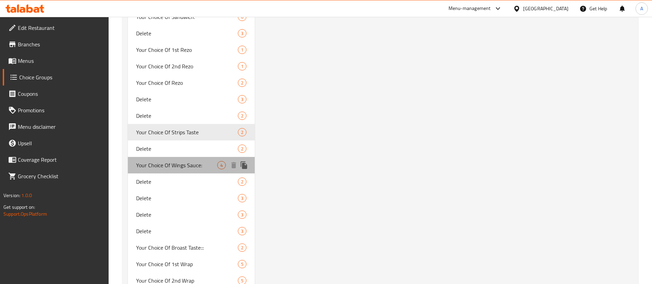
click at [185, 165] on span "Your Choice Of Wings Sauce:" at bounding box center [176, 165] width 81 height 8
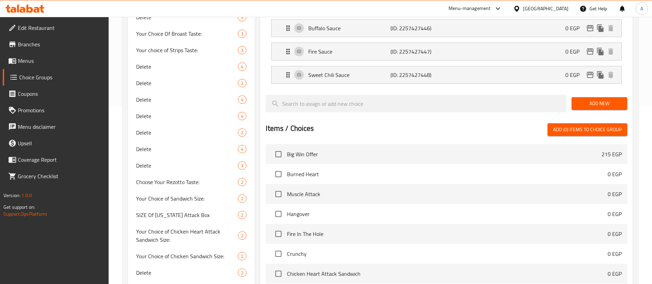
scroll to position [0, 0]
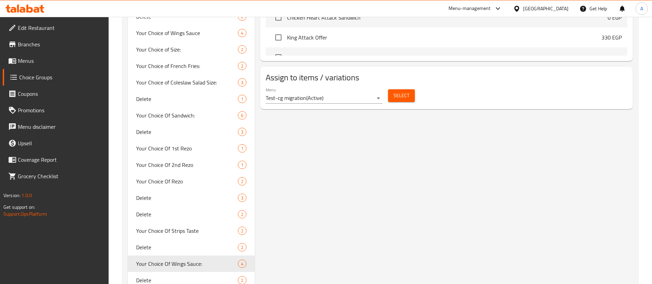
click at [406, 87] on div "Select" at bounding box center [402, 96] width 32 height 18
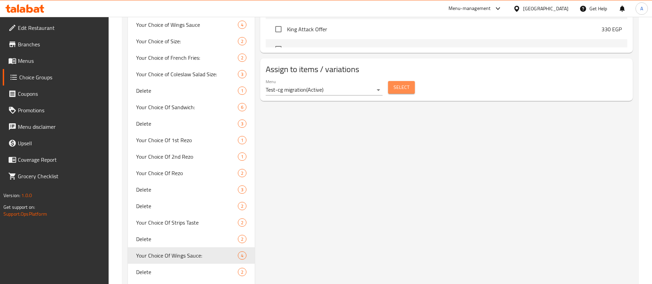
click at [410, 81] on button "Select" at bounding box center [401, 87] width 27 height 13
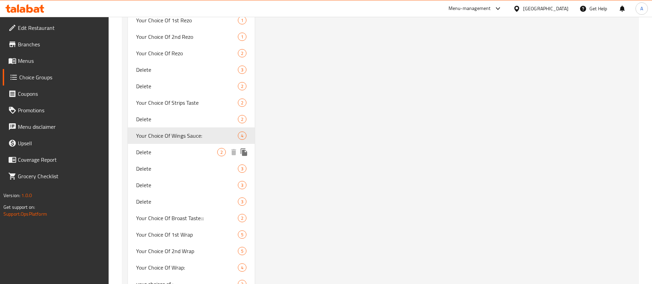
scroll to position [564, 0]
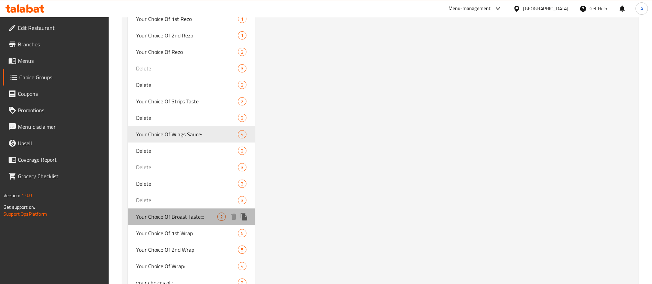
click at [170, 218] on span "Your Choice Of Broast Taste:::" at bounding box center [176, 217] width 81 height 8
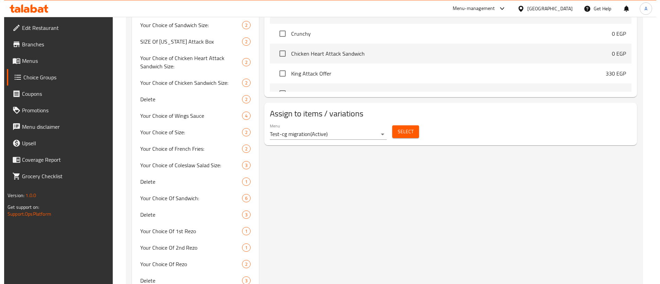
scroll to position [351, 0]
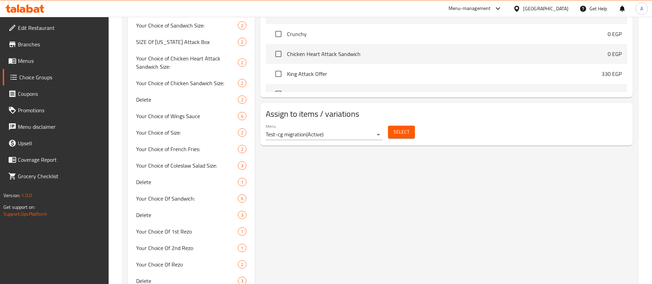
click at [414, 126] on button "Select" at bounding box center [401, 132] width 27 height 13
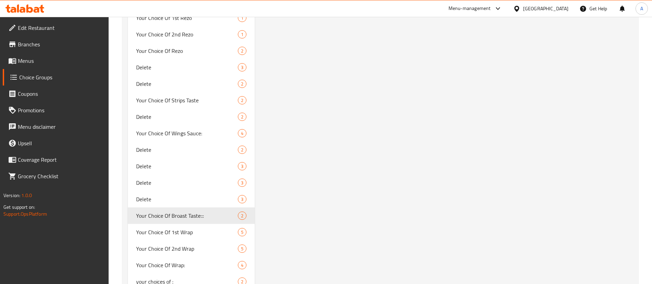
scroll to position [575, 0]
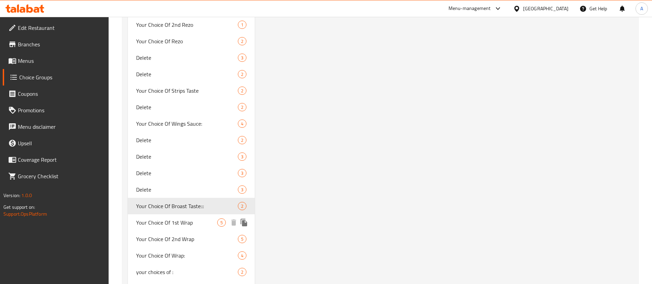
click at [186, 223] on span "Your Choice Of 1st Wrap" at bounding box center [176, 223] width 81 height 8
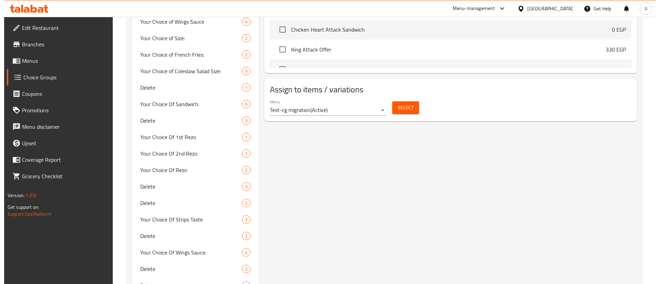
scroll to position [443, 0]
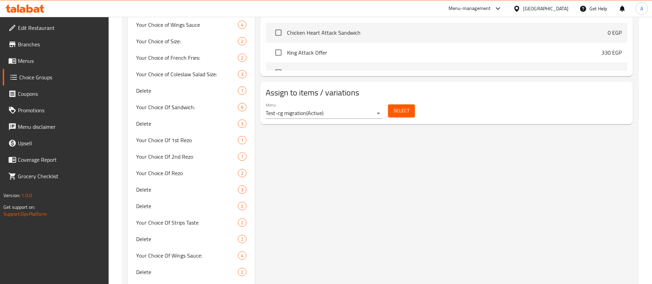
click at [402, 107] on span "Select" at bounding box center [402, 111] width 16 height 9
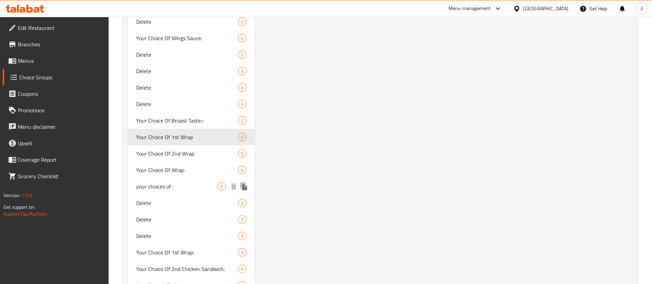
scroll to position [663, 0]
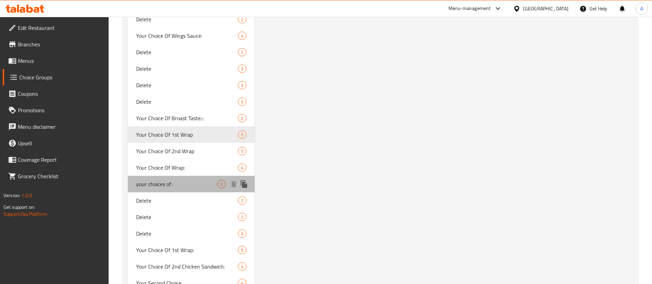
click at [170, 180] on span "your choices of :" at bounding box center [176, 184] width 81 height 8
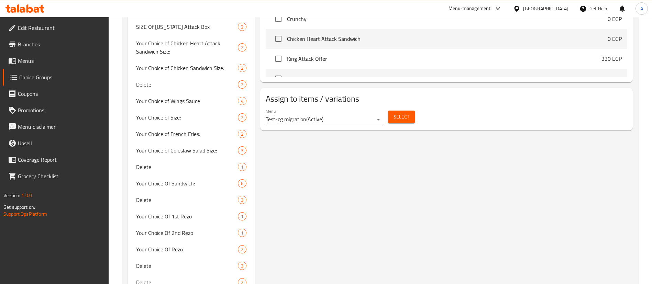
scroll to position [366, 0]
click at [403, 114] on span "Select" at bounding box center [402, 118] width 16 height 9
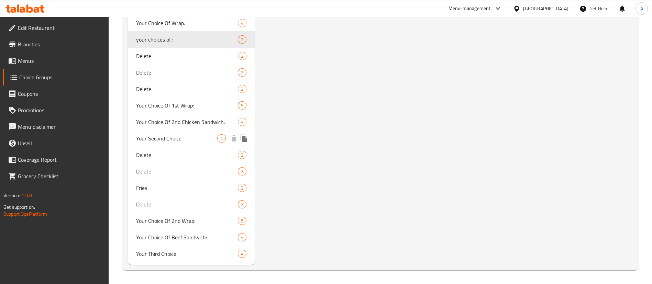
scroll to position [807, 0]
click at [166, 98] on div "Your Choice Of 1st Wrap: 5" at bounding box center [191, 106] width 127 height 17
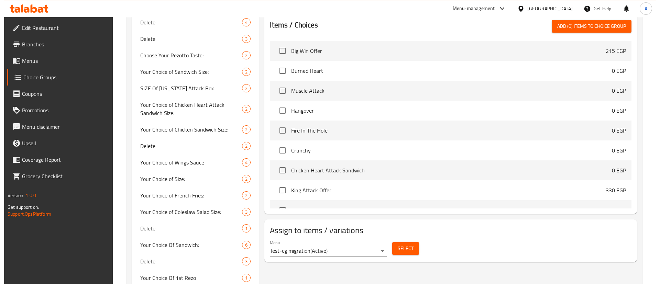
scroll to position [305, 0]
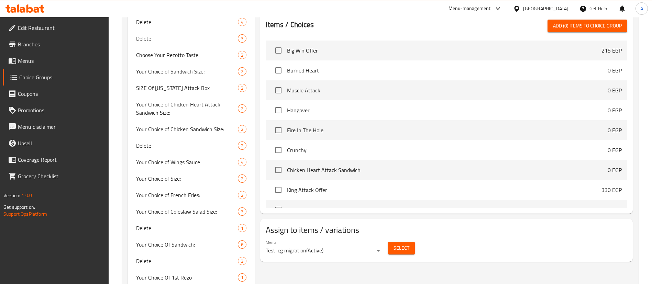
click at [411, 242] on button "Select" at bounding box center [401, 248] width 27 height 13
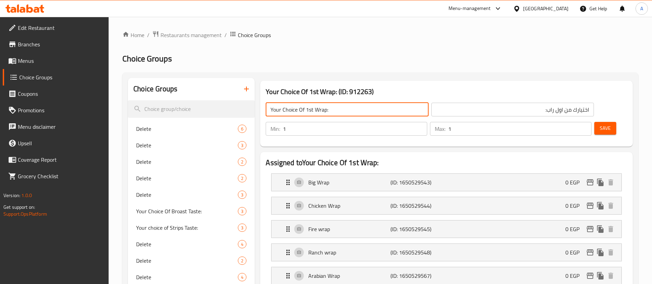
click at [351, 111] on input "Your Choice Of 1st Wrap:" at bounding box center [347, 110] width 163 height 14
click at [600, 124] on span "Save" at bounding box center [605, 128] width 11 height 9
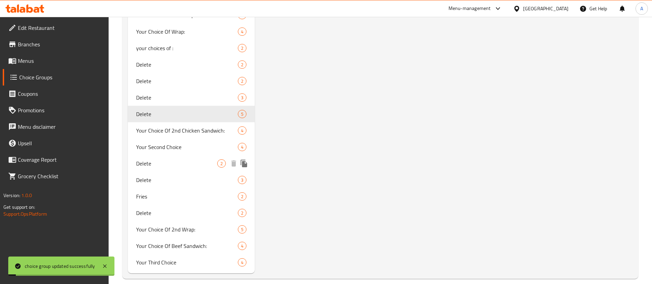
scroll to position [808, 0]
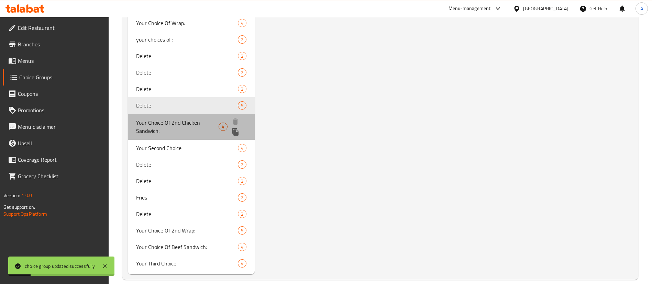
click at [194, 115] on div "Your Choice Of 2nd Chicken Sandwich: 4" at bounding box center [191, 127] width 127 height 26
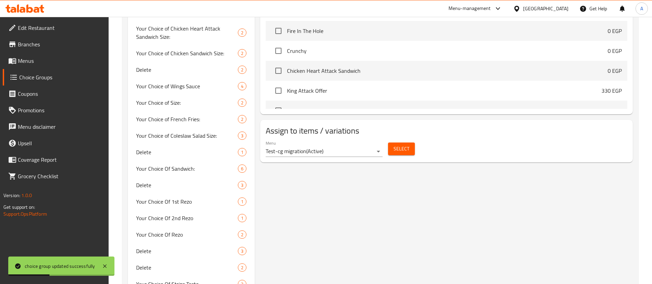
drag, startPoint x: 401, startPoint y: 110, endPoint x: 404, endPoint y: 119, distance: 9.6
click at [400, 126] on h2 "Assign to items / variations" at bounding box center [447, 131] width 362 height 11
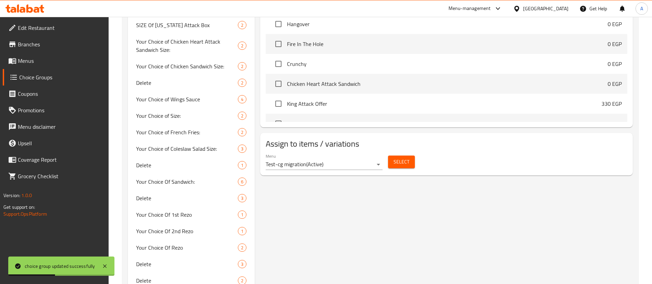
click at [411, 151] on div "Menu Test-cg migration ( Active ) Select" at bounding box center [446, 162] width 367 height 22
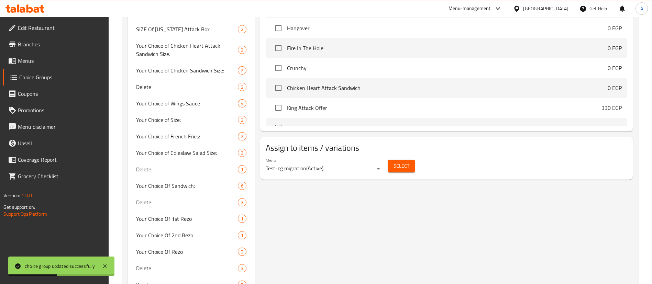
click at [407, 162] on span "Select" at bounding box center [402, 166] width 16 height 9
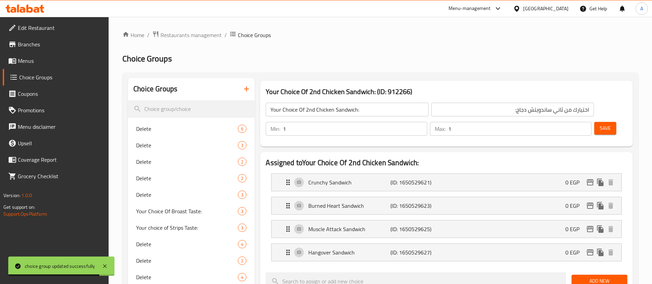
click at [321, 108] on input "Your Choice Of 2nd Chicken Sandwich:" at bounding box center [347, 110] width 163 height 14
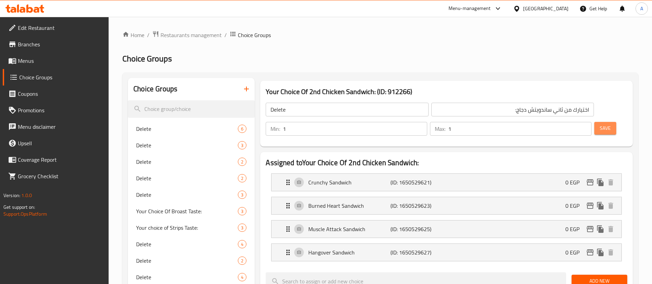
click at [601, 122] on button "Save" at bounding box center [606, 128] width 22 height 13
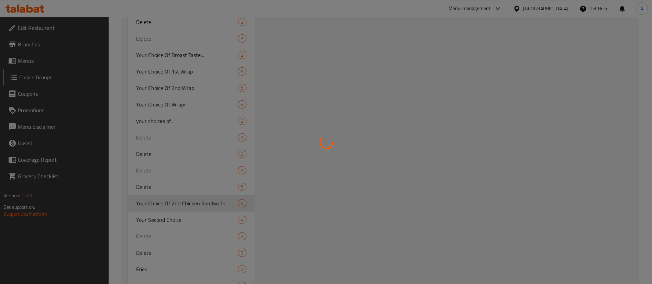
scroll to position [808, 0]
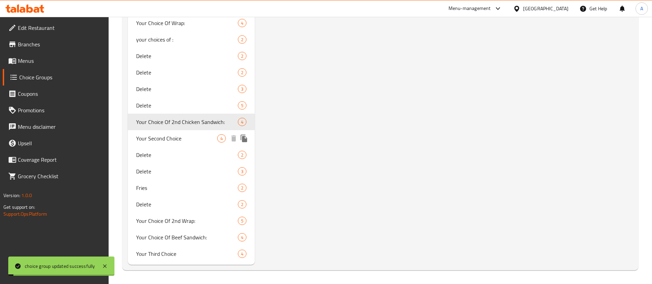
click at [170, 137] on span "Your Second Choice" at bounding box center [176, 138] width 81 height 8
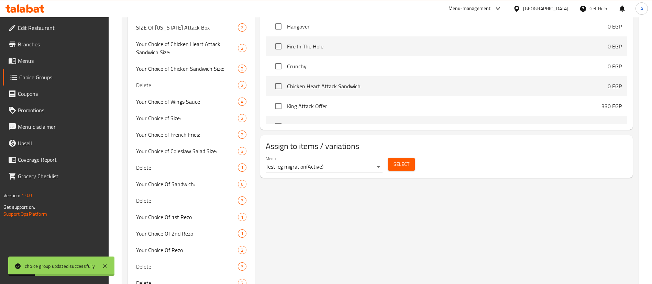
scroll to position [364, 0]
click at [412, 160] on button "Select" at bounding box center [401, 166] width 27 height 13
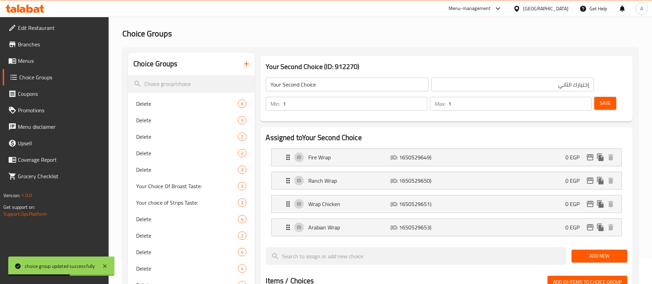
scroll to position [0, 0]
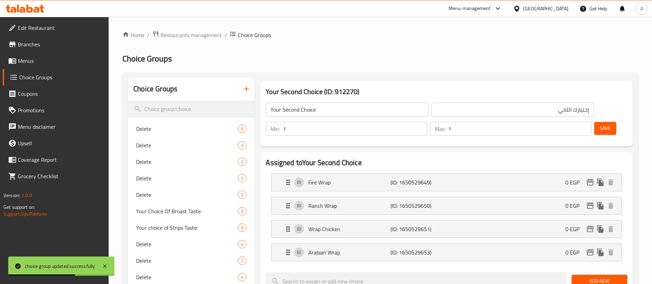
click at [326, 96] on h3 "Your Second Choice (ID: 912270)" at bounding box center [447, 91] width 362 height 11
click at [333, 104] on input "Your Second Choice" at bounding box center [347, 110] width 163 height 14
click at [595, 122] on button "Save" at bounding box center [606, 128] width 22 height 13
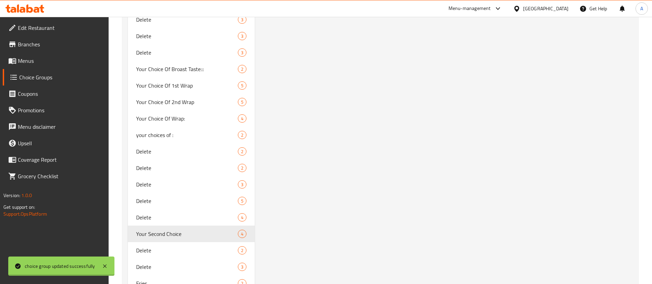
scroll to position [808, 0]
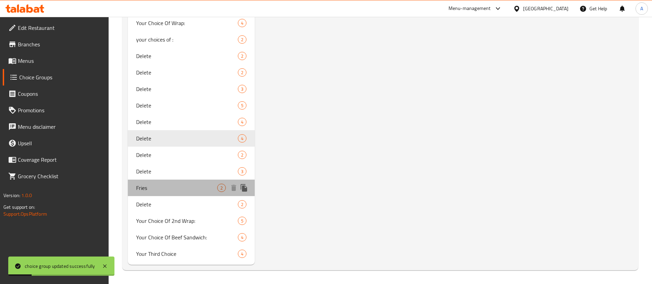
click at [182, 190] on span "Fries" at bounding box center [176, 188] width 81 height 8
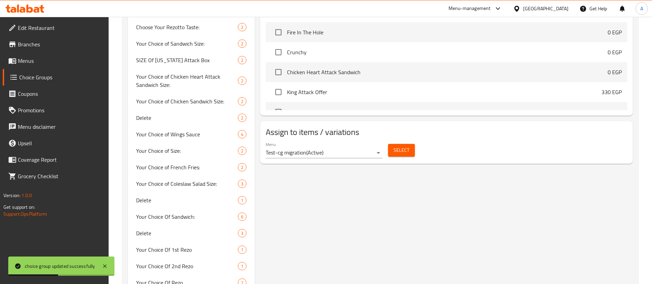
scroll to position [332, 0]
click at [404, 145] on button "Select" at bounding box center [401, 151] width 27 height 13
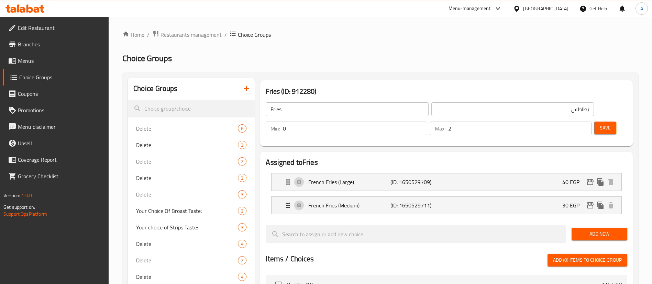
scroll to position [0, 0]
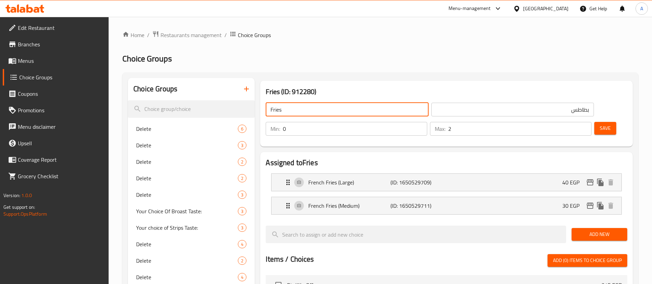
click at [310, 114] on input "Fries" at bounding box center [347, 110] width 163 height 14
click at [469, 109] on input "بطاطس" at bounding box center [513, 110] width 163 height 14
click at [363, 107] on input "Fries Size" at bounding box center [347, 110] width 163 height 14
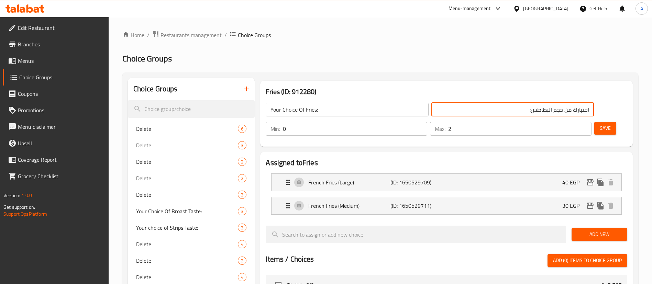
click at [363, 107] on input "Your Choice Of Fries:" at bounding box center [347, 110] width 163 height 14
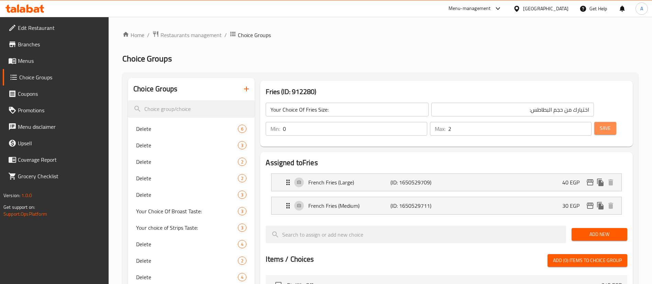
click at [600, 124] on span "Save" at bounding box center [605, 128] width 11 height 9
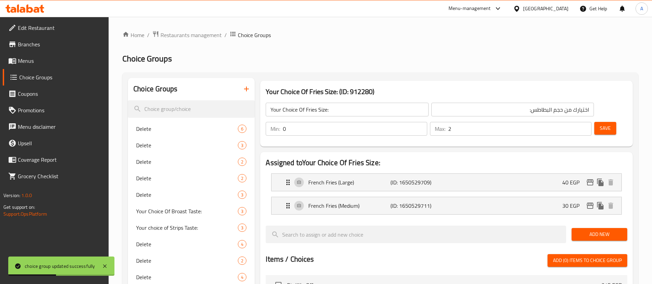
click at [428, 122] on input "0" at bounding box center [355, 129] width 144 height 14
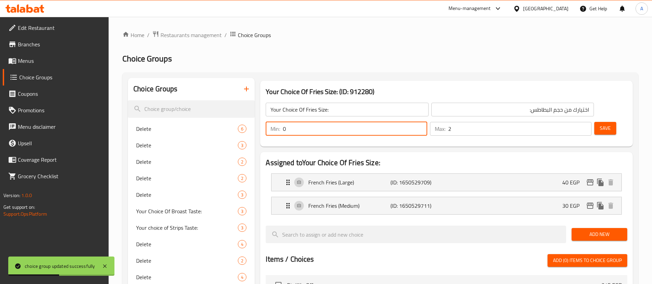
click at [428, 122] on input "0" at bounding box center [355, 129] width 144 height 14
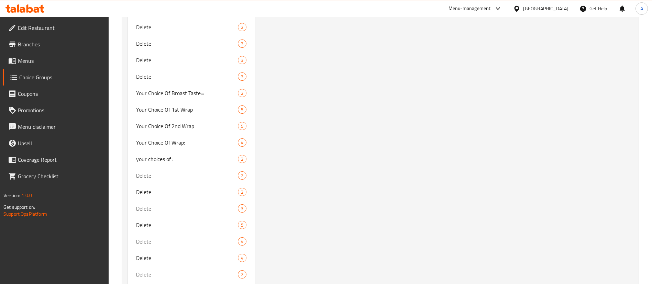
scroll to position [808, 0]
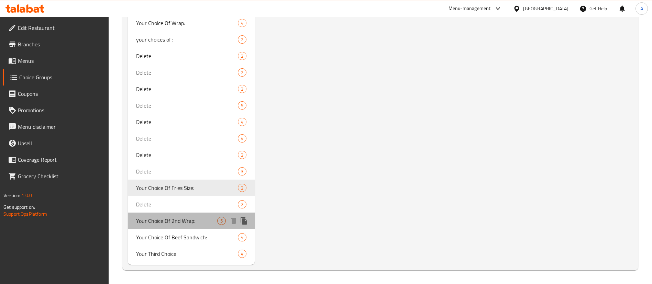
click at [180, 226] on div "Your Choice Of 2nd Wrap: 5" at bounding box center [191, 221] width 127 height 17
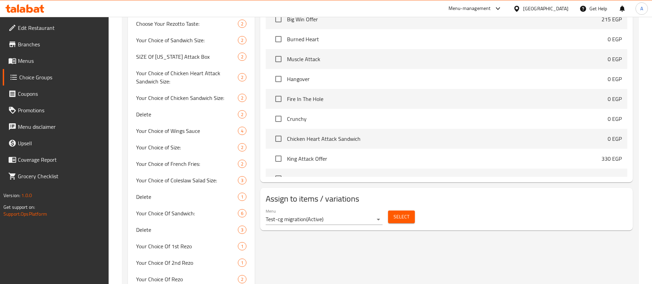
scroll to position [338, 0]
click at [401, 211] on span "Select" at bounding box center [402, 215] width 16 height 9
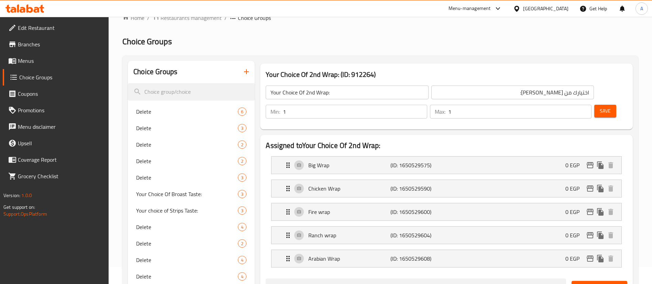
scroll to position [0, 0]
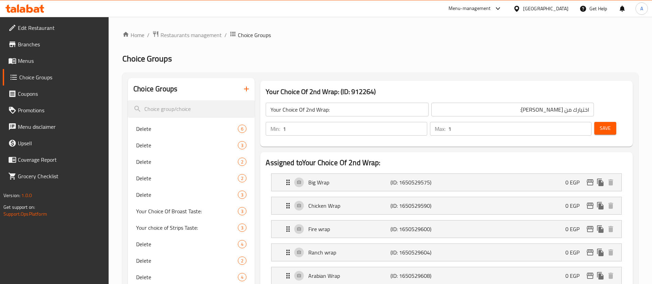
click at [345, 111] on input "Your Choice Of 2nd Wrap:" at bounding box center [347, 110] width 163 height 14
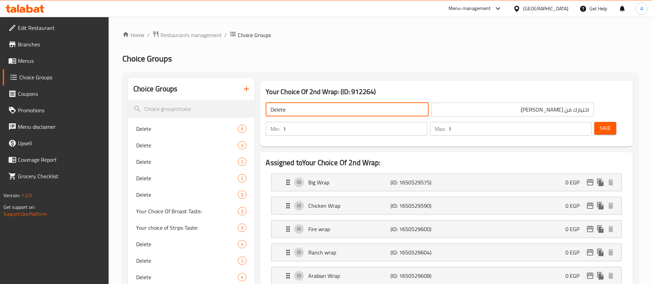
click at [601, 122] on button "Save" at bounding box center [606, 128] width 22 height 13
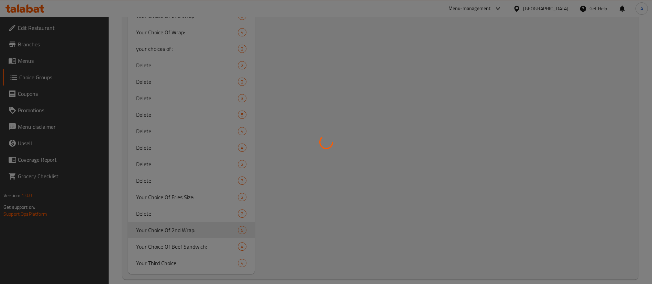
scroll to position [808, 0]
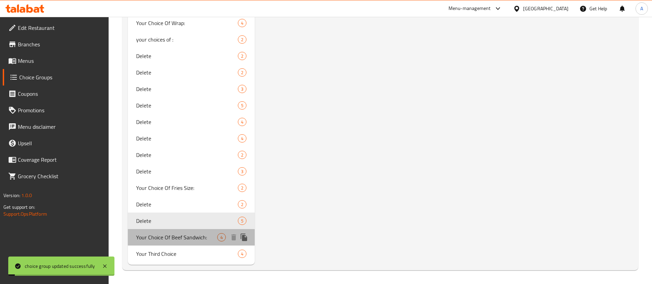
click at [185, 236] on span "Your Choice Of Beef Sandwich:" at bounding box center [176, 238] width 81 height 8
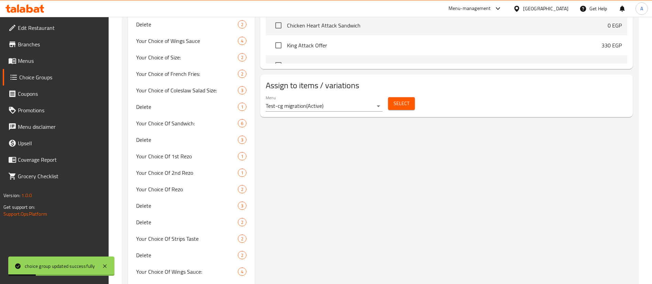
scroll to position [424, 0]
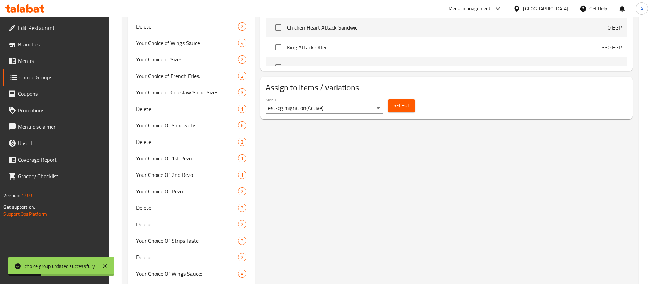
click at [407, 101] on span "Select" at bounding box center [402, 105] width 16 height 9
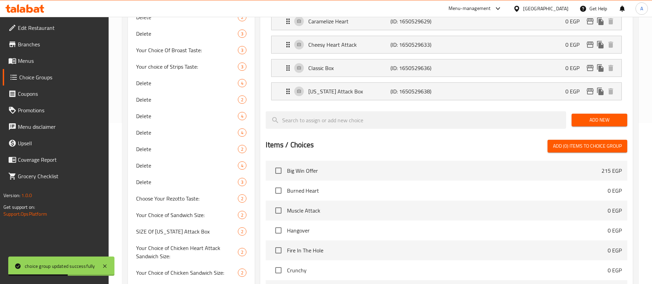
scroll to position [0, 0]
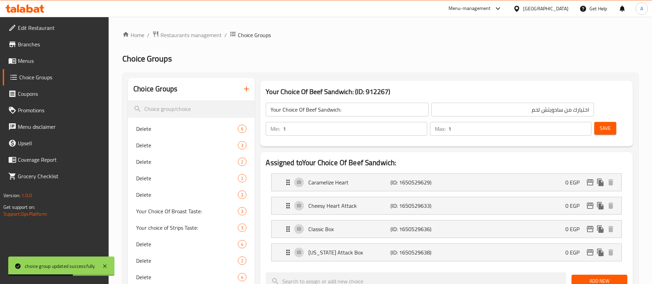
click at [344, 114] on input "Your Choice Of Beef Sandwich:" at bounding box center [347, 110] width 163 height 14
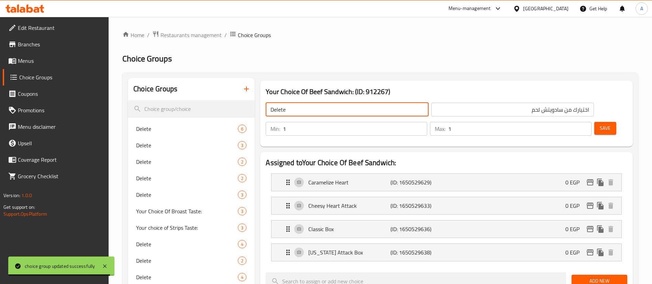
click at [600, 124] on span "Save" at bounding box center [605, 128] width 11 height 9
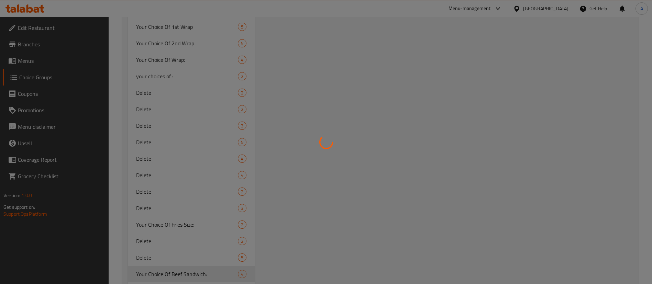
scroll to position [808, 0]
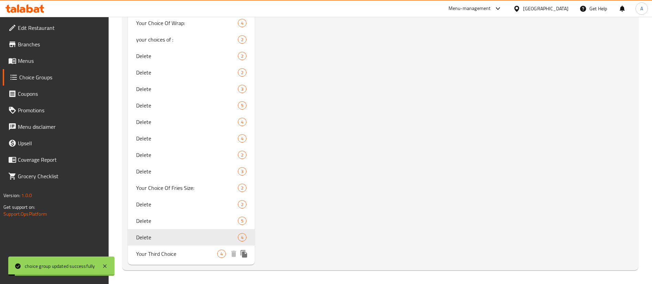
click at [182, 252] on span "Your Third Choice" at bounding box center [176, 254] width 81 height 8
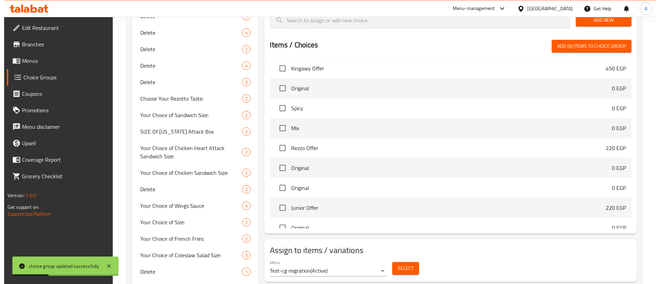
scroll to position [262, 0]
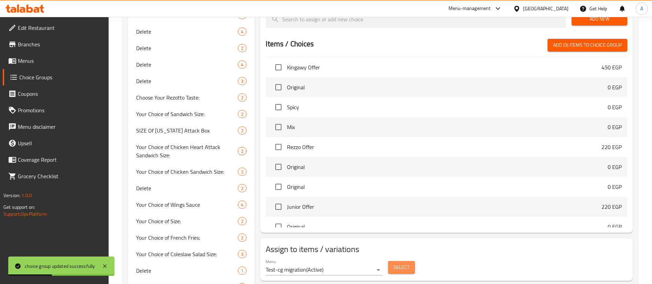
click at [411, 261] on button "Select" at bounding box center [401, 267] width 27 height 13
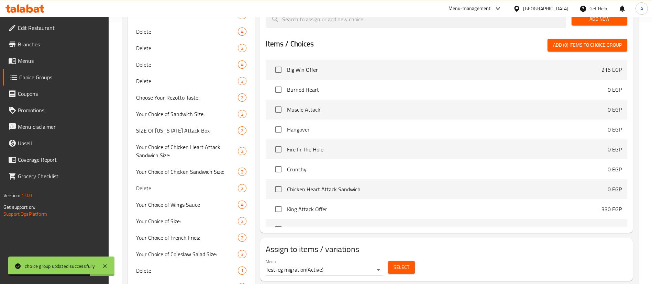
scroll to position [0, 0]
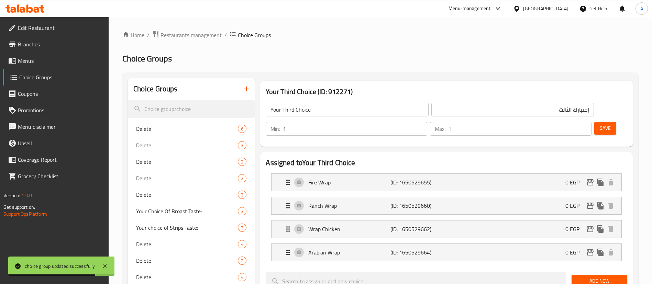
click at [328, 107] on input "Your Third Choice" at bounding box center [347, 110] width 163 height 14
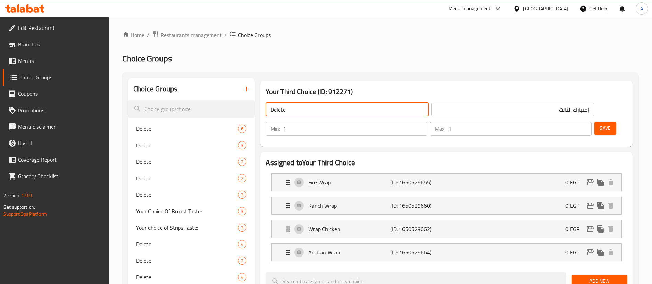
click at [605, 122] on button "Save" at bounding box center [606, 128] width 22 height 13
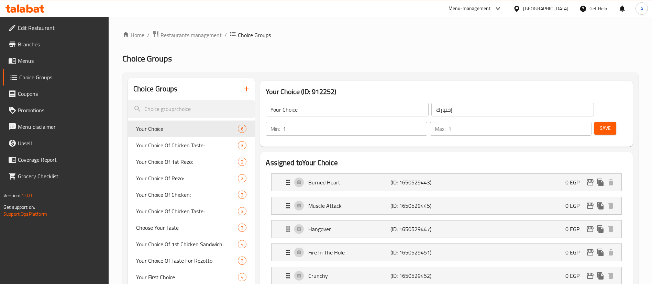
click at [39, 60] on span "Menus" at bounding box center [61, 61] width 86 height 8
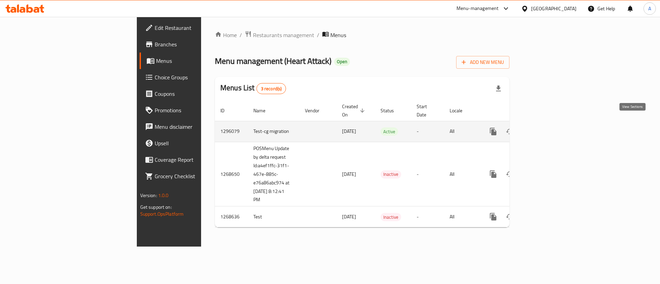
click at [551, 123] on link "enhanced table" at bounding box center [543, 131] width 17 height 17
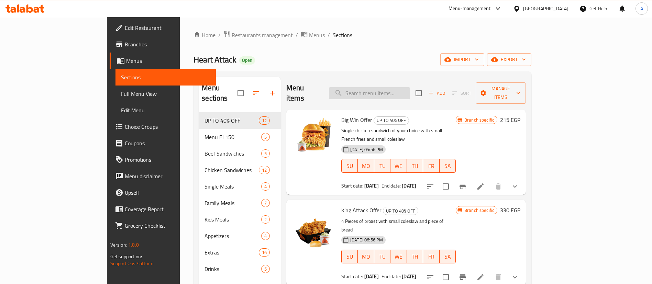
click at [404, 93] on input "search" at bounding box center [369, 93] width 81 height 12
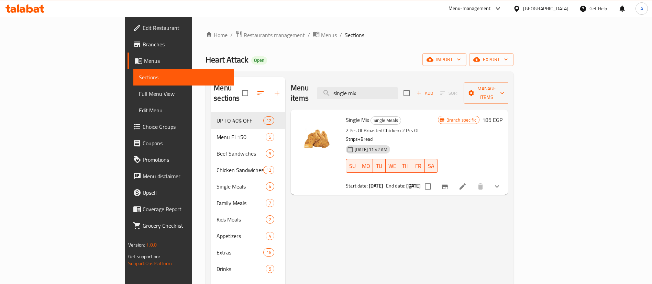
type input "single mix"
click at [499, 186] on icon "show more" at bounding box center [497, 187] width 4 height 2
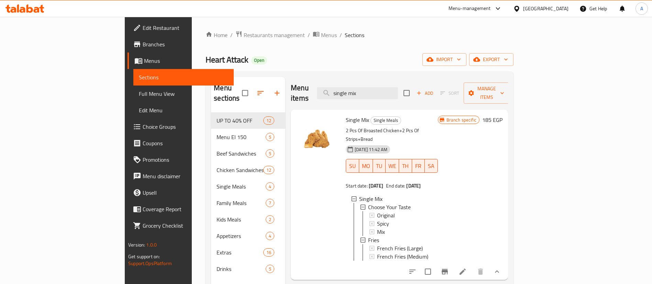
click at [346, 115] on span "Single Mix" at bounding box center [357, 120] width 23 height 10
copy h6 "Single Mix"
click at [398, 91] on input "single mix" at bounding box center [357, 93] width 81 height 12
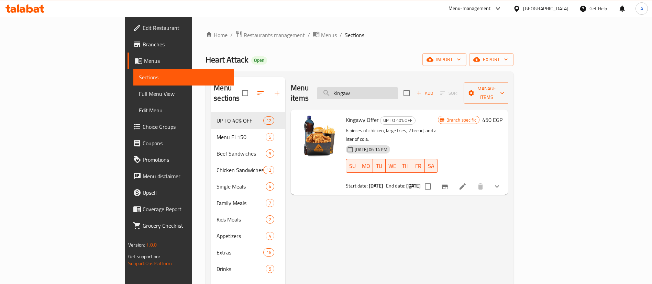
click at [398, 89] on input "kingaw" at bounding box center [357, 93] width 81 height 12
click at [398, 87] on input "Junior" at bounding box center [357, 93] width 81 height 12
click at [501, 183] on icon "show more" at bounding box center [497, 187] width 8 height 8
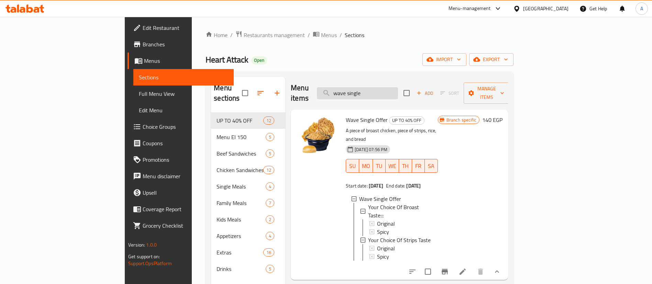
click at [398, 87] on input "wave single" at bounding box center [357, 93] width 81 height 12
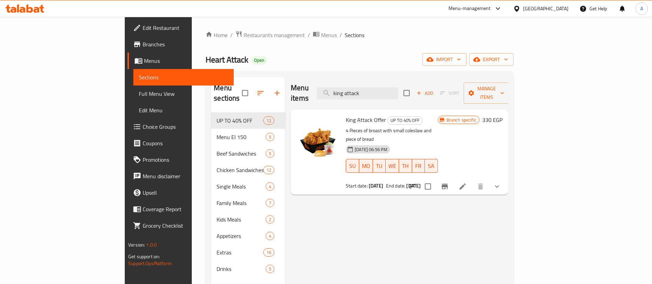
click at [421, 95] on div "Menu items king attack Add Sort Manage items" at bounding box center [399, 93] width 217 height 33
click at [398, 90] on input "king attack" at bounding box center [357, 93] width 81 height 12
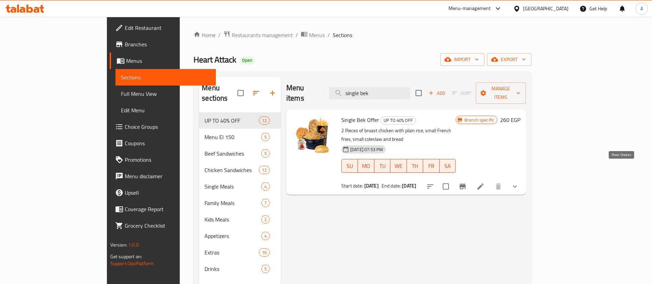
click at [517, 186] on icon "show more" at bounding box center [515, 187] width 4 height 2
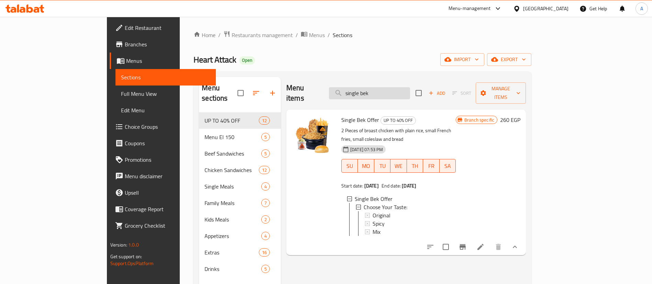
click at [410, 89] on input "single bek" at bounding box center [369, 93] width 81 height 12
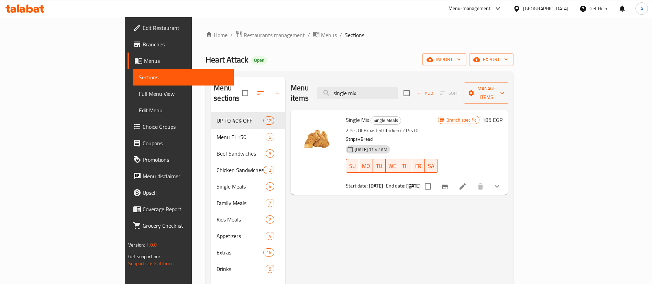
type input "single mix"
click at [501, 183] on icon "show more" at bounding box center [497, 187] width 8 height 8
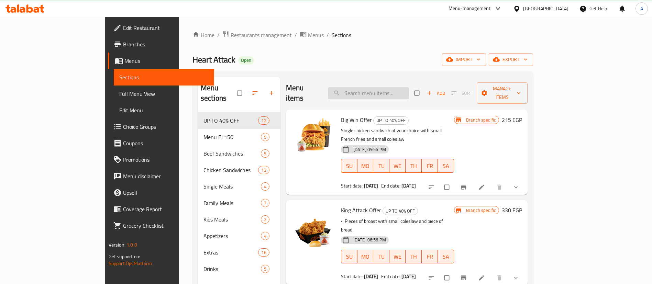
click at [393, 88] on input "search" at bounding box center [368, 93] width 81 height 12
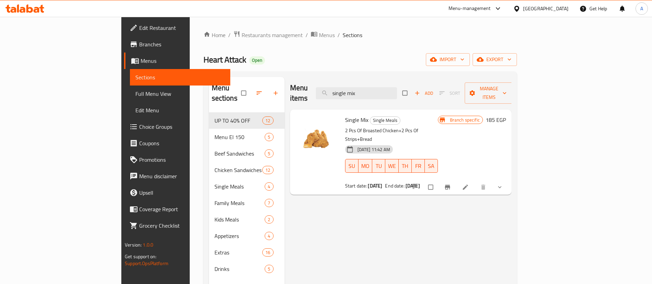
click at [505, 184] on span "show more" at bounding box center [501, 187] width 8 height 7
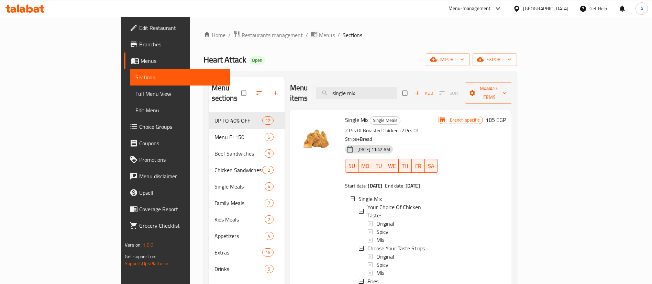
scroll to position [1, 0]
click at [397, 87] on input "single mix" at bounding box center [356, 93] width 81 height 12
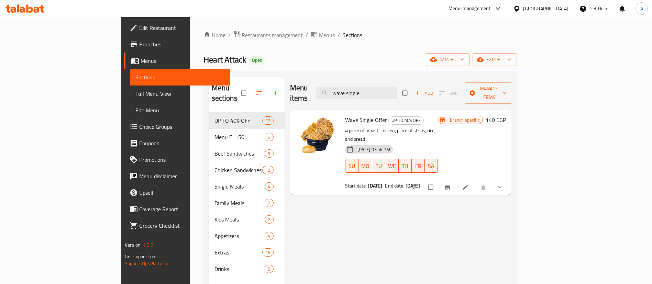
type input "wave single"
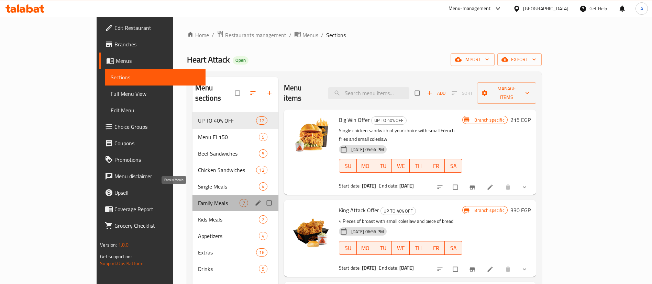
click at [198, 199] on span "Family Meals" at bounding box center [219, 203] width 42 height 8
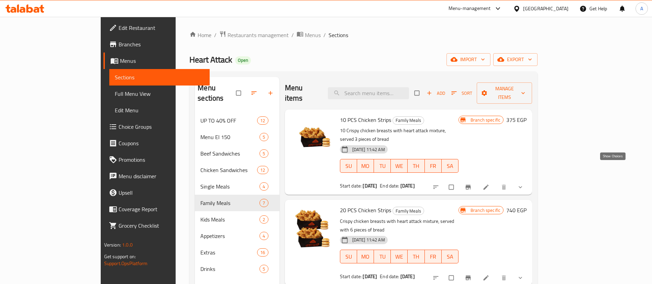
click at [524, 184] on icon "show more" at bounding box center [520, 187] width 7 height 7
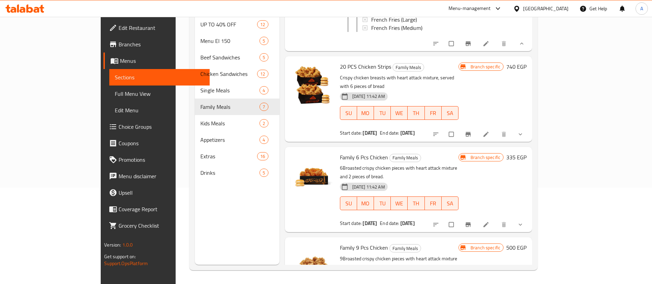
scroll to position [172, 0]
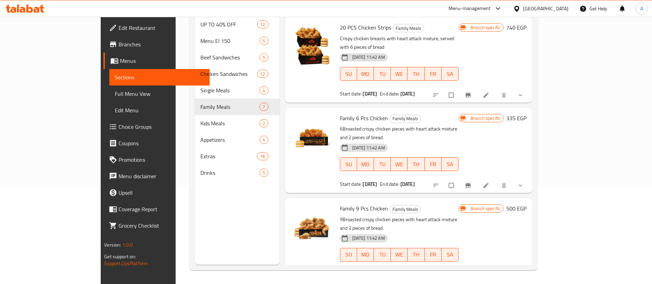
click at [524, 182] on icon "show more" at bounding box center [520, 185] width 7 height 7
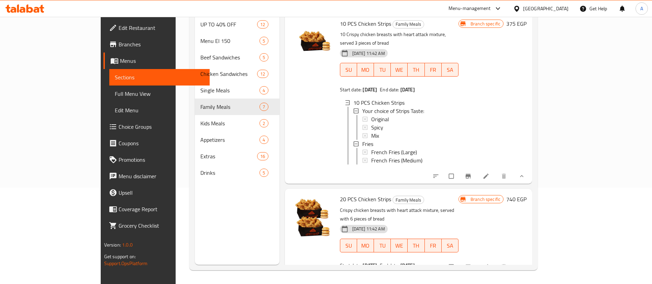
scroll to position [0, 0]
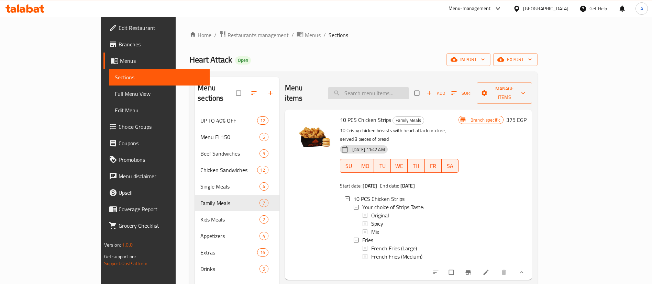
click at [394, 87] on input "search" at bounding box center [368, 93] width 81 height 12
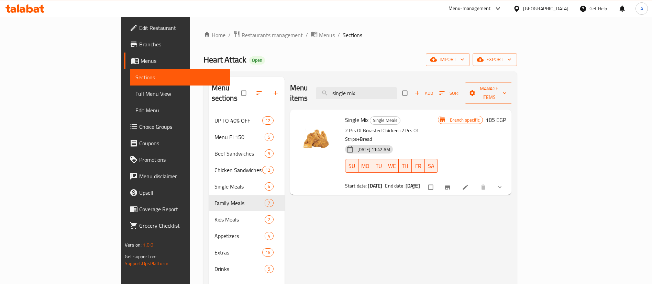
type input "single mix"
click at [509, 180] on button "show more" at bounding box center [501, 187] width 17 height 15
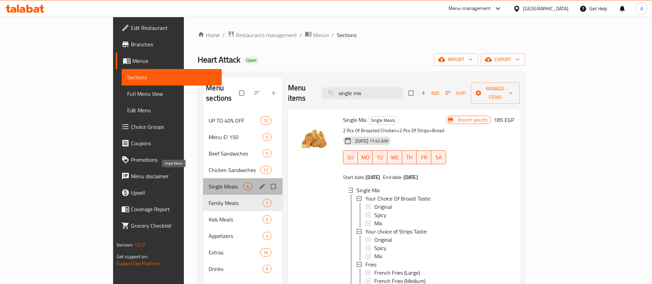
click at [209, 183] on span "Single Meals" at bounding box center [226, 187] width 35 height 8
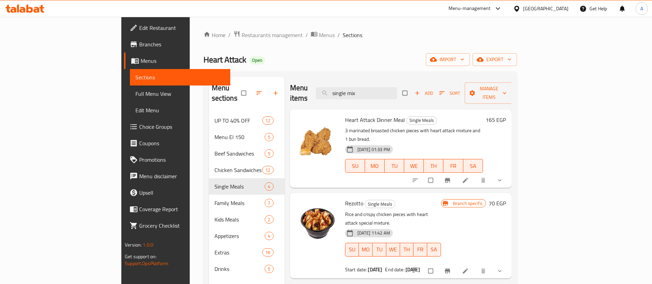
click at [509, 173] on button "show more" at bounding box center [501, 180] width 17 height 15
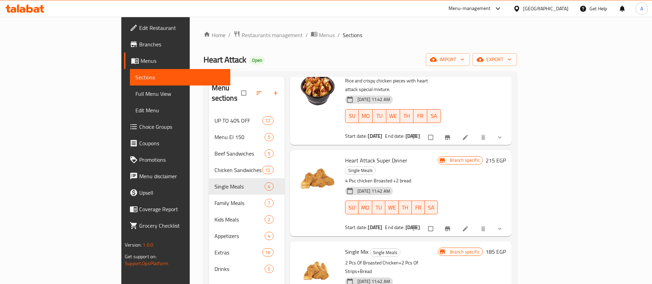
scroll to position [189, 0]
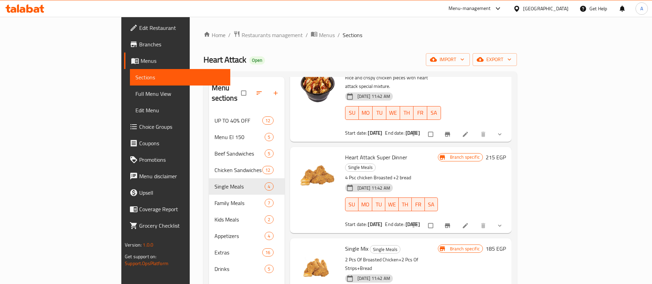
click at [509, 218] on button "show more" at bounding box center [501, 225] width 17 height 15
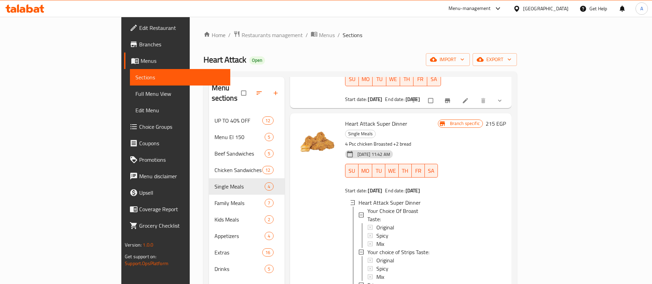
scroll to position [224, 0]
click at [352, 118] on span "Heart Attack Super Dinner" at bounding box center [376, 123] width 62 height 10
copy h6 "Heart Attack Super Dinner"
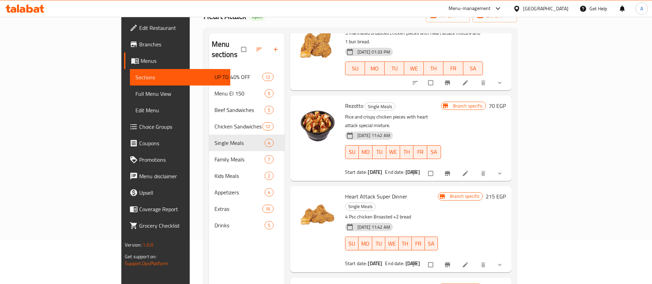
scroll to position [52, 0]
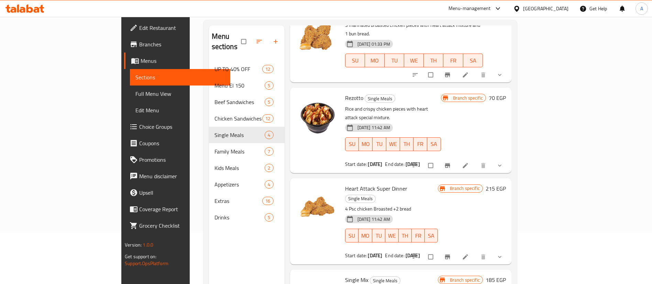
click at [504, 254] on icon "show more" at bounding box center [500, 257] width 7 height 7
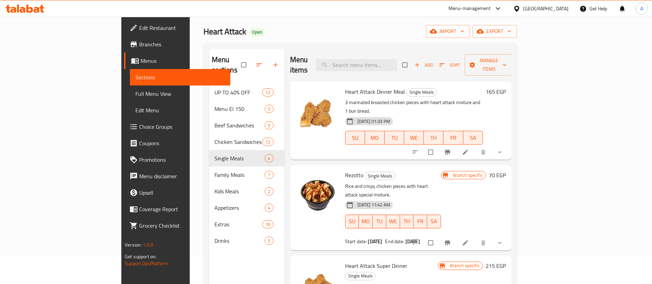
scroll to position [28, 0]
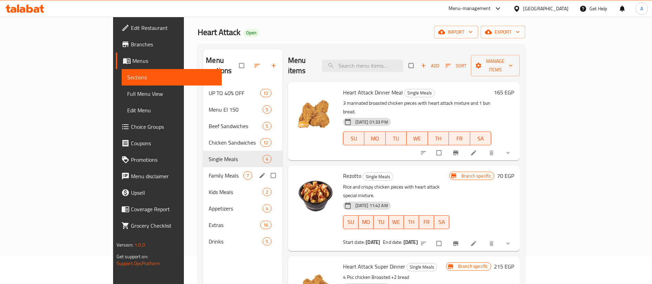
click at [203, 168] on div "Family Meals 7" at bounding box center [242, 176] width 79 height 17
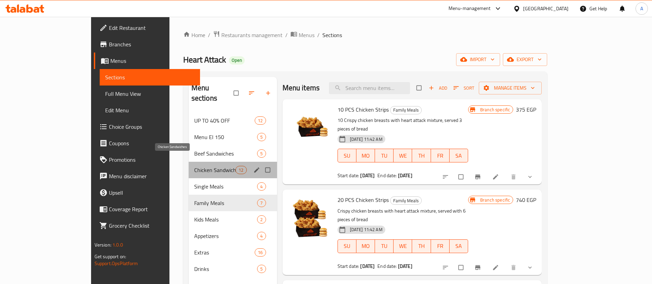
click at [194, 166] on span "Chicken Sandwiches" at bounding box center [215, 170] width 42 height 8
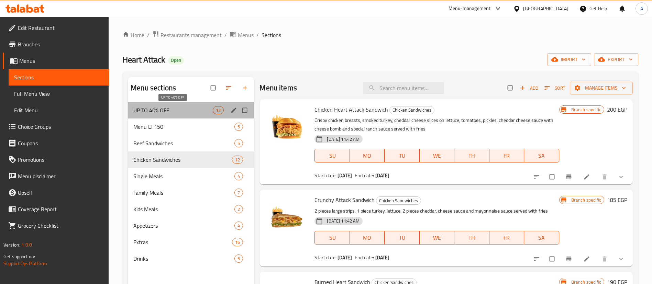
click at [187, 107] on span "UP TO 40% OFF" at bounding box center [172, 110] width 79 height 8
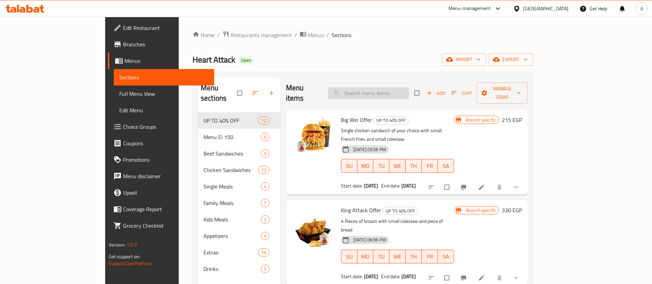
click at [405, 92] on input "search" at bounding box center [368, 93] width 81 height 12
type input "ؤخةلاخ"
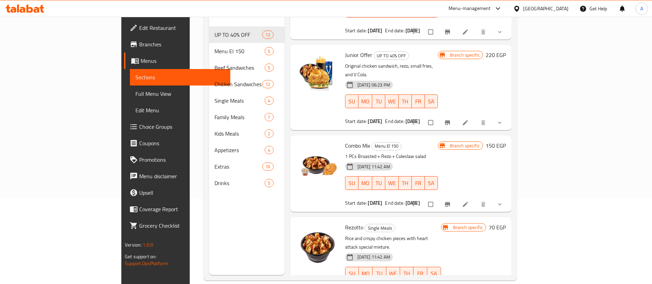
scroll to position [96, 0]
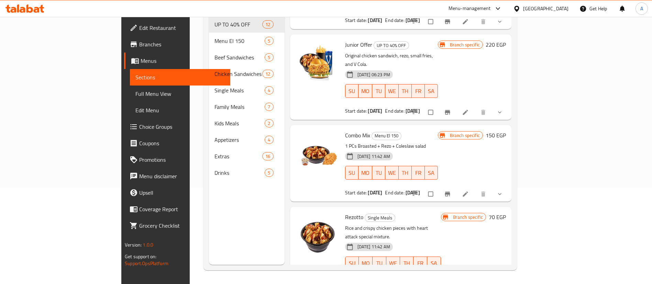
type input "rez"
click at [345, 212] on span "Rezotto" at bounding box center [354, 217] width 18 height 10
copy h6 "Rezotto"
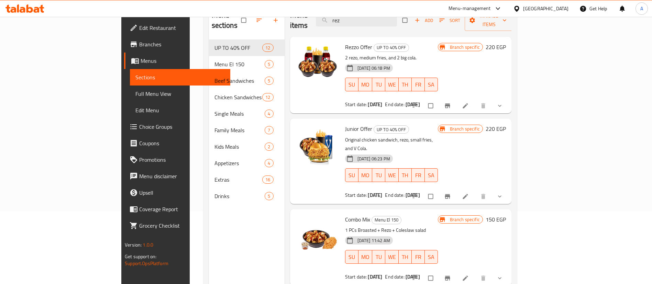
scroll to position [28, 0]
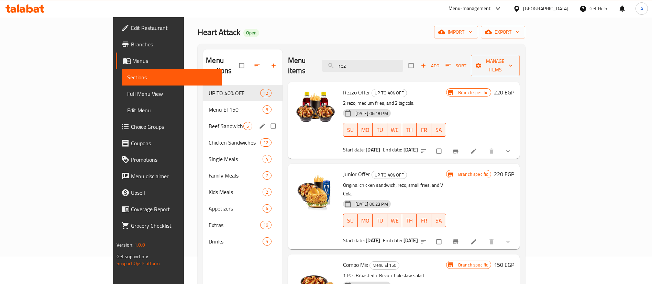
click at [203, 120] on div "Beef Sandwiches 5" at bounding box center [242, 126] width 79 height 17
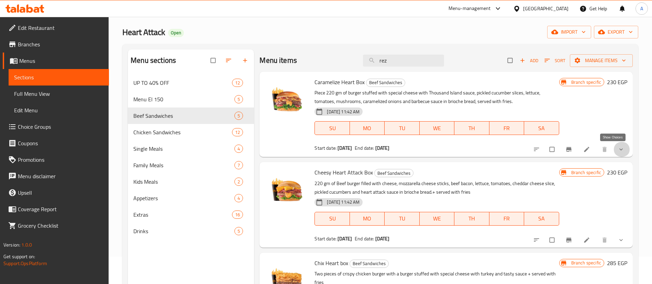
click at [618, 151] on icon "show more" at bounding box center [621, 149] width 7 height 7
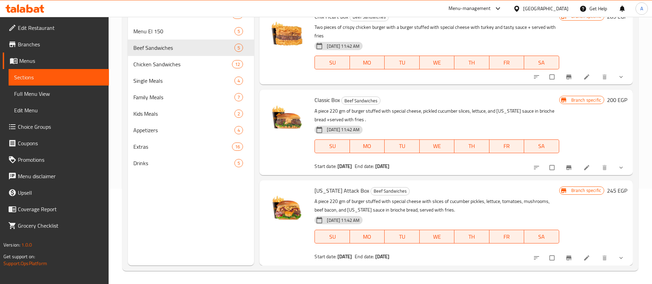
scroll to position [96, 0]
click at [334, 186] on span "[US_STATE] Attack Box" at bounding box center [342, 190] width 55 height 10
copy h6 "[US_STATE] Attack Box"
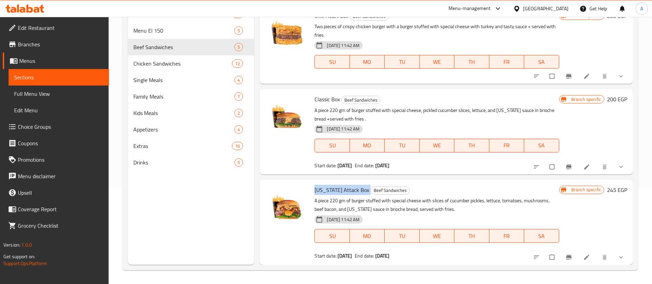
click at [579, 253] on li at bounding box center [587, 257] width 19 height 11
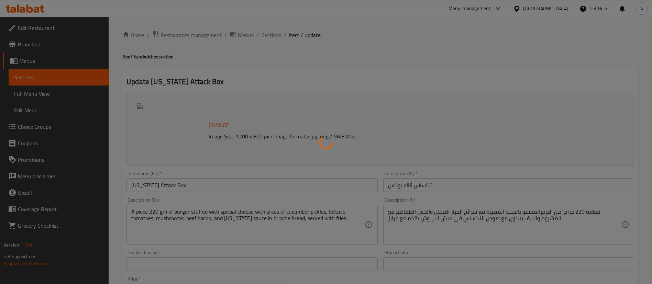
type input "SIZE"
type input "1"
type input "بطاطس"
type input "0"
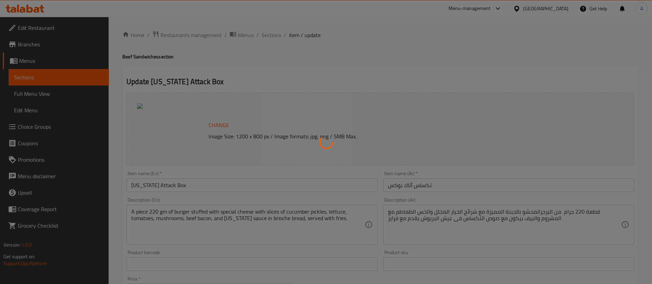
type input "2"
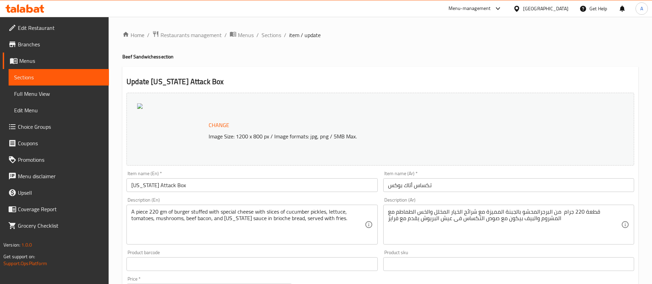
click at [442, 184] on input "تكساس أتاك بوكس" at bounding box center [509, 186] width 251 height 14
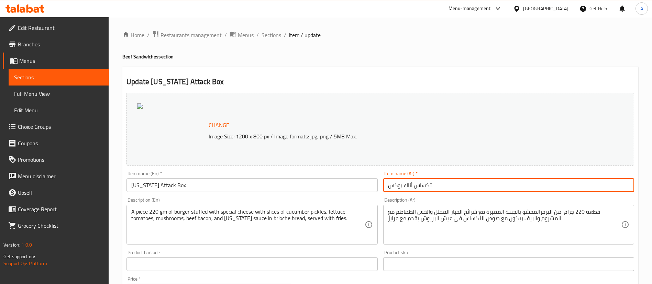
click at [442, 184] on input "تكساس أتاك بوكس" at bounding box center [509, 186] width 251 height 14
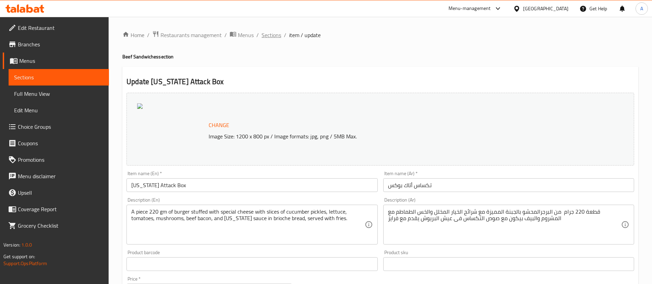
click at [278, 31] on span "Sections" at bounding box center [272, 35] width 20 height 8
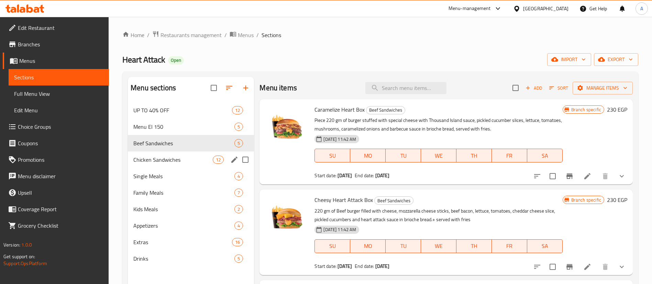
click at [177, 161] on span "Chicken Sandwiches" at bounding box center [172, 160] width 79 height 8
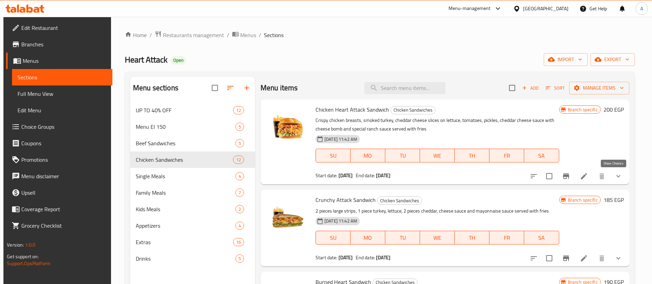
click at [615, 179] on icon "show more" at bounding box center [619, 176] width 8 height 8
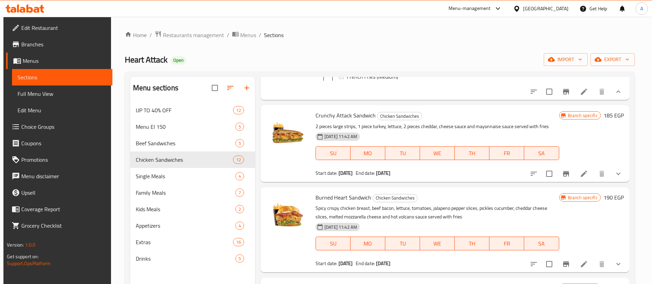
scroll to position [172, 0]
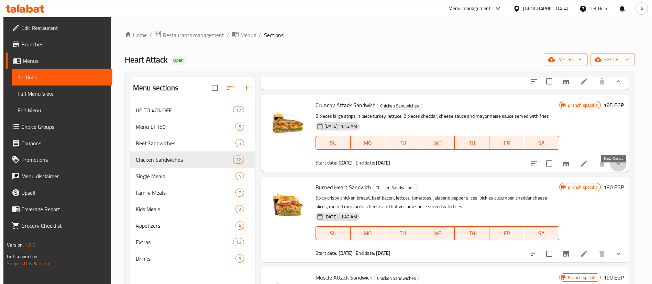
click at [615, 168] on icon "show more" at bounding box center [619, 164] width 8 height 8
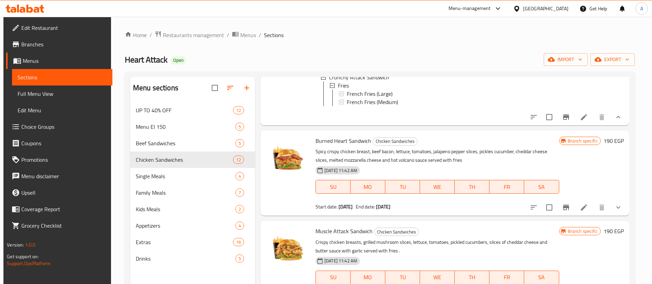
scroll to position [292, 0]
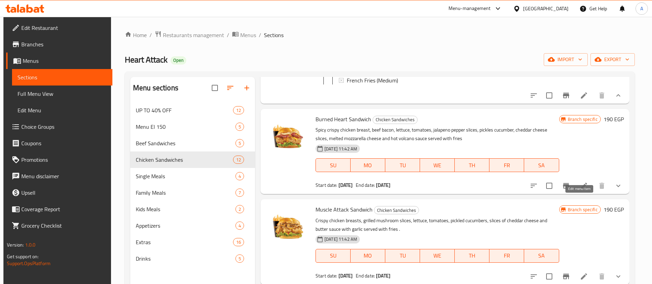
click at [581, 190] on icon at bounding box center [584, 186] width 8 height 8
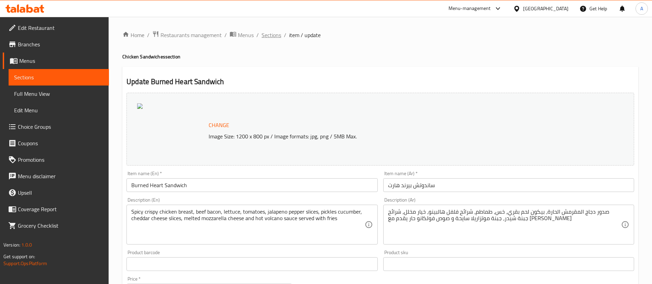
click at [272, 36] on span "Sections" at bounding box center [272, 35] width 20 height 8
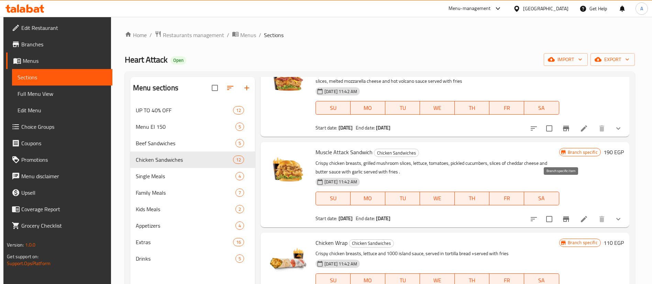
scroll to position [258, 0]
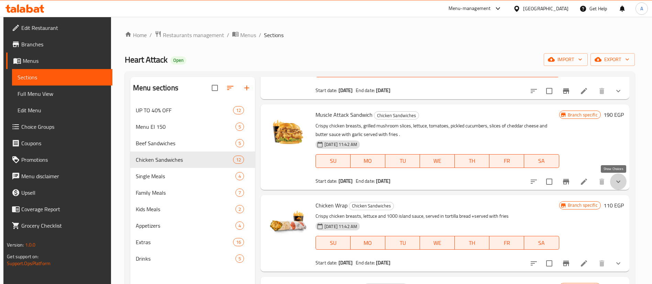
click at [616, 180] on icon "show more" at bounding box center [619, 182] width 8 height 8
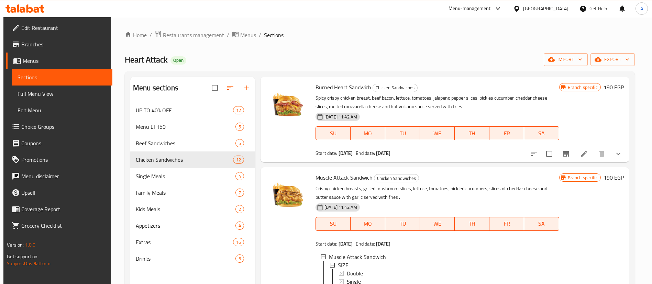
scroll to position [189, 0]
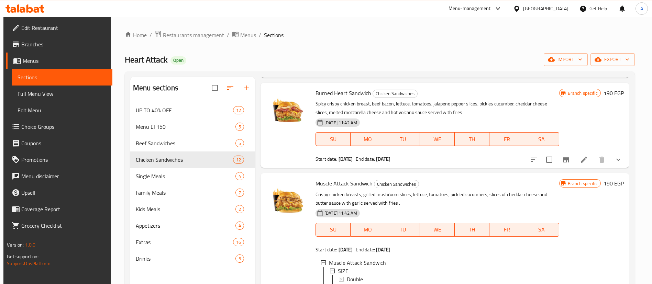
click at [615, 162] on icon "show more" at bounding box center [619, 160] width 8 height 8
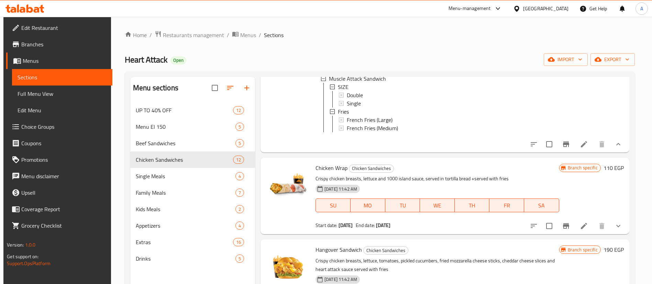
scroll to position [482, 0]
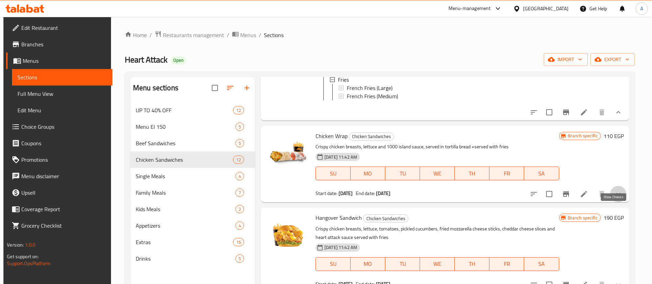
click at [617, 198] on icon "show more" at bounding box center [619, 194] width 8 height 8
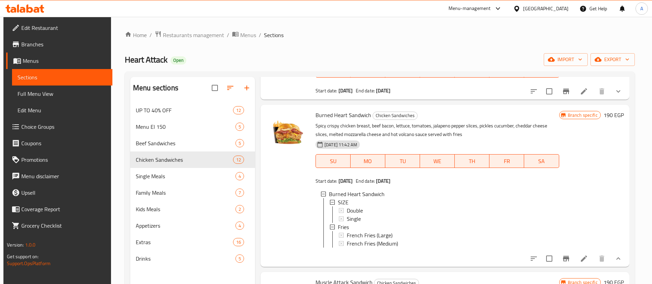
scroll to position [0, 0]
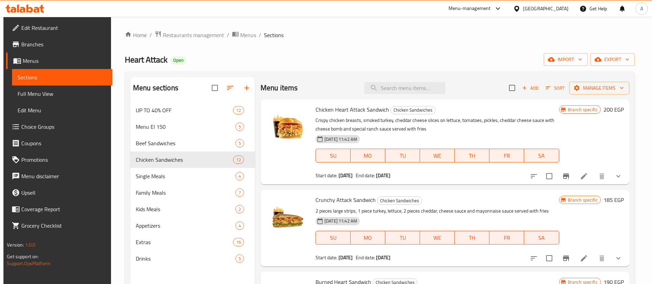
click at [343, 108] on span "Chicken Heart Attack Sandwich" at bounding box center [353, 110] width 74 height 10
copy h6 "Chicken Heart Attack Sandwich"
click at [588, 176] on li at bounding box center [584, 176] width 19 height 12
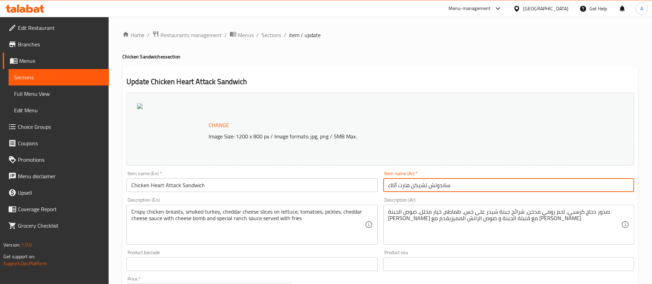
click at [445, 184] on input "ساندوتش تشيكن هارت أتاك" at bounding box center [509, 186] width 251 height 14
click at [278, 32] on span "Sections" at bounding box center [272, 35] width 20 height 8
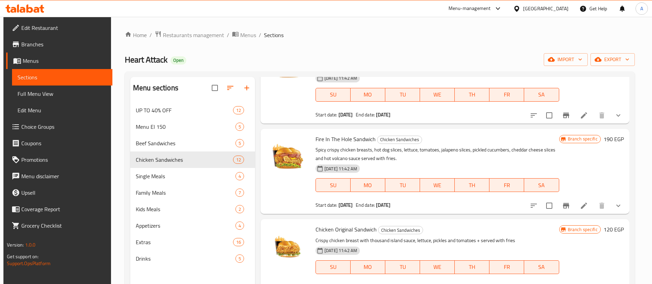
scroll to position [498, 0]
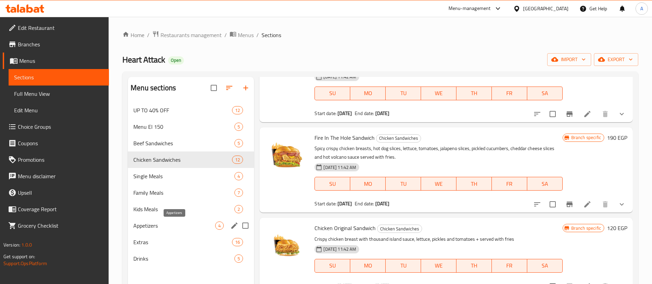
click at [170, 228] on span "Appetizers" at bounding box center [174, 226] width 82 height 8
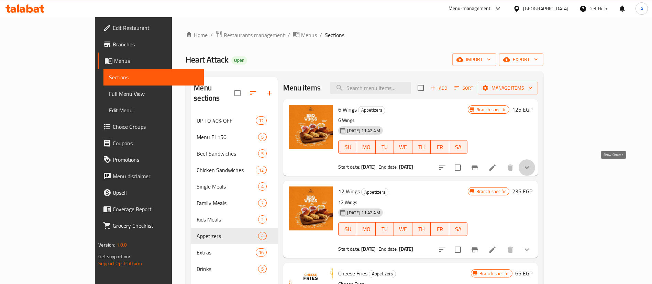
click at [531, 166] on icon "show more" at bounding box center [527, 168] width 8 height 8
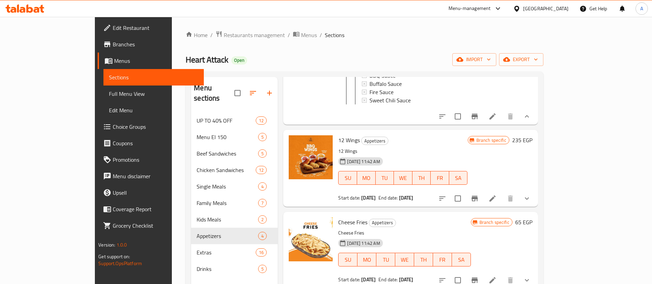
scroll to position [120, 0]
click at [531, 203] on icon "show more" at bounding box center [527, 198] width 8 height 8
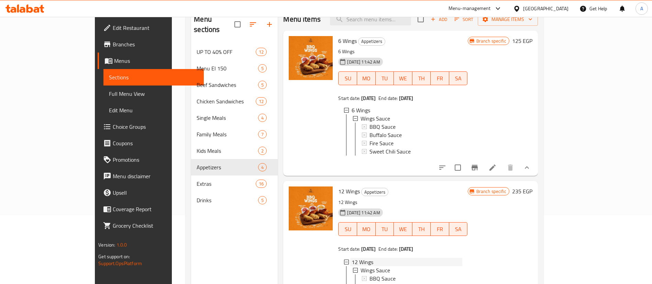
scroll to position [77, 0]
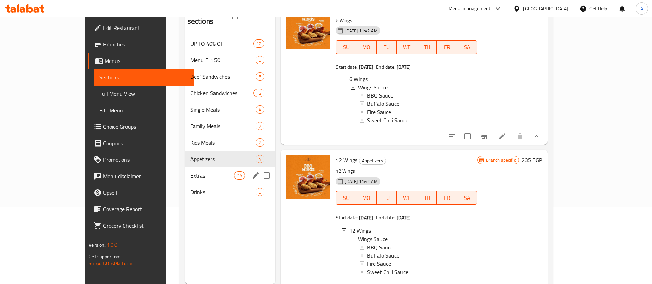
click at [191, 172] on span "Extras" at bounding box center [213, 176] width 44 height 8
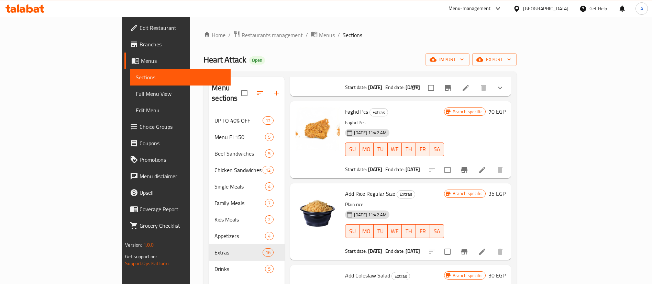
scroll to position [911, 0]
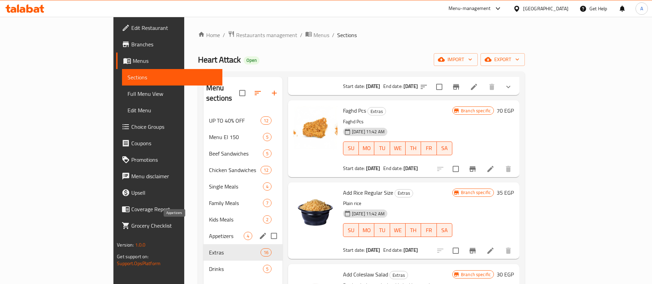
click at [209, 232] on span "Appetizers" at bounding box center [226, 236] width 35 height 8
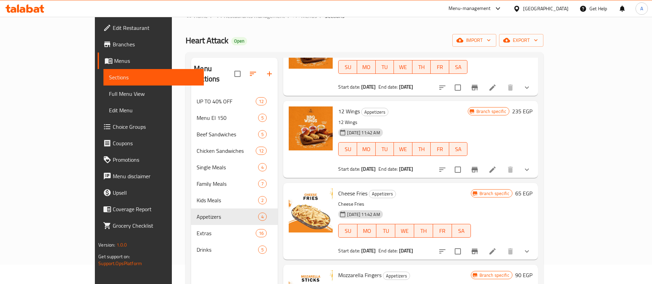
scroll to position [86, 0]
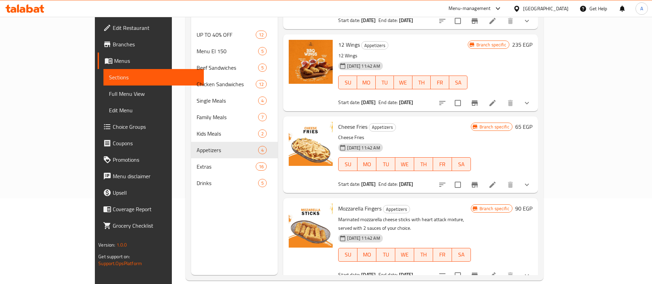
click at [531, 183] on icon "show more" at bounding box center [527, 185] width 8 height 8
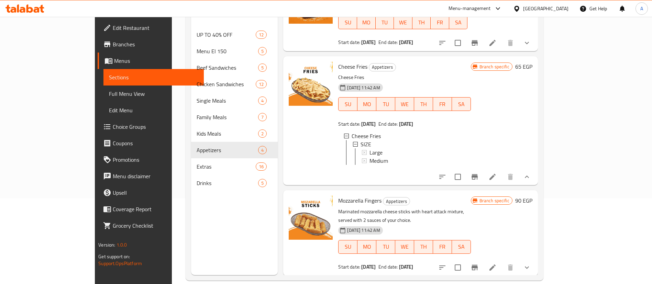
scroll to position [96, 0]
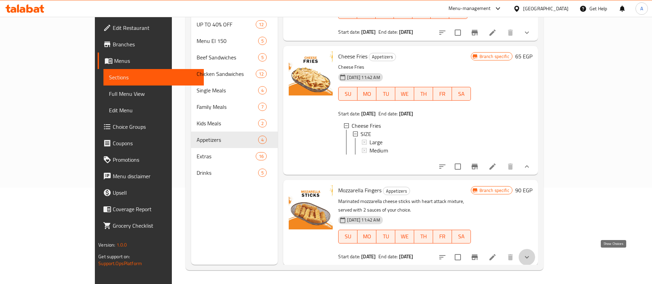
click at [531, 256] on icon "show more" at bounding box center [527, 257] width 8 height 8
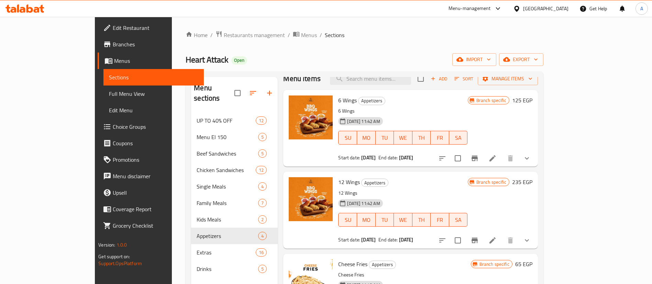
scroll to position [0, 0]
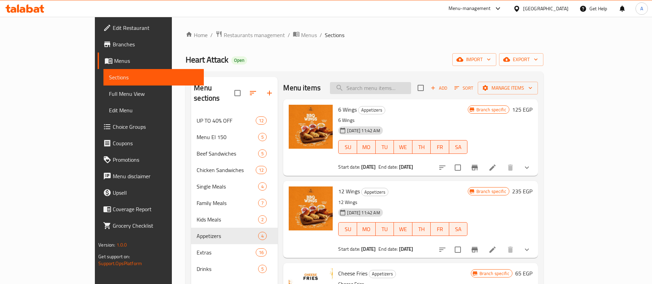
click at [397, 86] on input "search" at bounding box center [370, 88] width 81 height 12
type input "بهق"
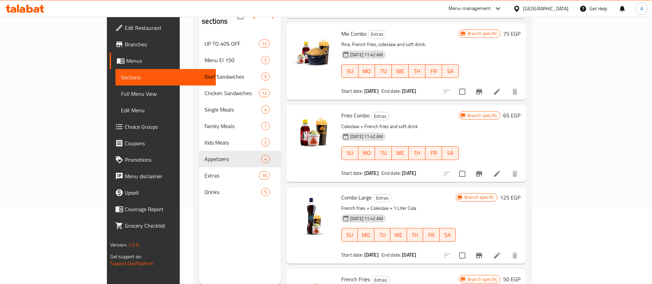
scroll to position [96, 0]
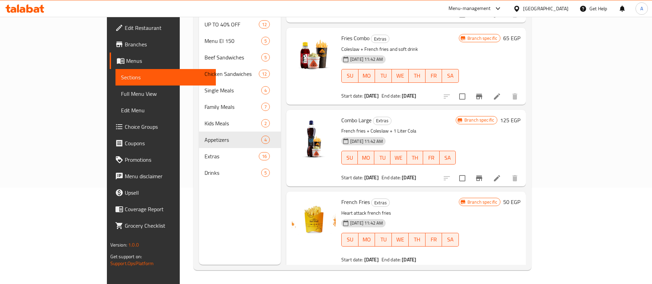
scroll to position [928, 0]
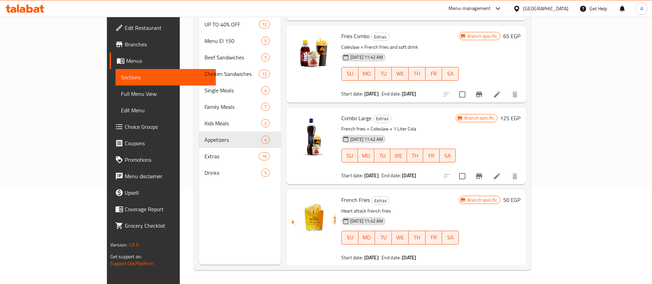
click at [342, 195] on span "French Fries" at bounding box center [356, 200] width 29 height 10
copy h6 "French Fries"
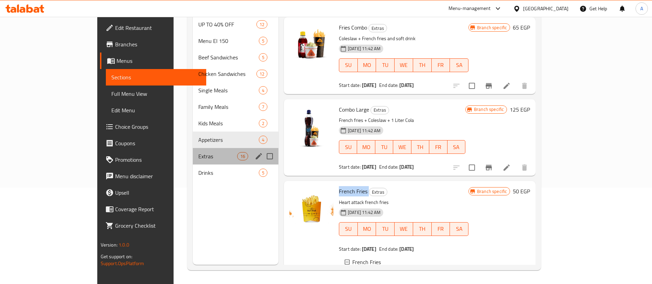
click at [193, 153] on div "Extras 16" at bounding box center [236, 156] width 86 height 17
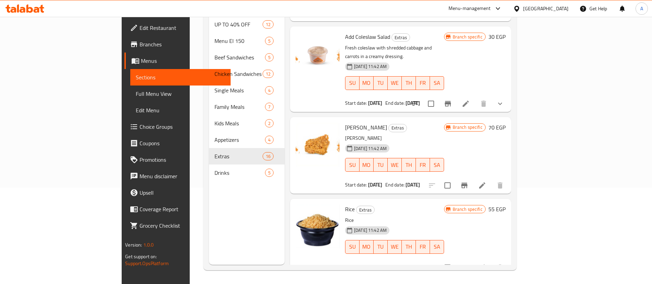
scroll to position [1055, 0]
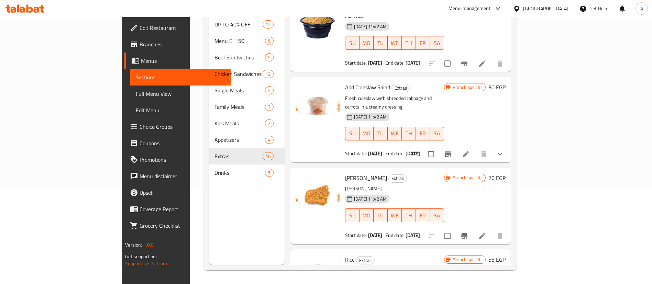
click at [505, 150] on icon "show more" at bounding box center [500, 154] width 8 height 8
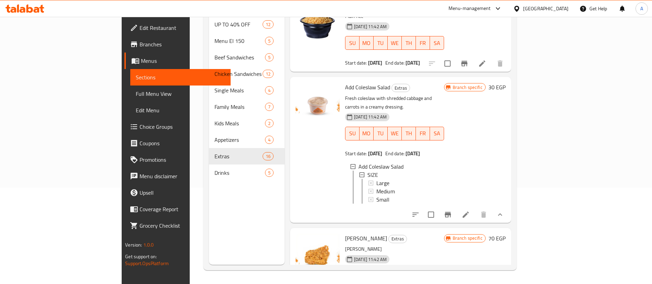
click at [345, 85] on span "Add Coleslaw Salad" at bounding box center [367, 87] width 45 height 10
drag, startPoint x: 337, startPoint y: 85, endPoint x: 354, endPoint y: 85, distance: 16.9
click at [354, 85] on span "Add Coleslaw Salad" at bounding box center [367, 87] width 45 height 10
copy span "Coleslaw Salad"
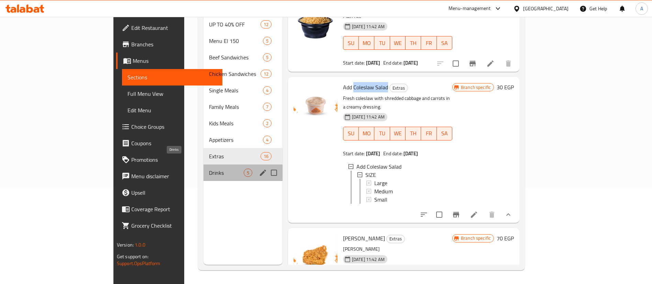
click at [209, 169] on span "Drinks" at bounding box center [226, 173] width 35 height 8
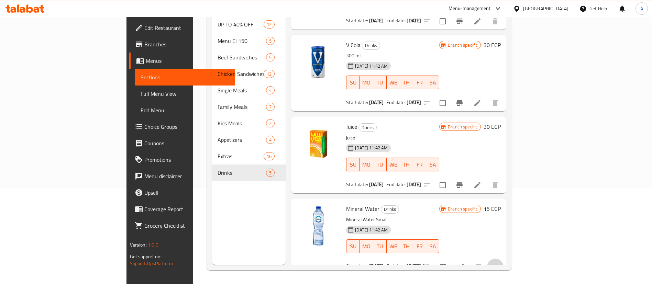
click at [504, 259] on button "show more" at bounding box center [495, 267] width 17 height 17
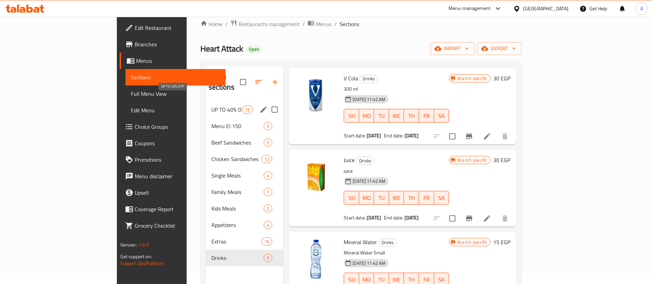
scroll to position [10, 0]
click at [212, 106] on span "UP TO 40% OFF" at bounding box center [227, 110] width 31 height 8
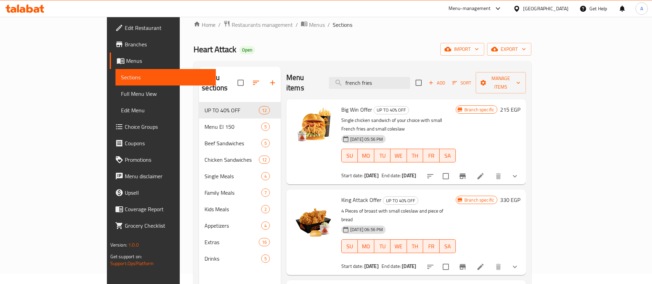
click at [519, 172] on icon "show more" at bounding box center [515, 176] width 8 height 8
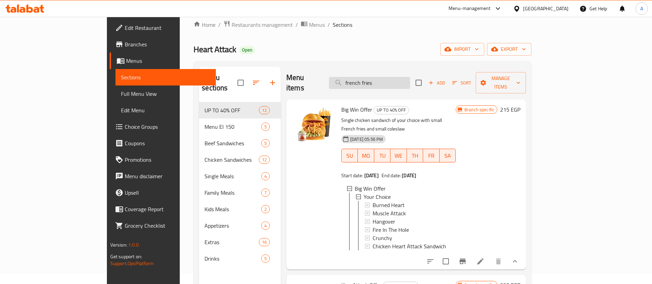
click at [403, 82] on input "french fries" at bounding box center [369, 83] width 81 height 12
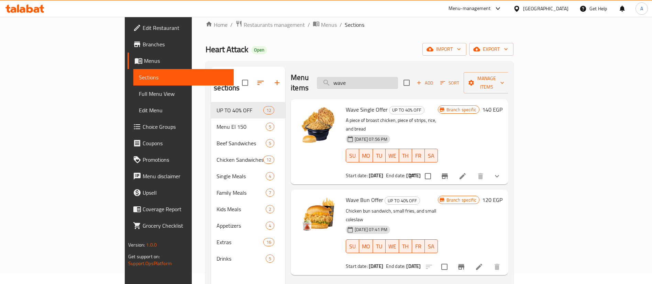
click at [398, 78] on input "wave" at bounding box center [357, 83] width 81 height 12
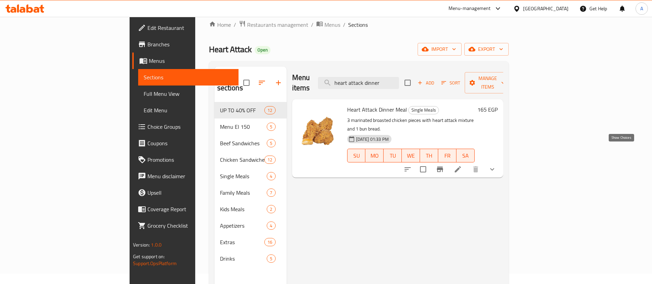
type input "heart attack dinner"
click at [501, 161] on button "show more" at bounding box center [492, 169] width 17 height 17
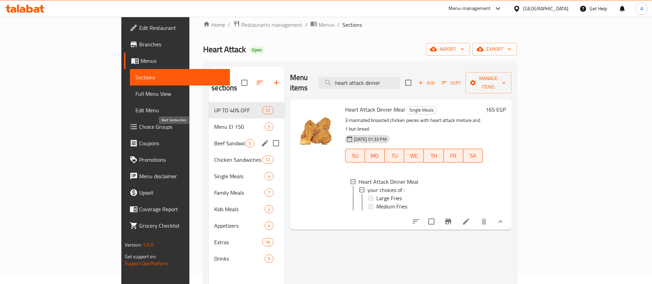
click at [214, 139] on span "Beef Sandwiches" at bounding box center [229, 143] width 31 height 8
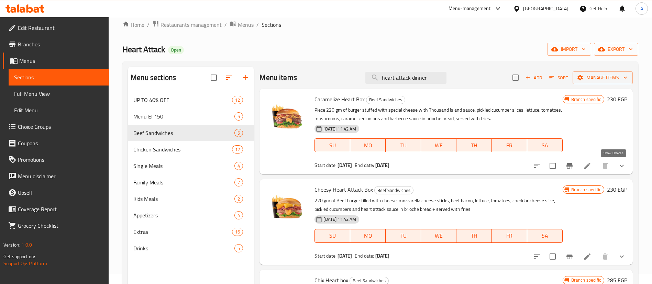
click at [618, 165] on icon "show more" at bounding box center [622, 166] width 8 height 8
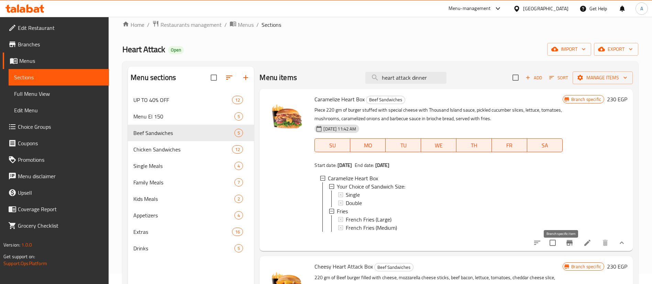
click at [566, 251] on button "Branch-specific-item" at bounding box center [570, 243] width 17 height 17
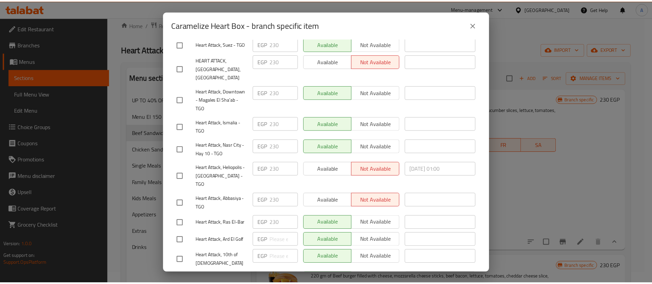
scroll to position [1752, 0]
